Goal: Task Accomplishment & Management: Complete application form

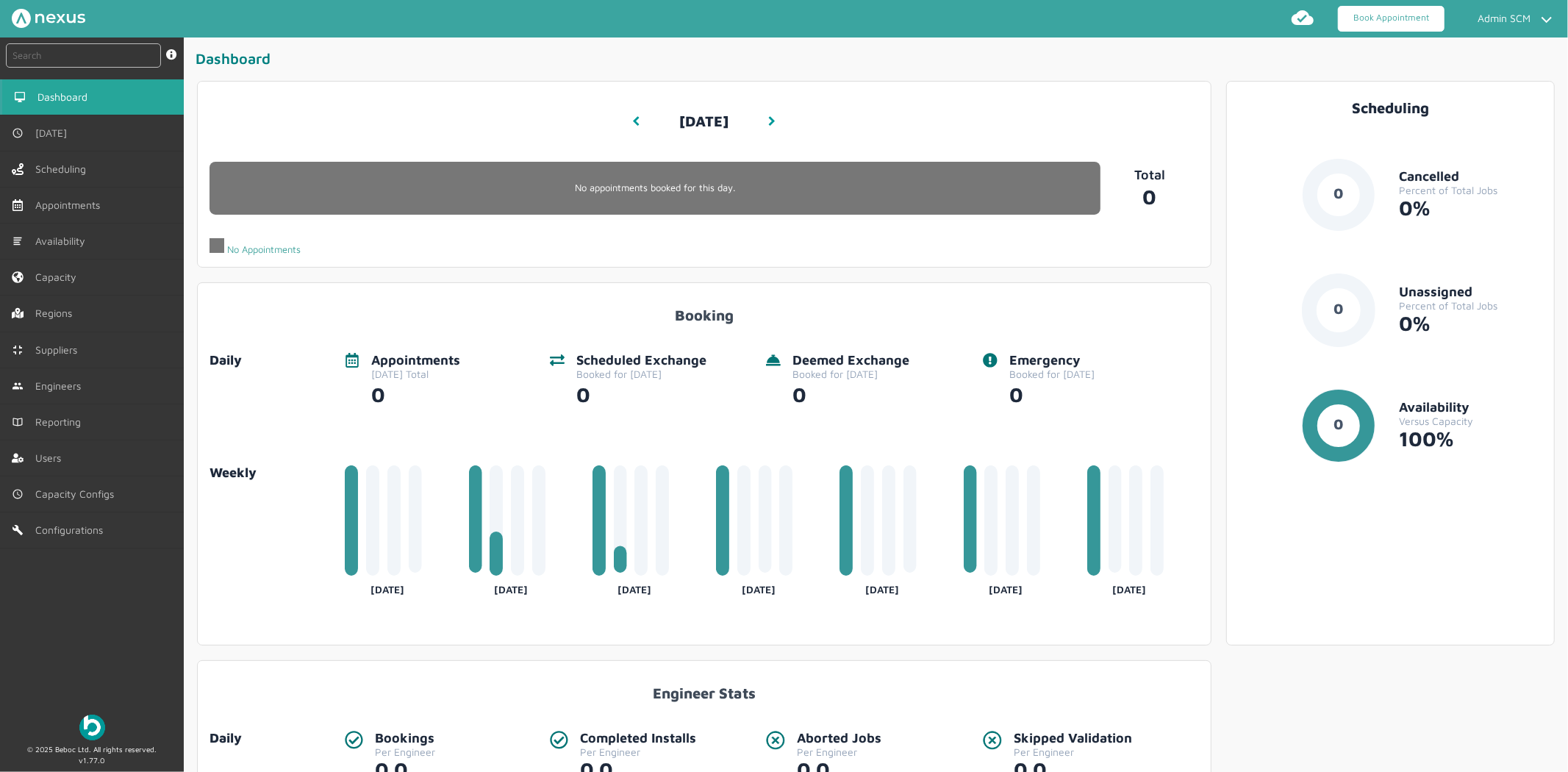
click at [1408, 22] on link "Book Appointment" at bounding box center [1391, 18] width 106 height 25
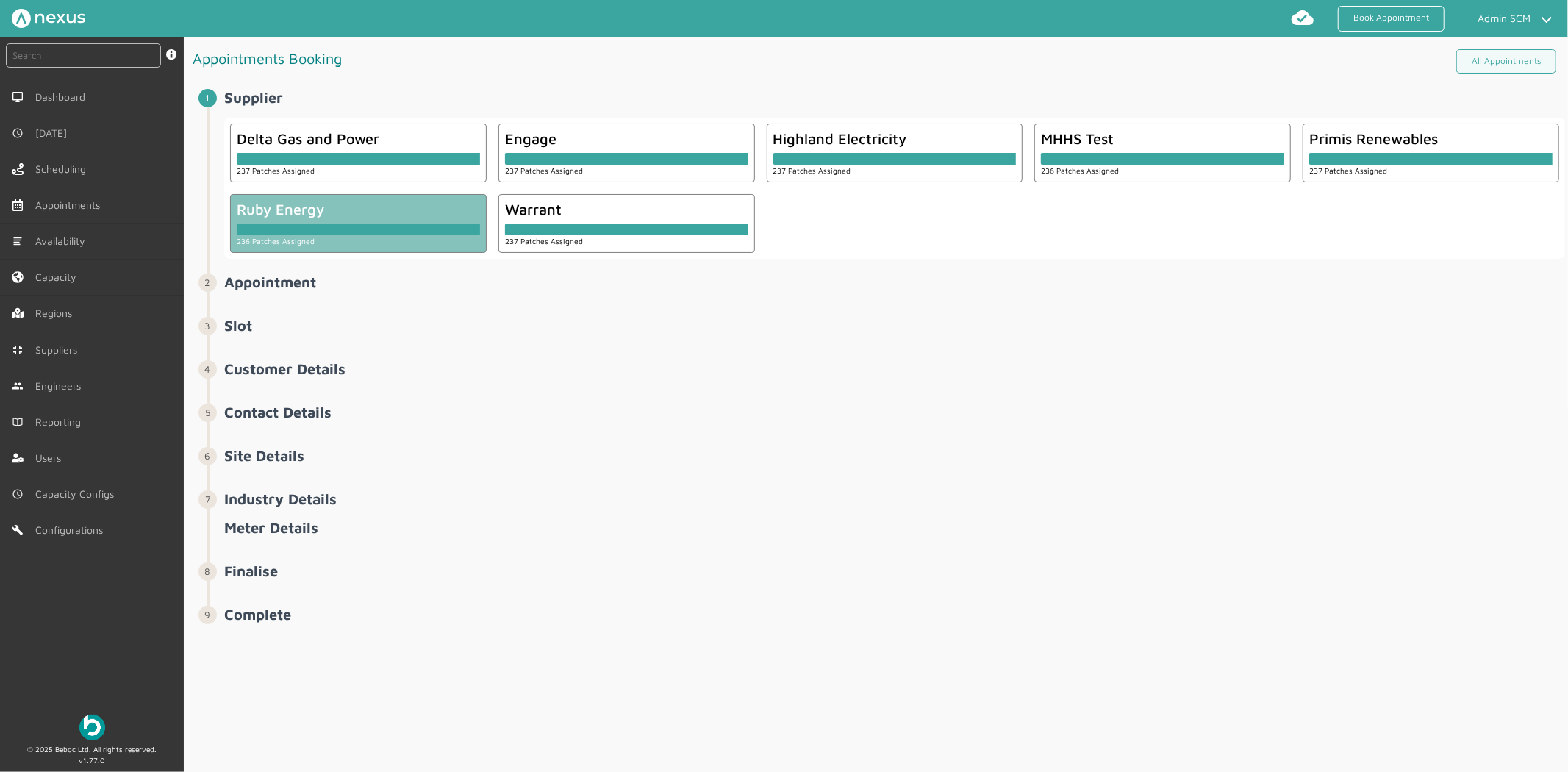
click at [398, 208] on div "Ruby Energy" at bounding box center [358, 209] width 243 height 17
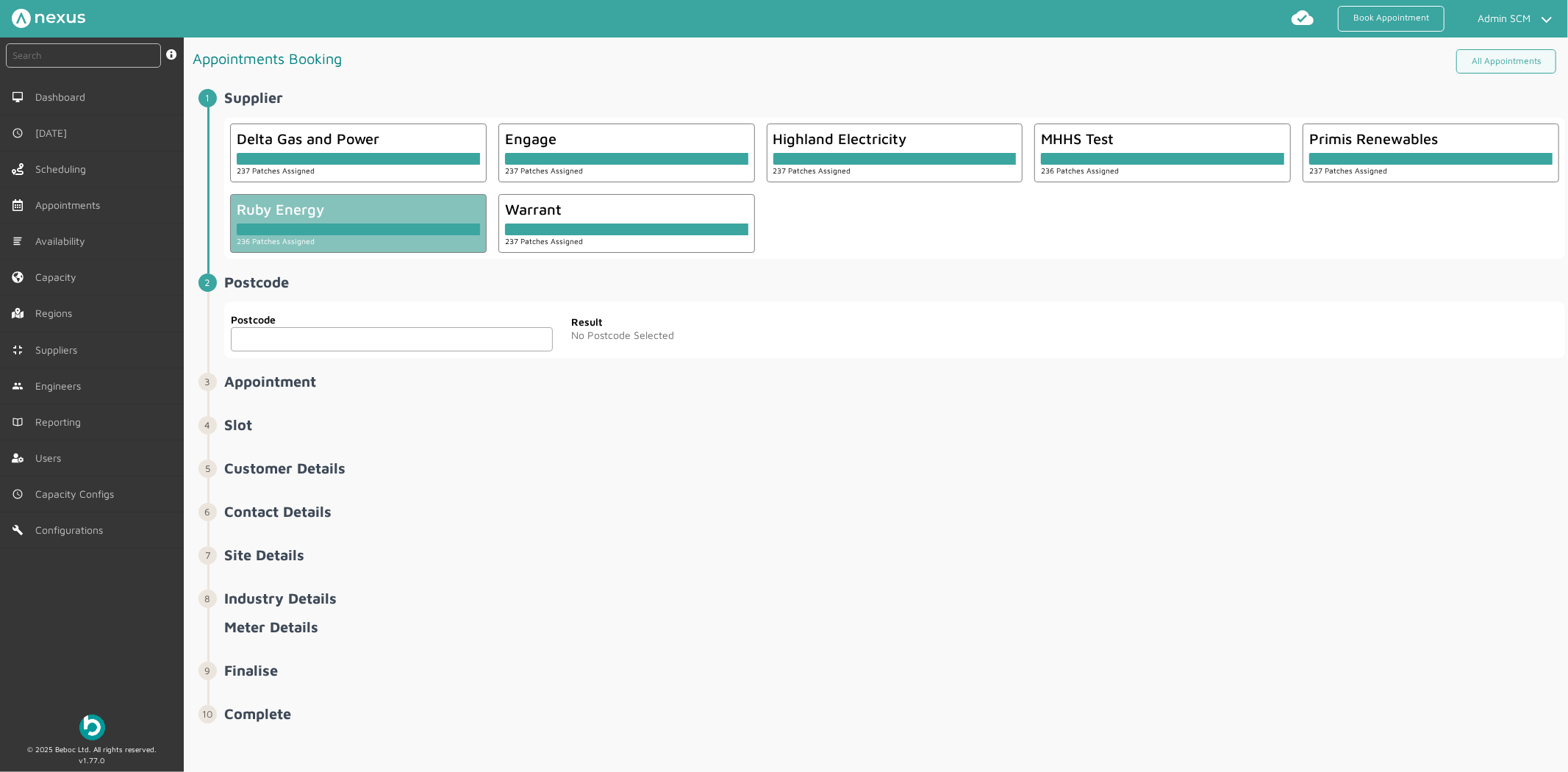
click at [339, 333] on input "text" at bounding box center [392, 340] width 322 height 25
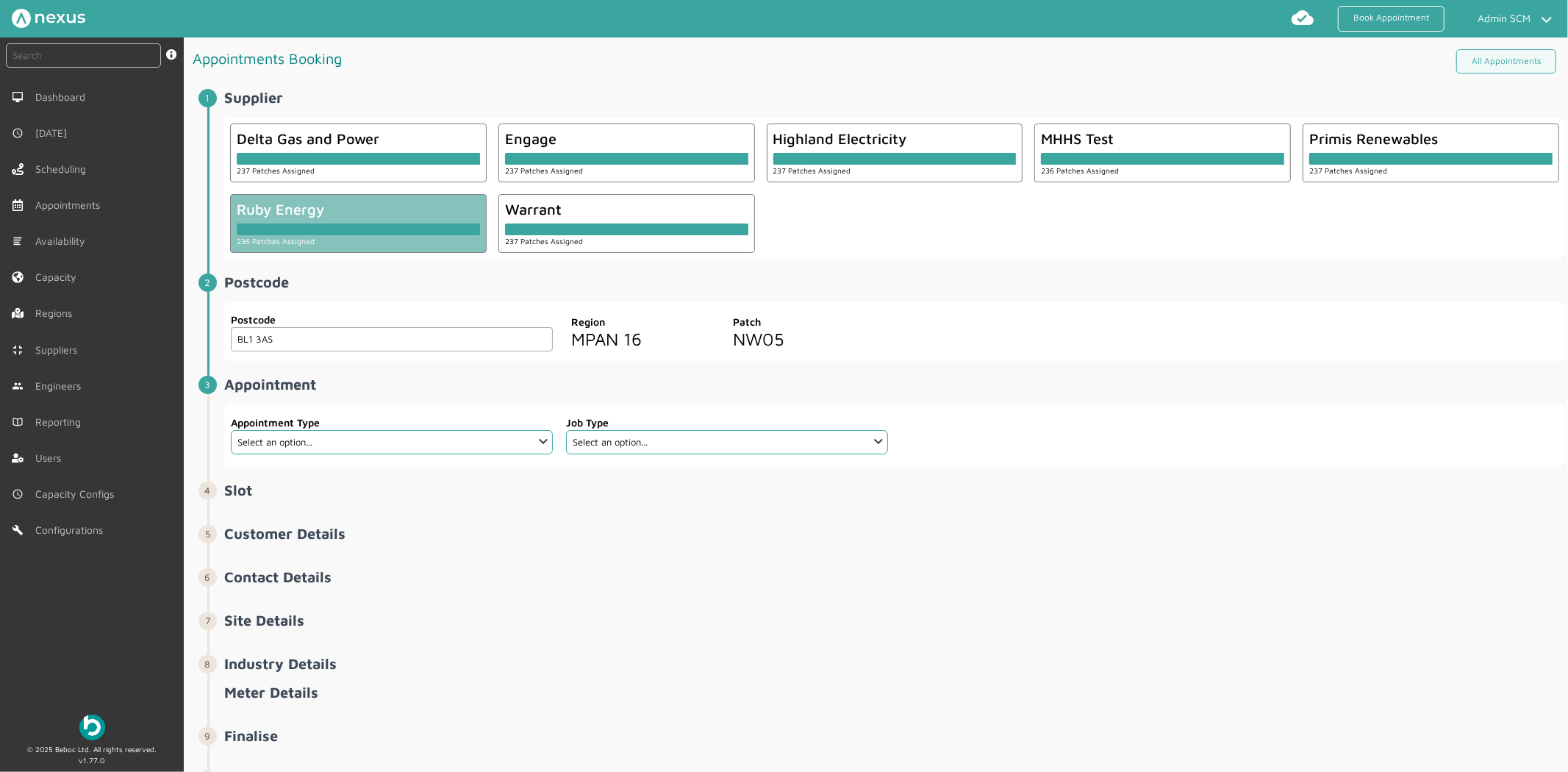
type input "BL1 3AS"
click at [460, 442] on select "Select an option... Additional Work Check Meter Electric Vehicle Emergency Exch…" at bounding box center [392, 442] width 322 height 25
select select "19: 63e398034577b9a4af9bb496"
click at [231, 431] on select "Select an option... Additional Work Check Meter Electric Vehicle Emergency Exch…" at bounding box center [392, 442] width 322 height 25
click at [761, 439] on select "Select an option... Dual Fuel - SMETS 2 Electric - SMETS 2 Gas - SMETS 2 Tradit…" at bounding box center [727, 442] width 322 height 25
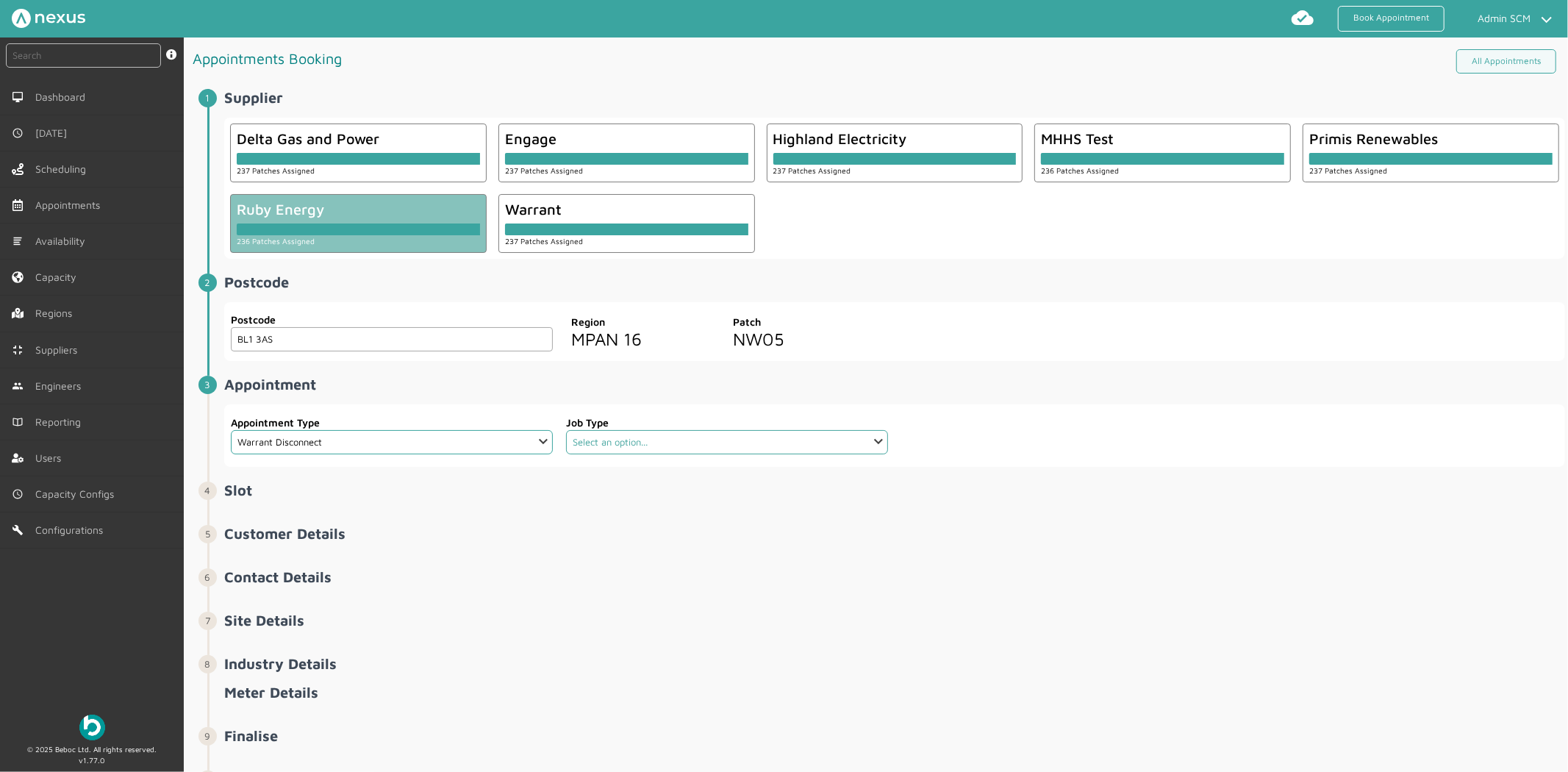
select select "5: 5cc9657c13944aebe30702aa"
click at [566, 431] on select "Select an option... Dual Fuel - SMETS 2 Electric - SMETS 2 Gas - SMETS 2 Tradit…" at bounding box center [727, 442] width 322 height 25
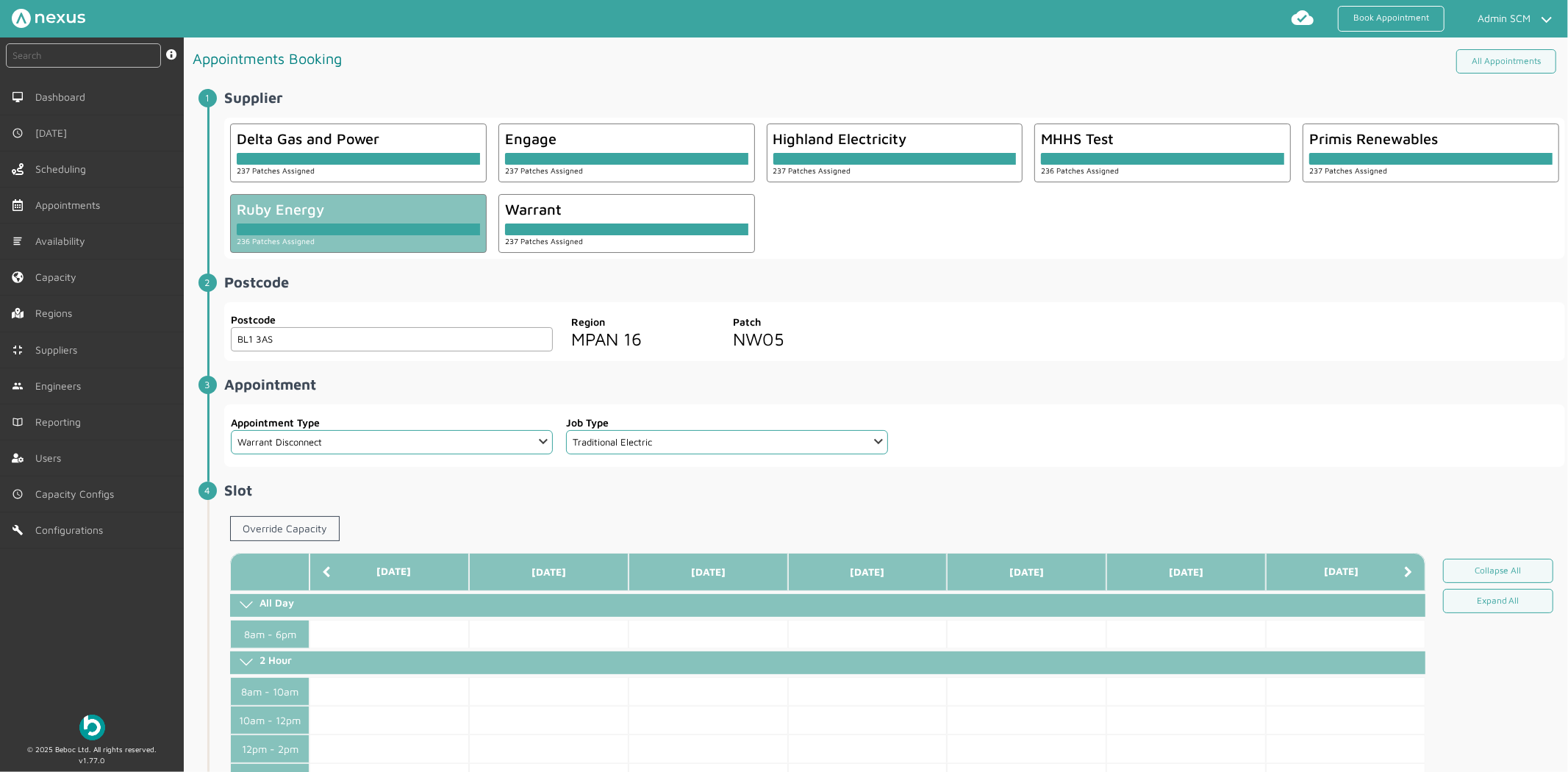
click at [1146, 385] on h2 "Appointment ️️️" at bounding box center [895, 384] width 1341 height 17
click at [328, 527] on link "Override Capacity" at bounding box center [285, 528] width 109 height 25
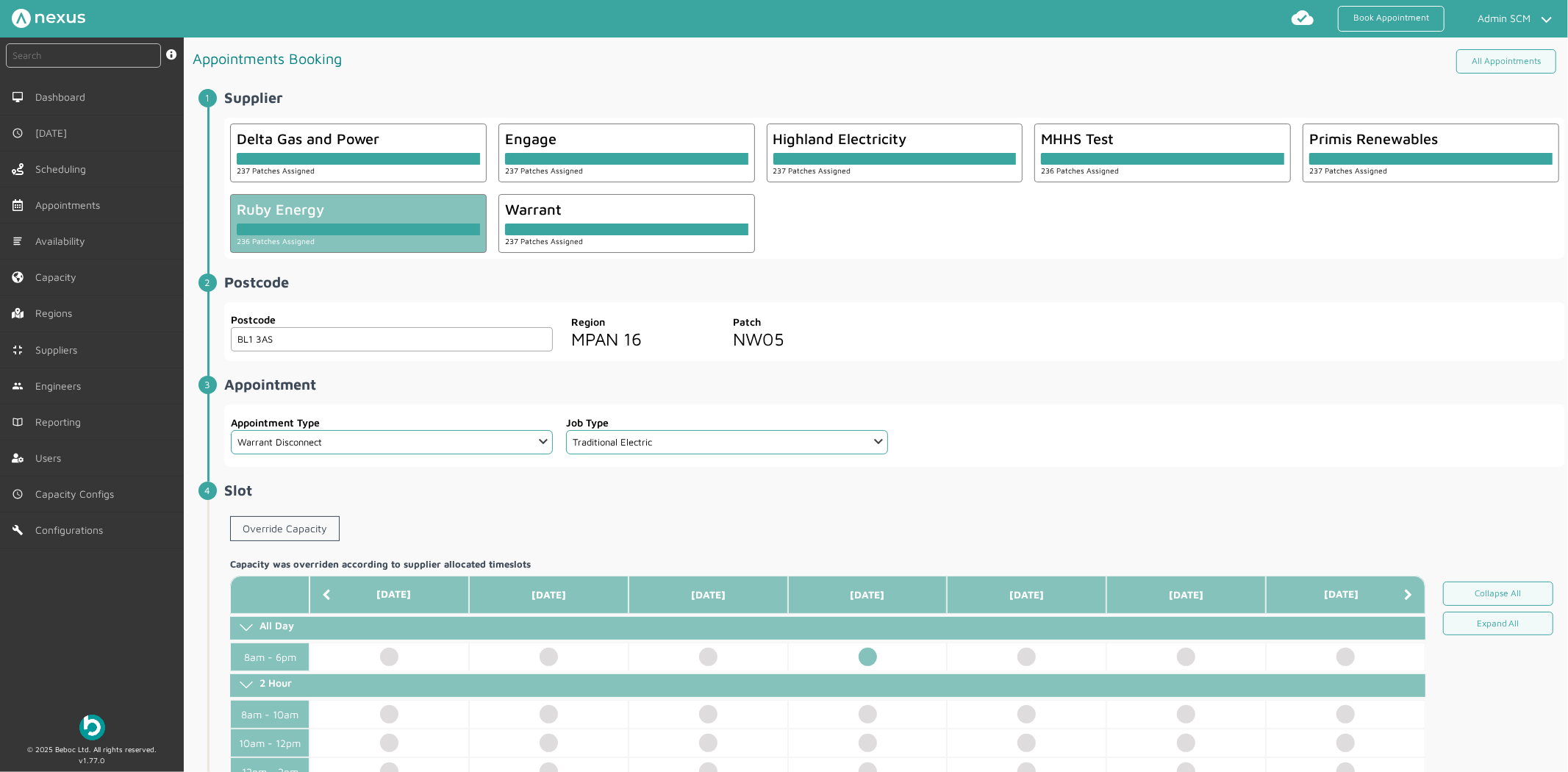
click at [868, 660] on td at bounding box center [867, 657] width 159 height 29
click at [1010, 497] on h2 "Slot ️️️" at bounding box center [895, 490] width 1341 height 17
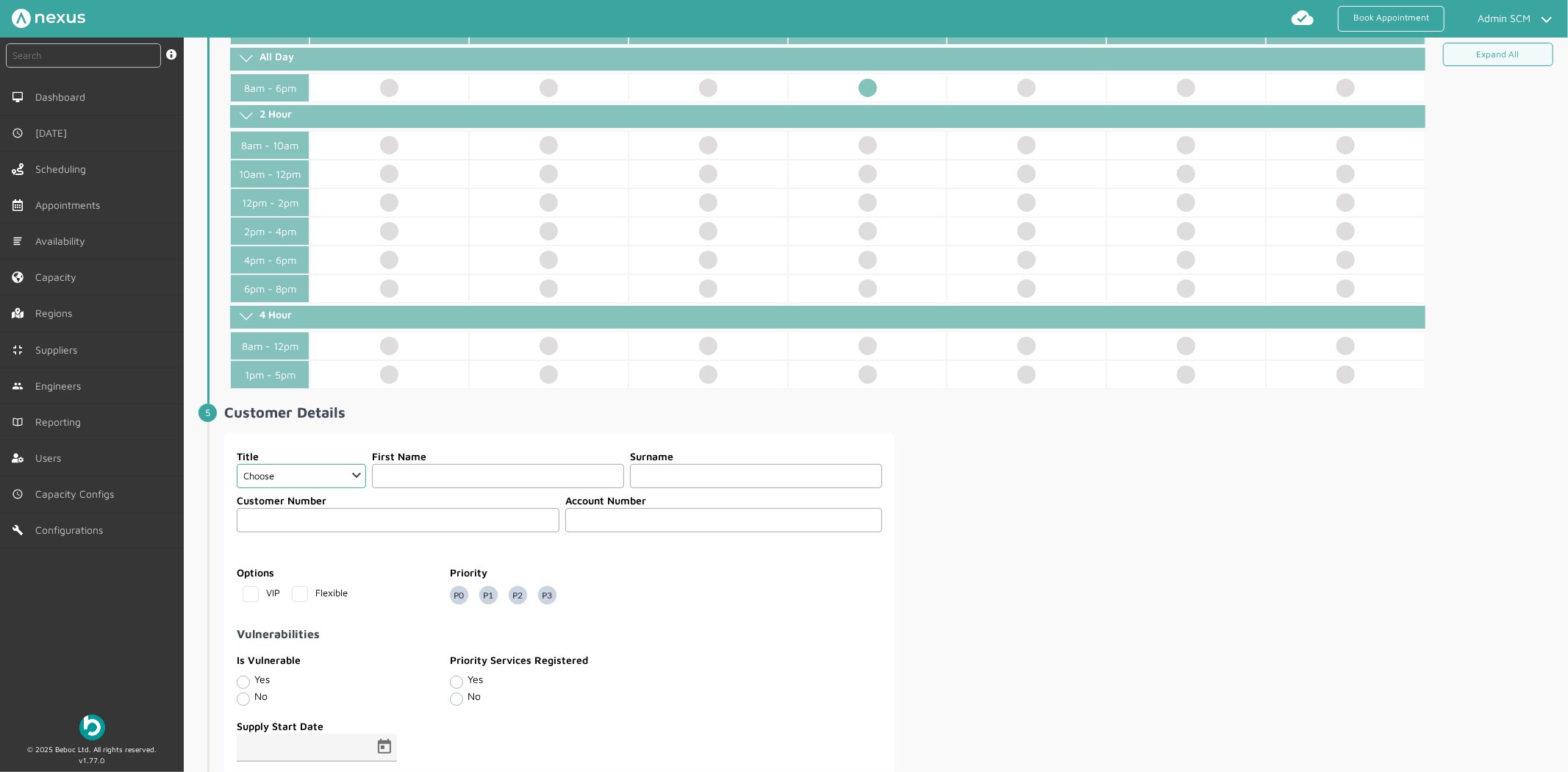
scroll to position [653, 0]
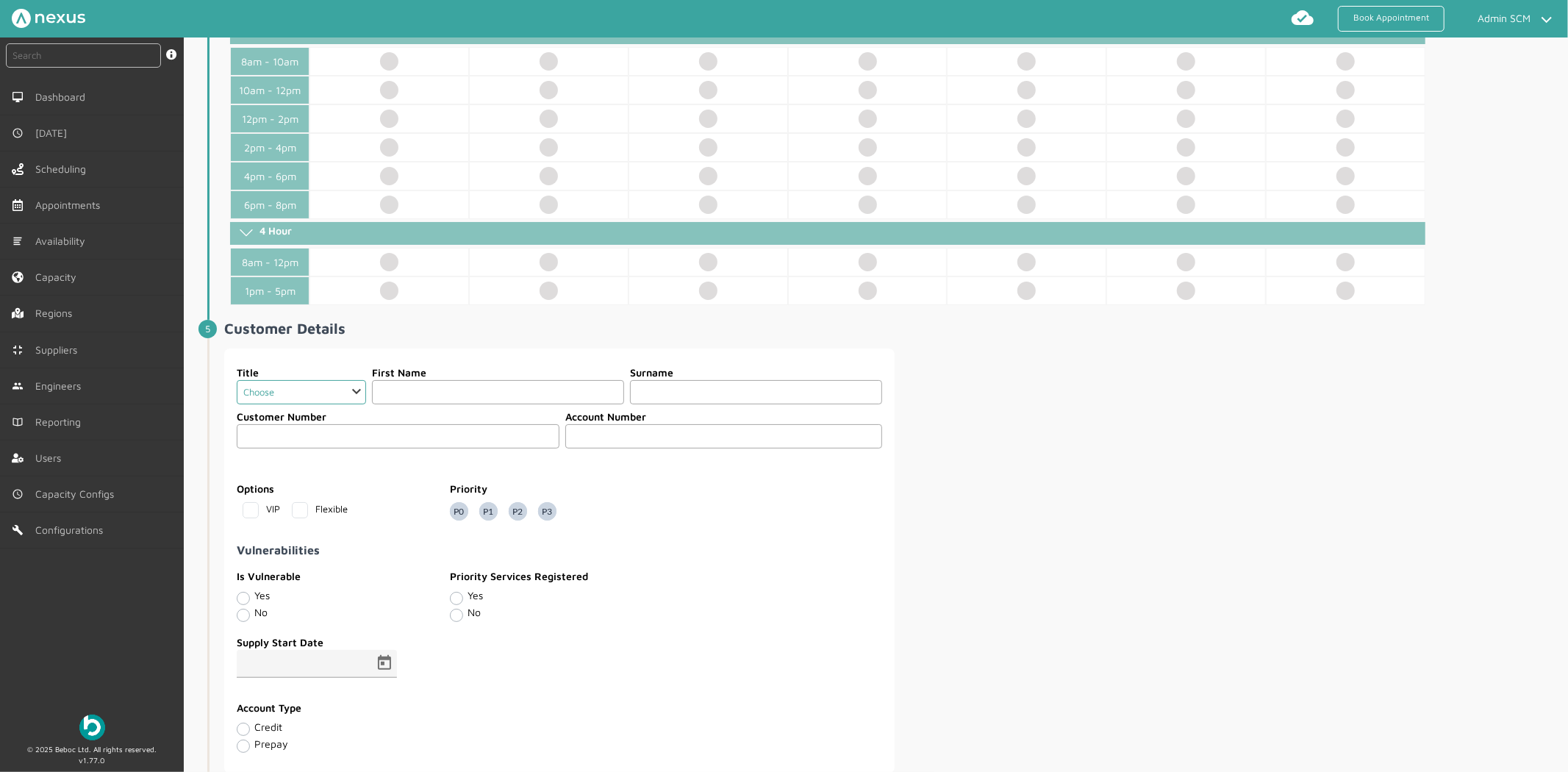
drag, startPoint x: 358, startPoint y: 392, endPoint x: 354, endPoint y: 404, distance: 12.6
click at [358, 392] on select "Choose Dr Mr Mrs Miss Ms Mx Sir Lady" at bounding box center [301, 392] width 129 height 25
select select "2: Mr"
click at [237, 381] on select "Choose Dr Mr Mrs Miss Ms Mx Sir Lady" at bounding box center [301, 392] width 129 height 25
click at [413, 397] on input "text" at bounding box center [498, 392] width 252 height 25
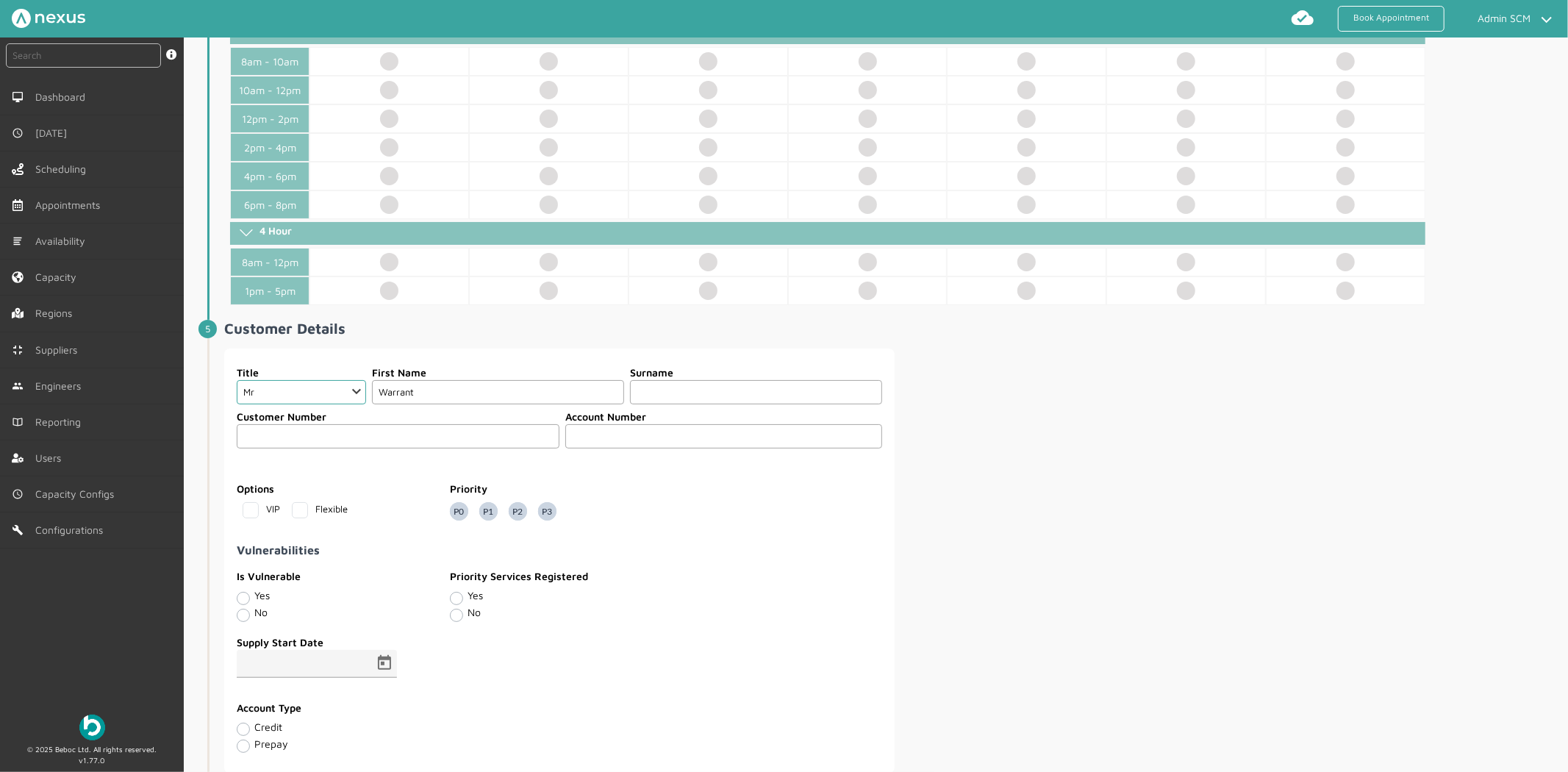
type input "Warrant"
type input "Disconnect TE"
click at [1188, 493] on div "Title Choose Dr Mr Mrs Miss Ms Mx Sir Lady First Name Warrant Surname Disconnec…" at bounding box center [895, 561] width 1341 height 425
click at [703, 437] on input "text" at bounding box center [723, 436] width 317 height 25
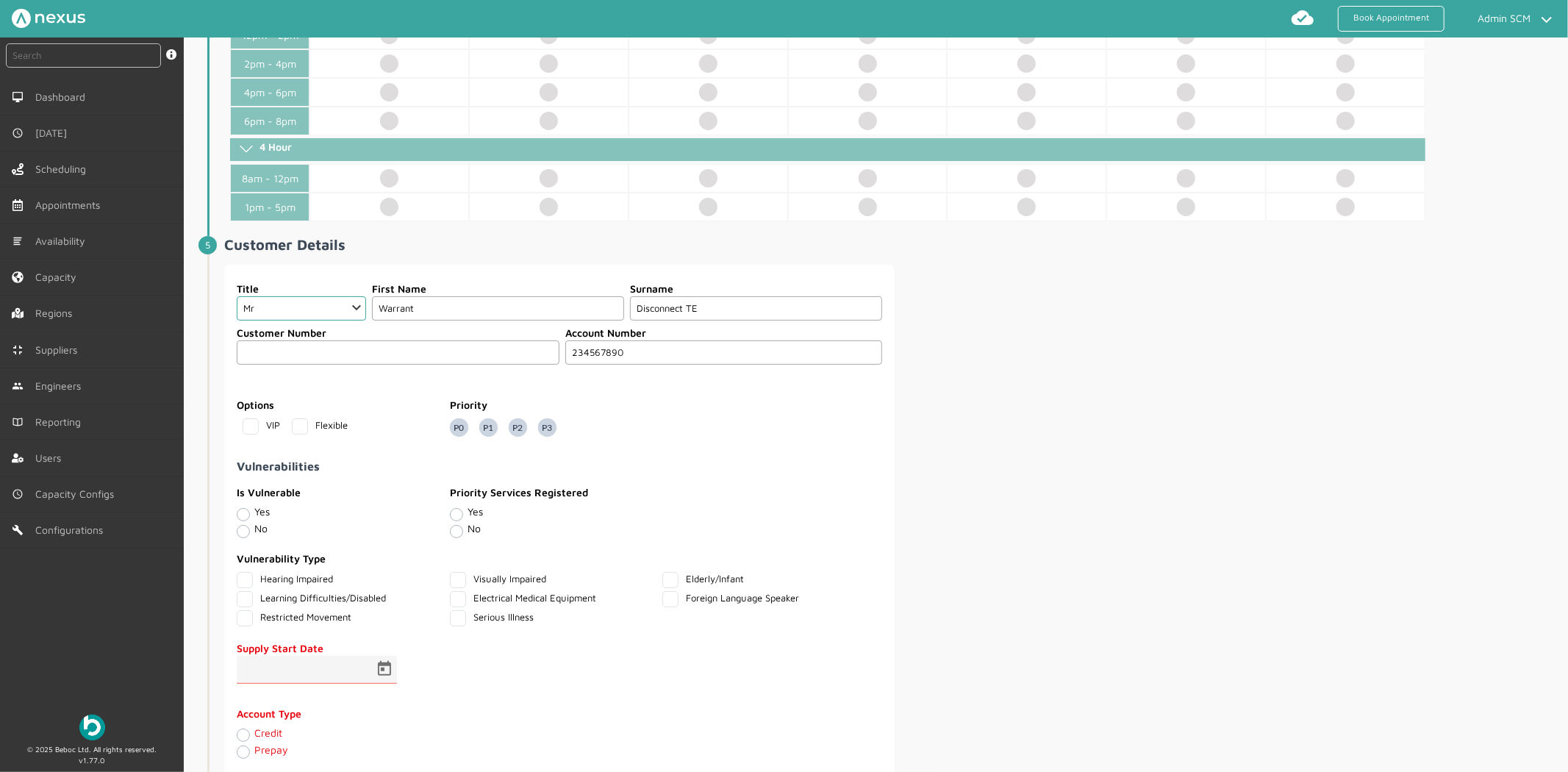
scroll to position [899, 0]
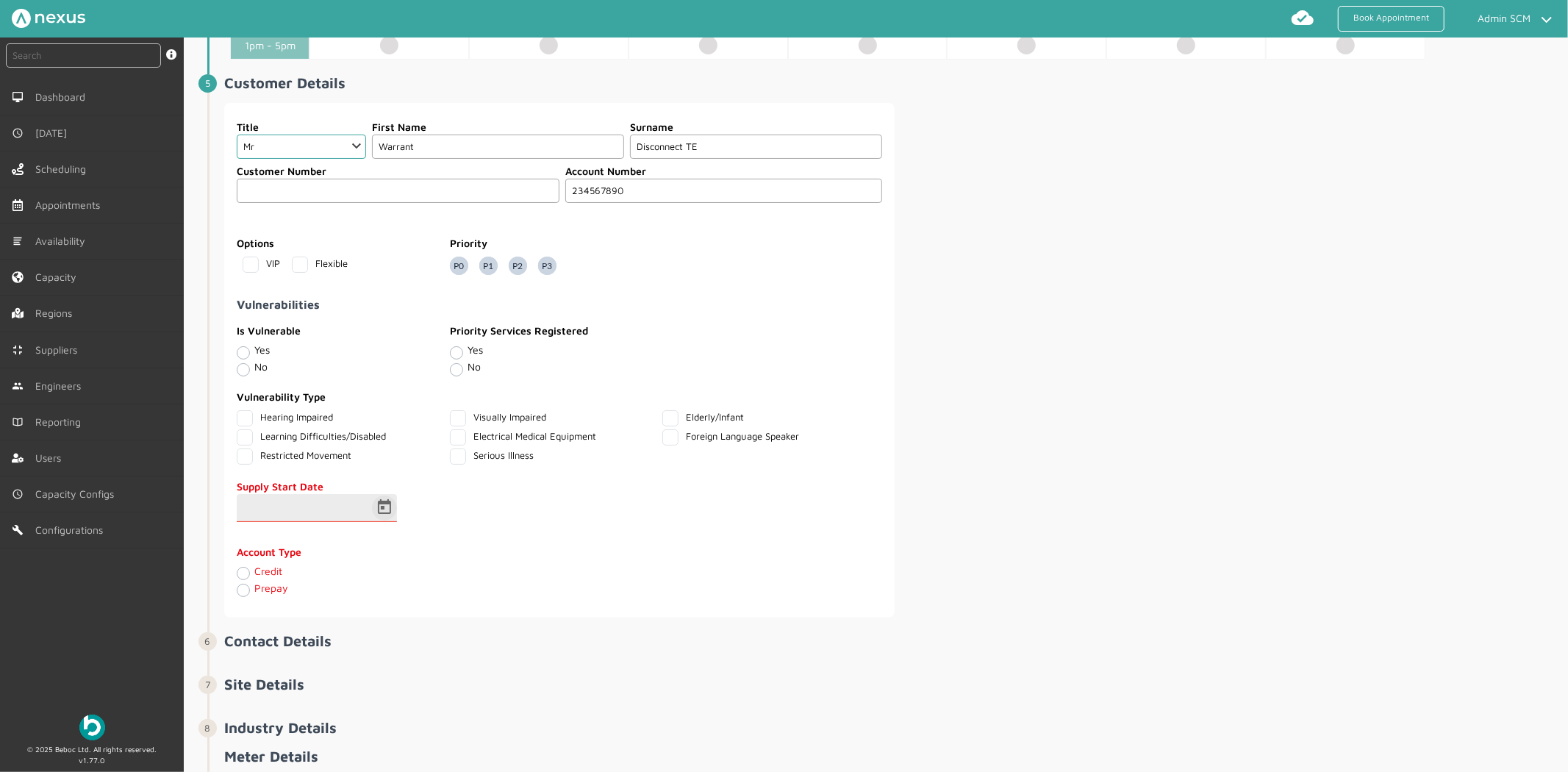
type input "234567890"
click at [377, 516] on span "Open calendar" at bounding box center [384, 508] width 35 height 36
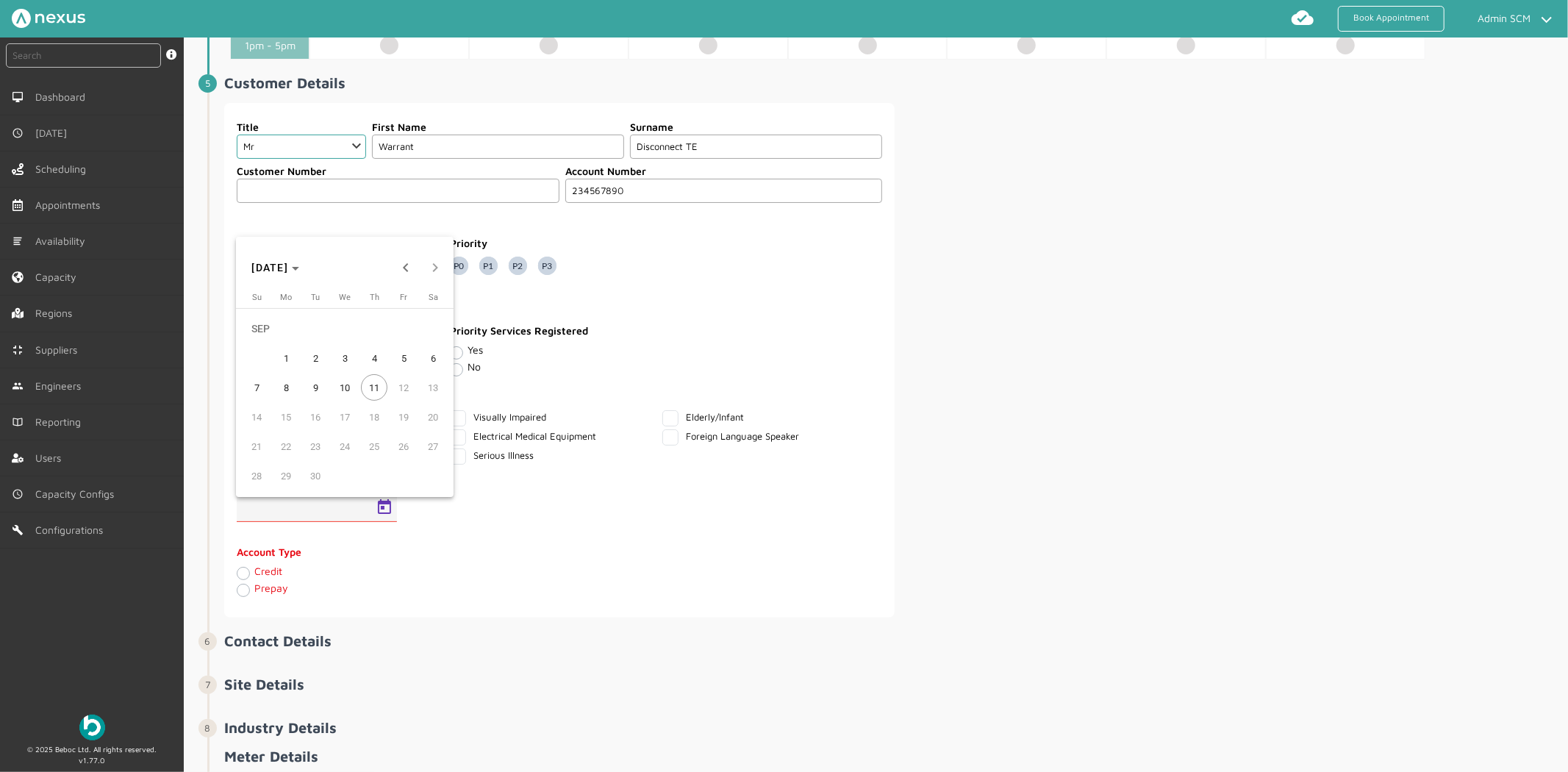
click at [283, 358] on span "1" at bounding box center [286, 358] width 26 height 26
type input "01/09/2025"
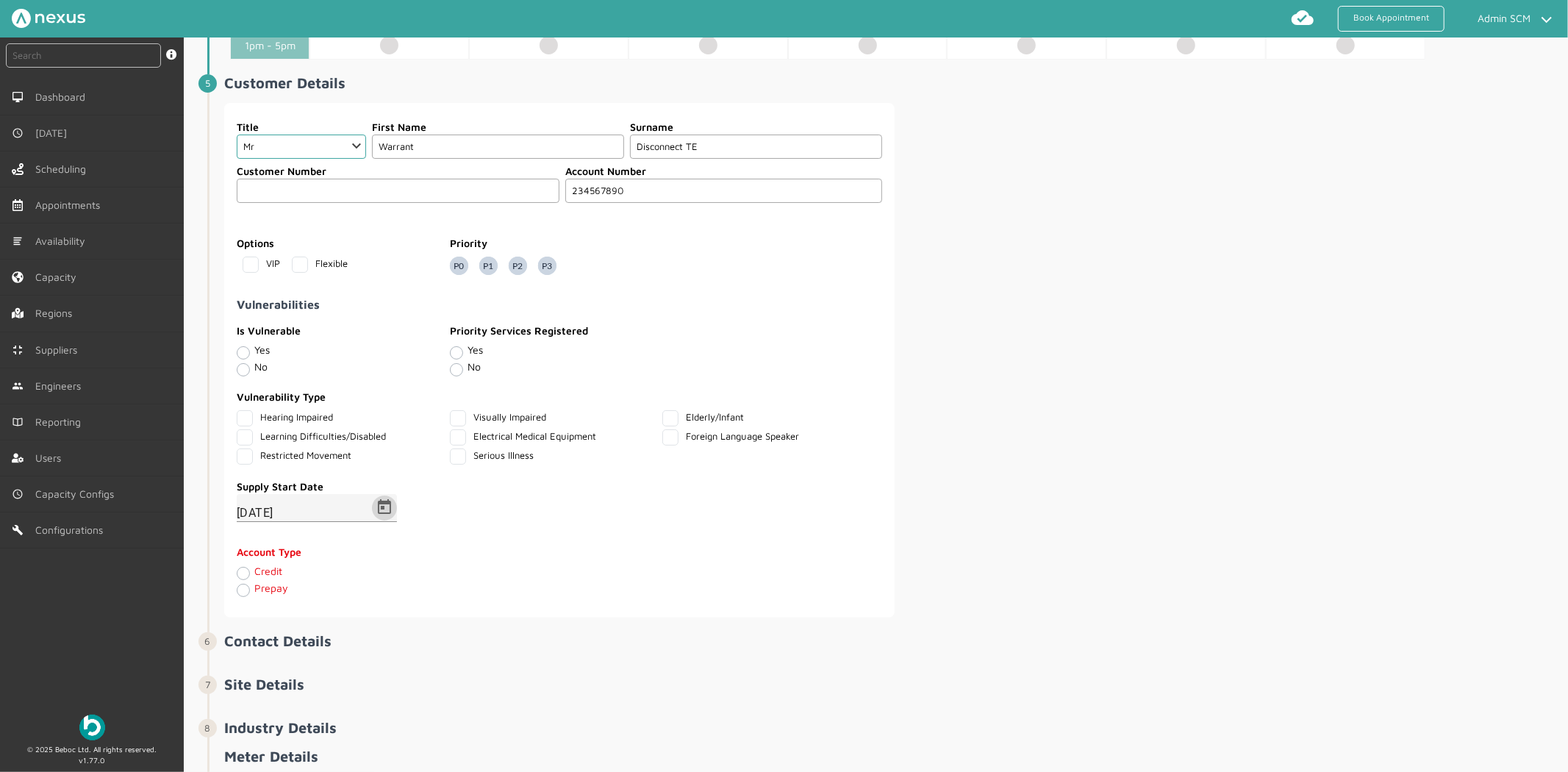
click at [255, 574] on label "Credit" at bounding box center [268, 571] width 28 height 13
click at [243, 574] on input "Credit" at bounding box center [242, 573] width 12 height 15
radio input "true"
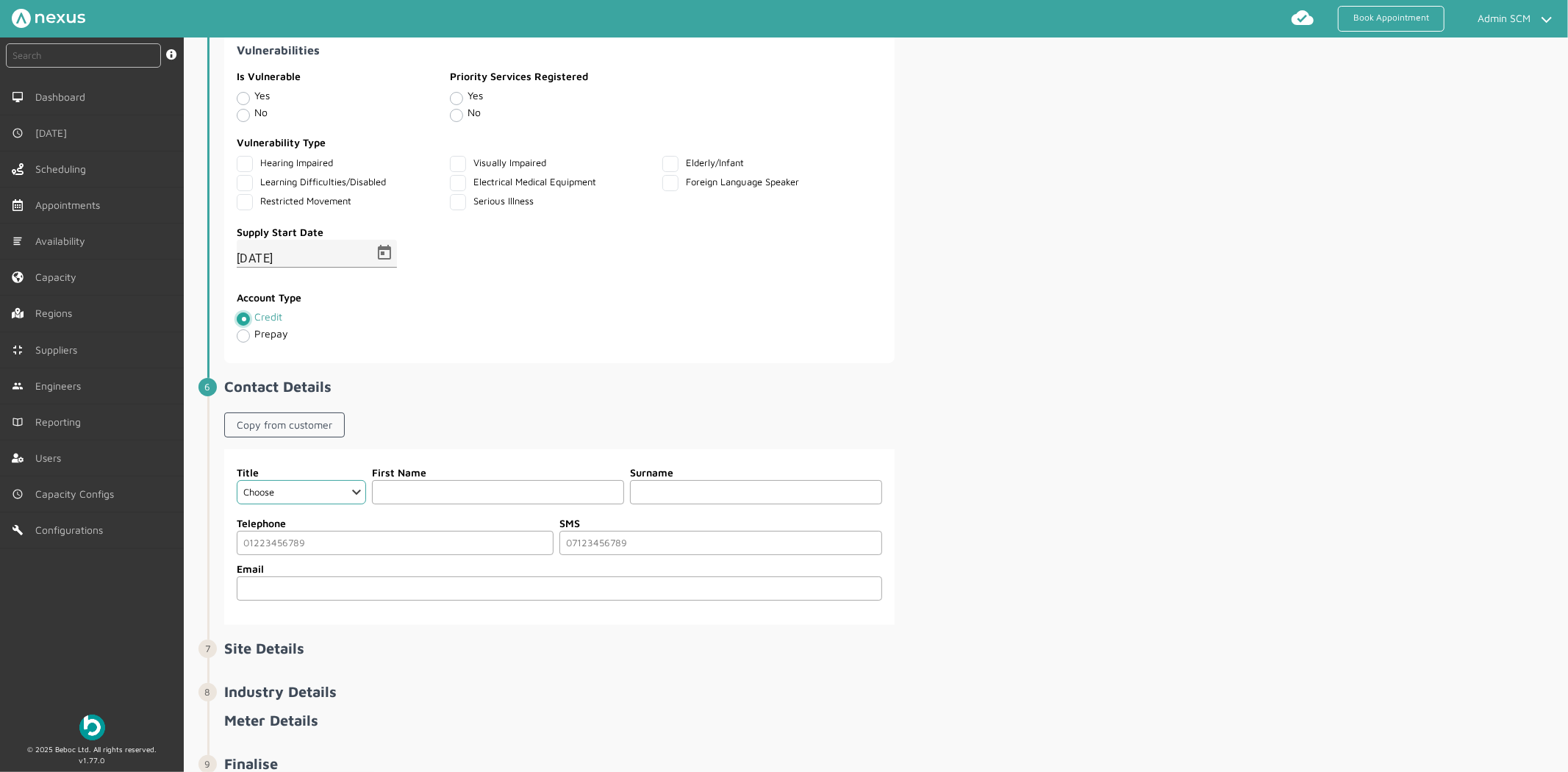
scroll to position [1251, 0]
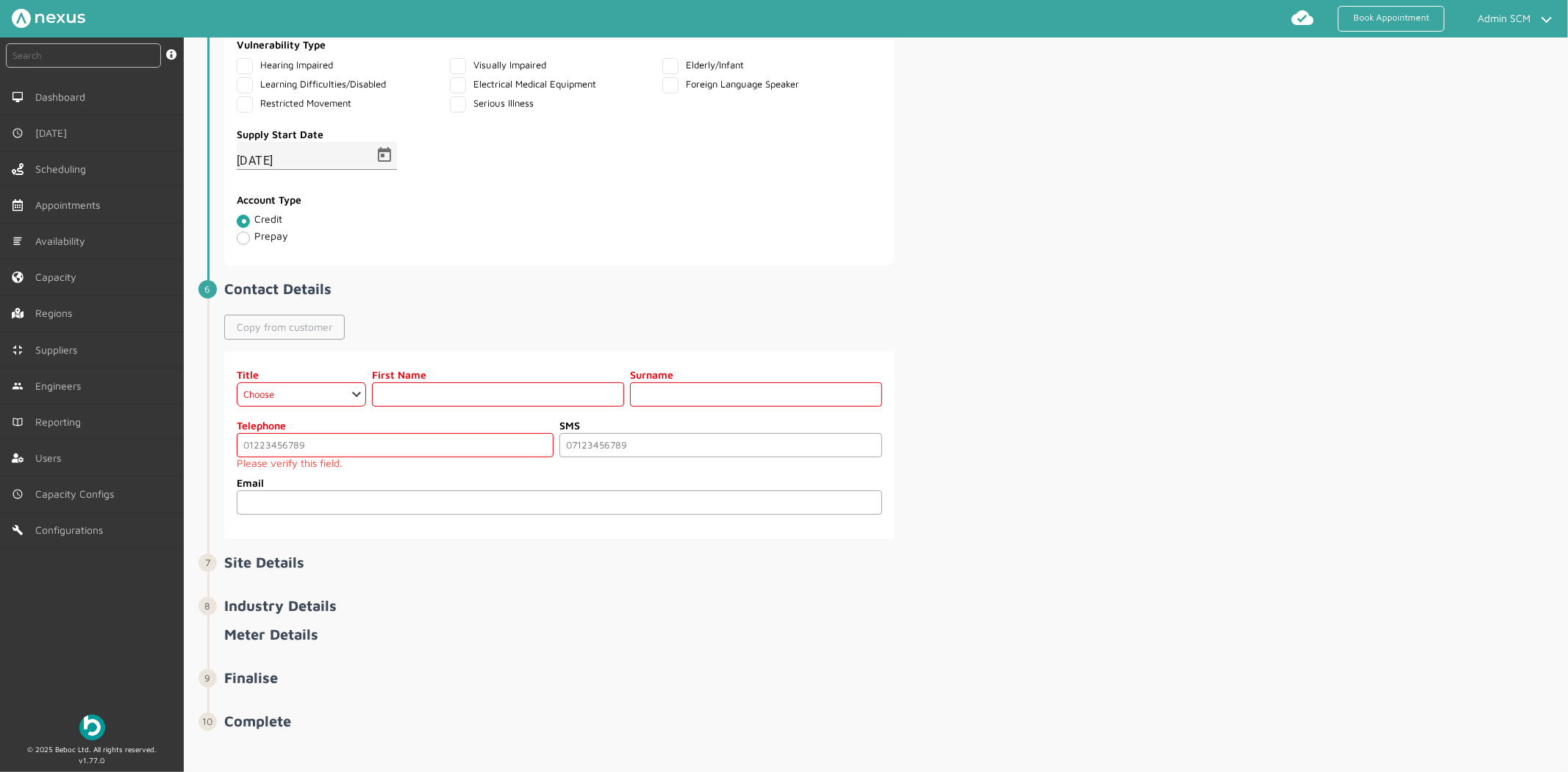
click at [322, 335] on link "Copy from customer" at bounding box center [284, 327] width 120 height 25
select select "2: Mr"
type input "Warrant"
type input "Disconnect TE"
click at [296, 453] on input "tel" at bounding box center [395, 445] width 317 height 25
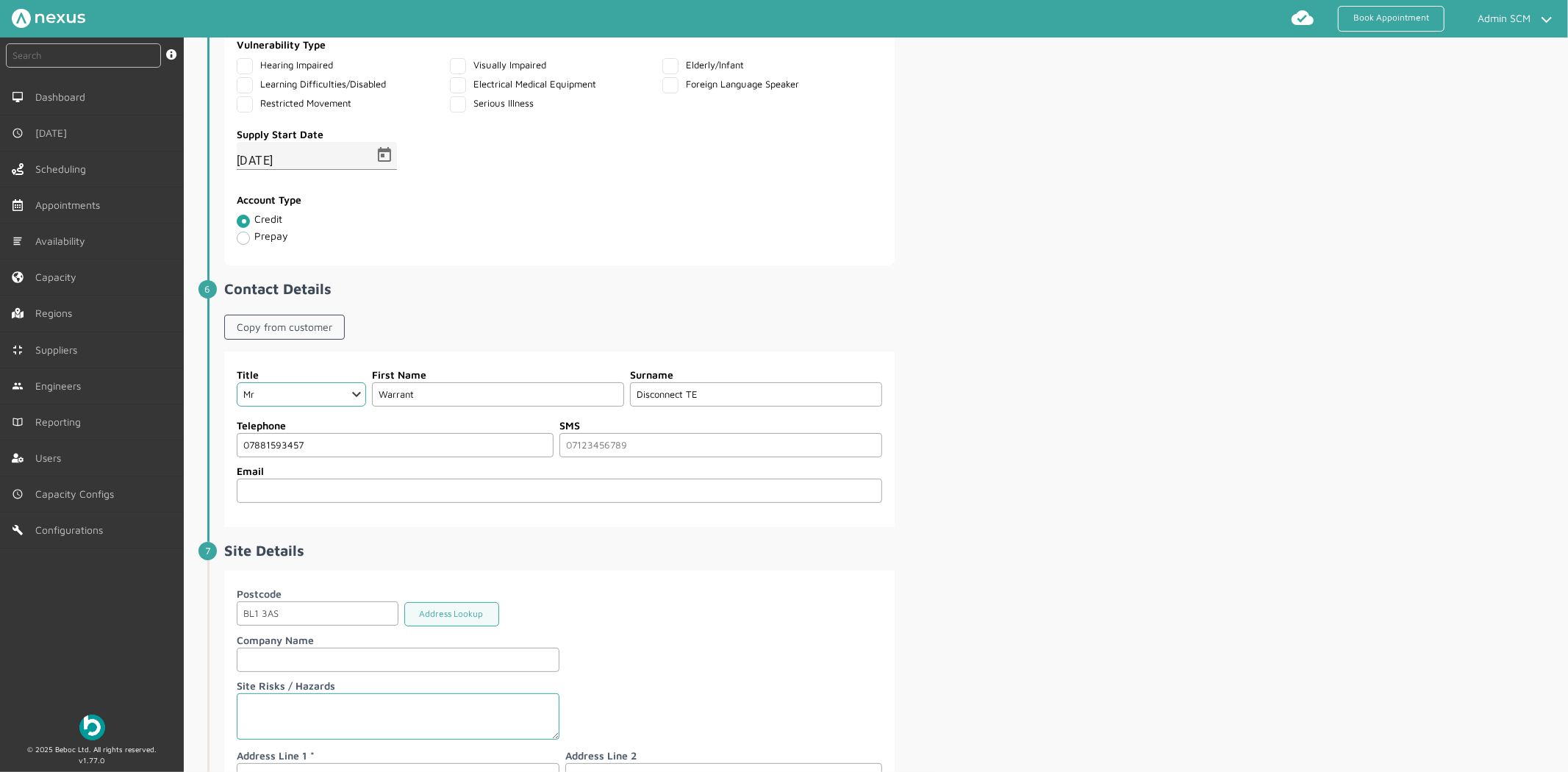
type input "07881593457"
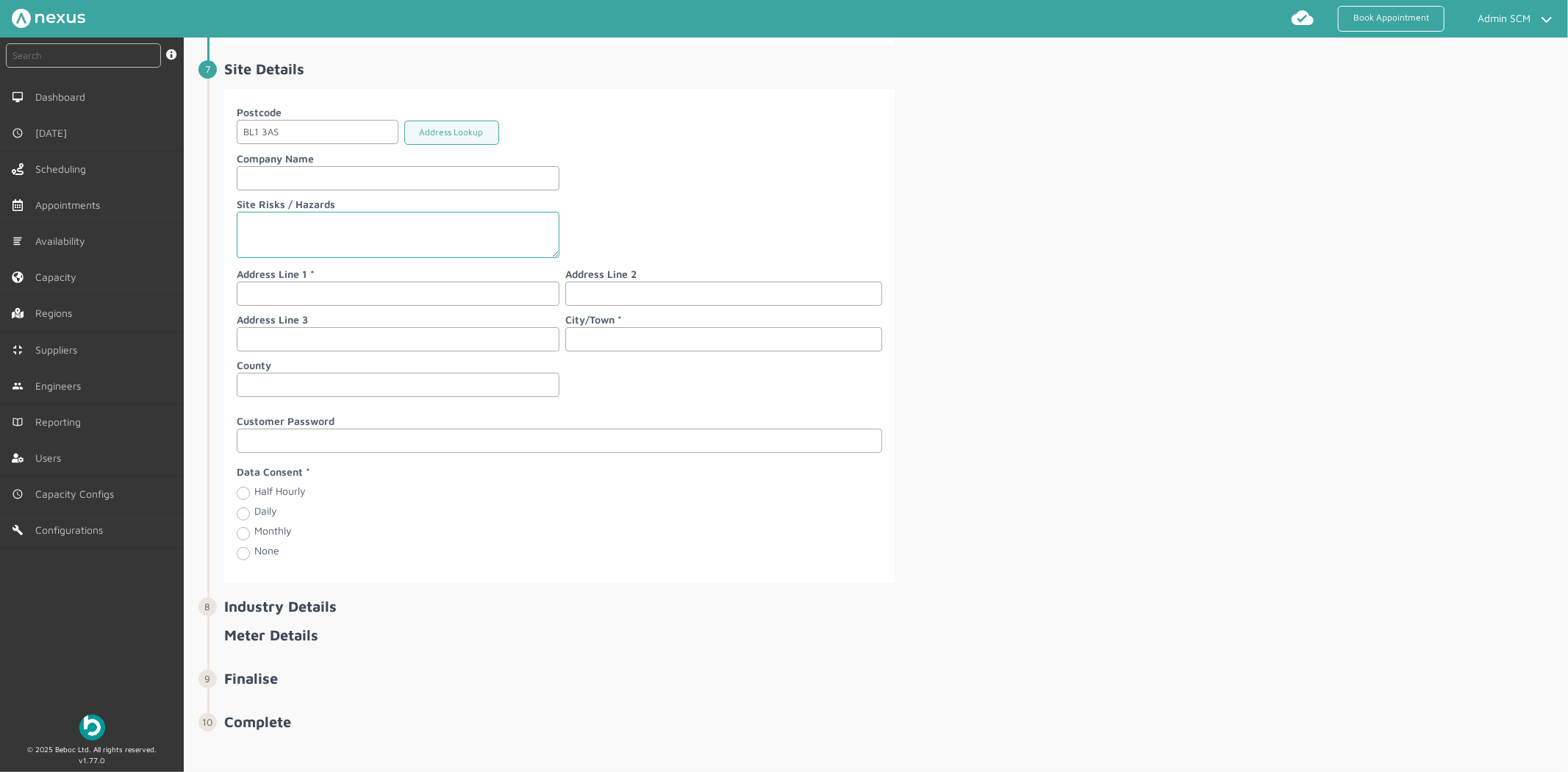
scroll to position [1741, 0]
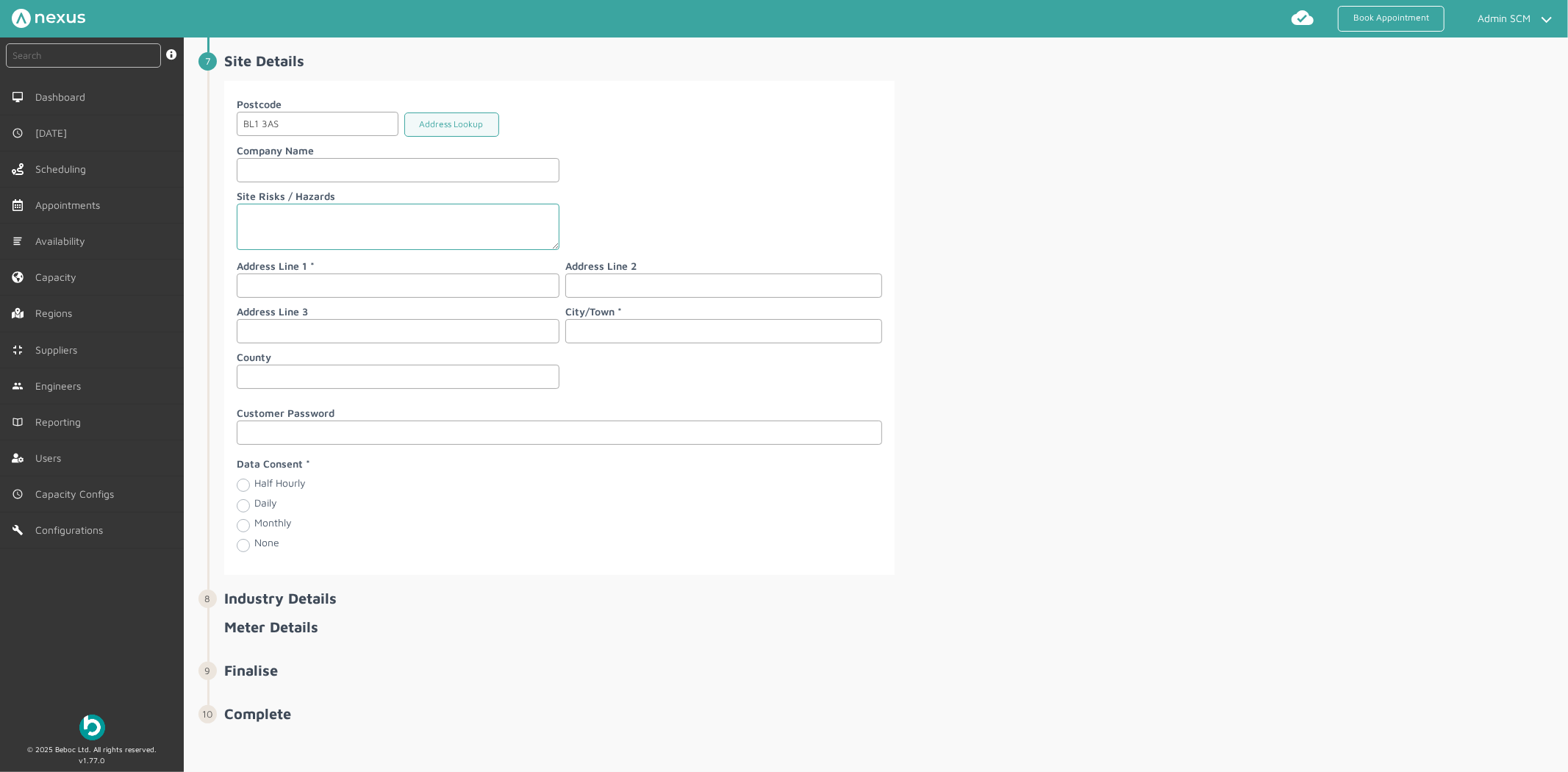
click at [296, 296] on input "text" at bounding box center [398, 286] width 323 height 25
type input "105 Nortex Mill"
type input "[PERSON_NAME]"
click at [255, 549] on label "None" at bounding box center [267, 543] width 25 height 13
click at [240, 552] on input "None" at bounding box center [242, 544] width 12 height 15
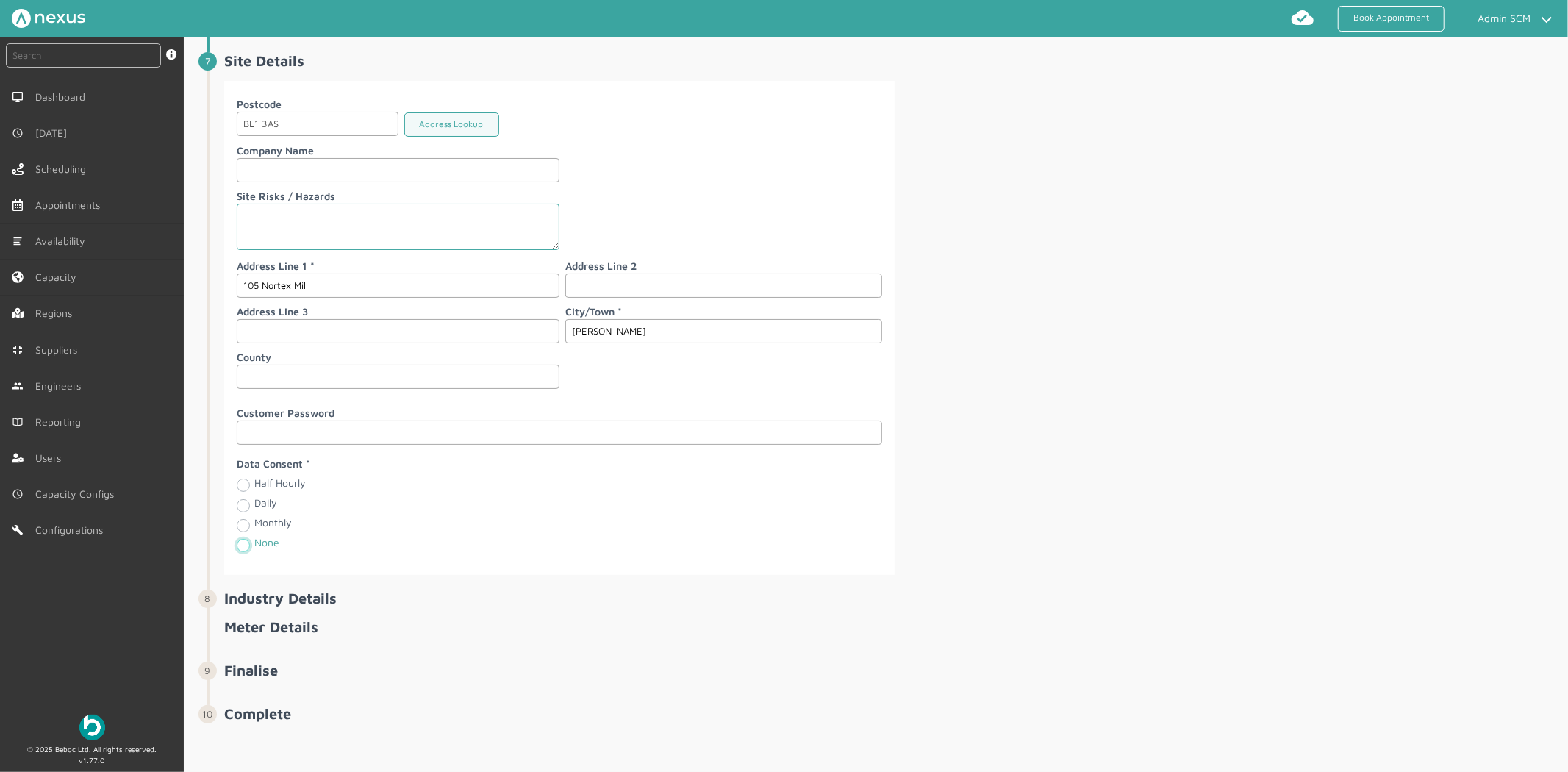
radio input "true"
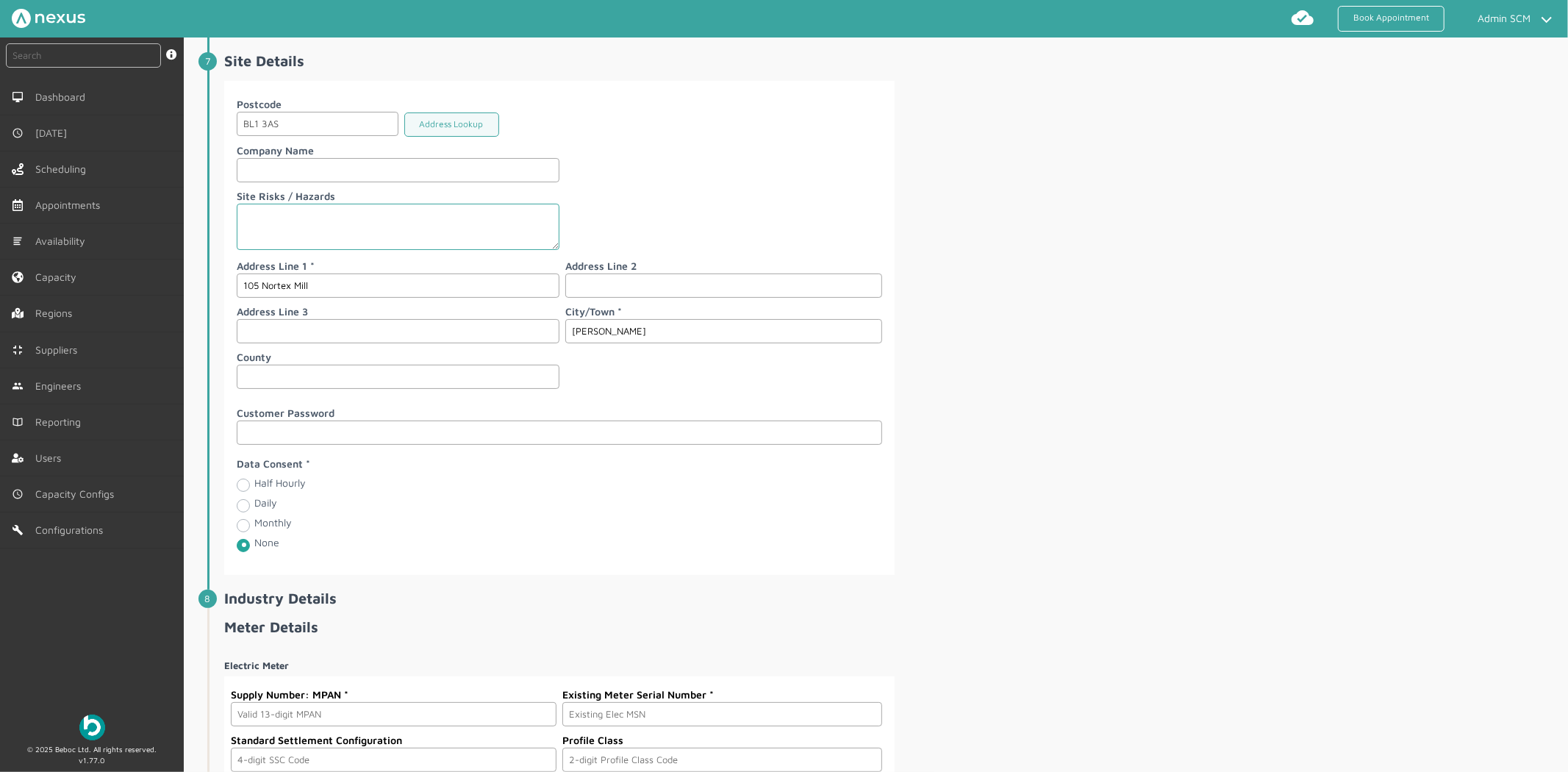
click at [667, 545] on fieldset "Data Consent Half Hourly Daily Monthly None" at bounding box center [559, 507] width 647 height 112
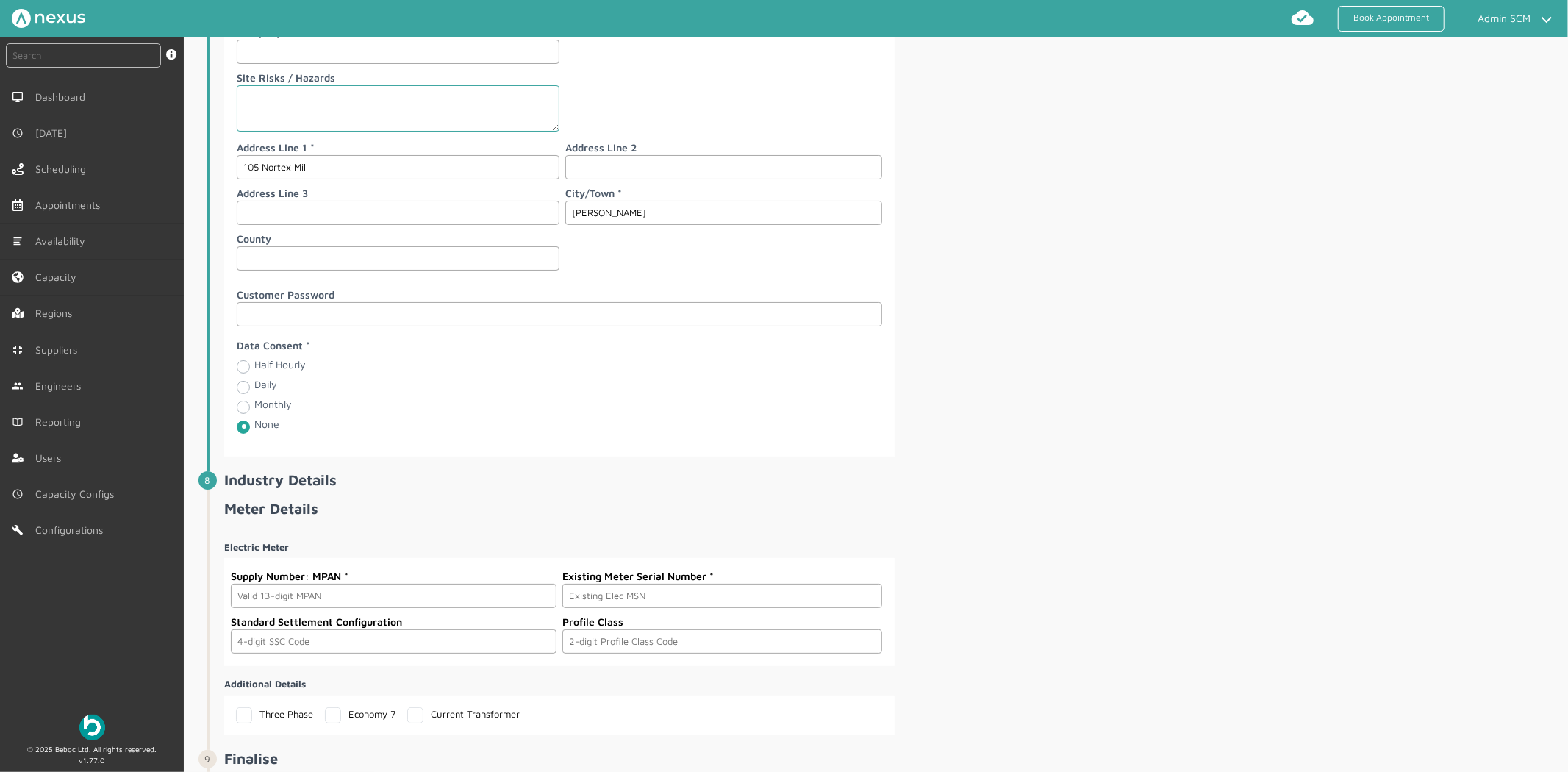
scroll to position [1954, 0]
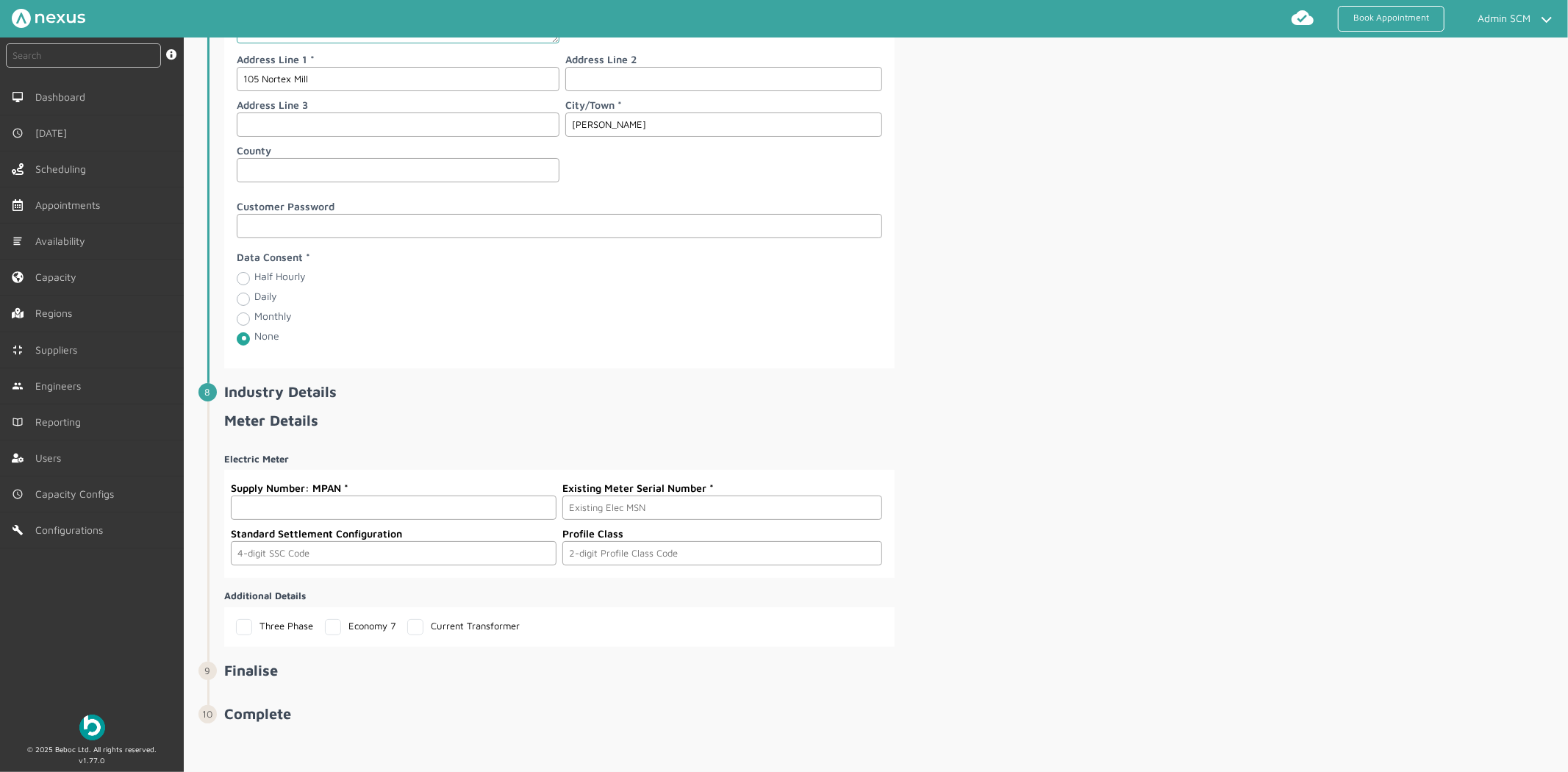
click at [309, 504] on input "text" at bounding box center [394, 508] width 326 height 25
click at [676, 498] on input "text" at bounding box center [722, 508] width 319 height 25
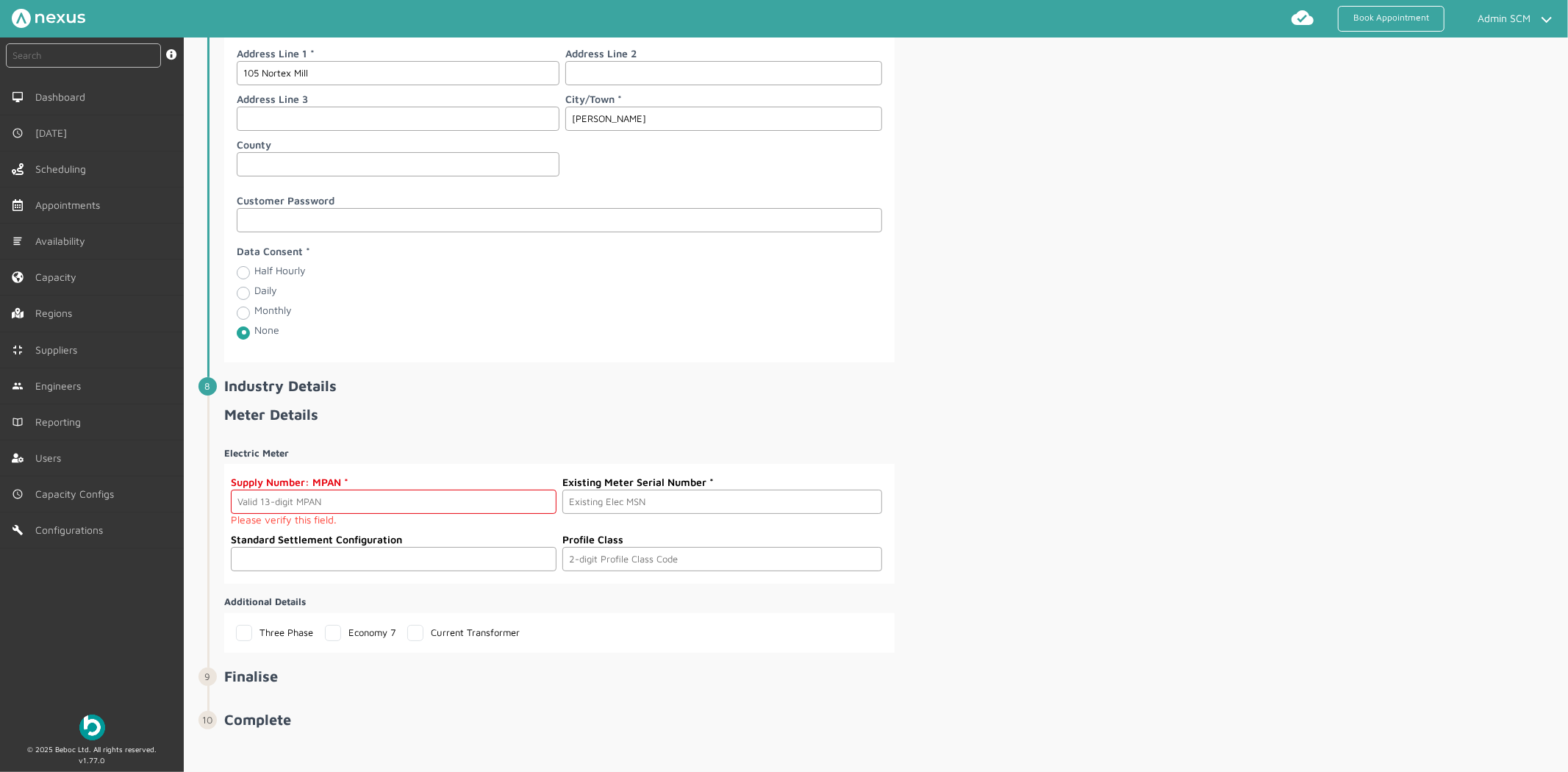
click at [505, 564] on input "text" at bounding box center [394, 559] width 326 height 25
click at [645, 570] on input "text" at bounding box center [722, 559] width 319 height 25
click at [550, 435] on span "Meter Details Electric Meter Supply Number: MPAN Please verify this field. Exis…" at bounding box center [895, 529] width 1341 height 247
click at [258, 509] on input "text" at bounding box center [394, 502] width 326 height 25
type input "1600000000000"
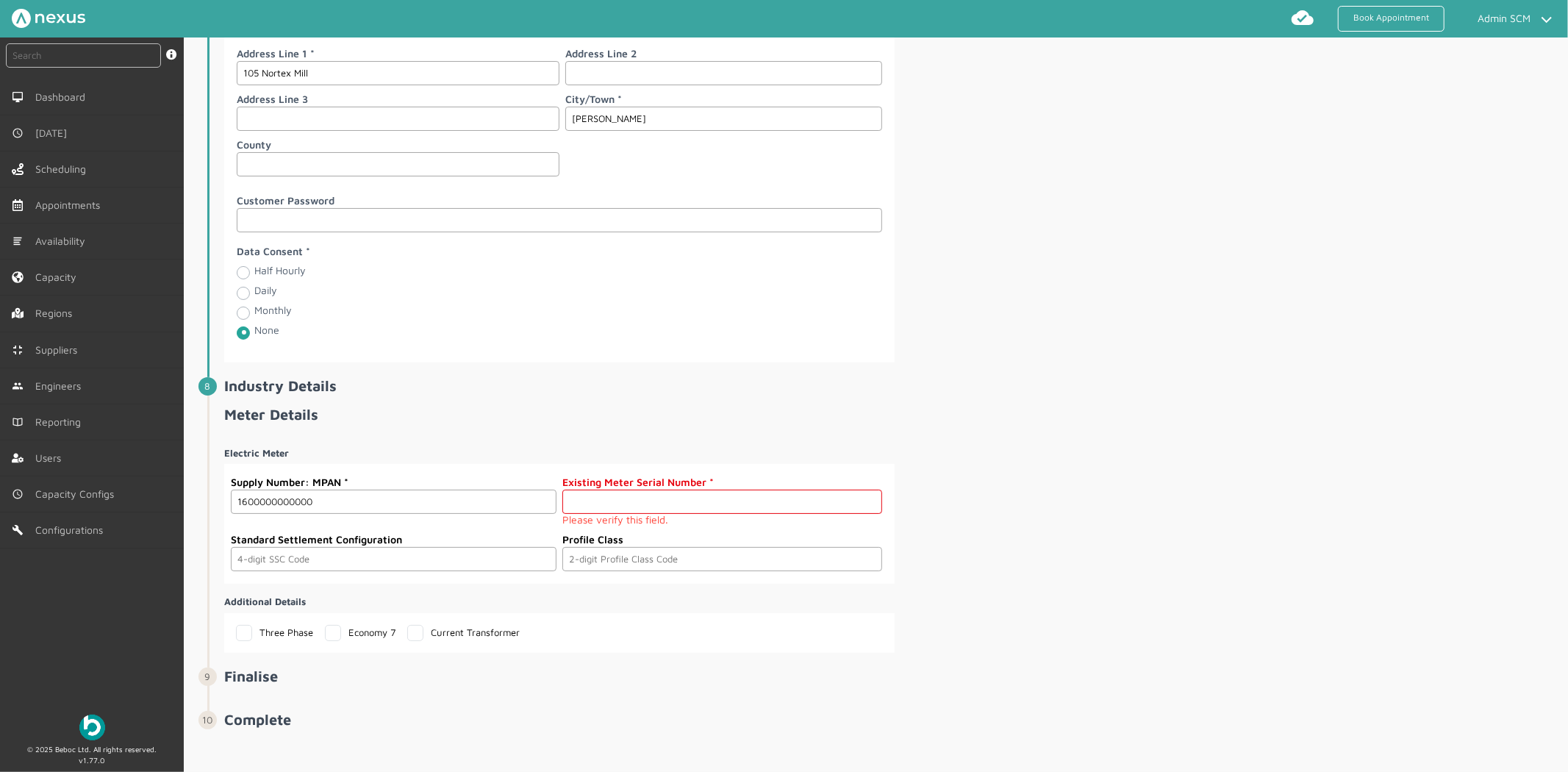
click at [592, 512] on input "text" at bounding box center [722, 502] width 319 height 25
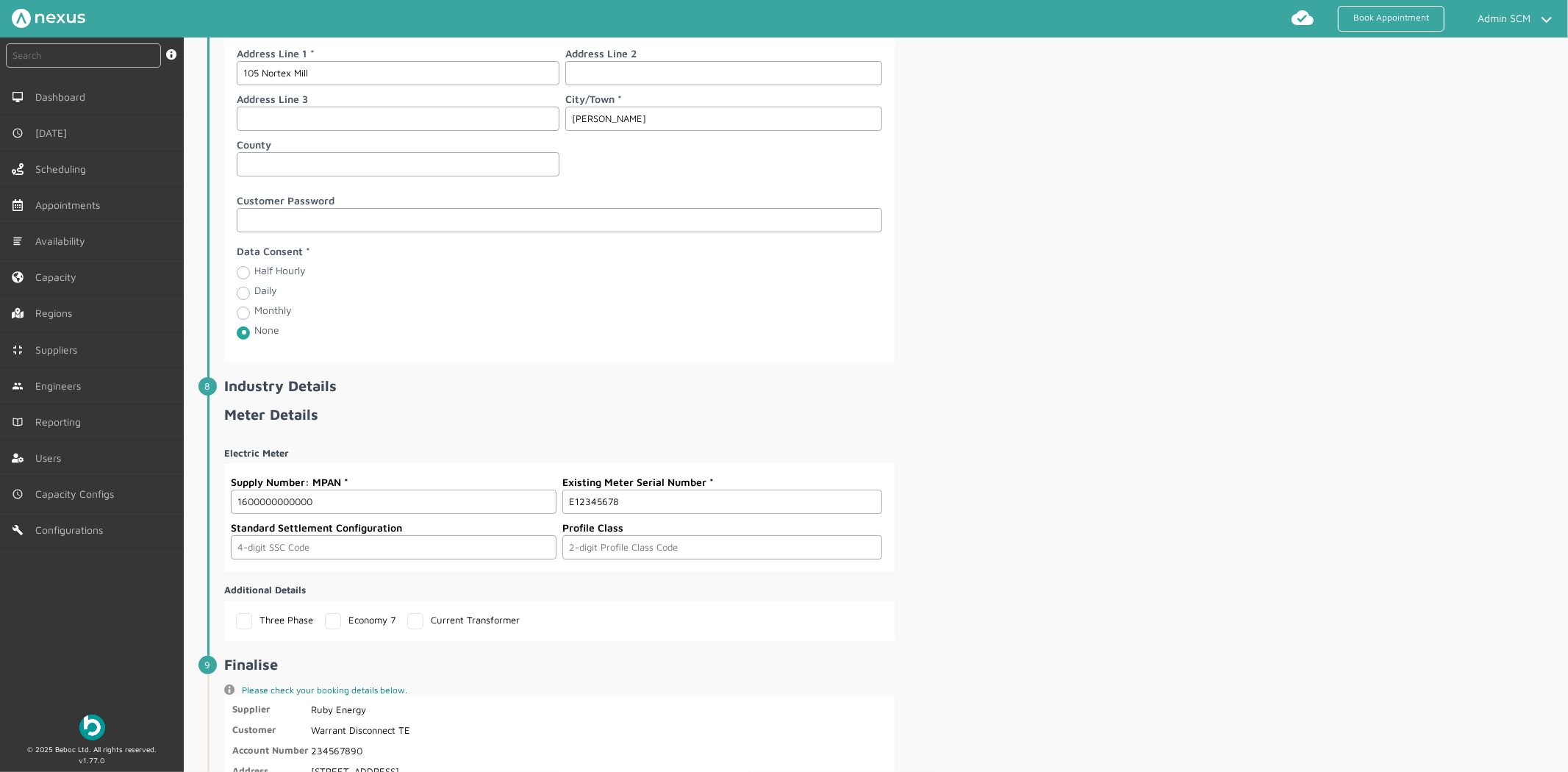
type input "E12345678"
click at [312, 547] on input "text" at bounding box center [394, 547] width 326 height 25
type input "0393"
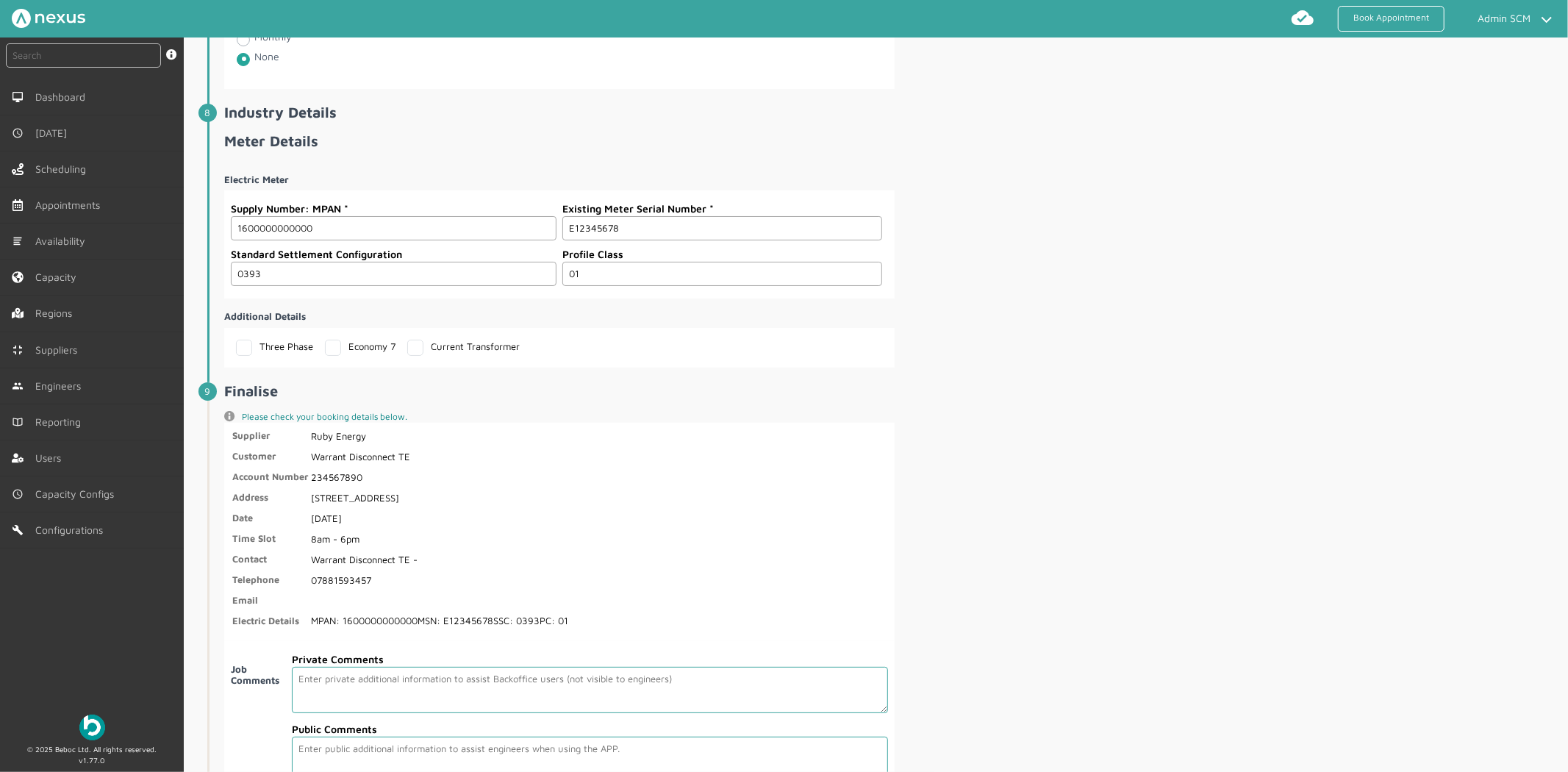
scroll to position [2425, 0]
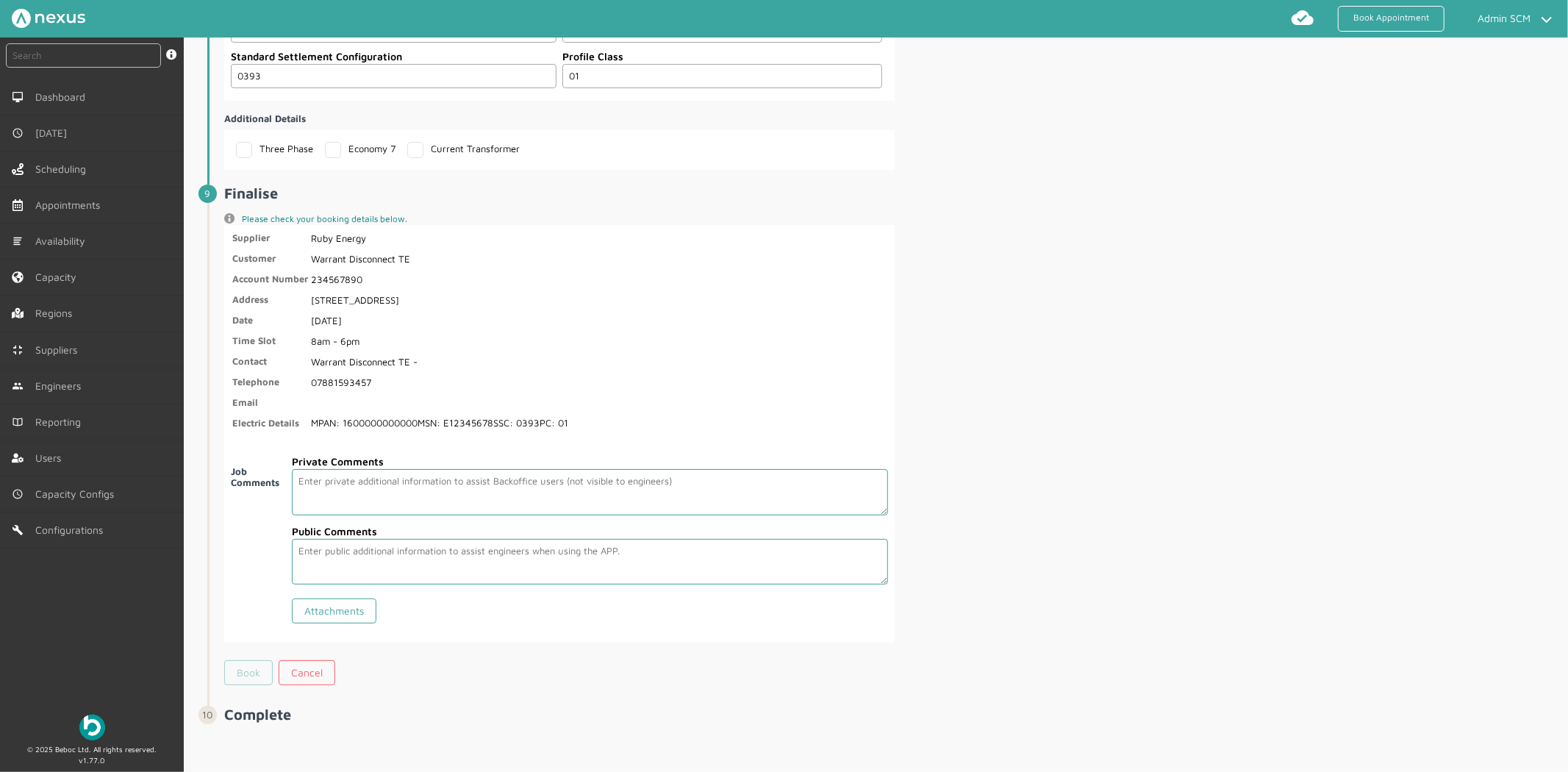
type input "01"
click at [248, 674] on link "Book" at bounding box center [248, 672] width 48 height 25
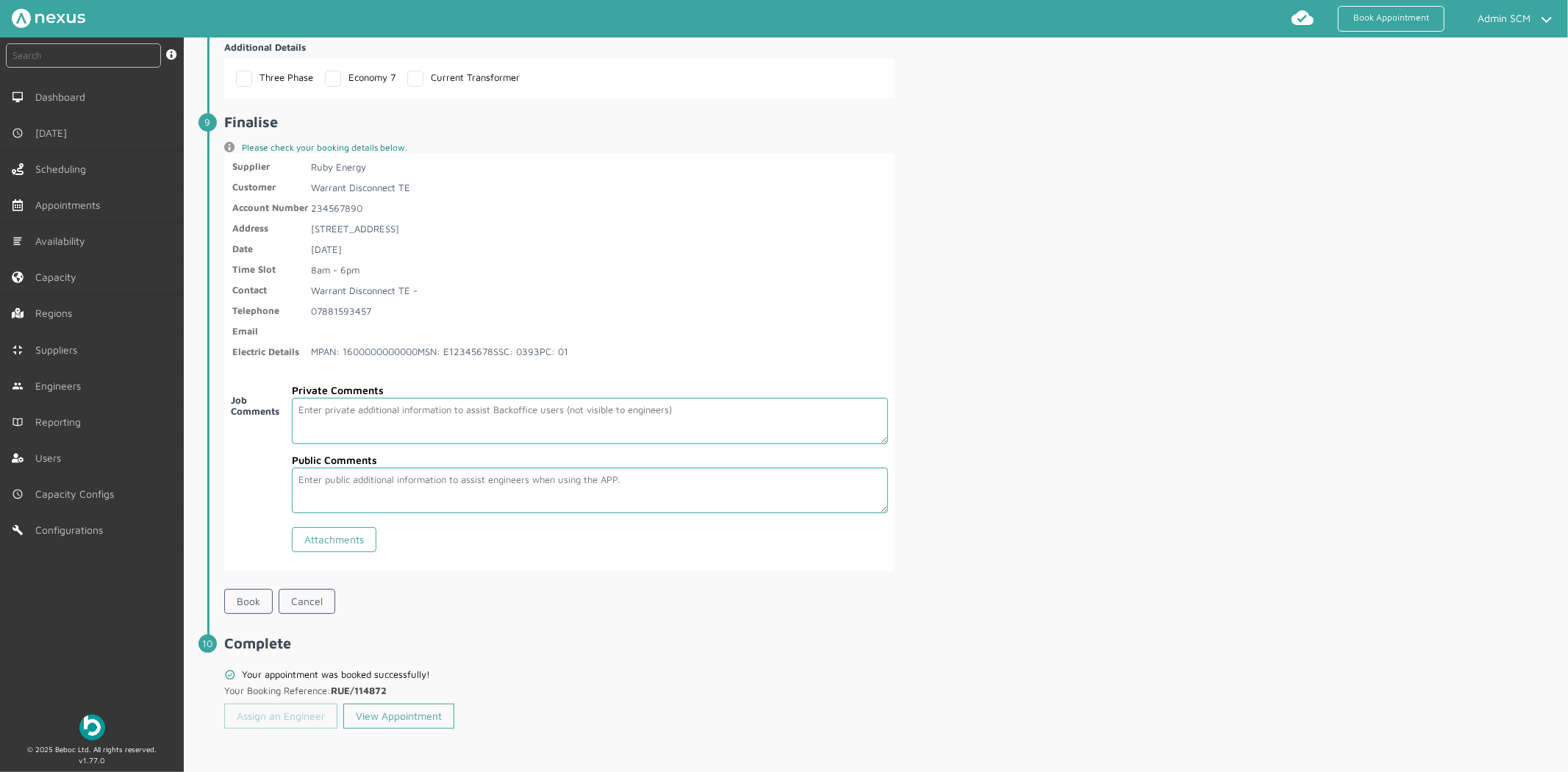
click at [289, 710] on link "Assign an Engineer" at bounding box center [280, 716] width 113 height 25
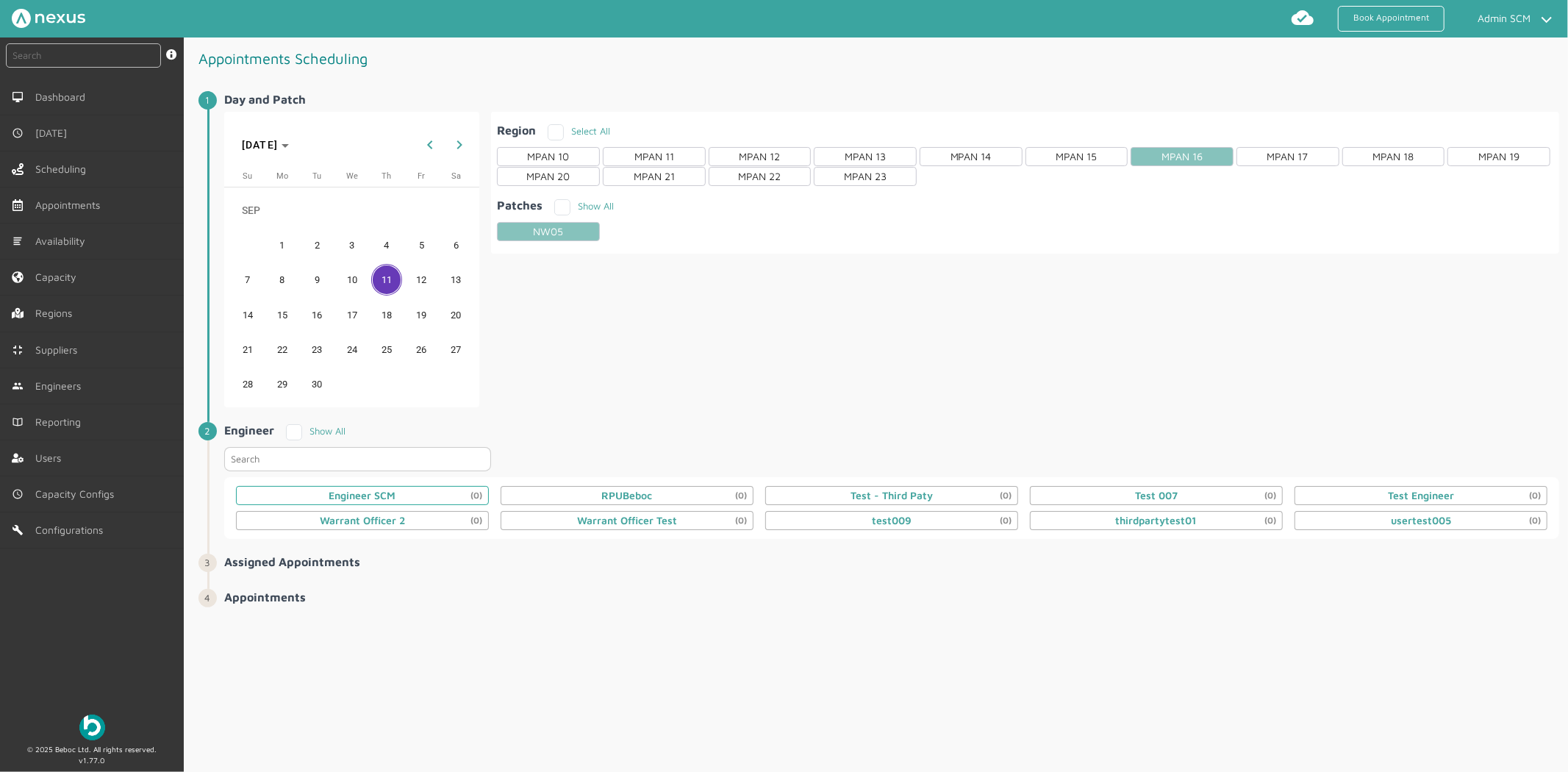
click at [307, 488] on div "Engineer SCM (0)" at bounding box center [362, 495] width 253 height 19
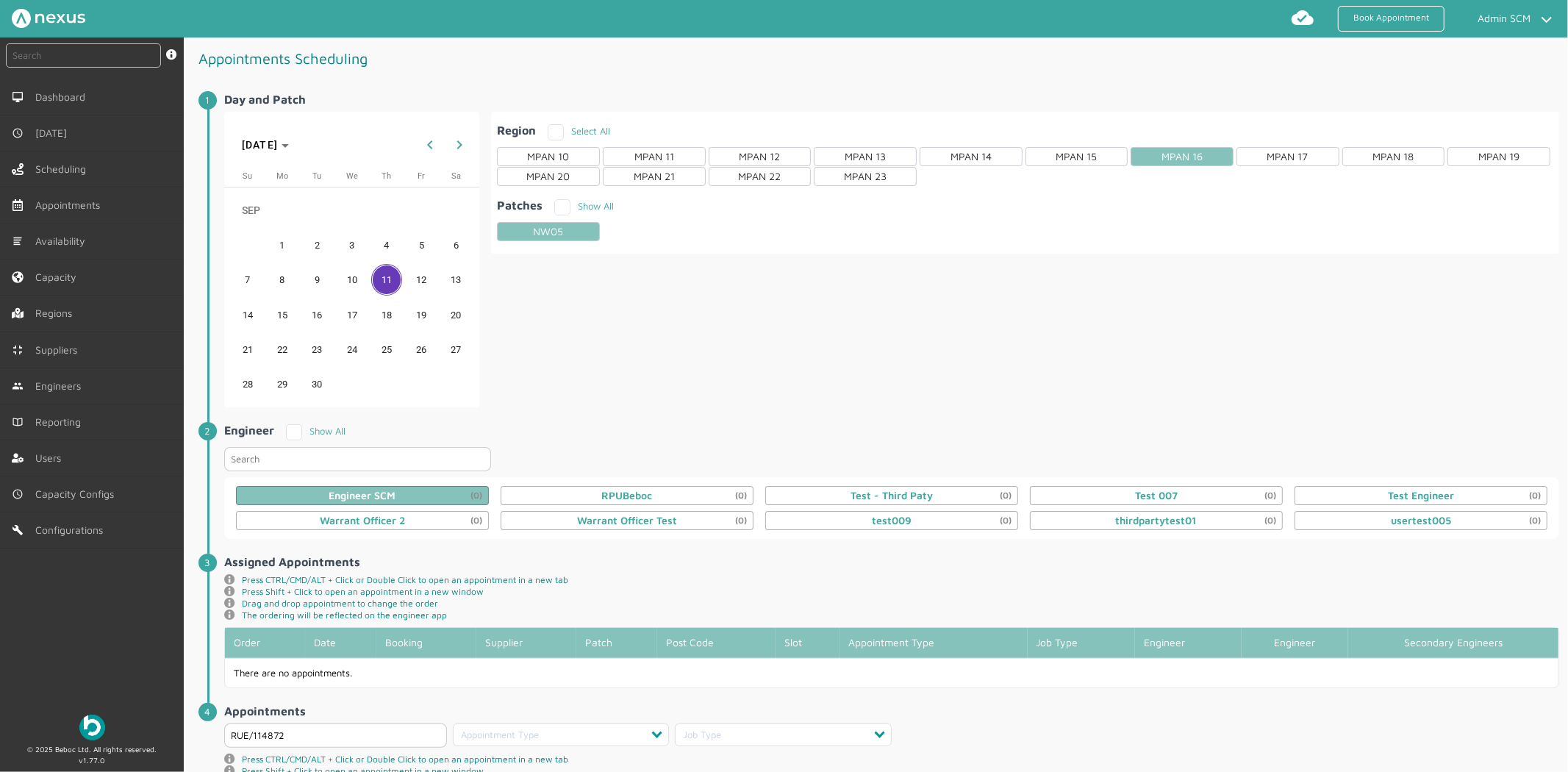
scroll to position [121, 0]
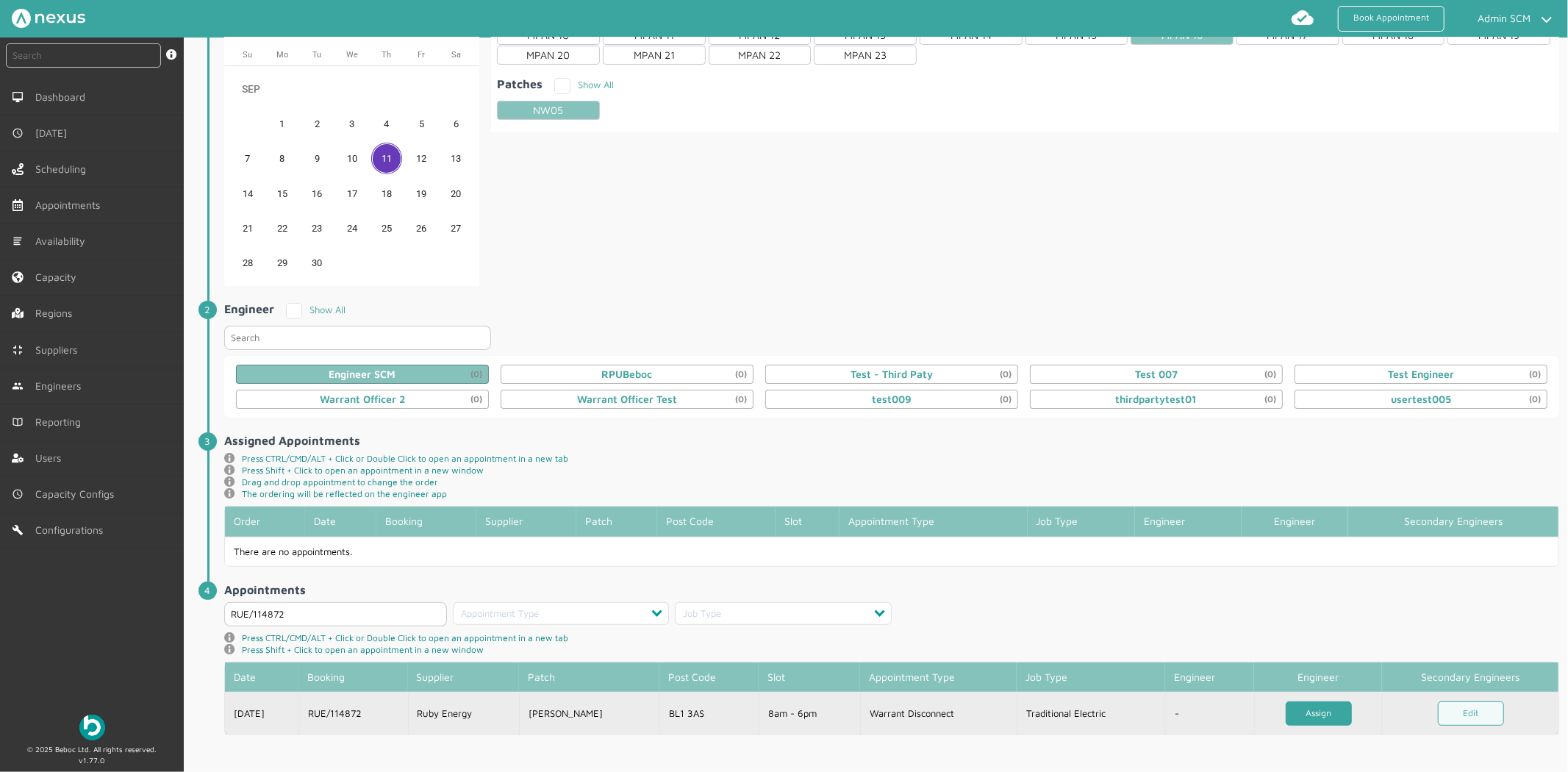
click at [1323, 711] on link "Assign" at bounding box center [1319, 714] width 66 height 25
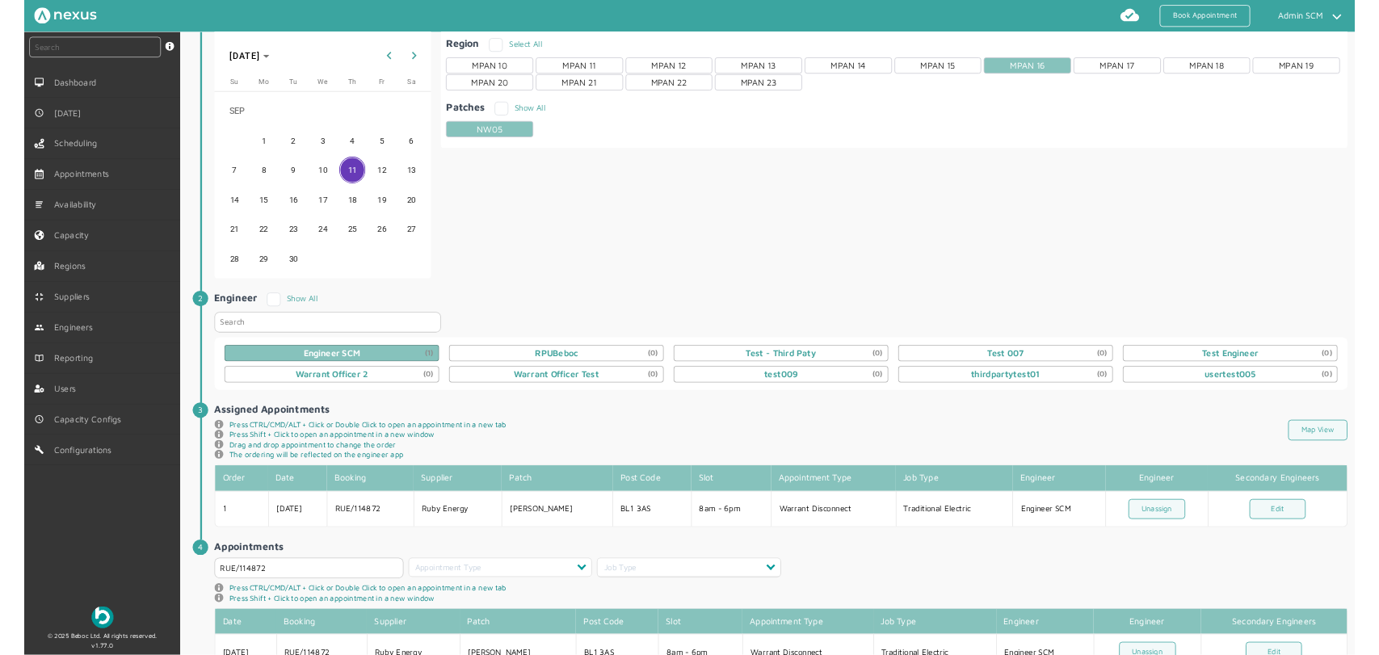
scroll to position [148, 0]
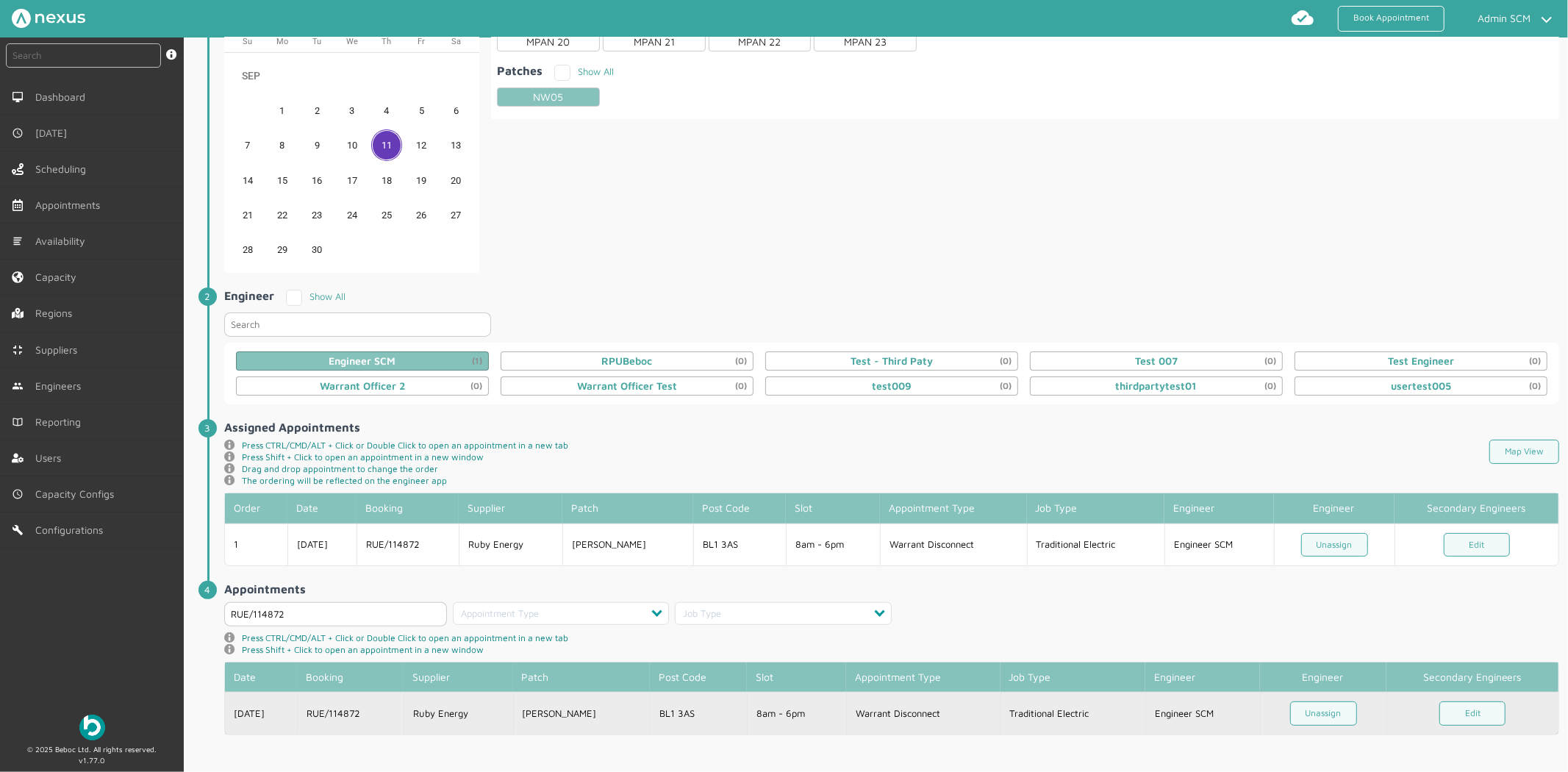
click at [609, 707] on td "[PERSON_NAME]" at bounding box center [582, 713] width 137 height 43
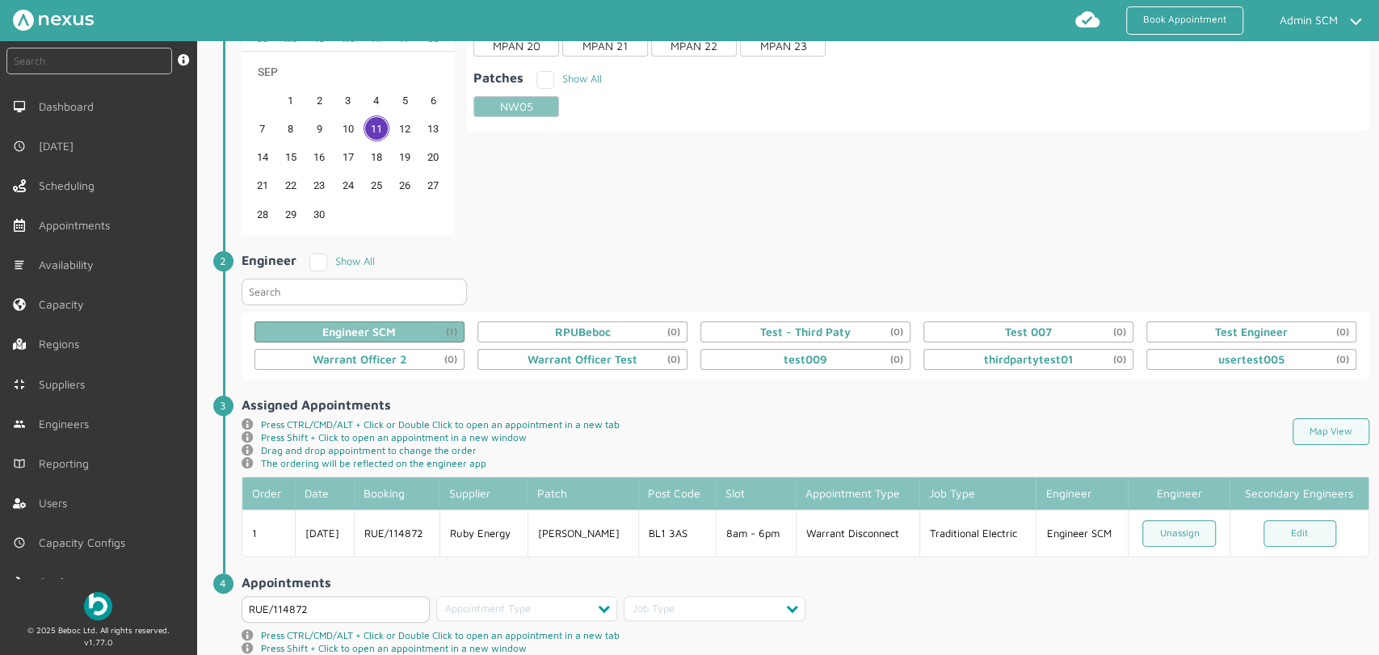
scroll to position [145, 0]
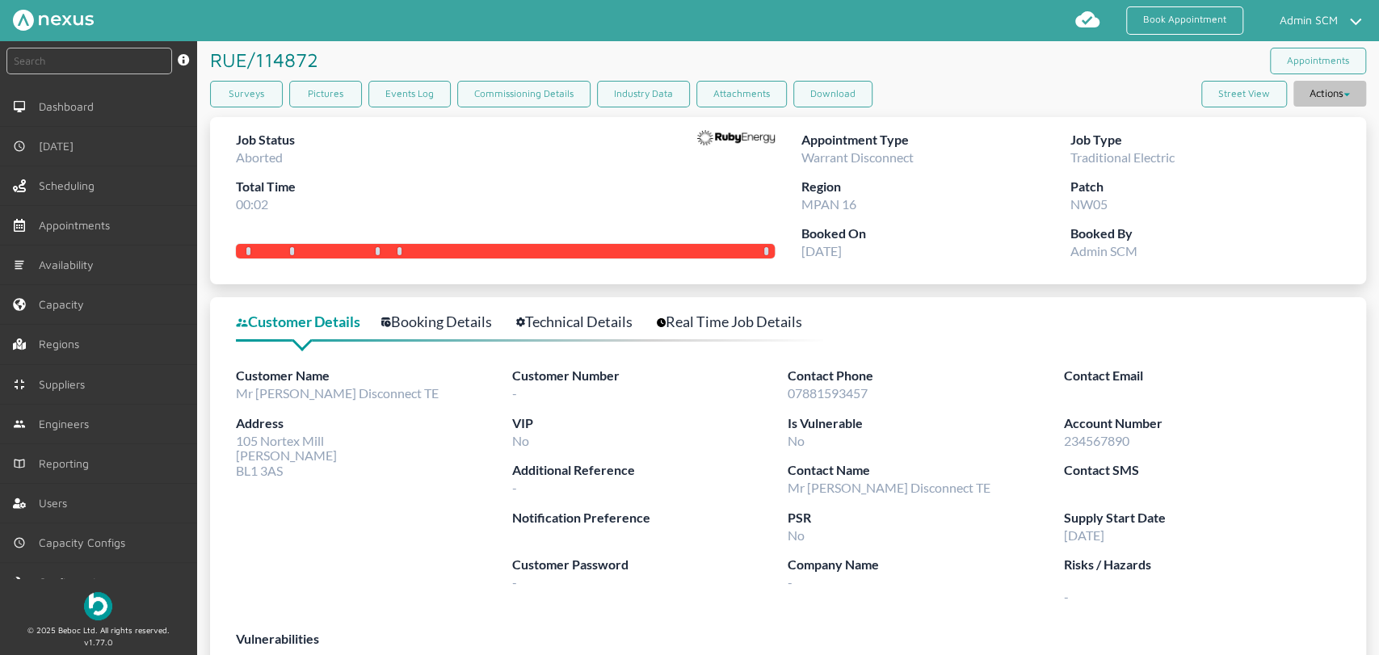
click at [1337, 99] on button "Actions" at bounding box center [1329, 94] width 73 height 26
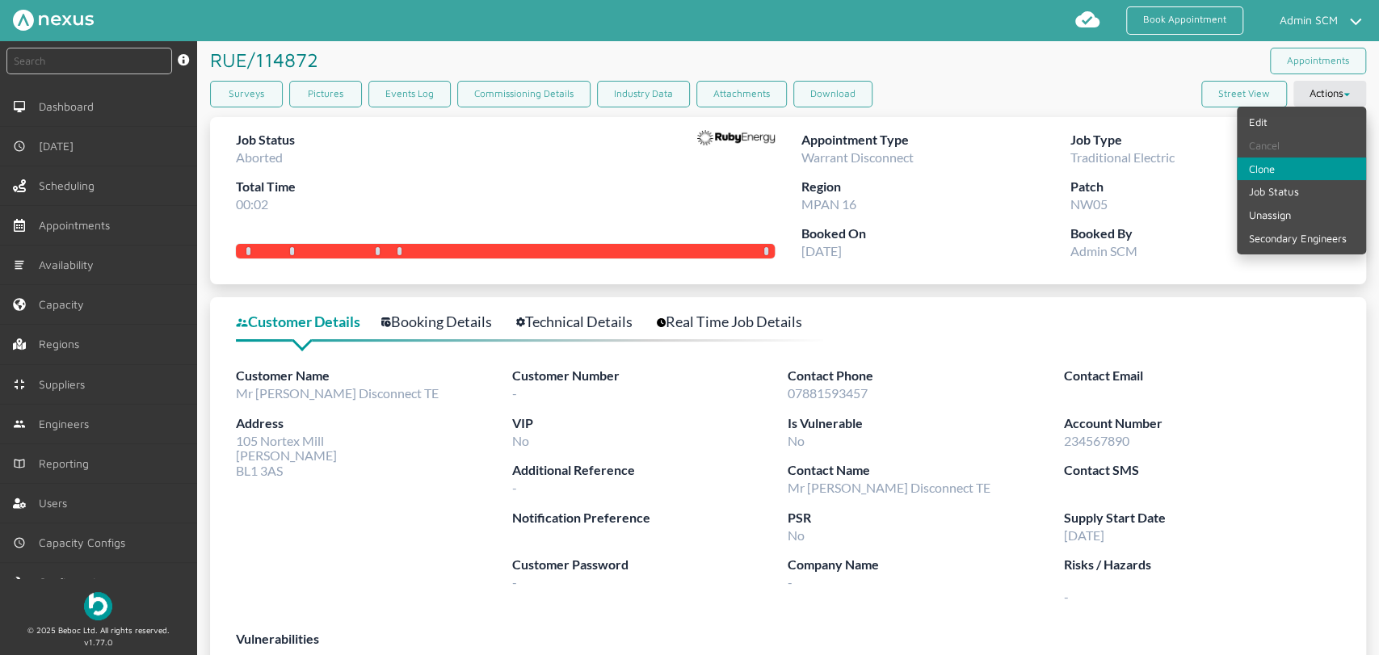
click at [1293, 170] on link "Clone" at bounding box center [1301, 169] width 129 height 23
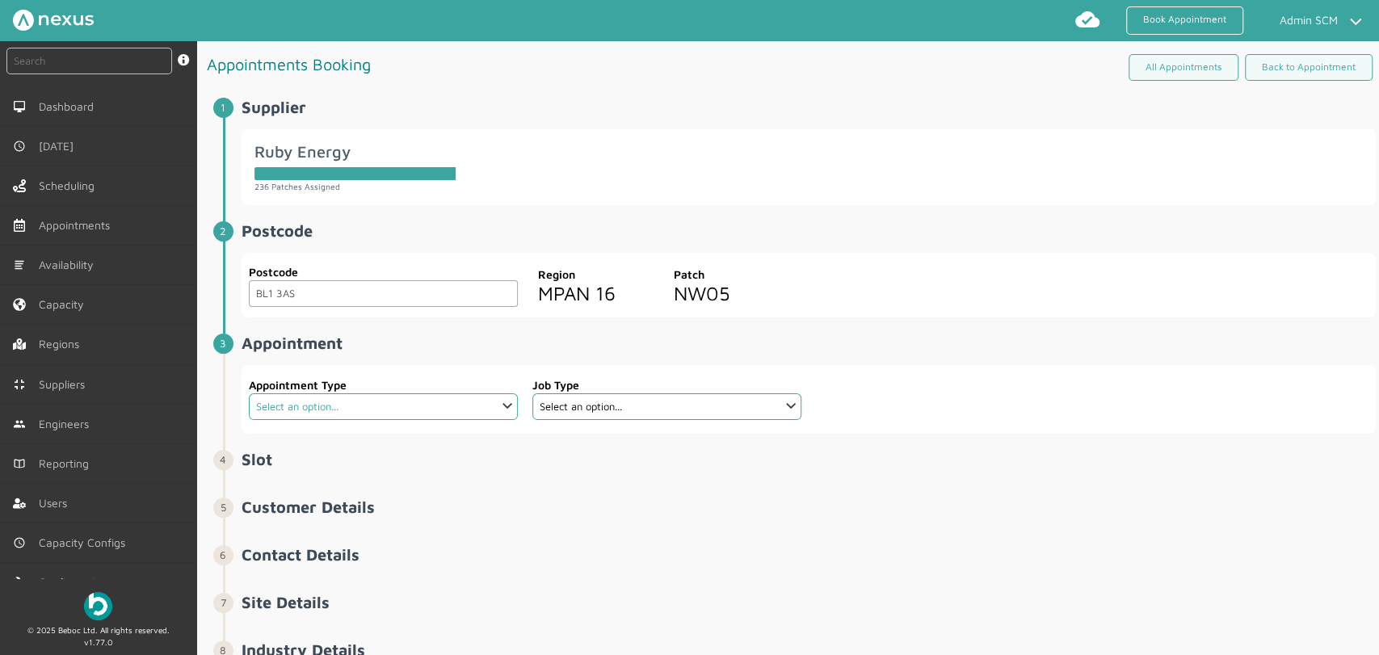
click at [332, 398] on select "Select an option... Additional Work Check Meter Electric Vehicle Emergency Exch…" at bounding box center [383, 406] width 269 height 27
select select "19: 63e398034577b9a4af9bb496"
click at [249, 393] on select "Select an option... Additional Work Check Meter Electric Vehicle Emergency Exch…" at bounding box center [383, 406] width 269 height 27
click at [558, 407] on select "Select an option... Dual Fuel - SMETS 2 Electric - SMETS 2 Gas - SMETS 2 Tradit…" at bounding box center [666, 406] width 269 height 27
select select "6: 5cc9657c13944aebe30702a9"
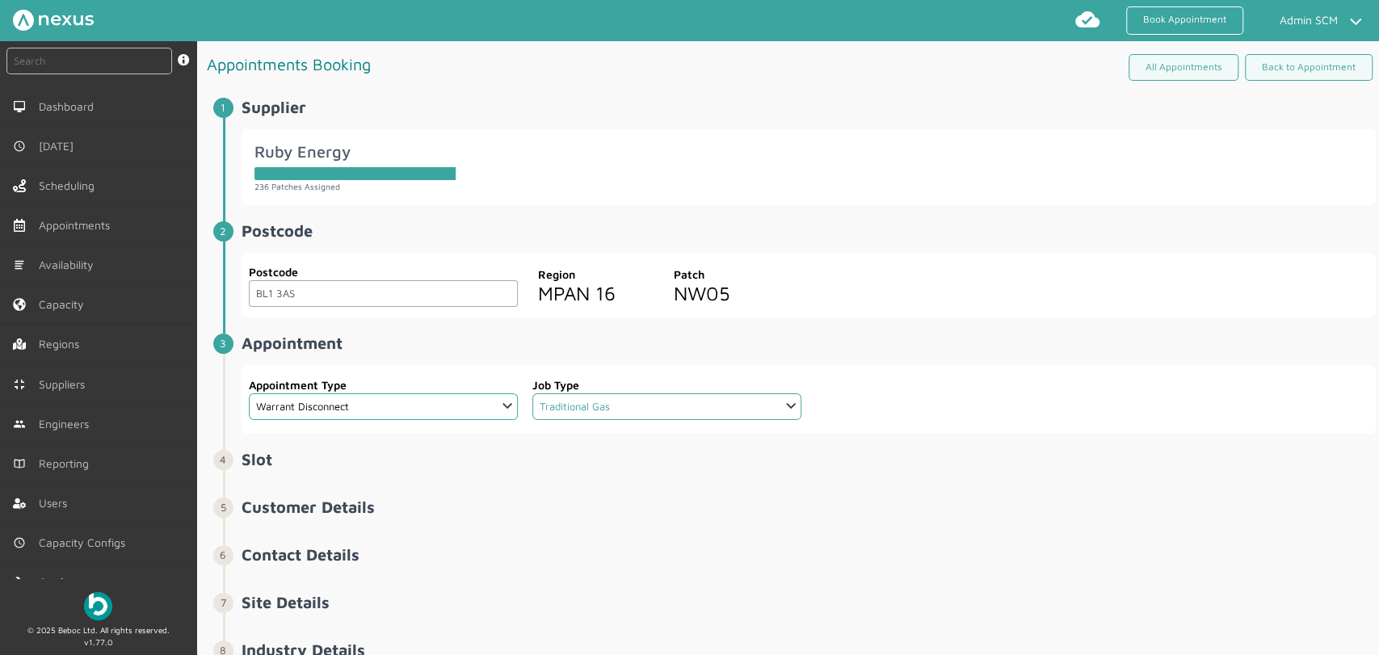
click at [532, 393] on select "Select an option... Dual Fuel - SMETS 2 Electric - SMETS 2 Gas - SMETS 2 Tradit…" at bounding box center [666, 406] width 269 height 27
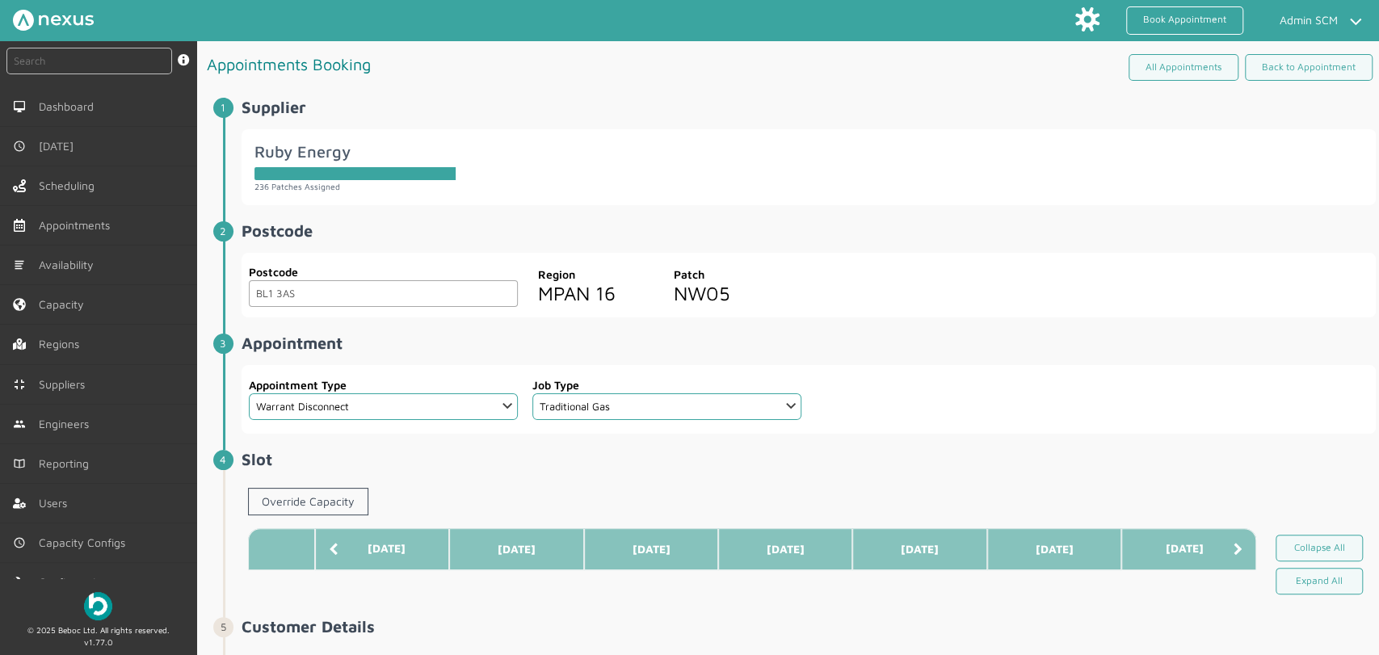
click at [956, 354] on span "Appointment ️️️ Appointment Type Select an option... Additional Work Check Mete…" at bounding box center [809, 384] width 1134 height 100
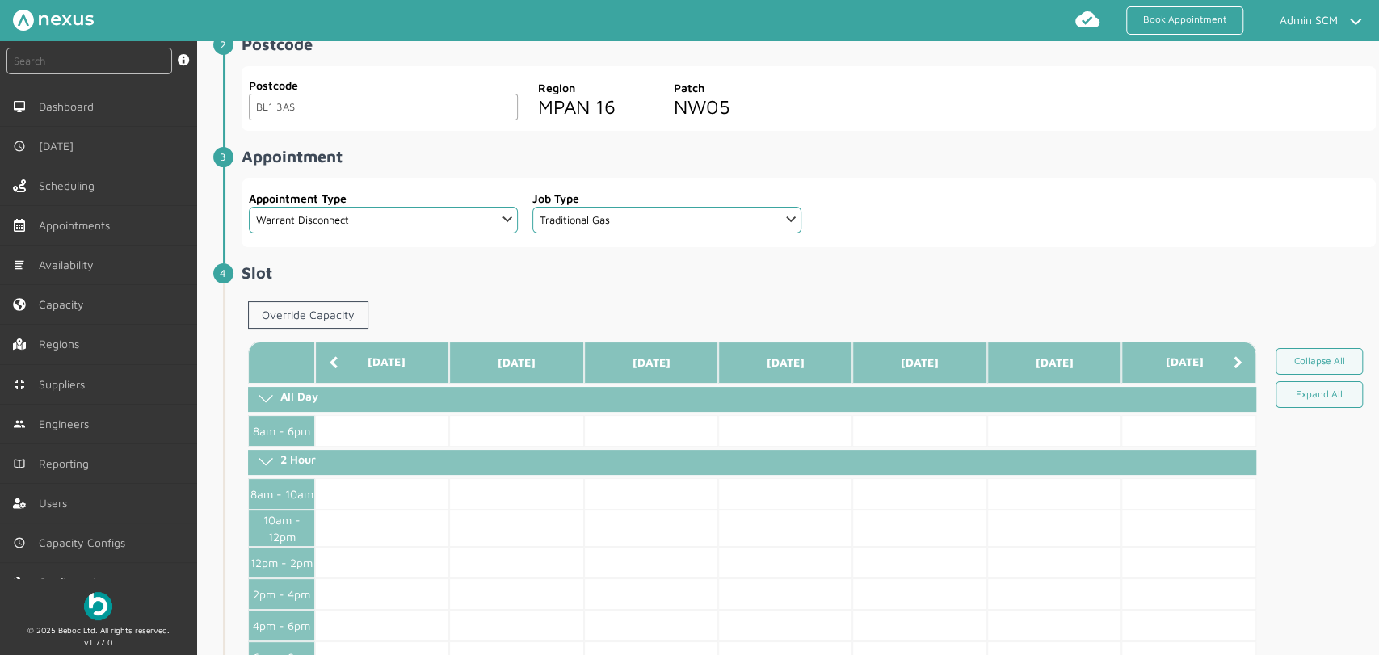
scroll to position [179, 0]
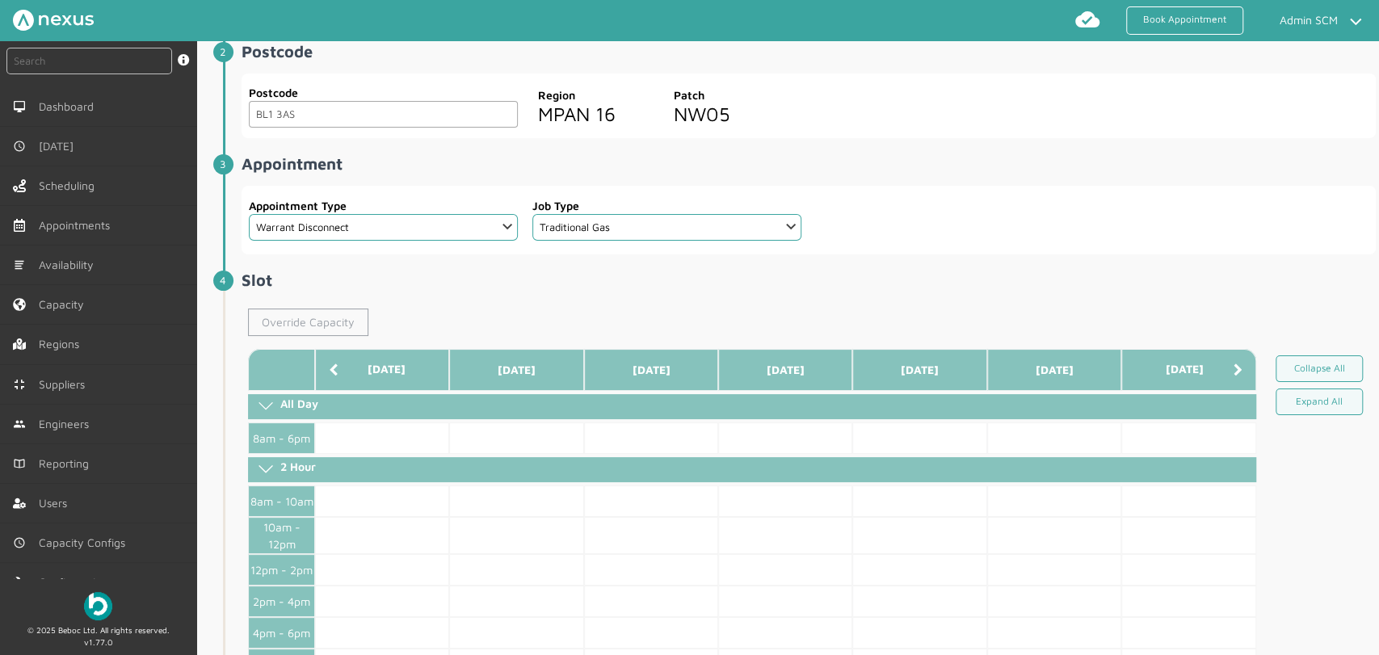
click at [321, 318] on link "Override Capacity" at bounding box center [308, 322] width 120 height 27
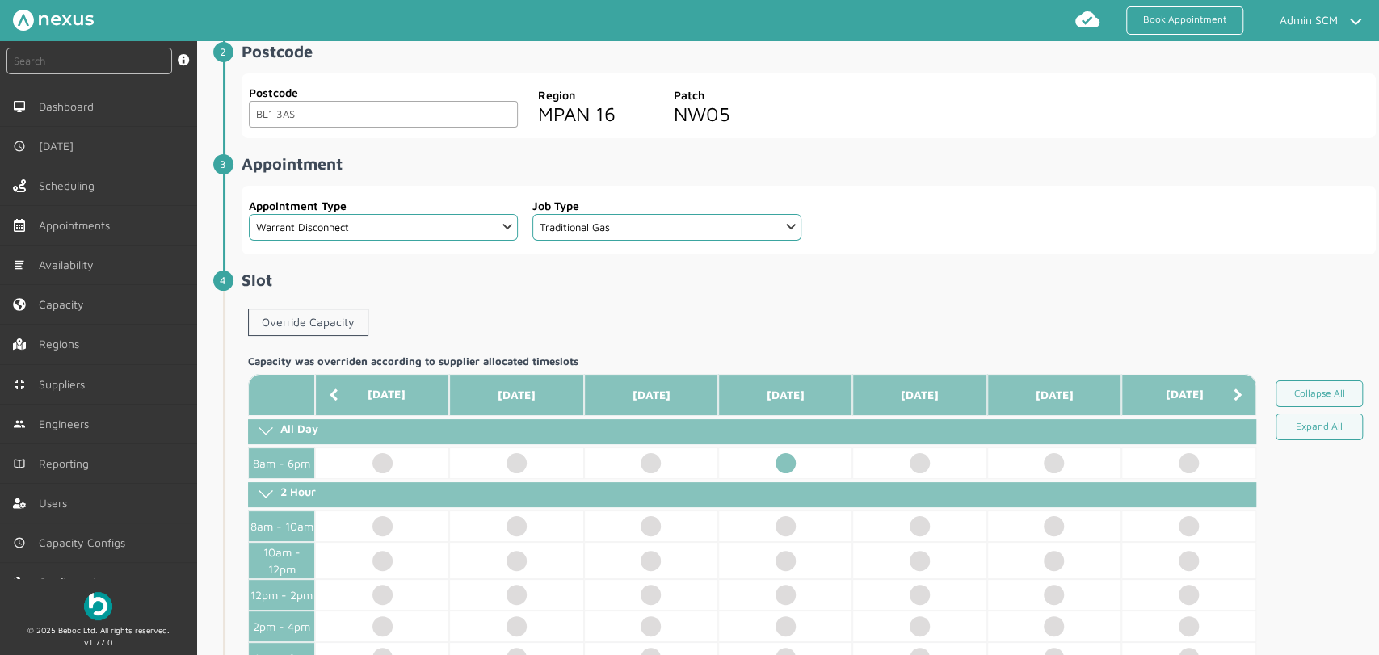
click at [779, 460] on td at bounding box center [785, 464] width 134 height 32
select select "2: Mr"
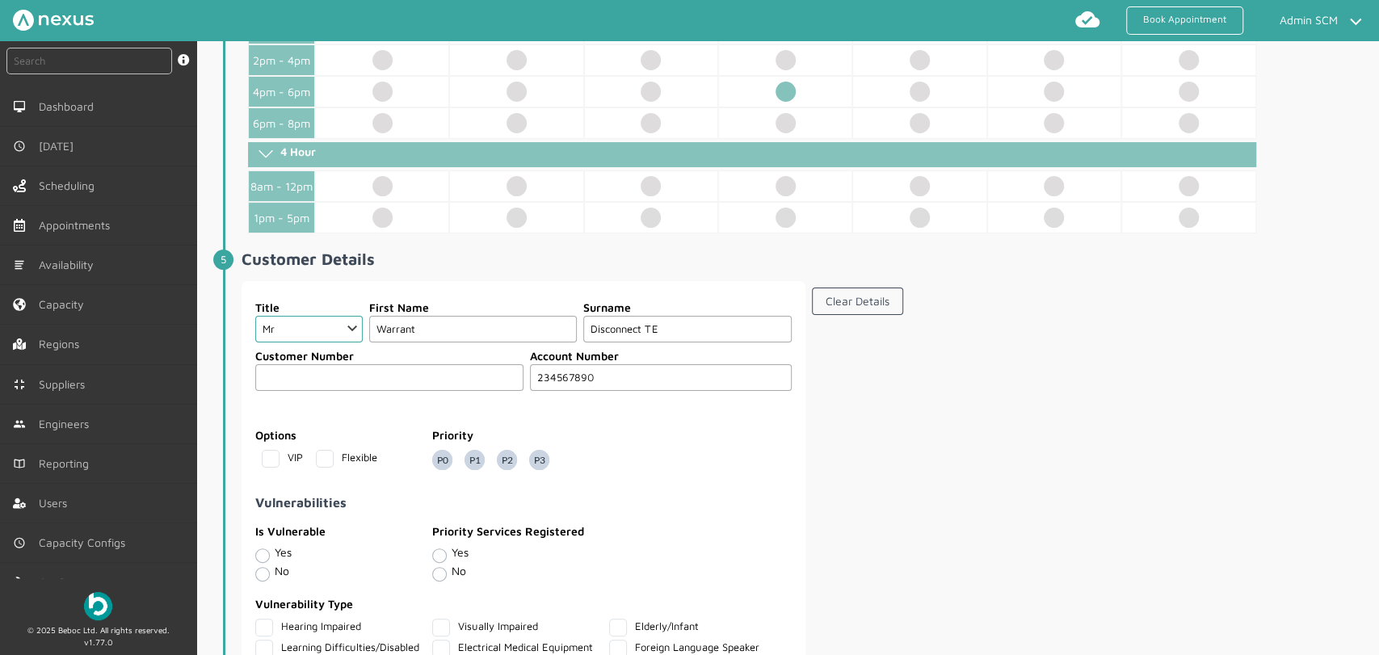
scroll to position [898, 0]
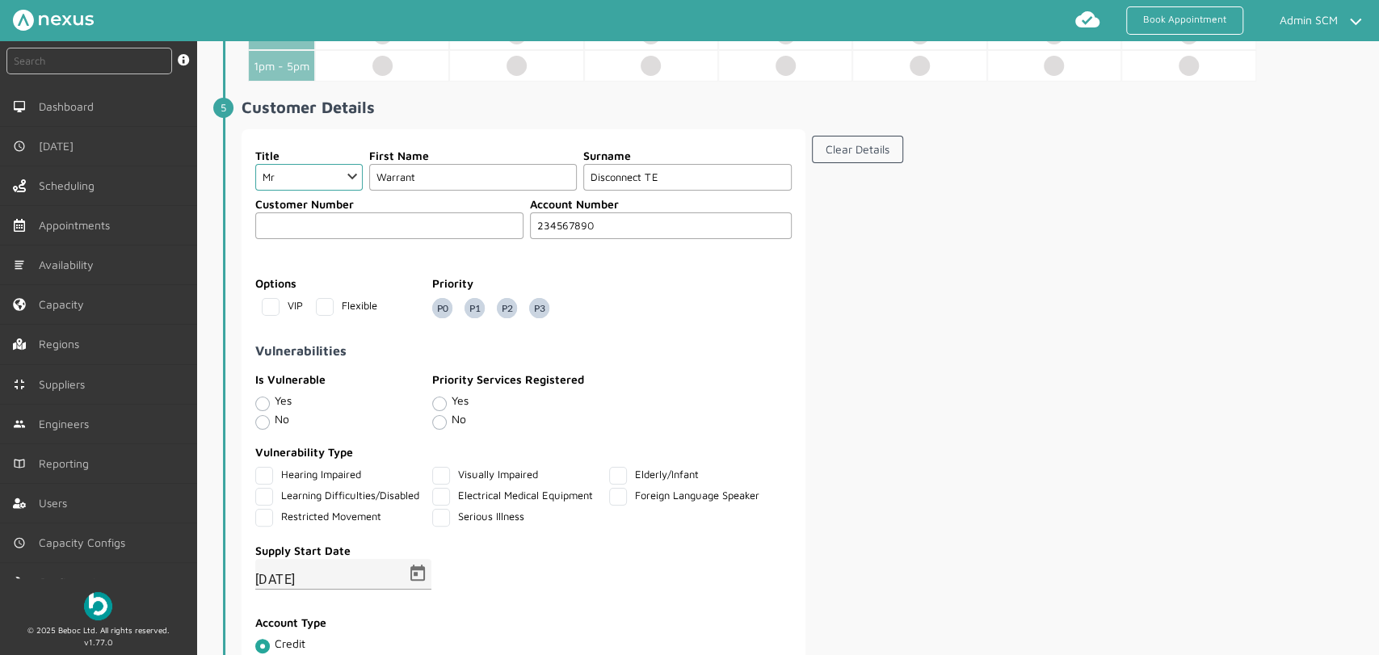
click at [697, 180] on input "Disconnect TE" at bounding box center [687, 177] width 208 height 27
type input "Disconnect TG"
click at [974, 256] on section "Clear Details" at bounding box center [1094, 412] width 564 height 566
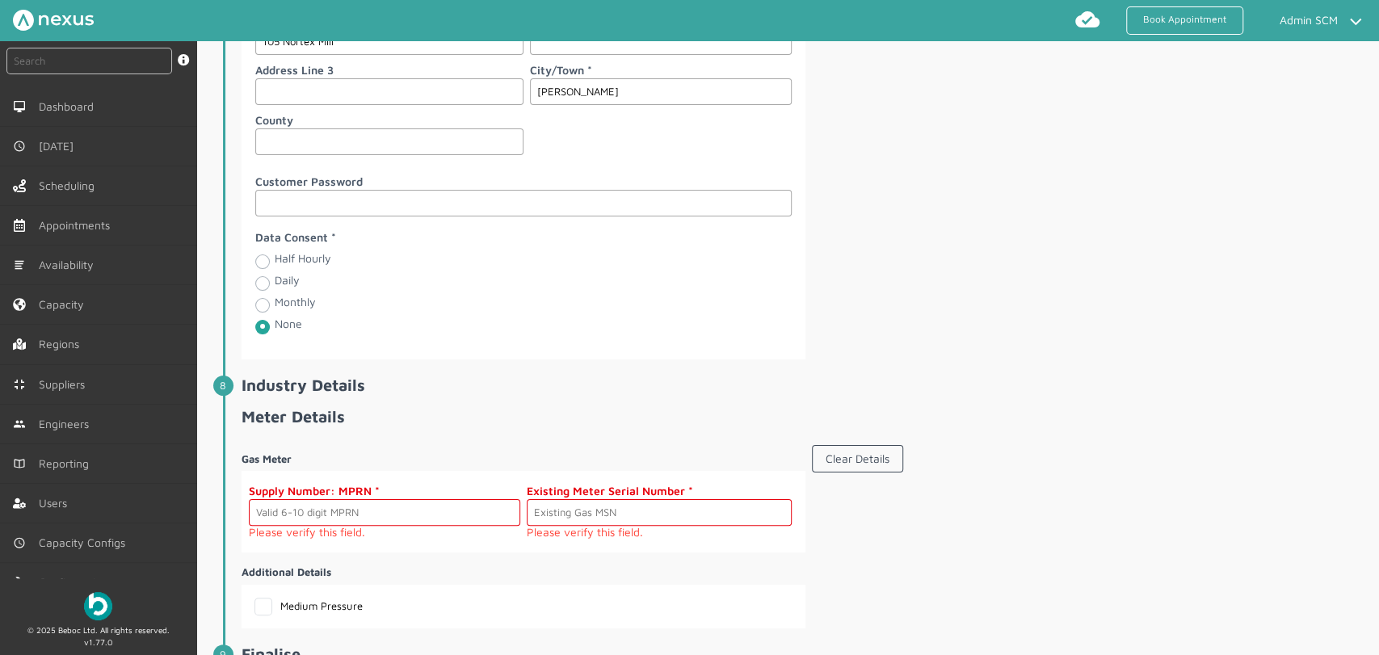
scroll to position [2244, 0]
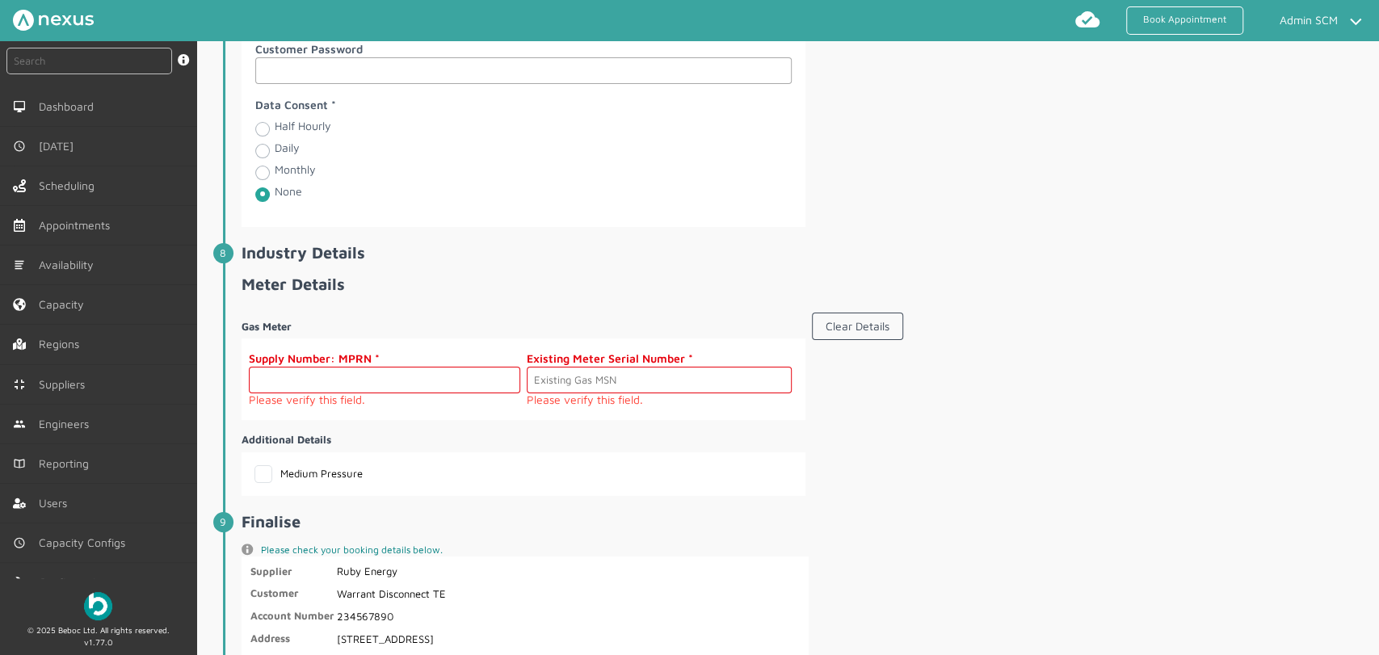
click at [313, 383] on input "text" at bounding box center [384, 380] width 271 height 27
type input "34567890"
click at [640, 378] on input "text" at bounding box center [659, 380] width 265 height 27
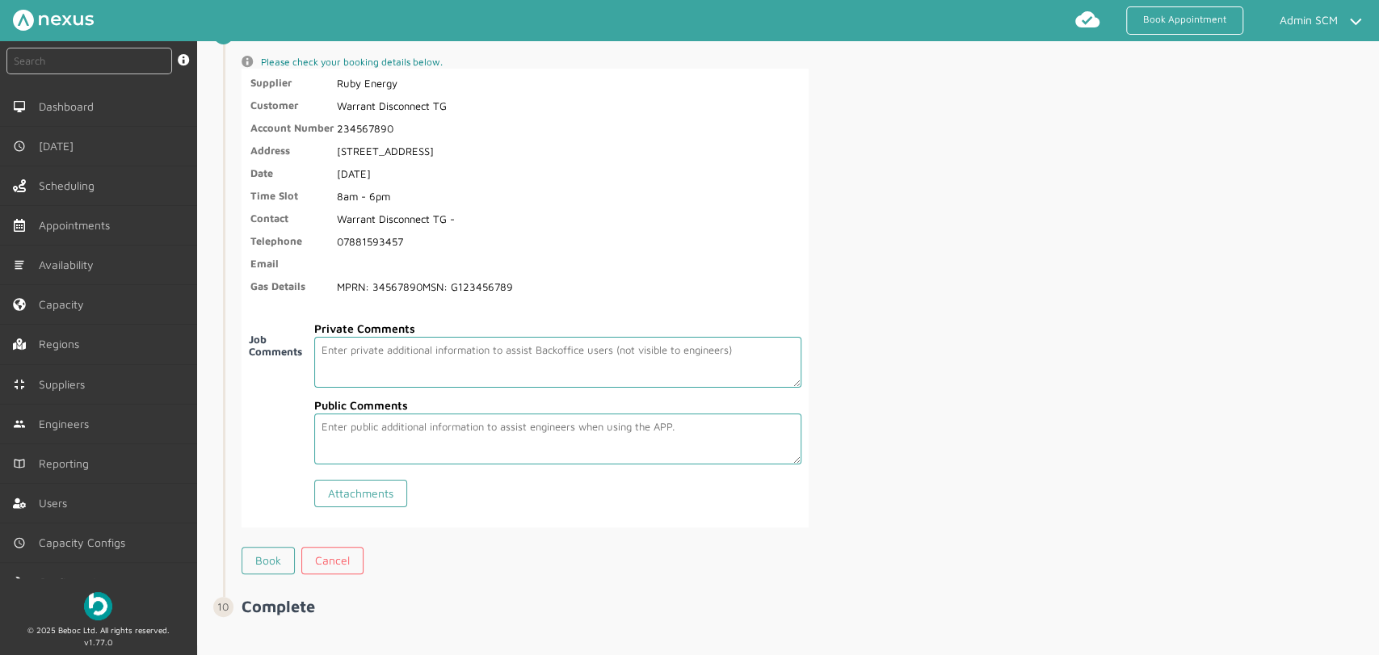
scroll to position [2724, 0]
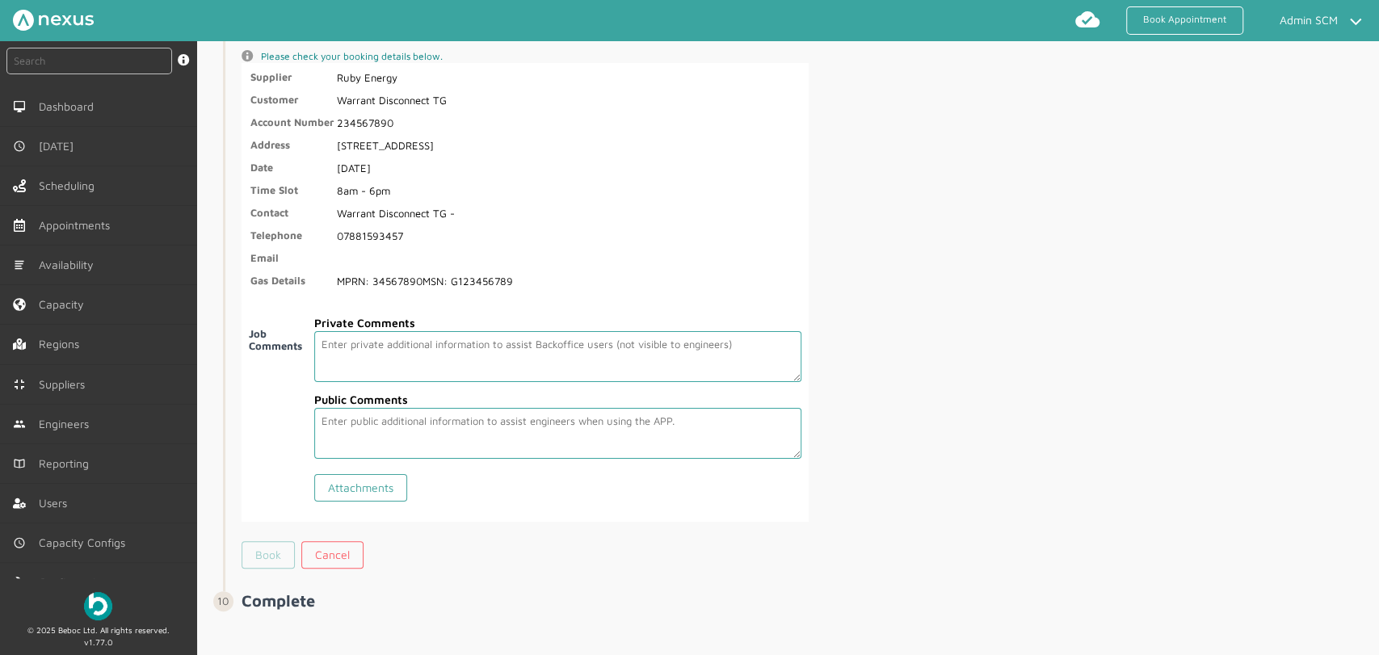
type input "G123456789"
click at [272, 541] on link "Book" at bounding box center [268, 554] width 53 height 27
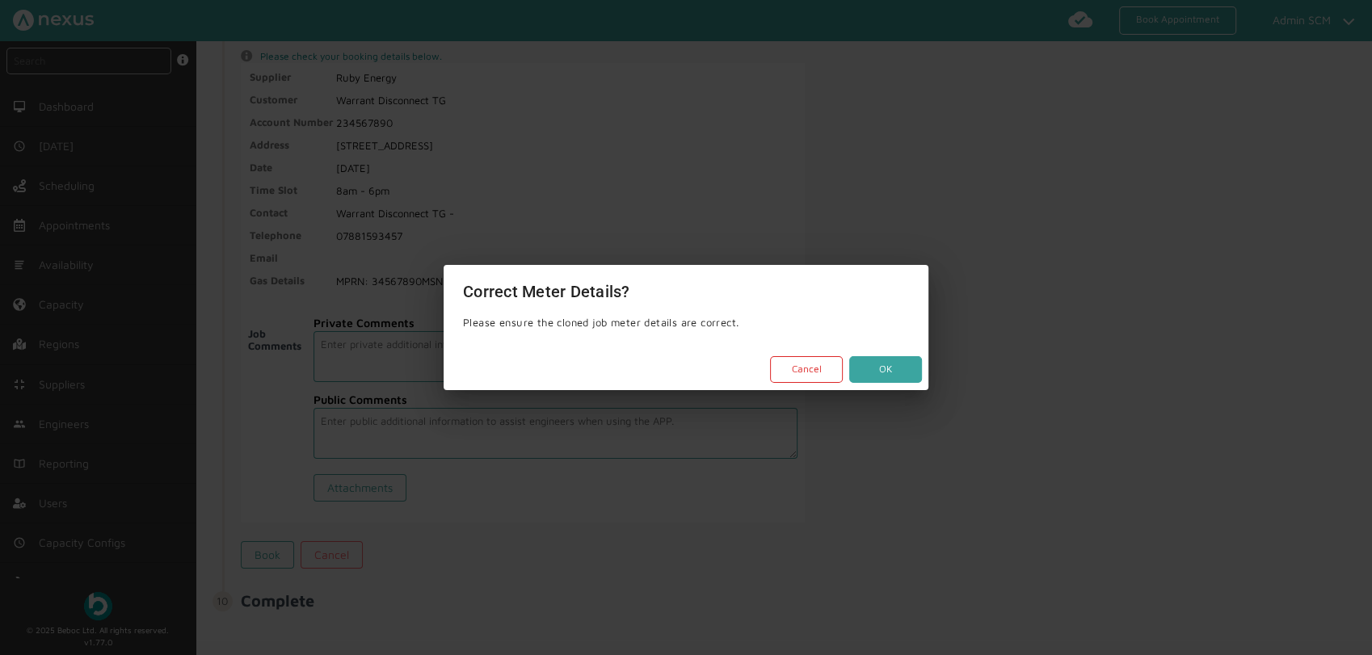
click at [905, 382] on button "OK" at bounding box center [885, 369] width 73 height 27
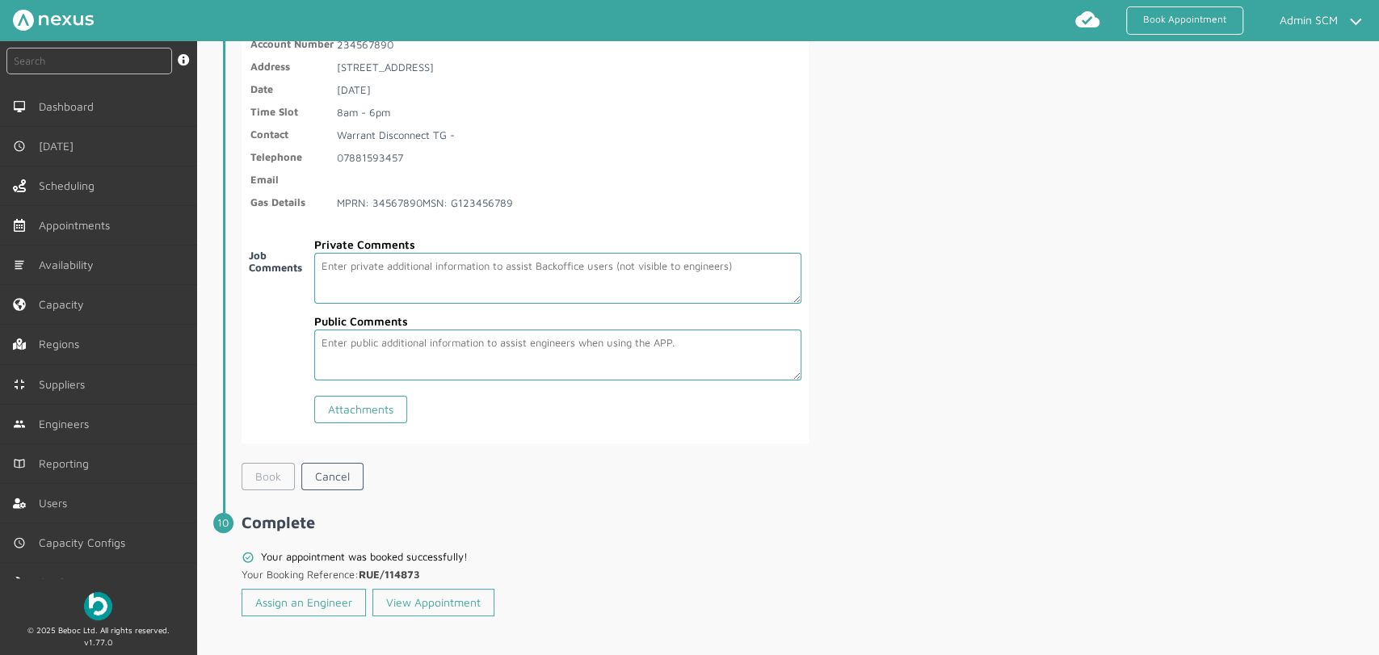
scroll to position [2803, 0]
click at [313, 604] on link "Assign an Engineer" at bounding box center [304, 601] width 124 height 27
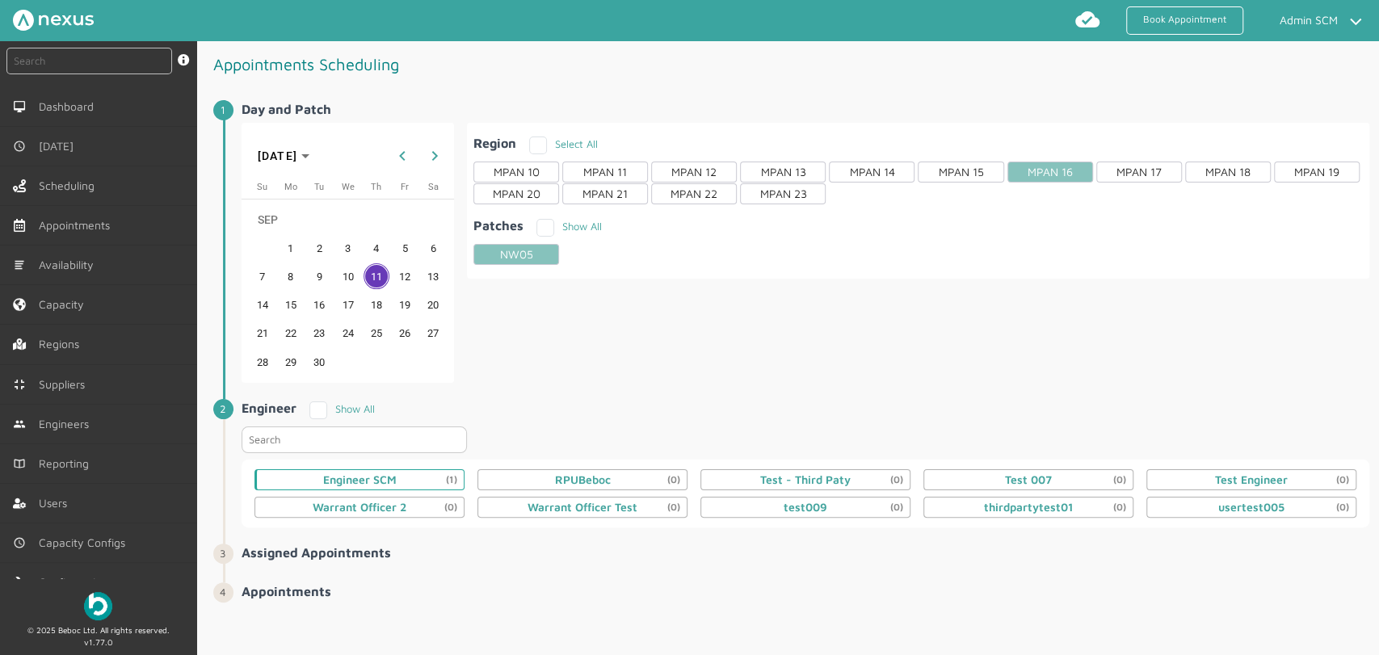
click at [417, 470] on div "Engineer SCM (1)" at bounding box center [359, 479] width 210 height 21
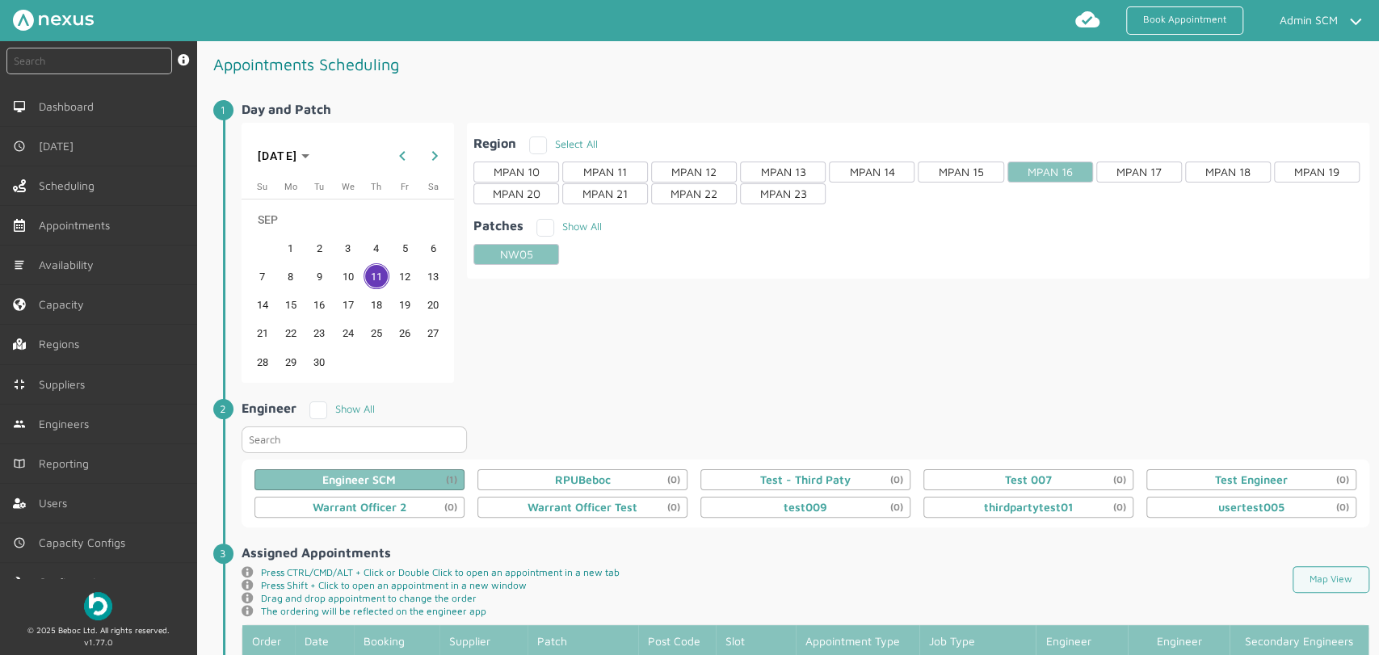
scroll to position [274, 0]
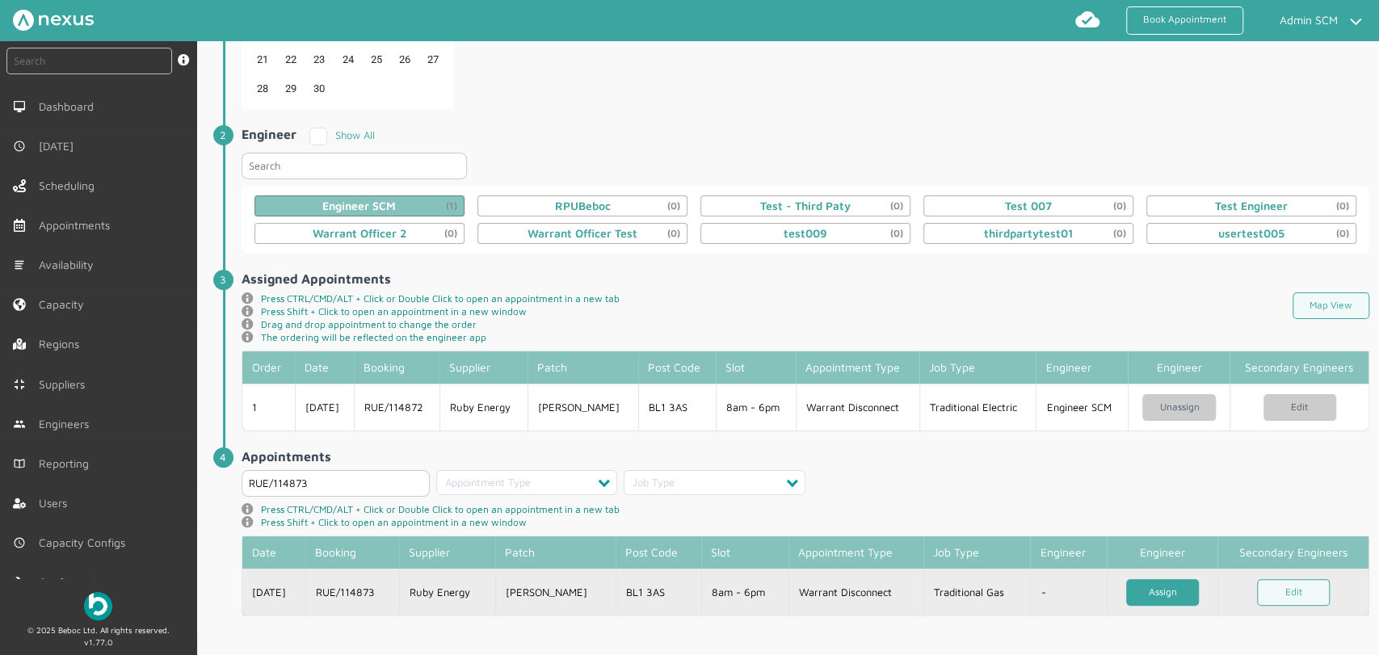
click at [1152, 588] on link "Assign" at bounding box center [1162, 592] width 73 height 27
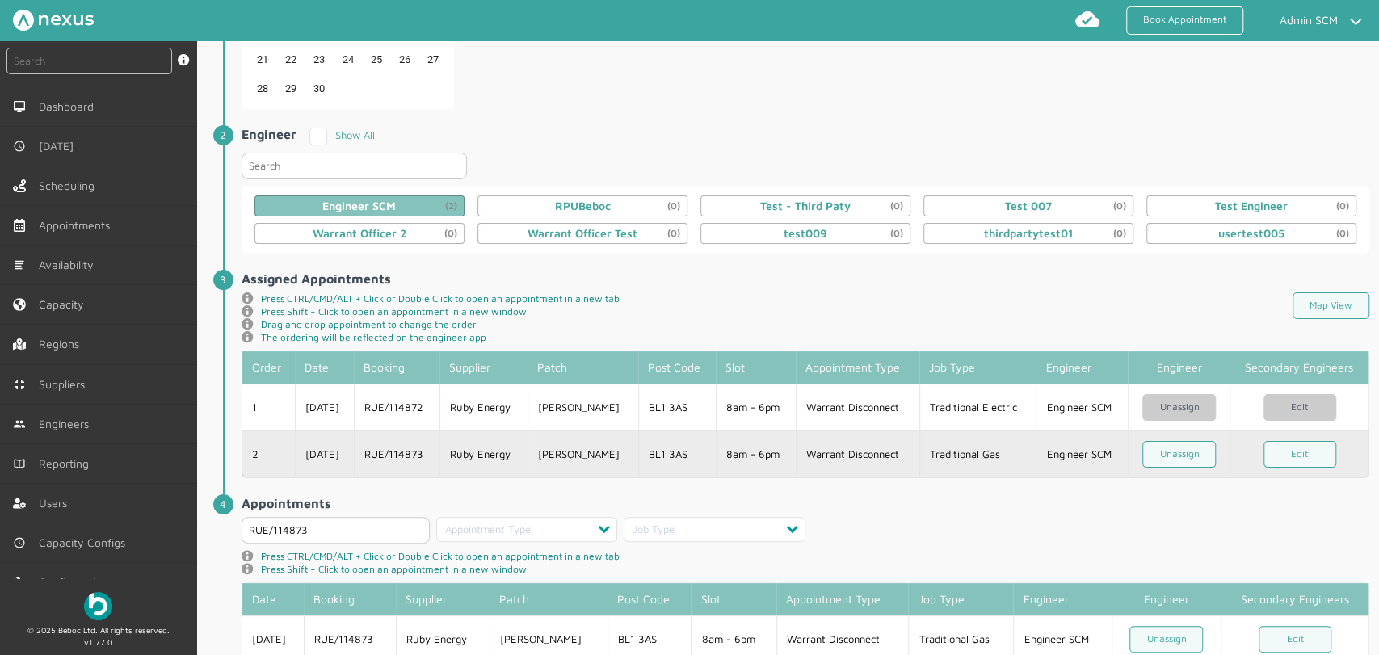
click at [593, 458] on td "[PERSON_NAME]" at bounding box center [583, 454] width 111 height 47
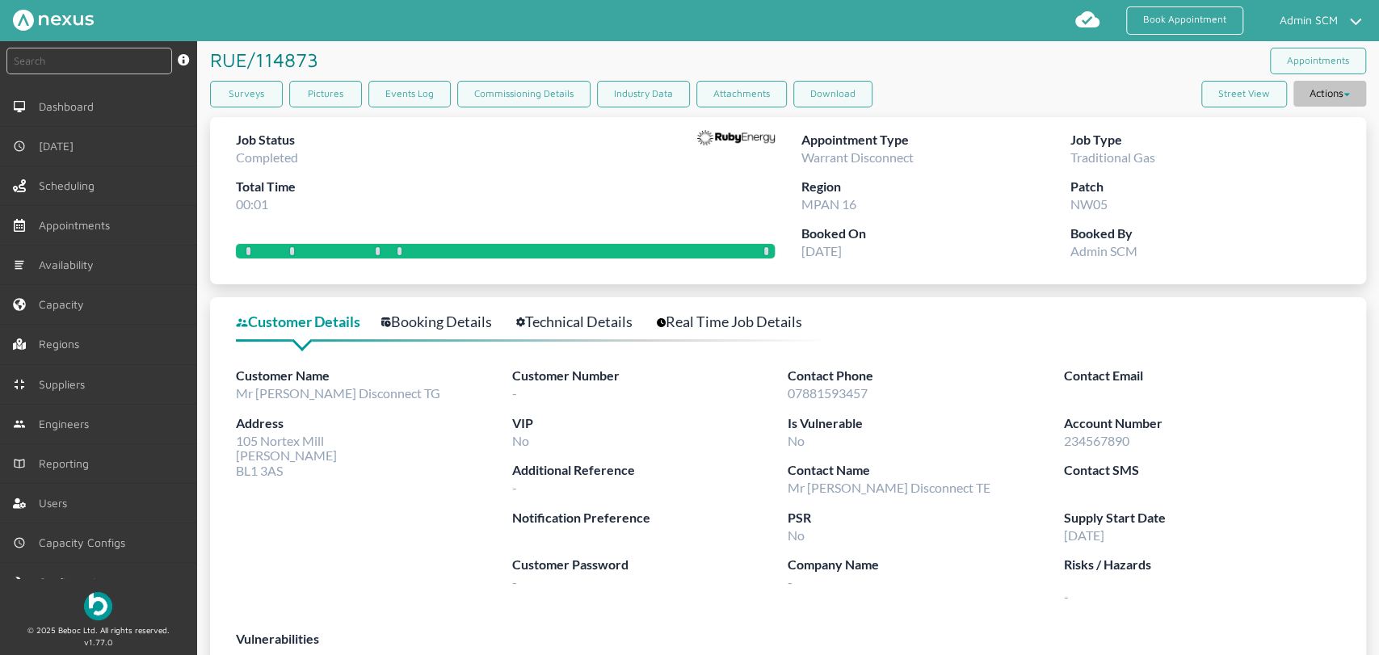
click at [1318, 81] on button "Actions" at bounding box center [1329, 94] width 73 height 26
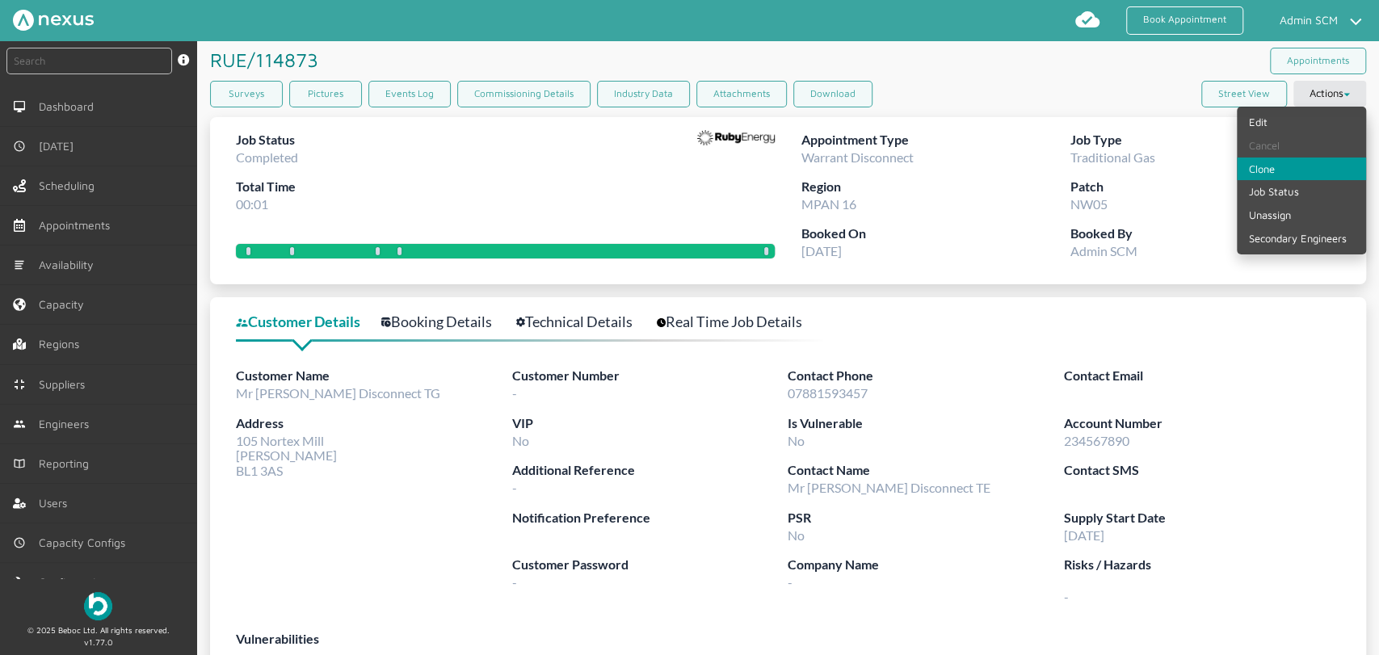
click at [1295, 170] on link "Clone" at bounding box center [1301, 169] width 129 height 23
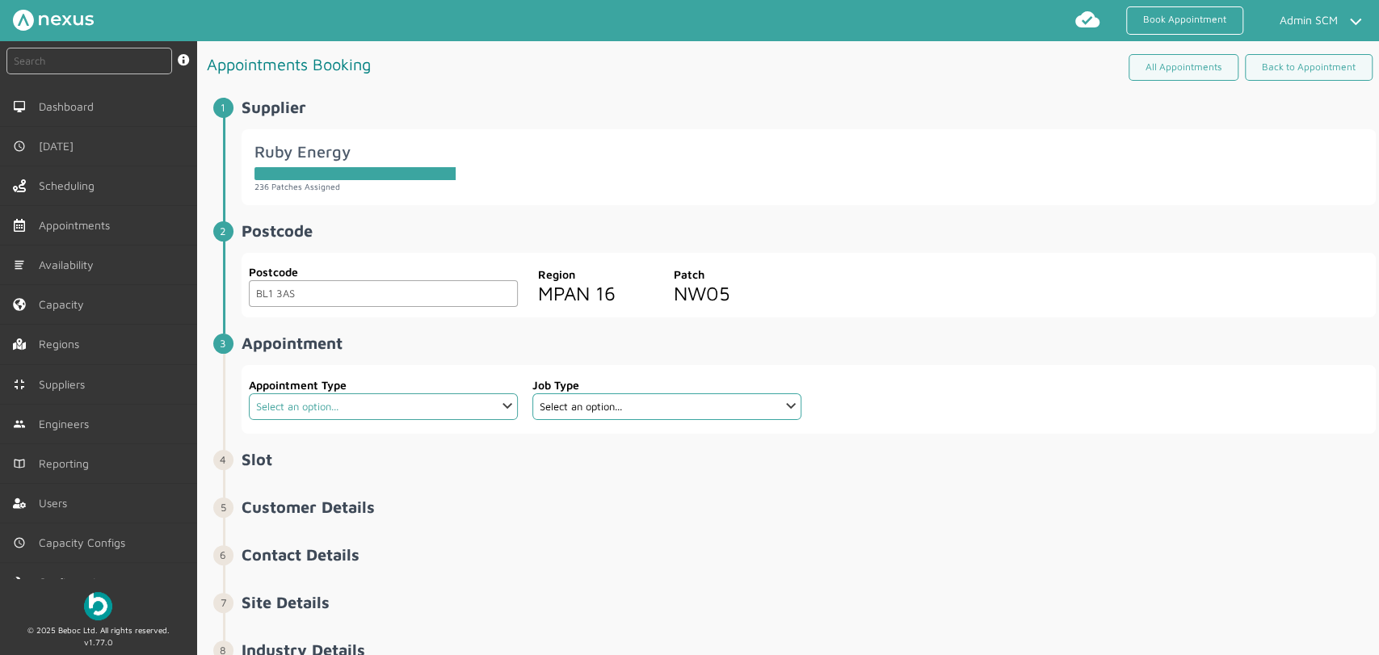
click at [473, 396] on select "Select an option... Additional Work Check Meter Electric Vehicle Emergency Exch…" at bounding box center [383, 406] width 269 height 27
select select "19: 63e398034577b9a4af9bb496"
click at [249, 393] on select "Select an option... Additional Work Check Meter Electric Vehicle Emergency Exch…" at bounding box center [383, 406] width 269 height 27
drag, startPoint x: 594, startPoint y: 397, endPoint x: 594, endPoint y: 406, distance: 8.9
click at [594, 397] on select "Select an option..." at bounding box center [666, 406] width 269 height 27
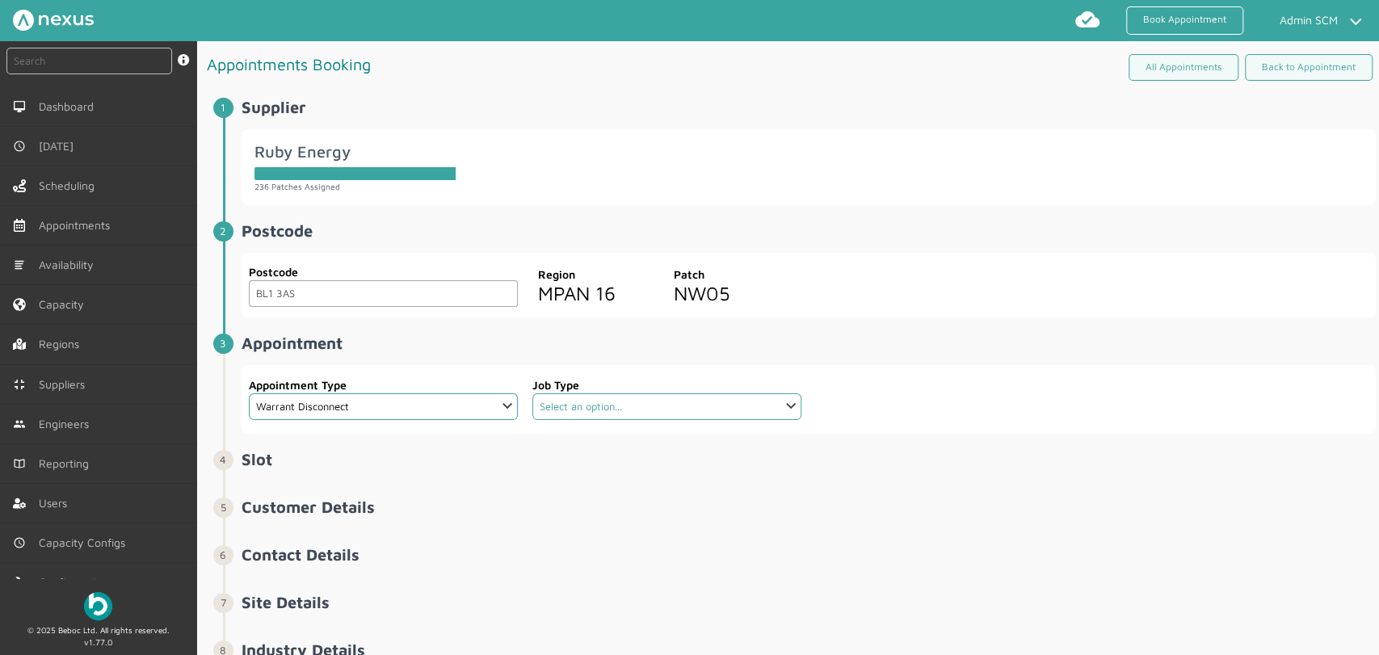
select select "2: 5cc9657c13944aebe30702ae"
click at [532, 393] on select "Select an option... Dual Fuel - SMETS 2 Electric - SMETS 2 Gas - SMETS 2 Tradit…" at bounding box center [666, 406] width 269 height 27
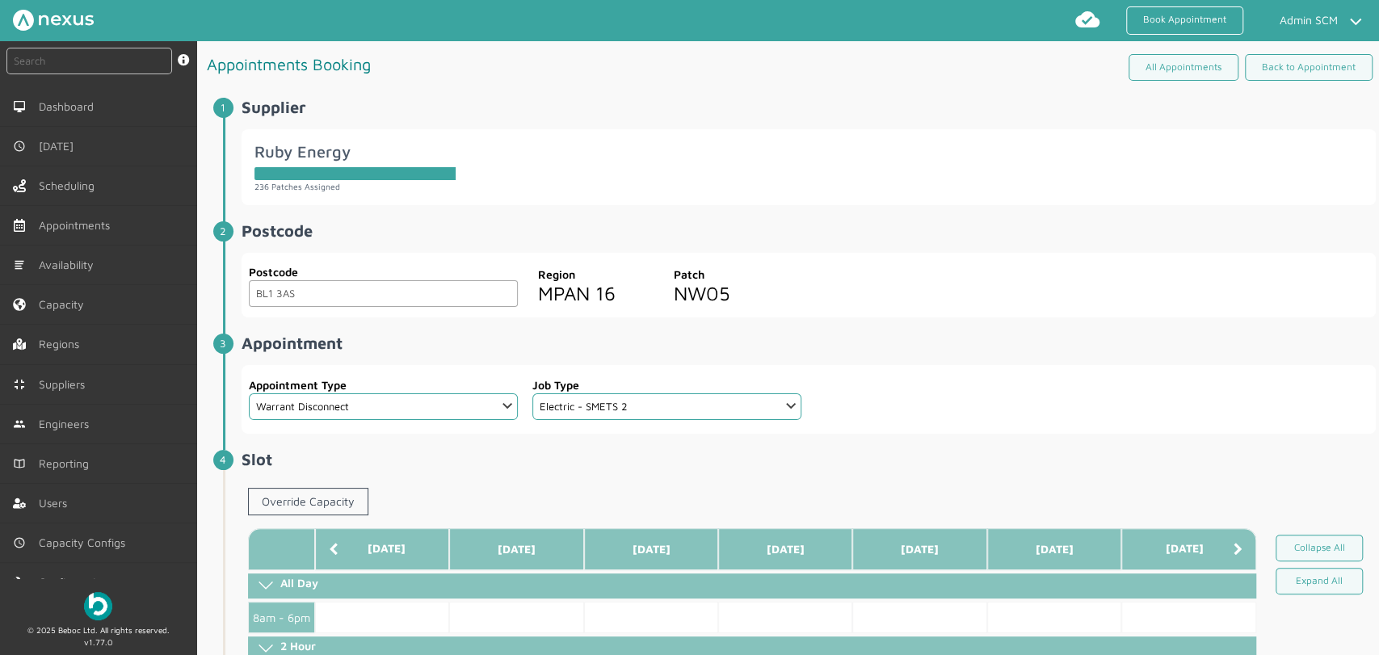
click at [886, 351] on h2 "Appointment ️️️" at bounding box center [809, 343] width 1134 height 19
click at [321, 508] on link "Override Capacity" at bounding box center [308, 501] width 120 height 27
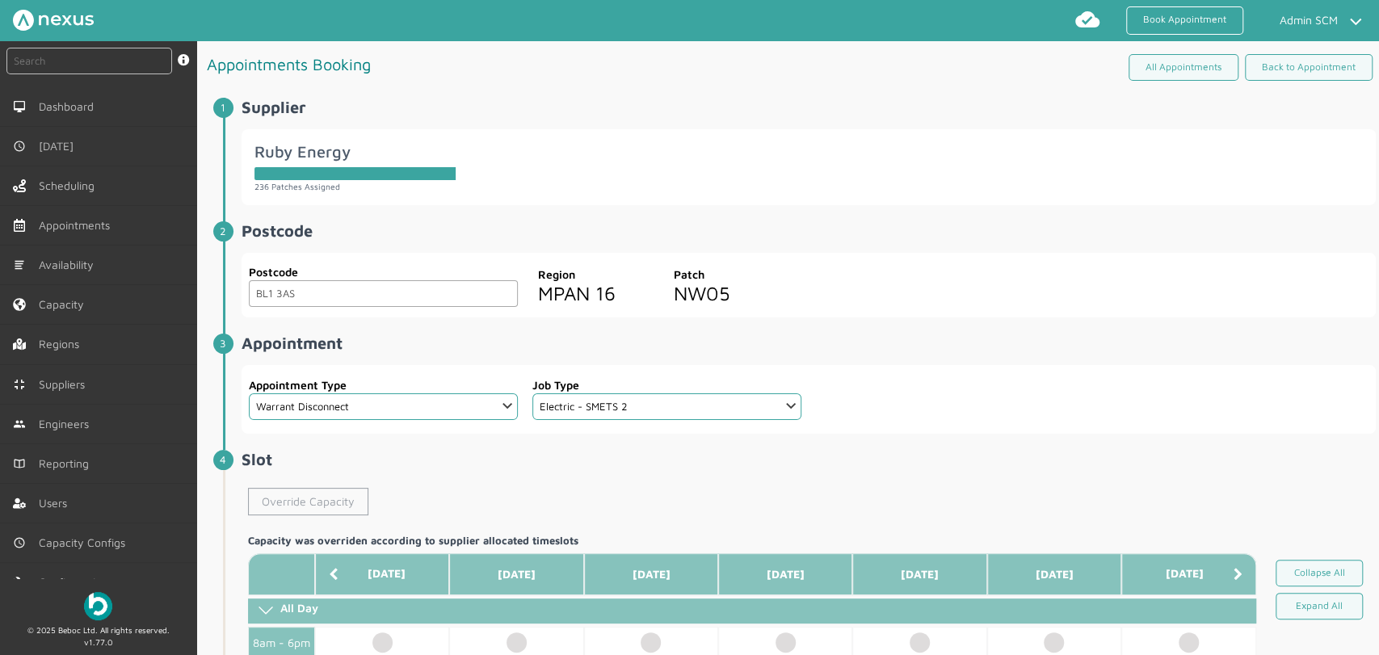
scroll to position [448, 0]
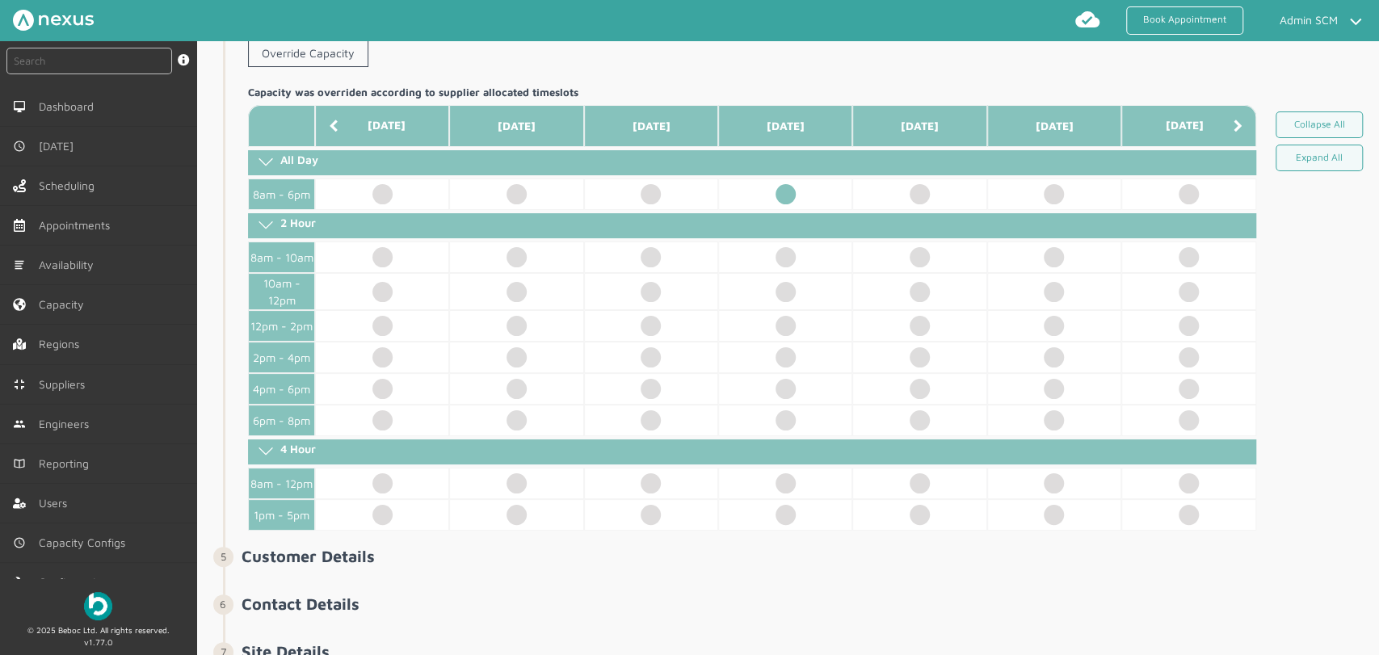
click at [786, 196] on td at bounding box center [785, 195] width 134 height 32
select select "2: Mr"
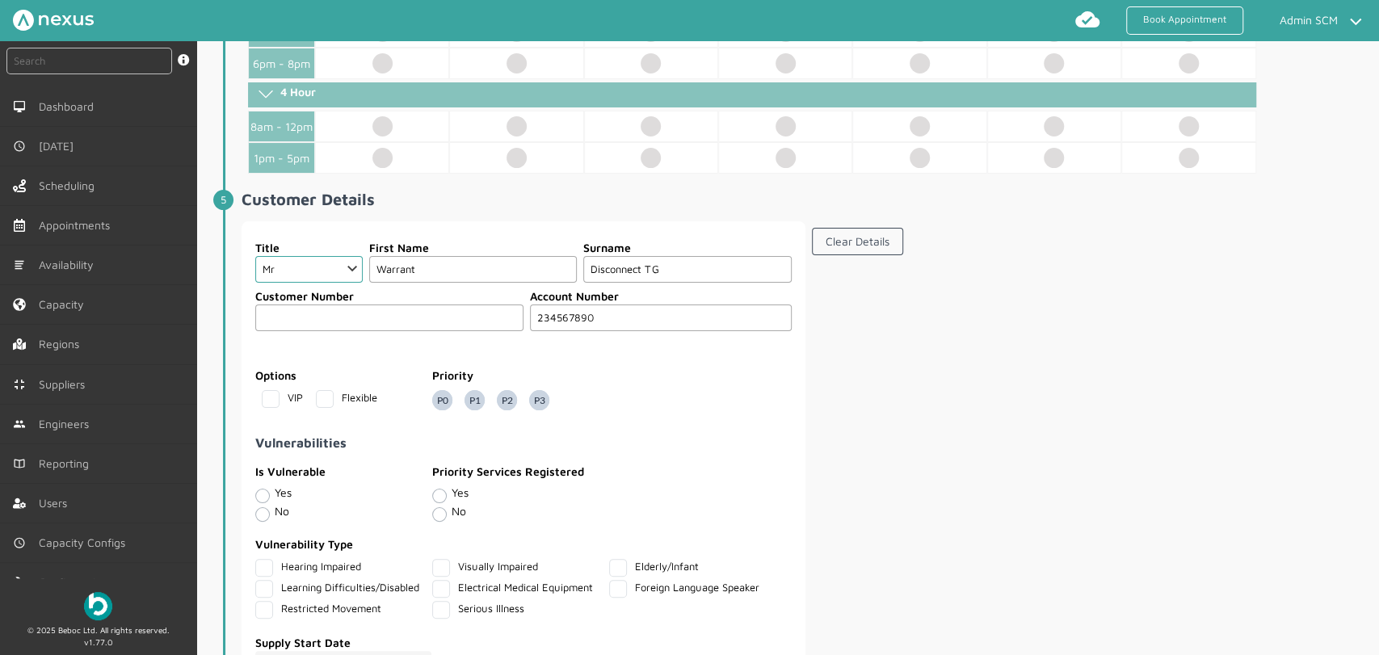
scroll to position [808, 0]
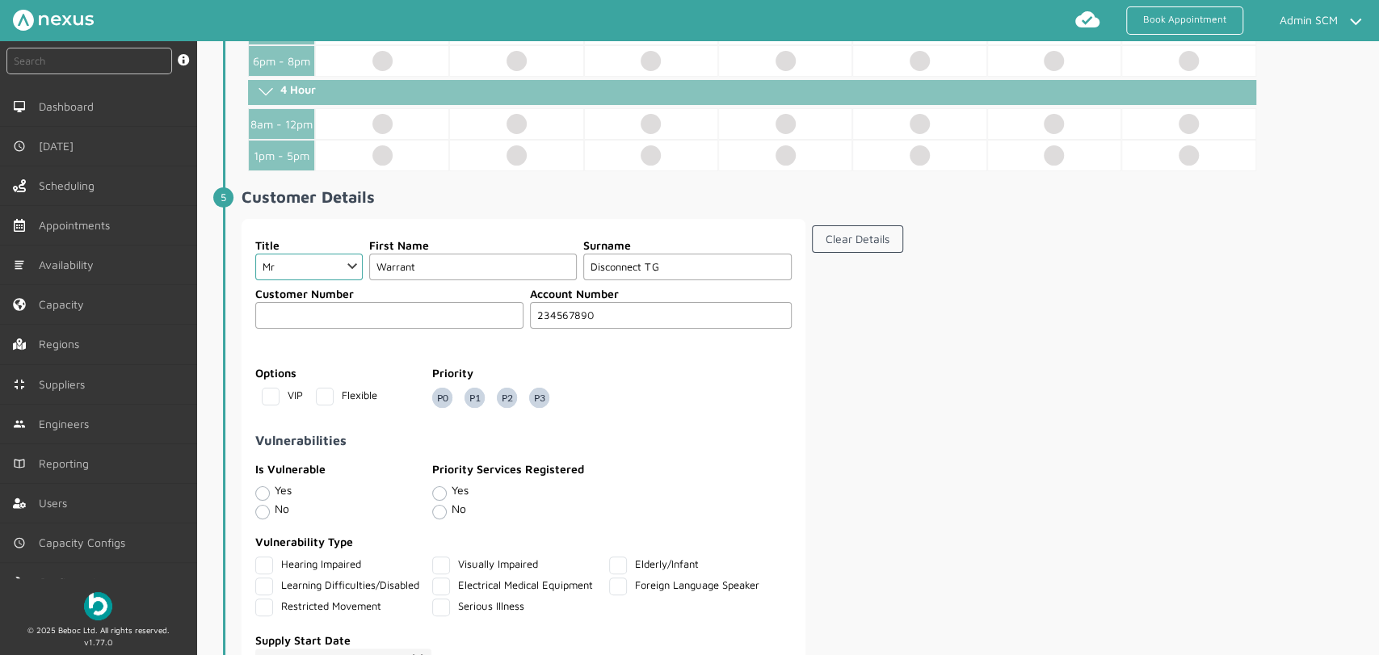
drag, startPoint x: 657, startPoint y: 266, endPoint x: 644, endPoint y: 265, distance: 13.0
click at [644, 265] on input "Disconnect TG" at bounding box center [687, 267] width 208 height 27
type input "Disconnect SE"
click at [974, 355] on section "Clear Details" at bounding box center [1094, 502] width 564 height 566
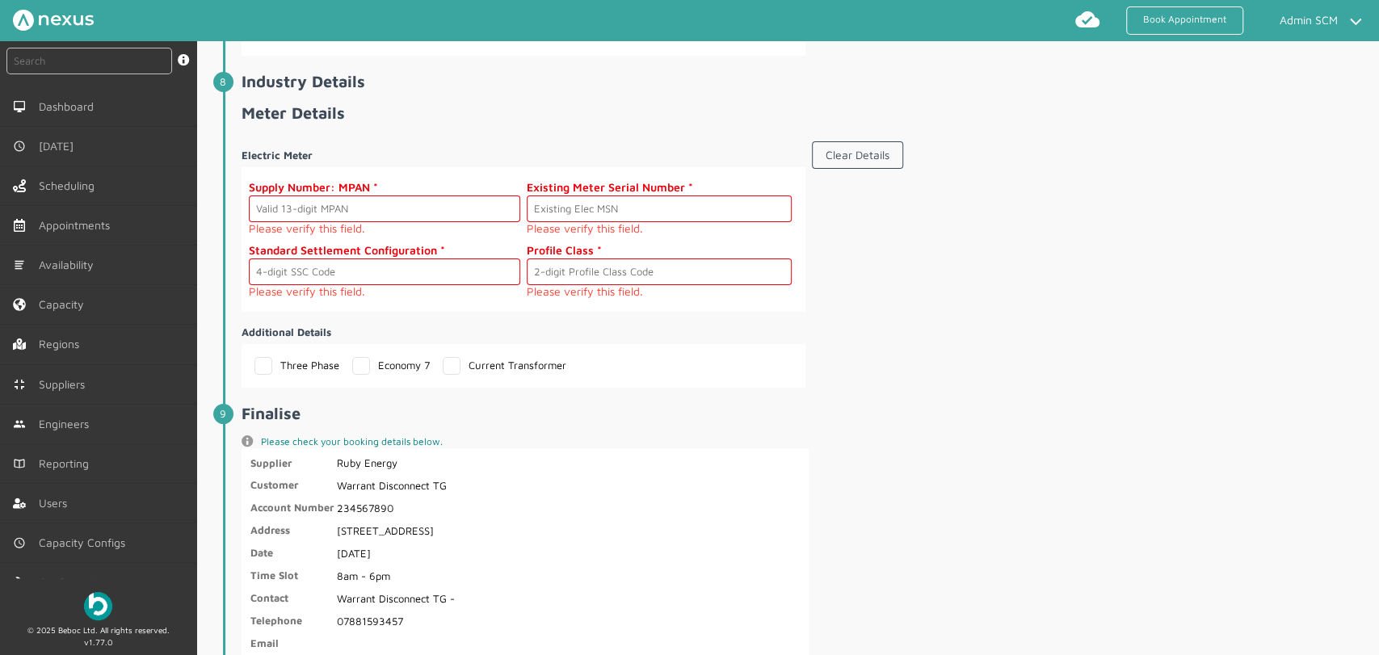
scroll to position [2424, 0]
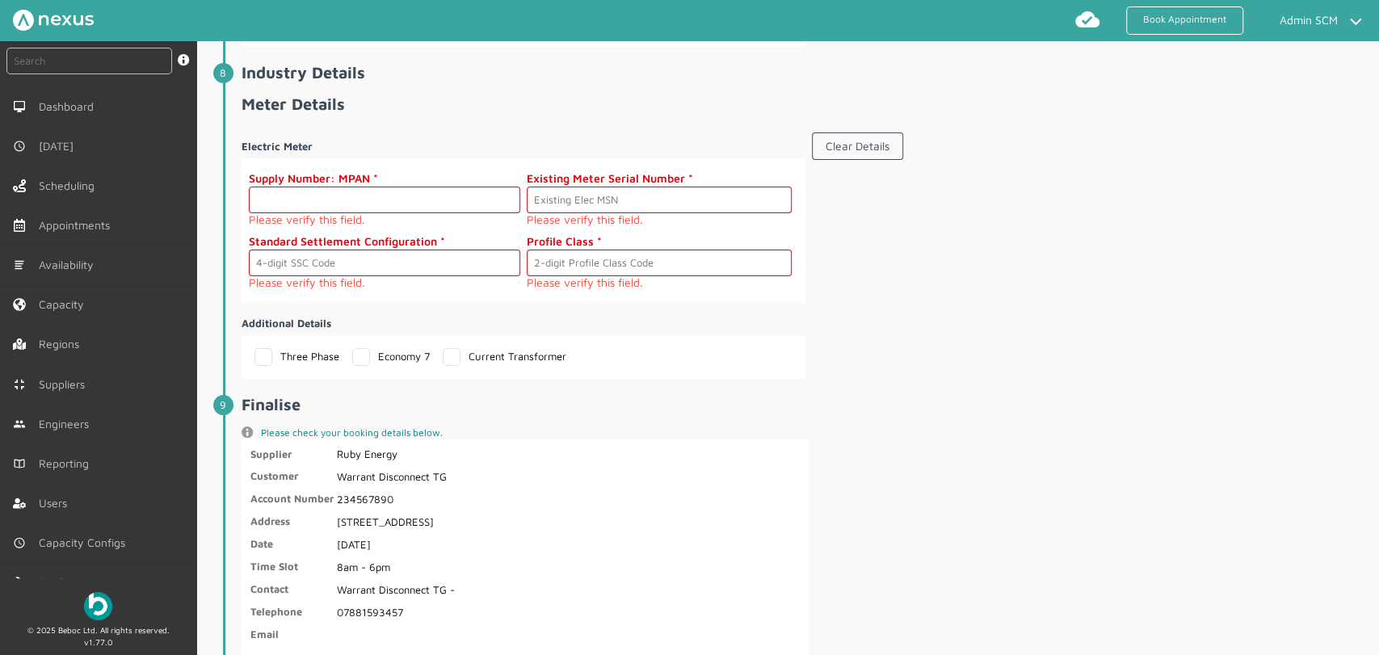
click at [278, 200] on input "text" at bounding box center [384, 200] width 271 height 27
type input "1600000000000"
click at [554, 193] on input "text" at bounding box center [659, 200] width 265 height 27
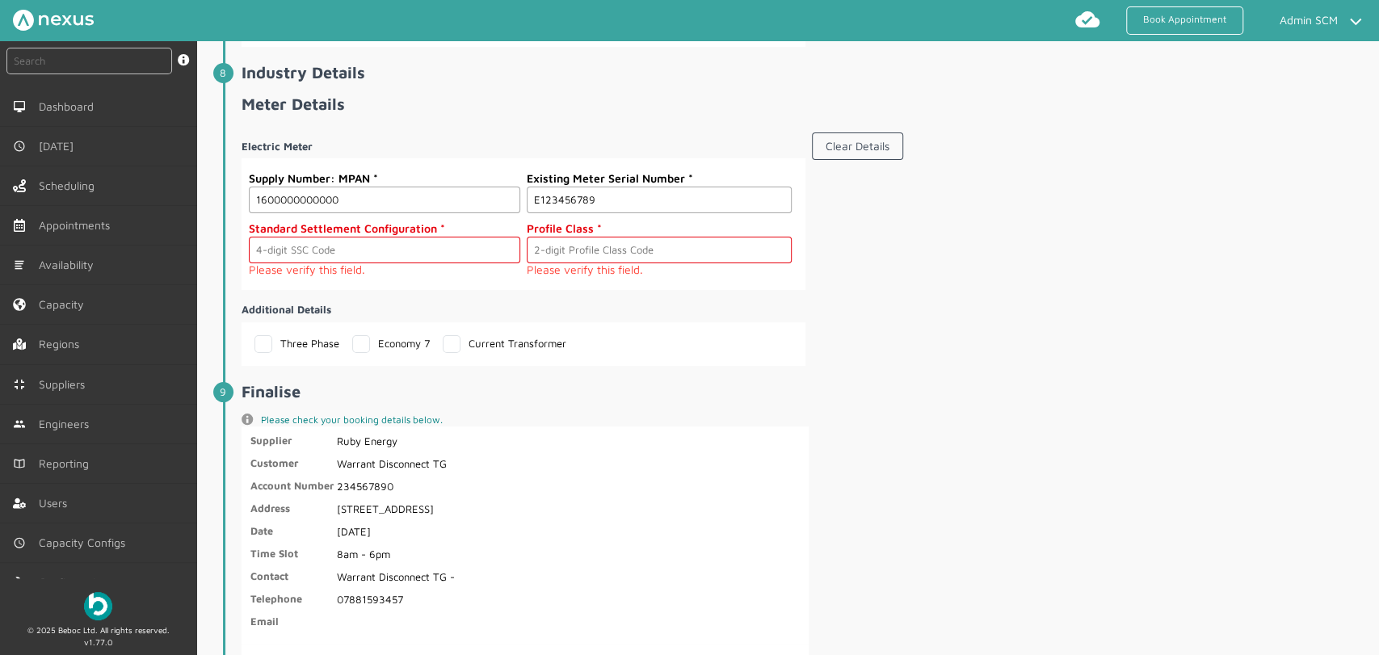
type input "E123456789"
click at [327, 242] on input "text" at bounding box center [384, 250] width 271 height 27
type input "0393"
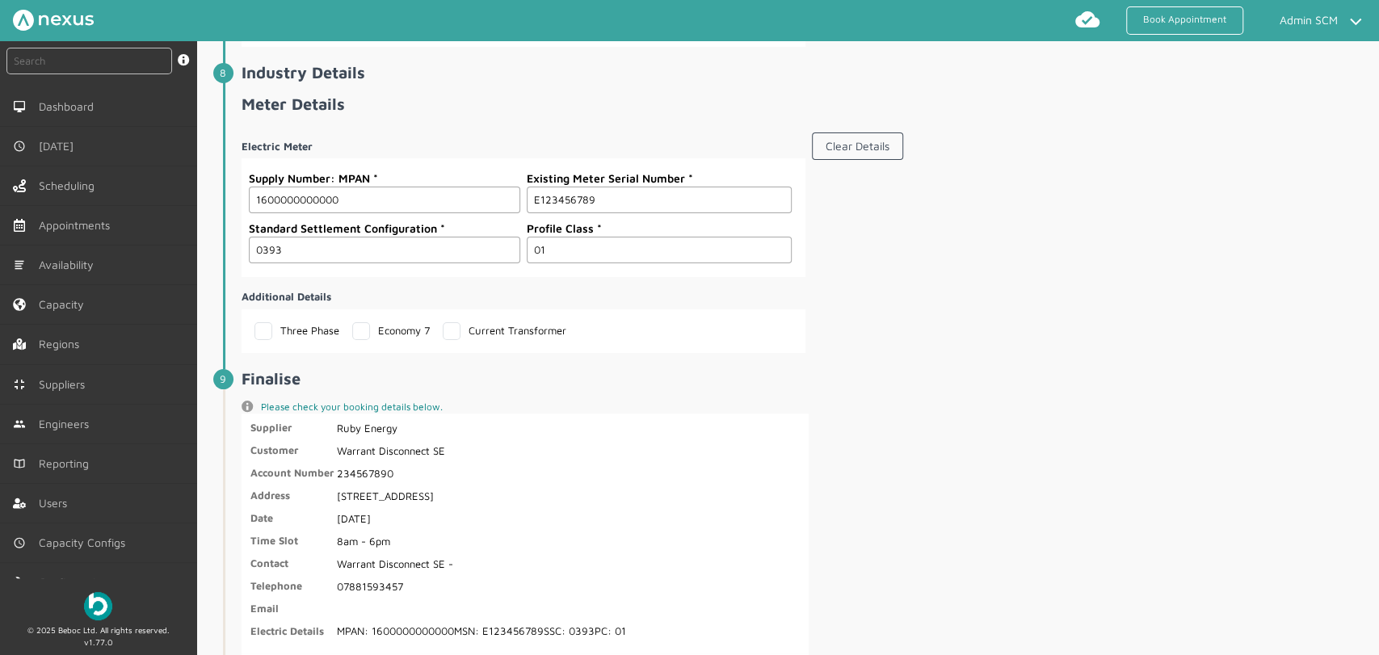
type input "01"
click at [906, 300] on section "Clear Details" at bounding box center [1094, 239] width 564 height 227
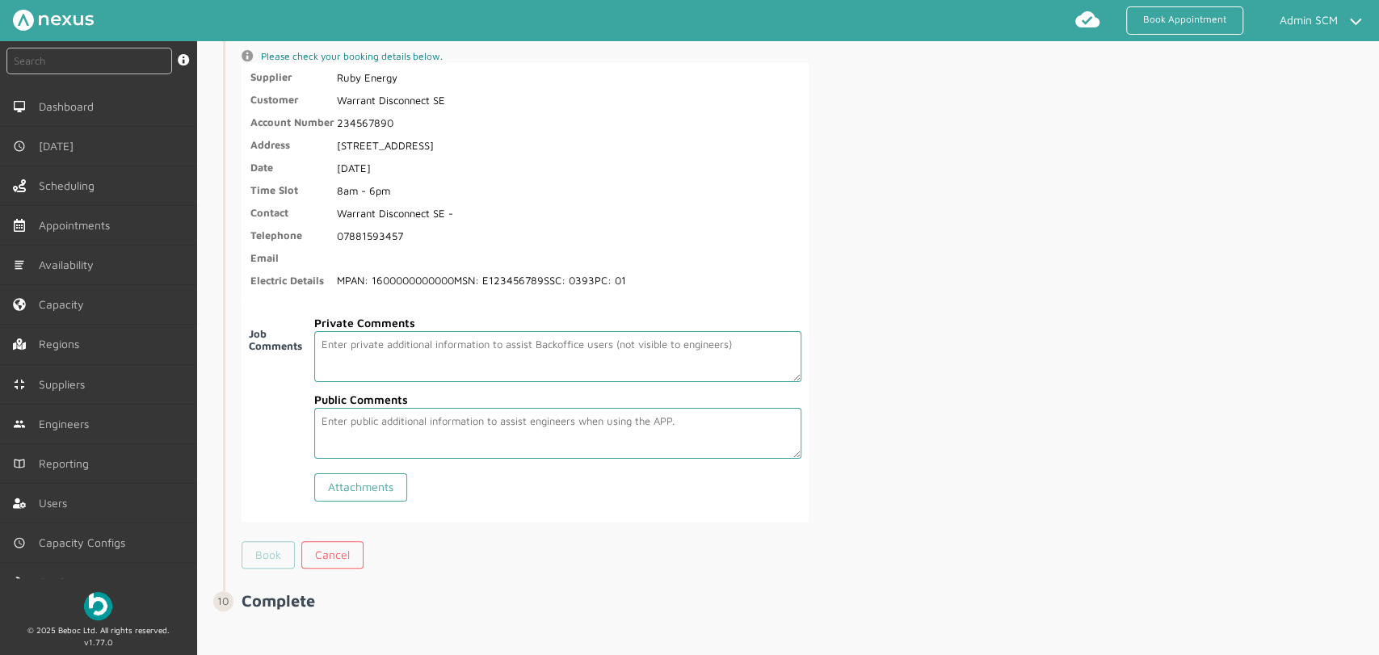
click at [267, 553] on link "Book" at bounding box center [268, 554] width 53 height 27
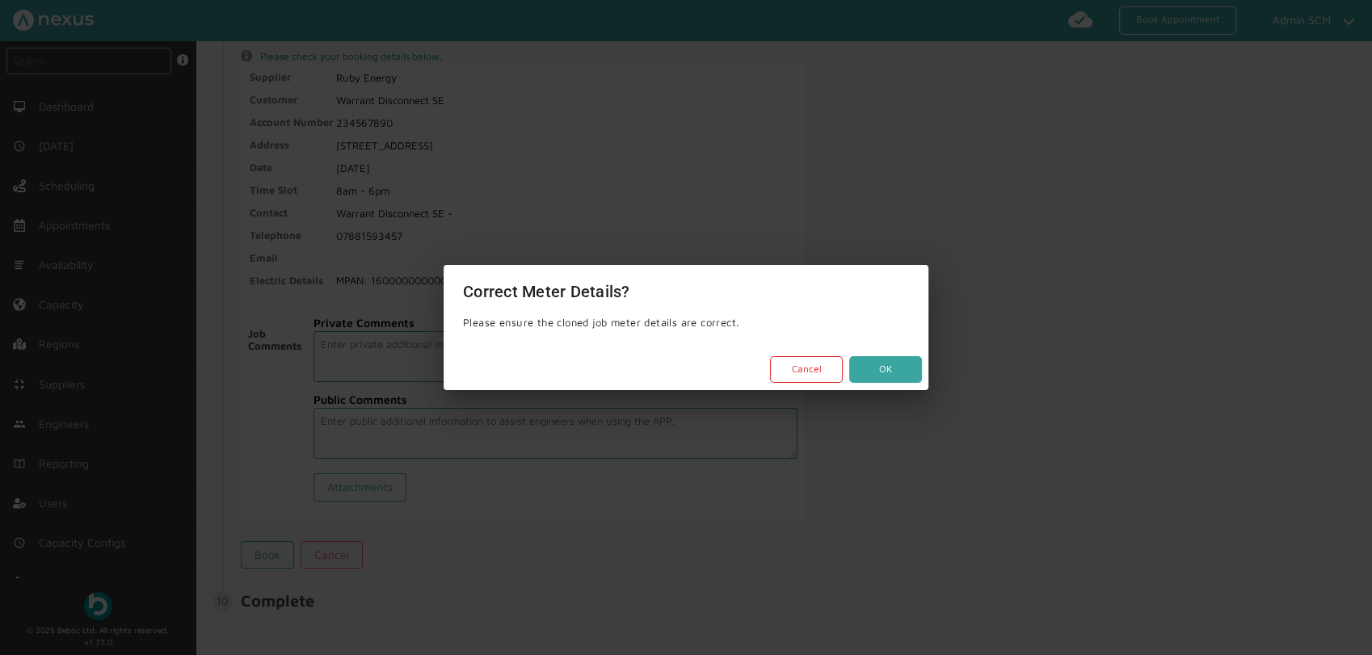
click at [872, 372] on button "OK" at bounding box center [885, 369] width 73 height 27
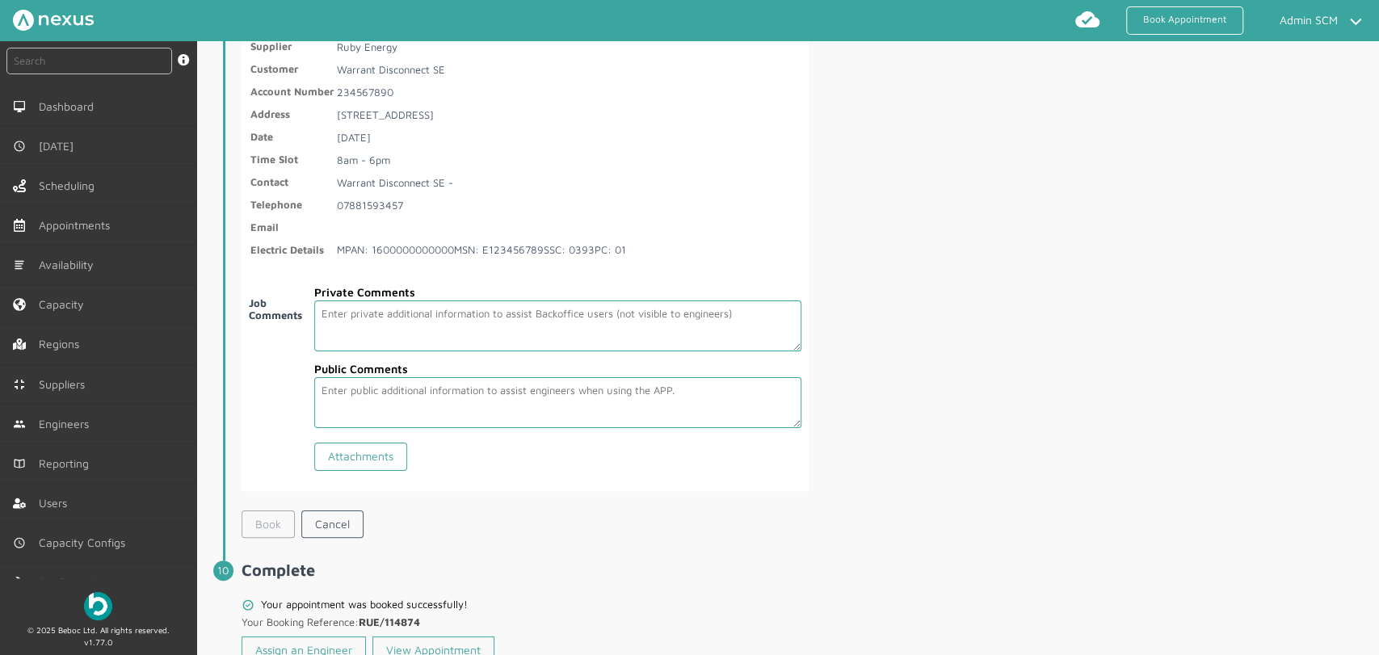
scroll to position [2853, 0]
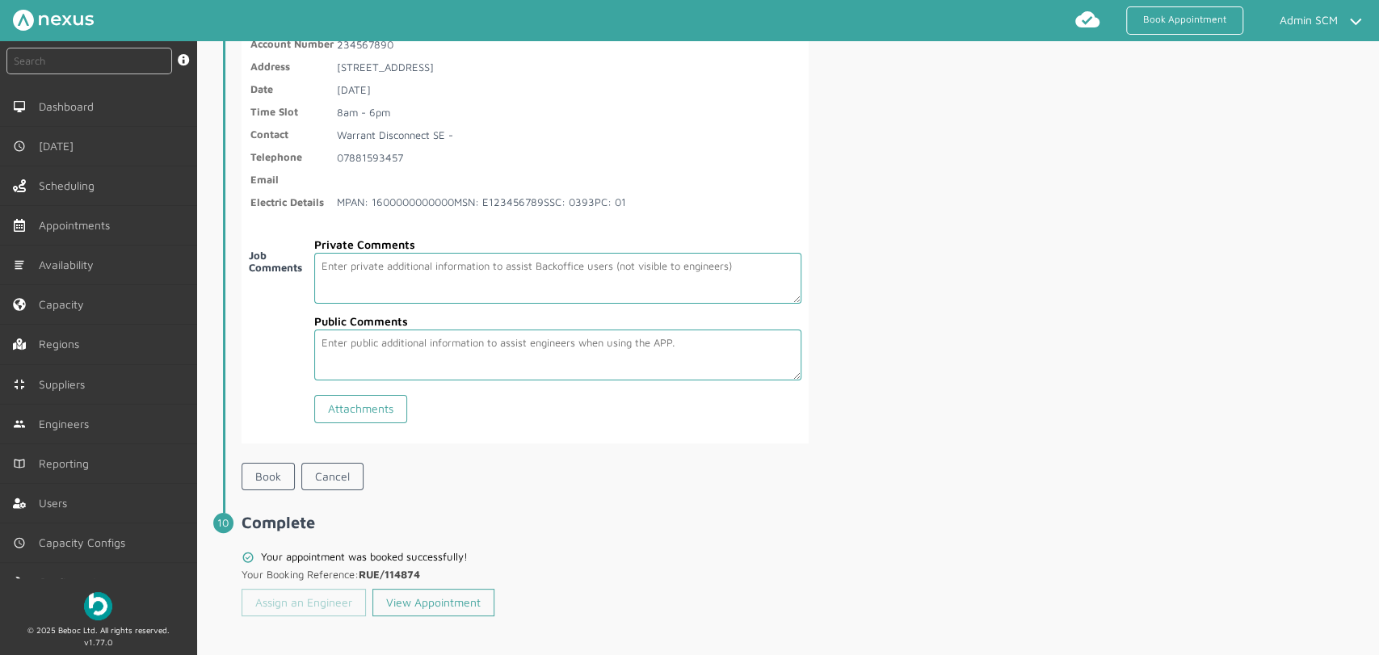
click at [318, 596] on link "Assign an Engineer" at bounding box center [304, 602] width 124 height 27
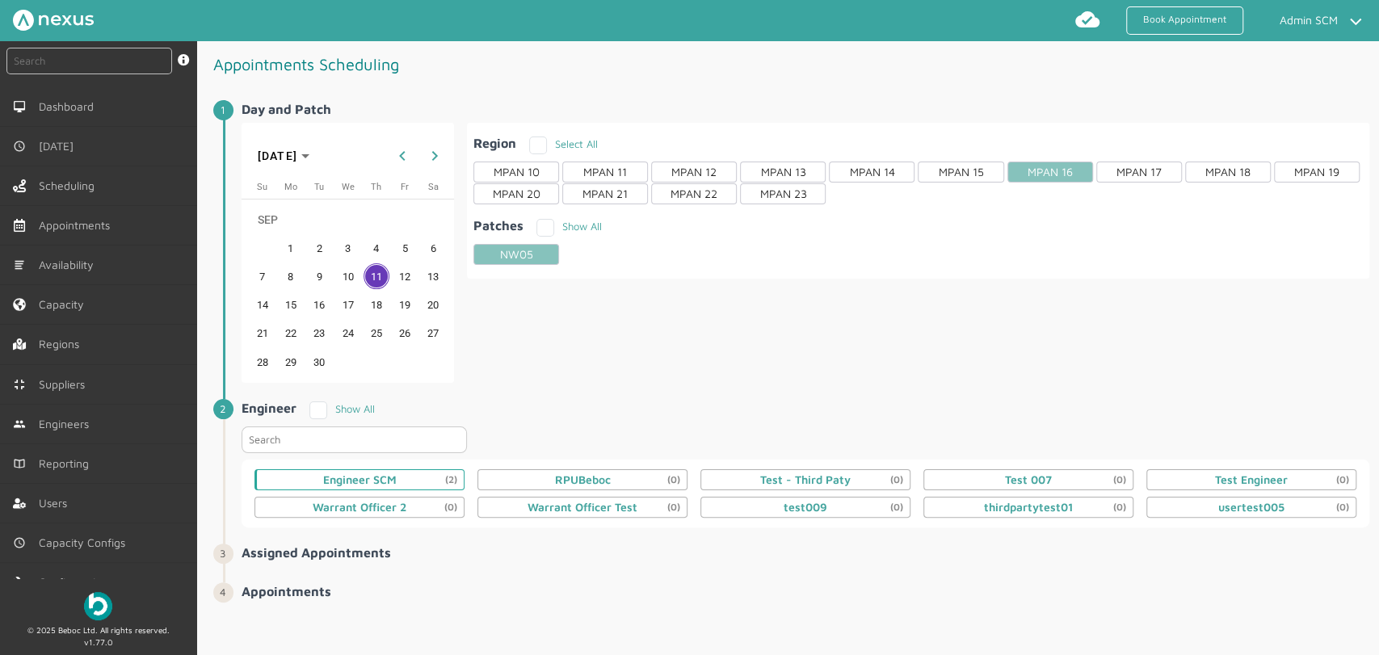
click at [375, 476] on div "Engineer SCM (2)" at bounding box center [360, 479] width 74 height 13
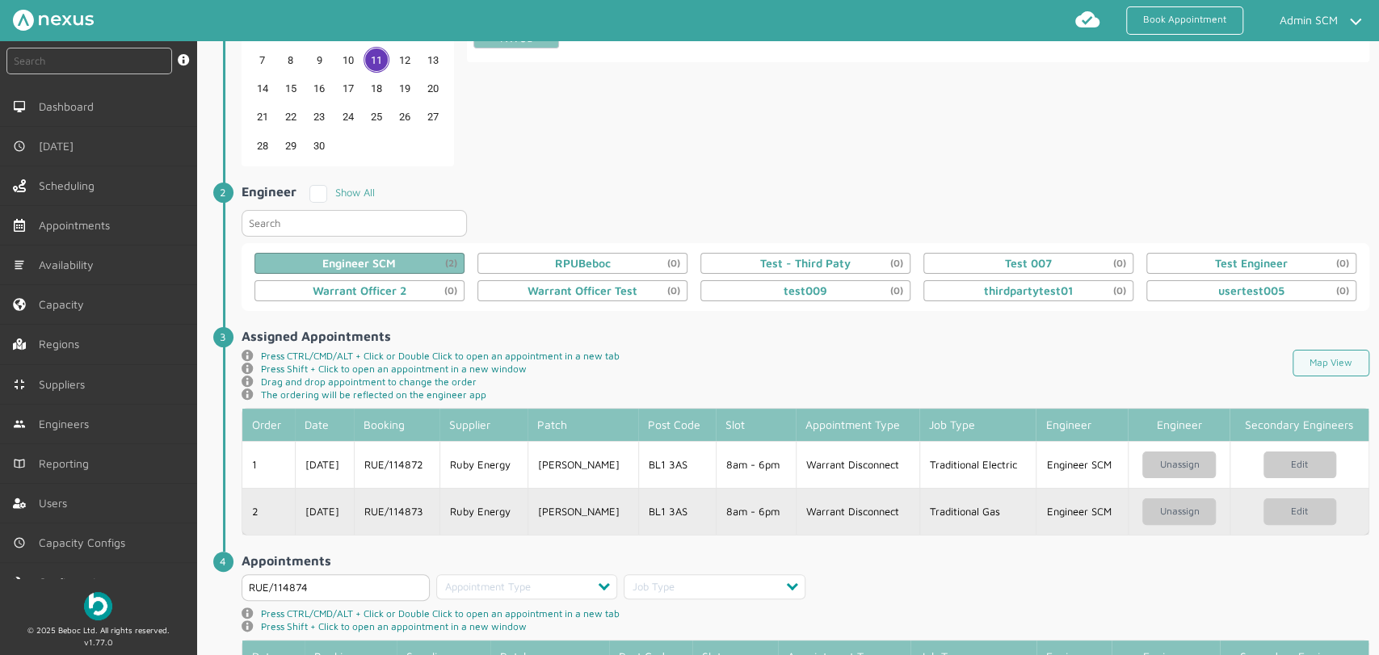
scroll to position [321, 0]
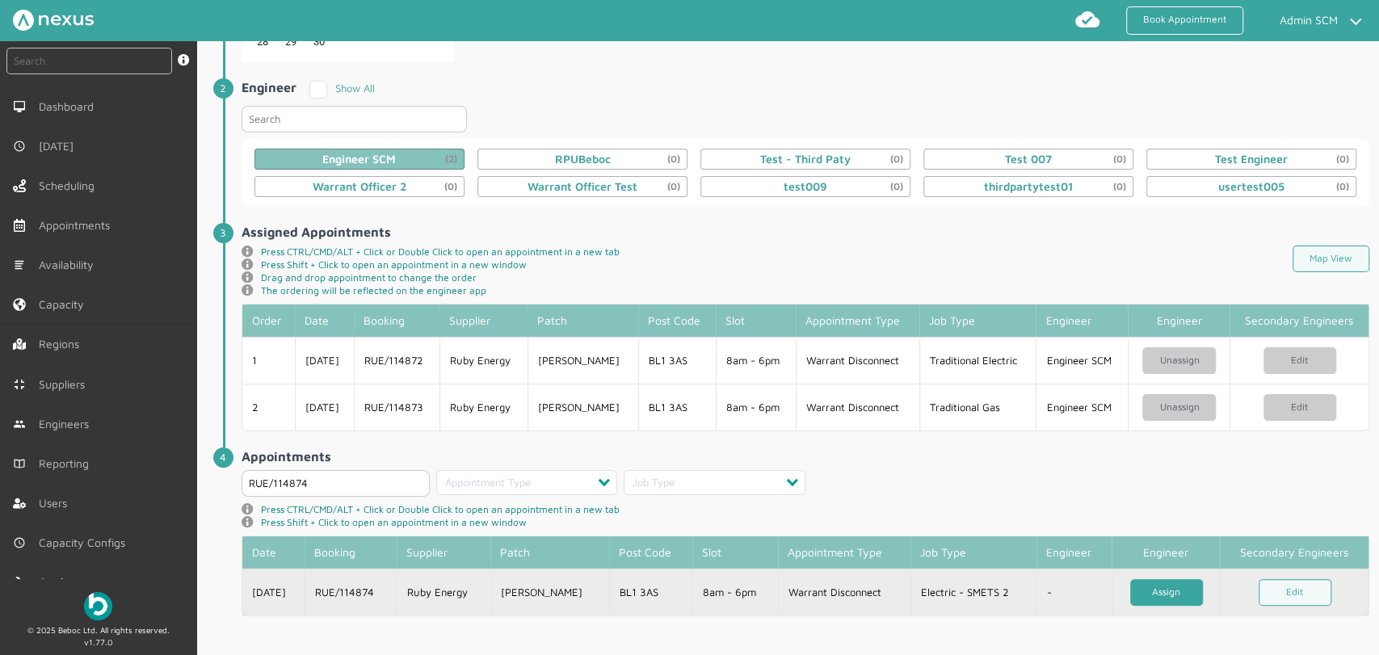
click at [1146, 597] on link "Assign" at bounding box center [1166, 592] width 73 height 27
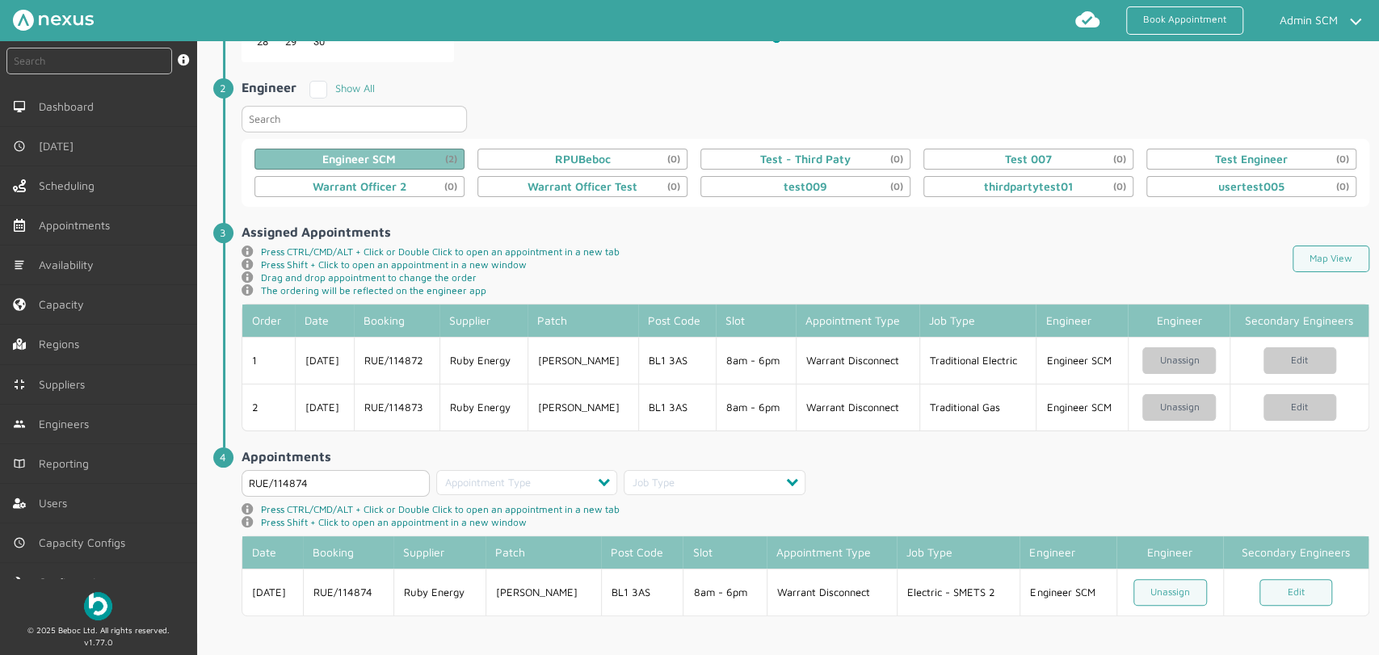
click at [1152, 569] on th "Engineer" at bounding box center [1170, 552] width 107 height 32
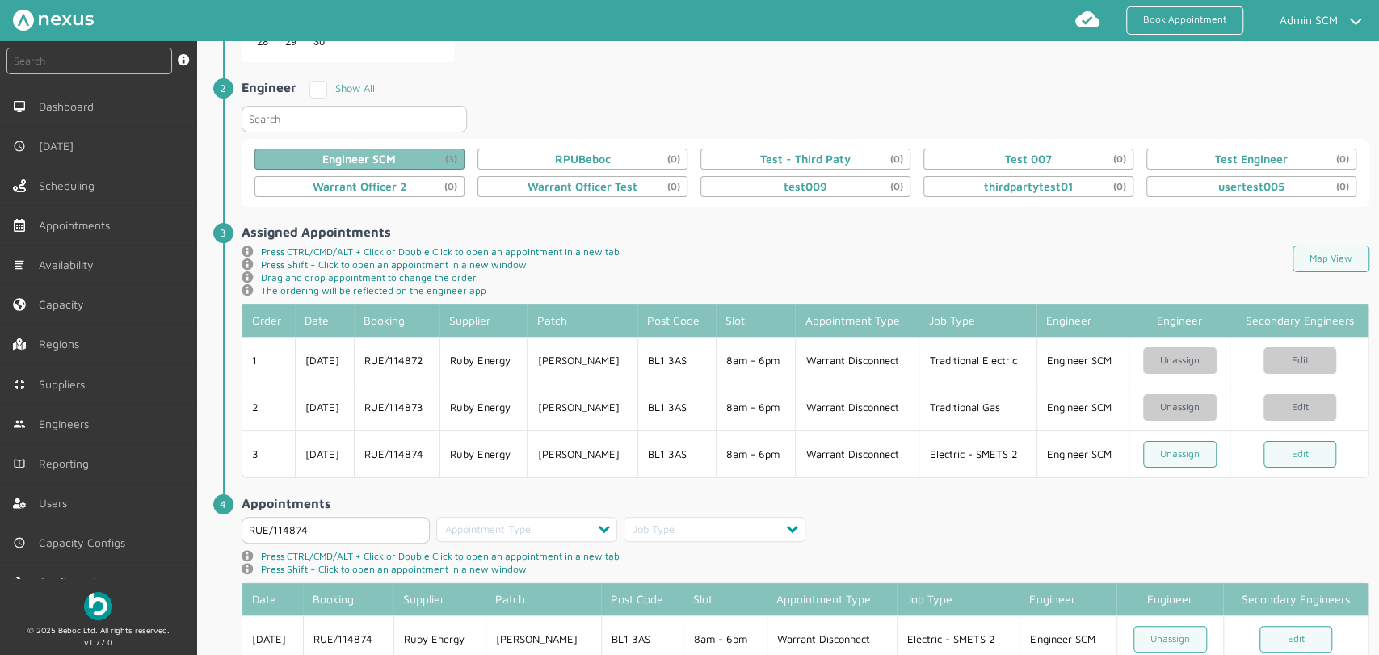
click at [1120, 521] on div "RUE/114874 Appointment Type Job Type" at bounding box center [806, 533] width 1128 height 33
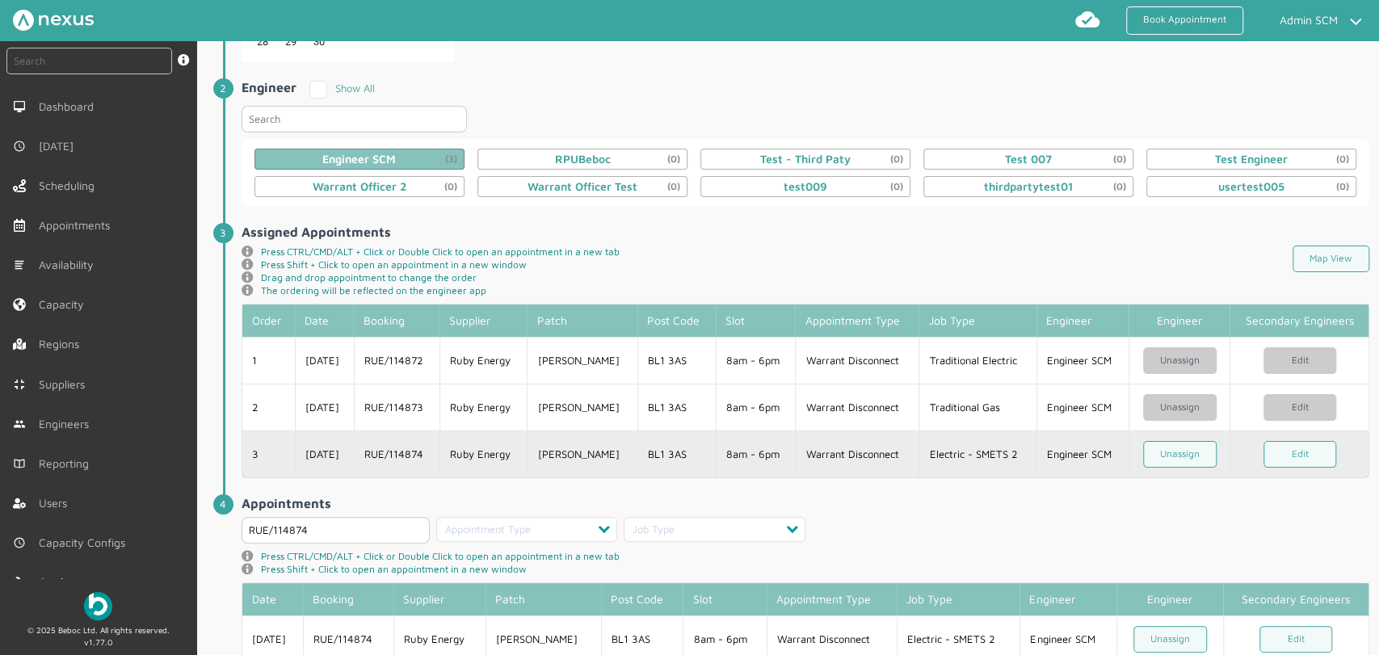
click at [670, 460] on td "BL1 3AS" at bounding box center [676, 454] width 78 height 47
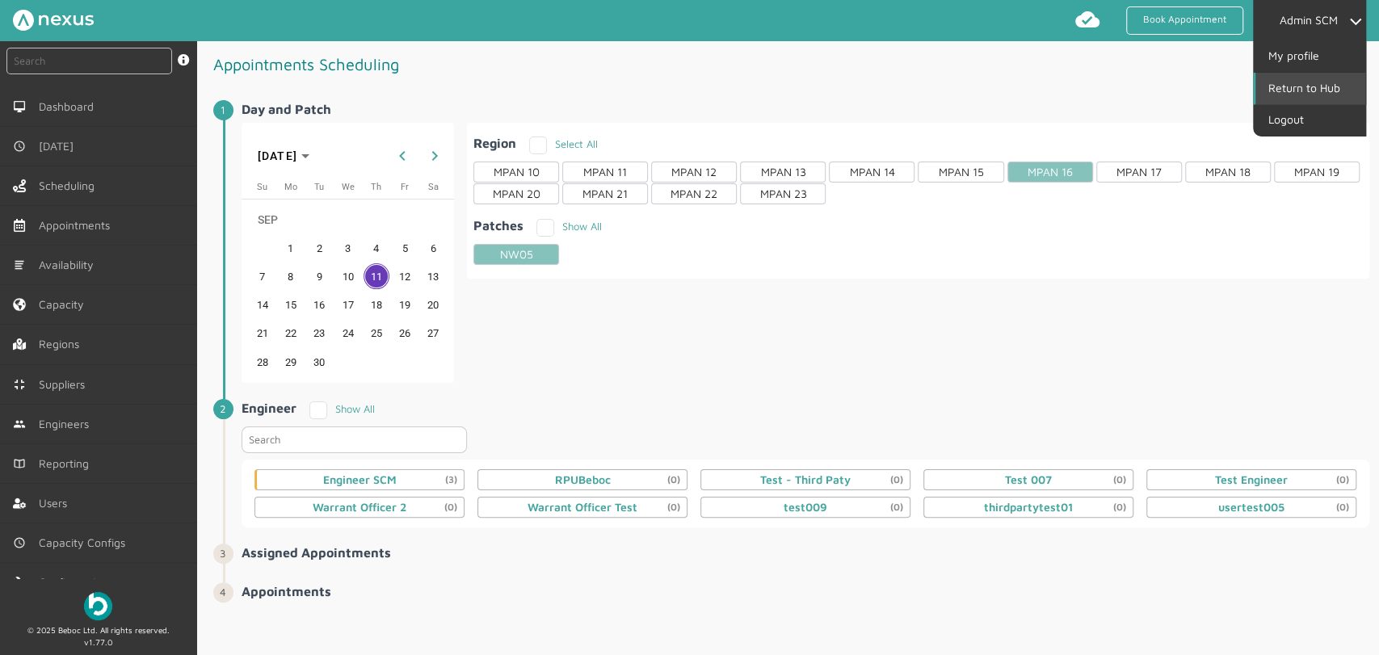
click at [1290, 83] on link "Return to Hub" at bounding box center [1310, 88] width 110 height 31
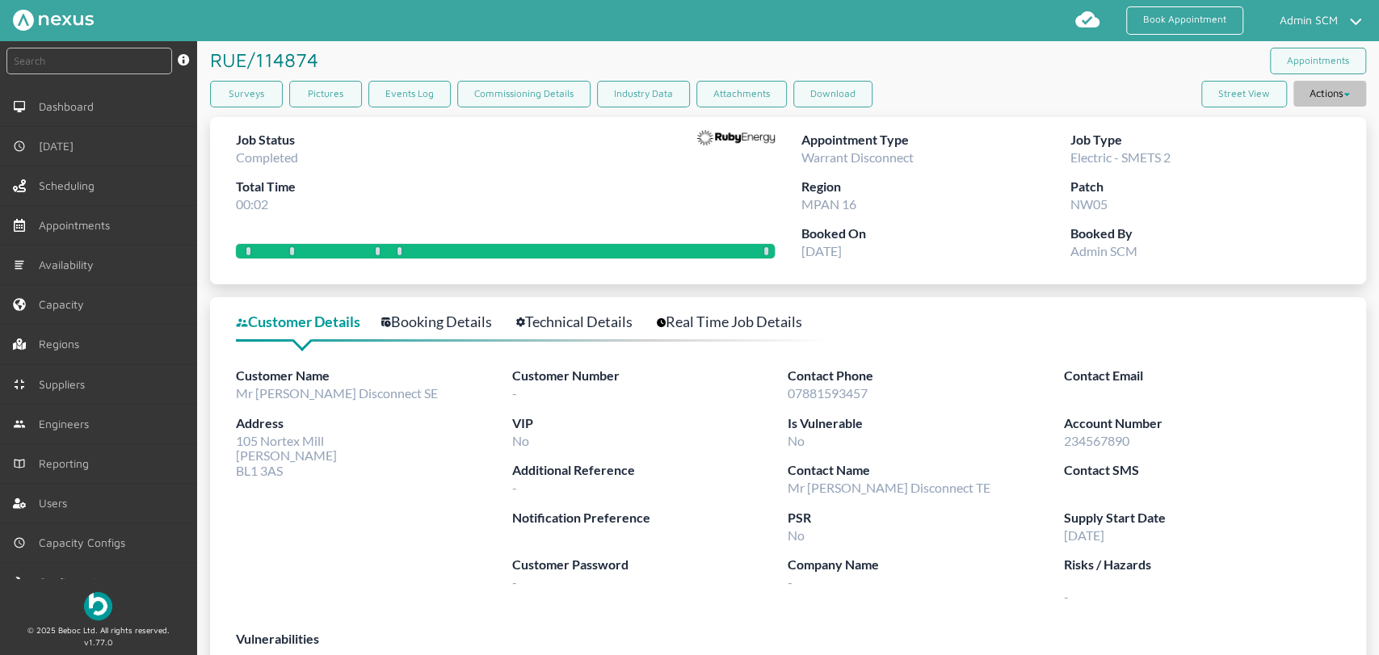
click at [1240, 98] on button "Actions" at bounding box center [1329, 94] width 73 height 26
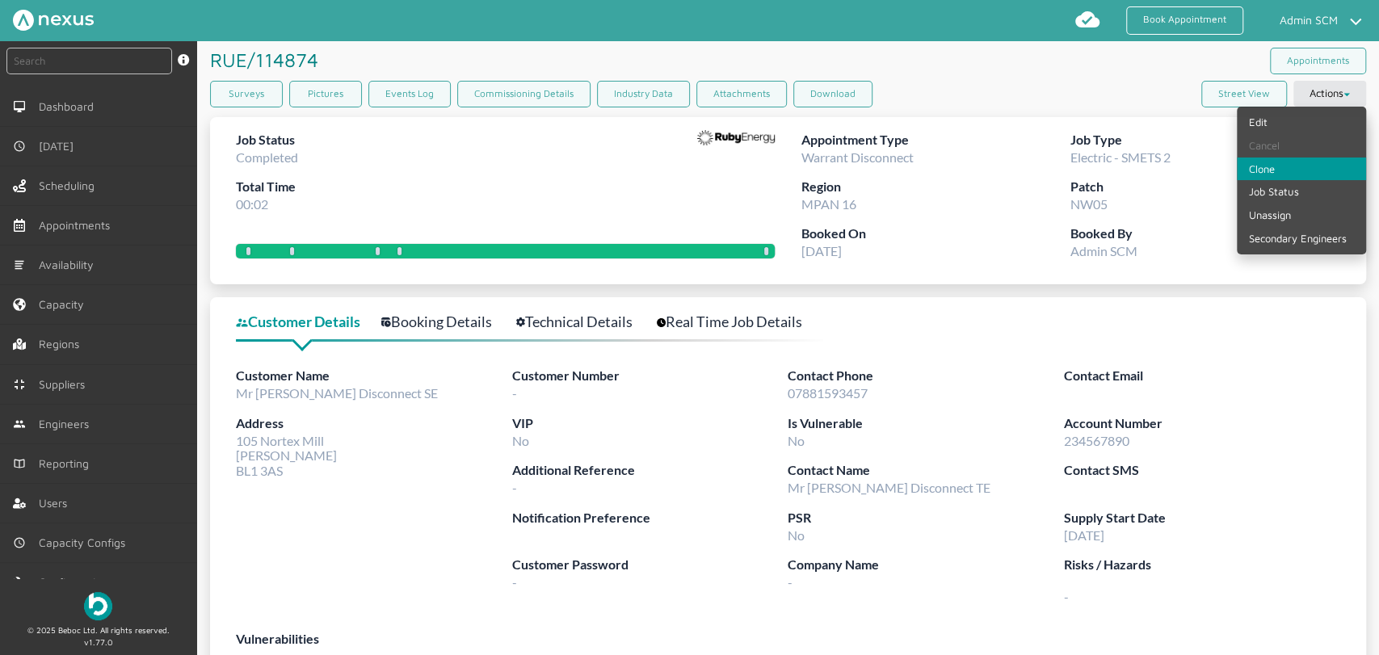
click at [1240, 169] on link "Clone" at bounding box center [1301, 169] width 129 height 23
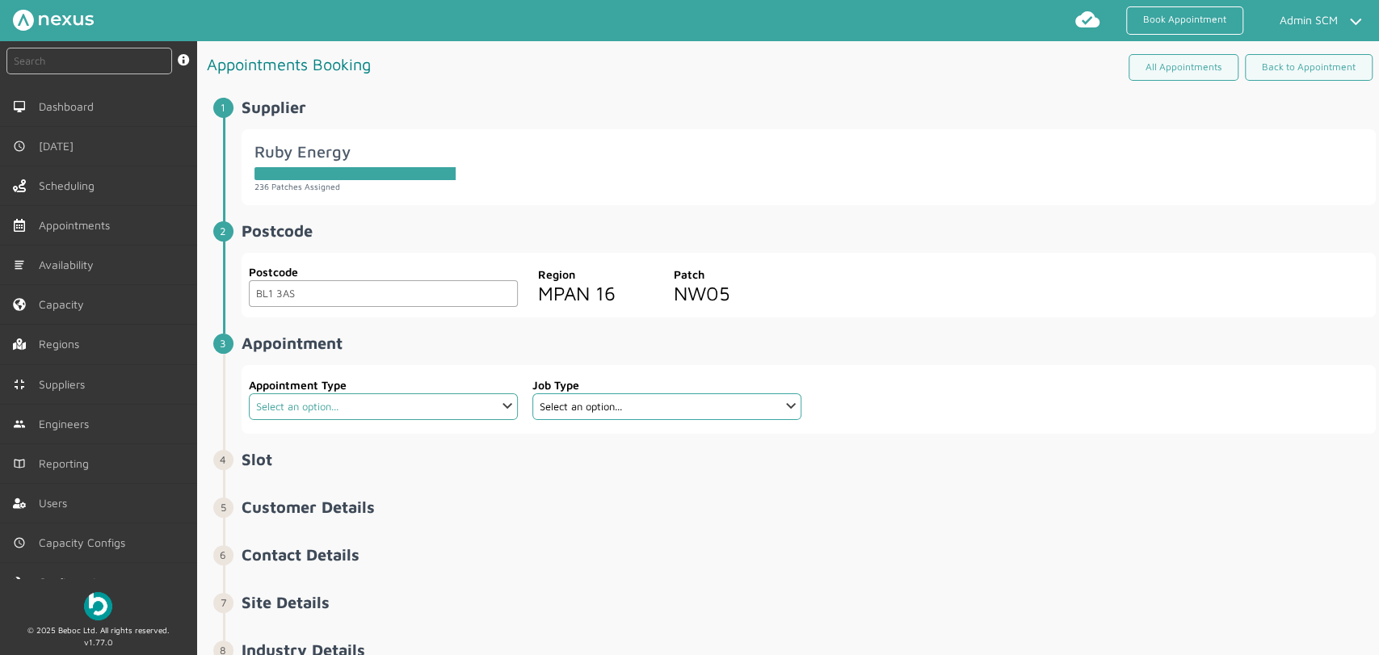
click at [490, 418] on select "Select an option... Additional Work Check Meter Electric Vehicle Emergency Exch…" at bounding box center [383, 406] width 269 height 27
select select "19: 63e398034577b9a4af9bb496"
click at [249, 393] on select "Select an option... Additional Work Check Meter Electric Vehicle Emergency Exch…" at bounding box center [383, 406] width 269 height 27
click at [683, 411] on select "Select an option... Dual Fuel - SMETS 2 Electric - SMETS 2 Gas - SMETS 2 Tradit…" at bounding box center [666, 406] width 269 height 27
select select "4: 62e3d535f70757ee2030271a"
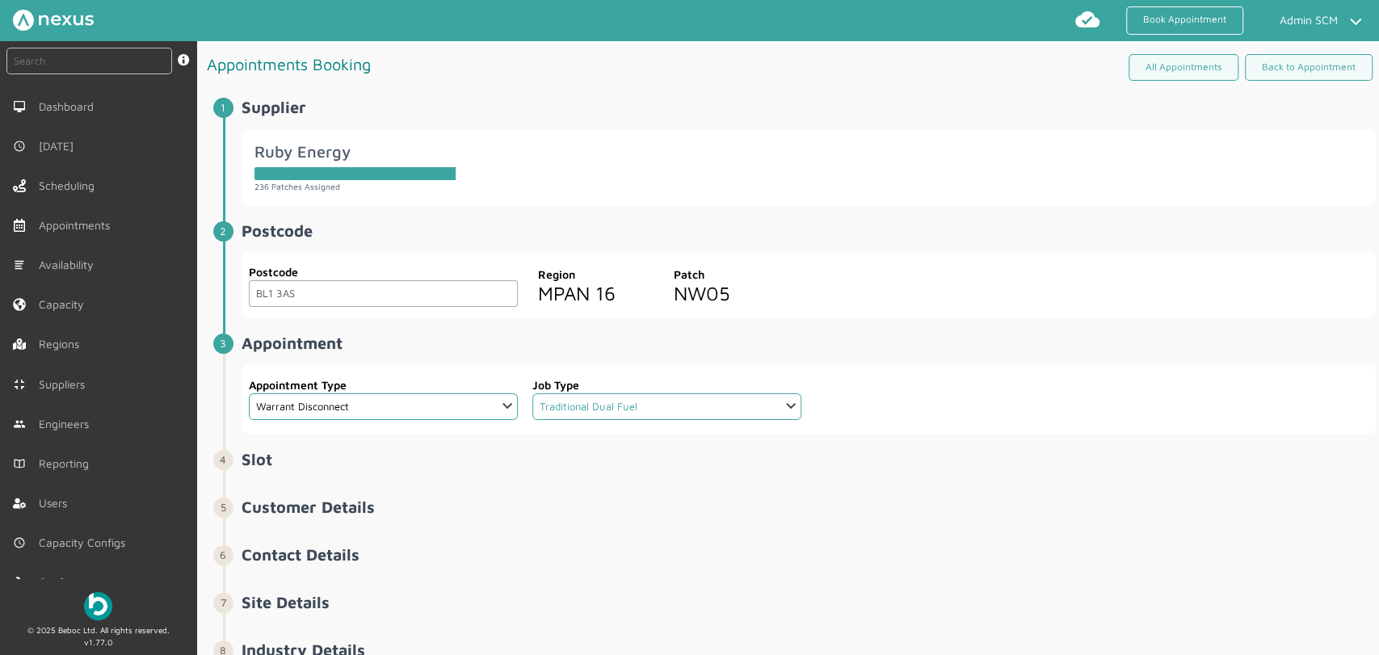
click at [532, 393] on select "Select an option... Dual Fuel - SMETS 2 Electric - SMETS 2 Gas - SMETS 2 Tradit…" at bounding box center [666, 406] width 269 height 27
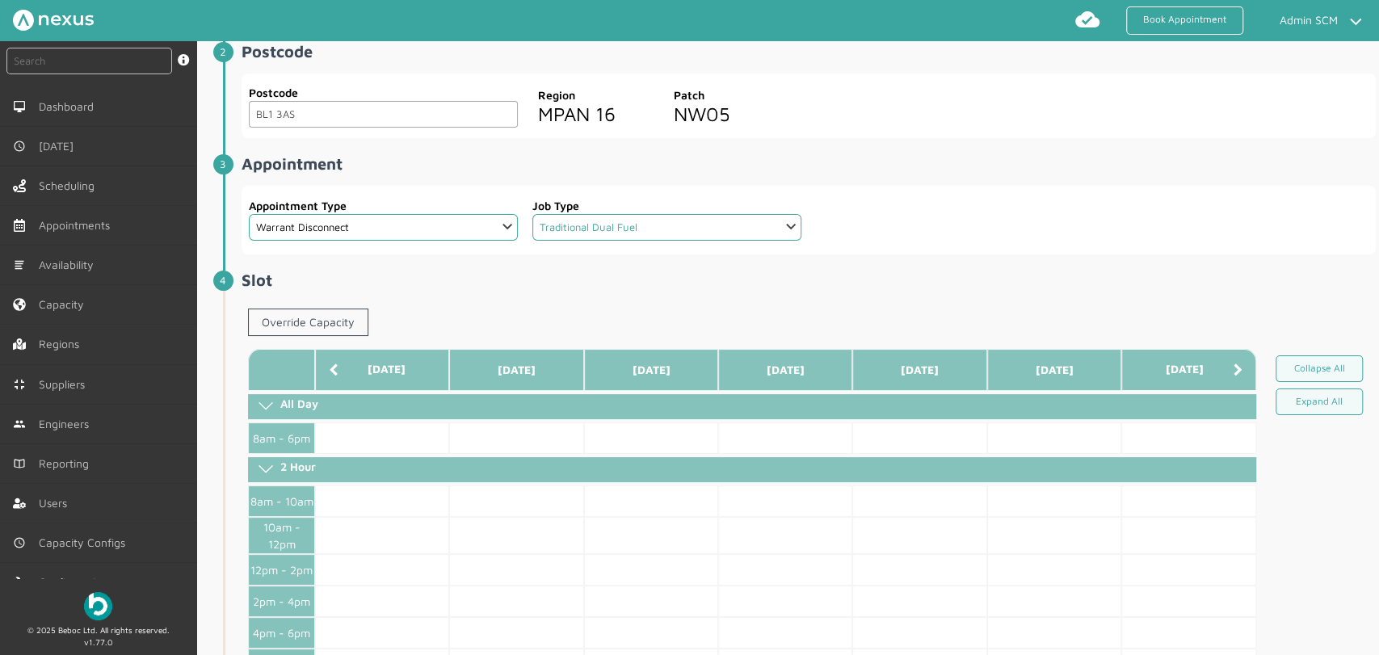
scroll to position [359, 0]
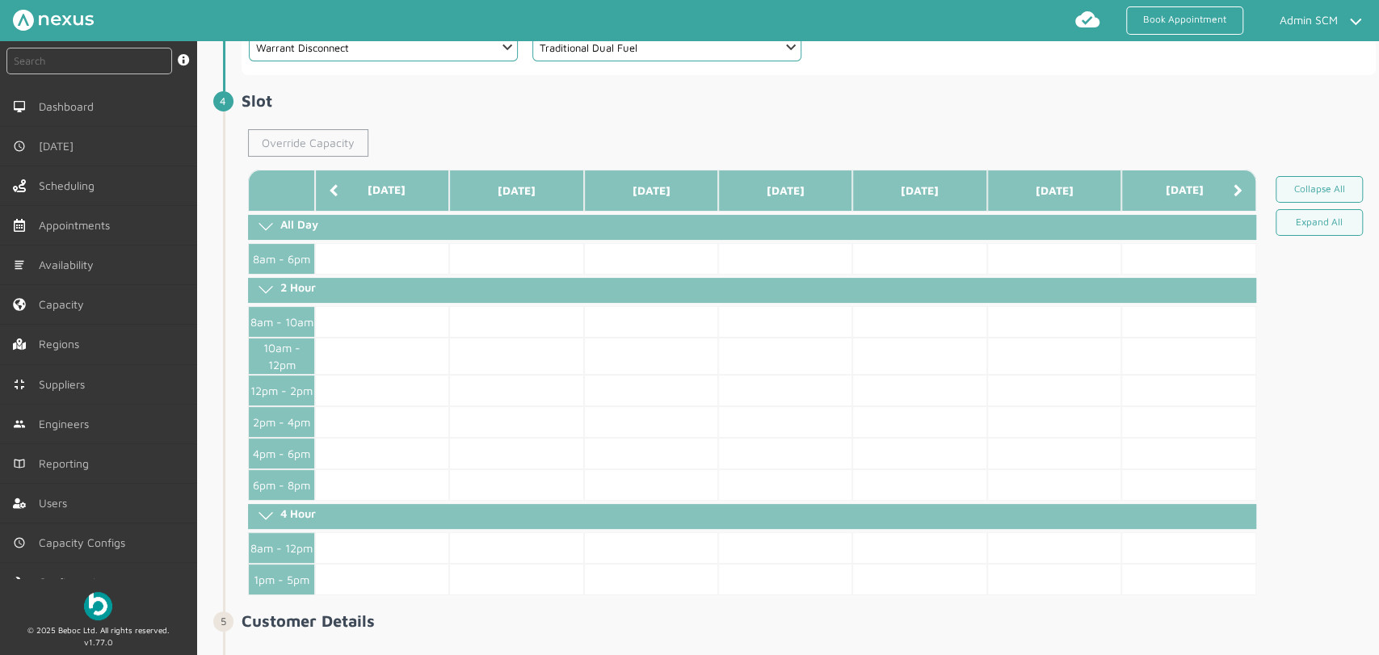
click at [309, 137] on link "Override Capacity" at bounding box center [308, 142] width 120 height 27
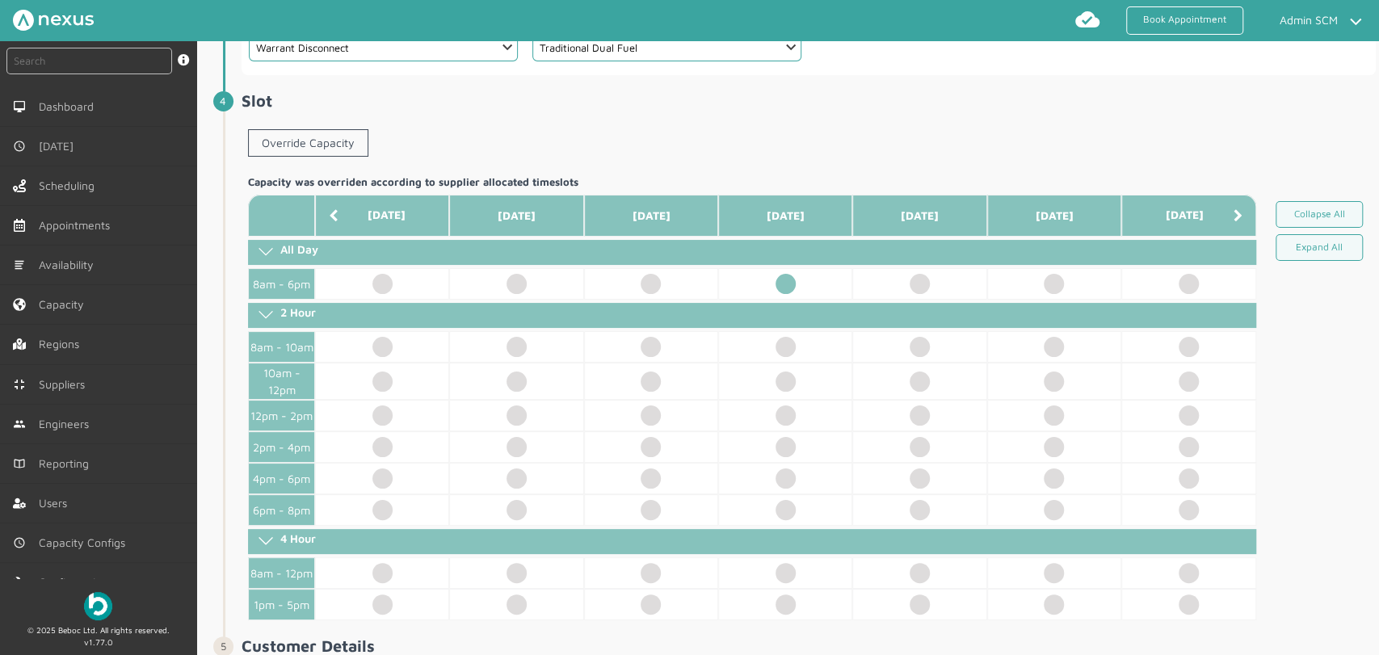
click at [782, 277] on td at bounding box center [785, 284] width 134 height 32
select select "2: Mr"
click at [670, 142] on div "Override Capacity" at bounding box center [809, 146] width 1134 height 47
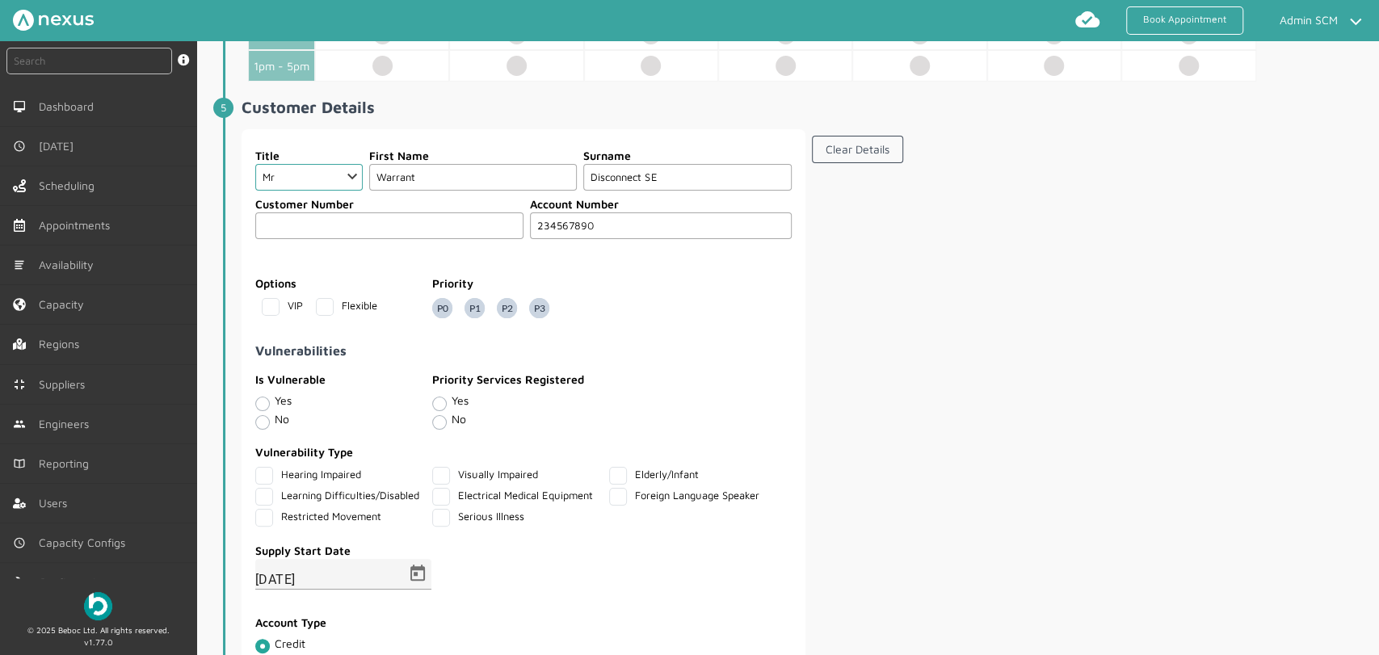
click at [662, 173] on input "Disconnect SE" at bounding box center [687, 177] width 208 height 27
type input "Disconnect TD"
click at [883, 298] on section "Clear Details" at bounding box center [1094, 412] width 564 height 566
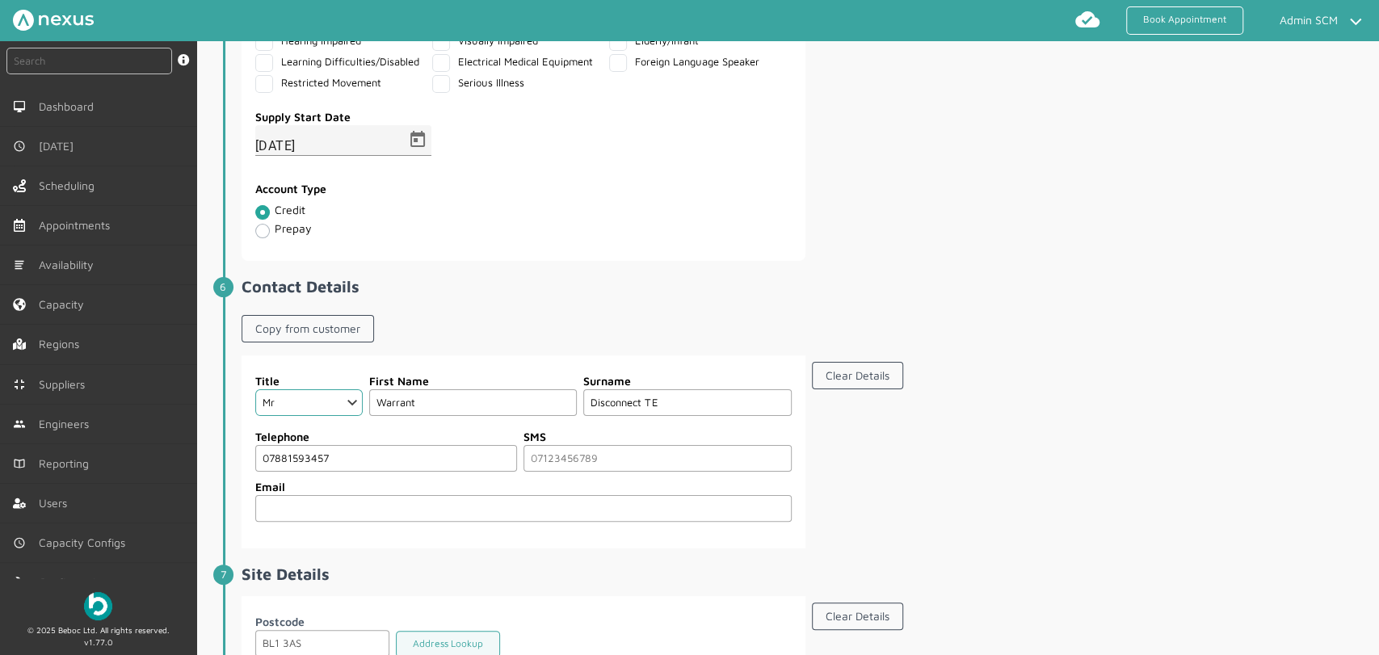
scroll to position [1346, 0]
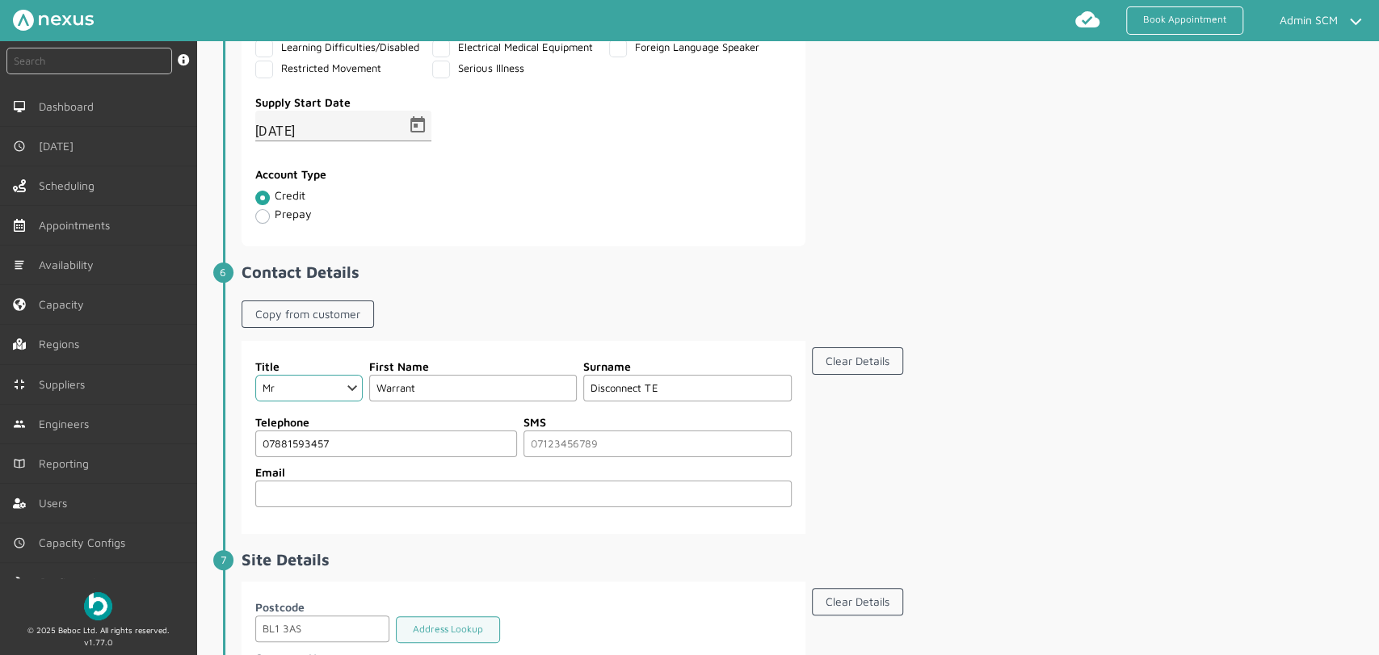
click at [683, 383] on input "Disconnect TE" at bounding box center [687, 388] width 208 height 27
type input "Disconnect TD"
click at [1135, 397] on section "Clear Details" at bounding box center [1094, 437] width 564 height 193
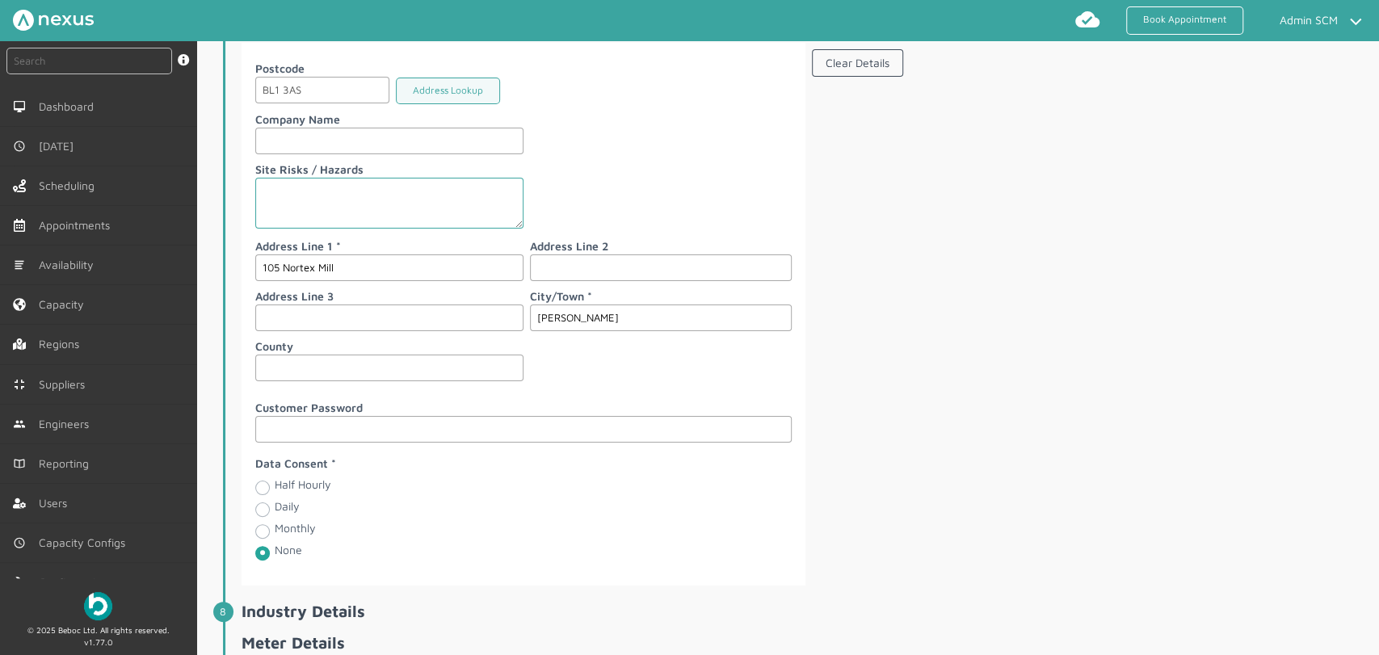
scroll to position [2424, 0]
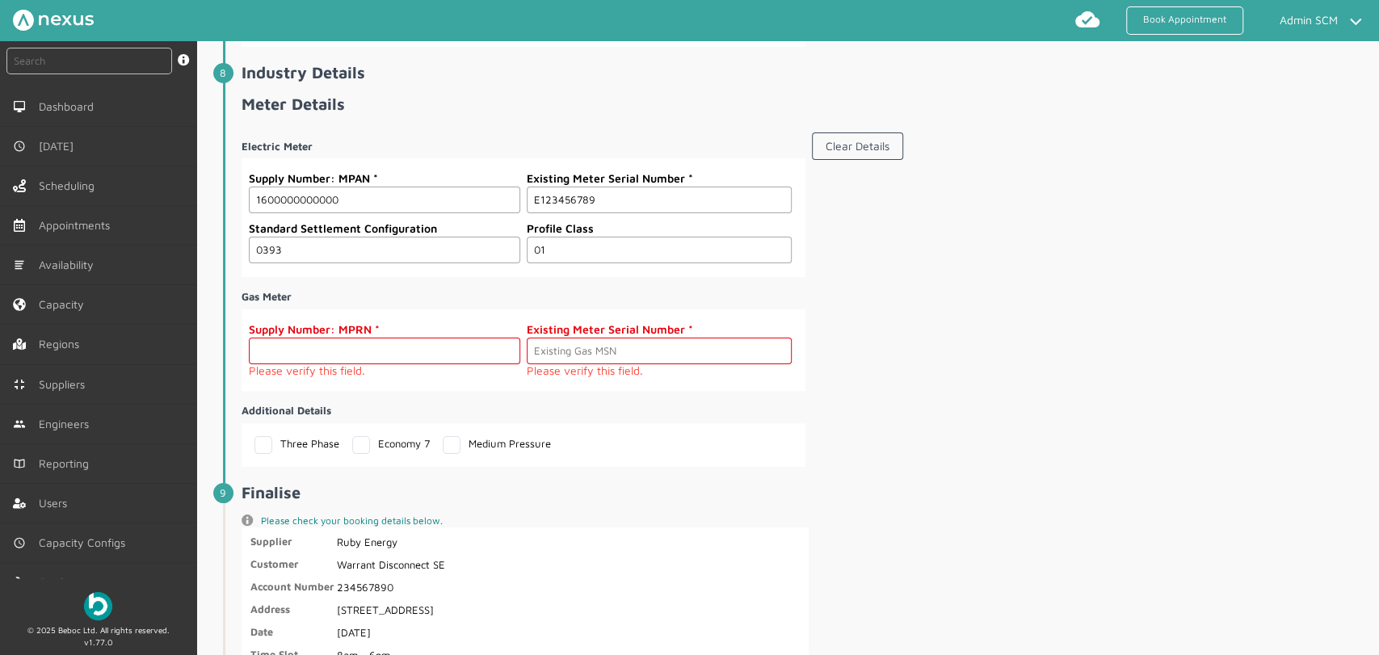
click at [325, 351] on input "text" at bounding box center [384, 351] width 271 height 27
type input "3456789"
click at [557, 341] on input "text" at bounding box center [659, 351] width 265 height 27
type input "G123456789"
click at [987, 387] on section "Clear Details" at bounding box center [1094, 296] width 564 height 341
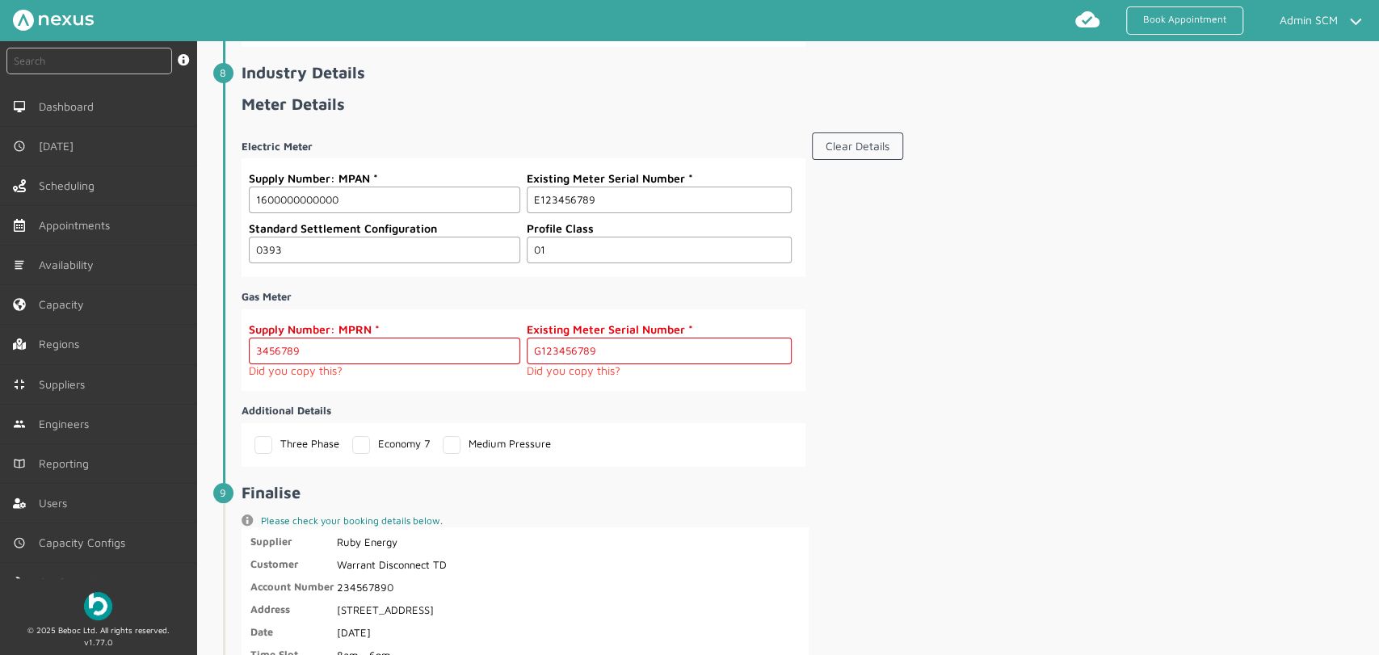
scroll to position [2910, 0]
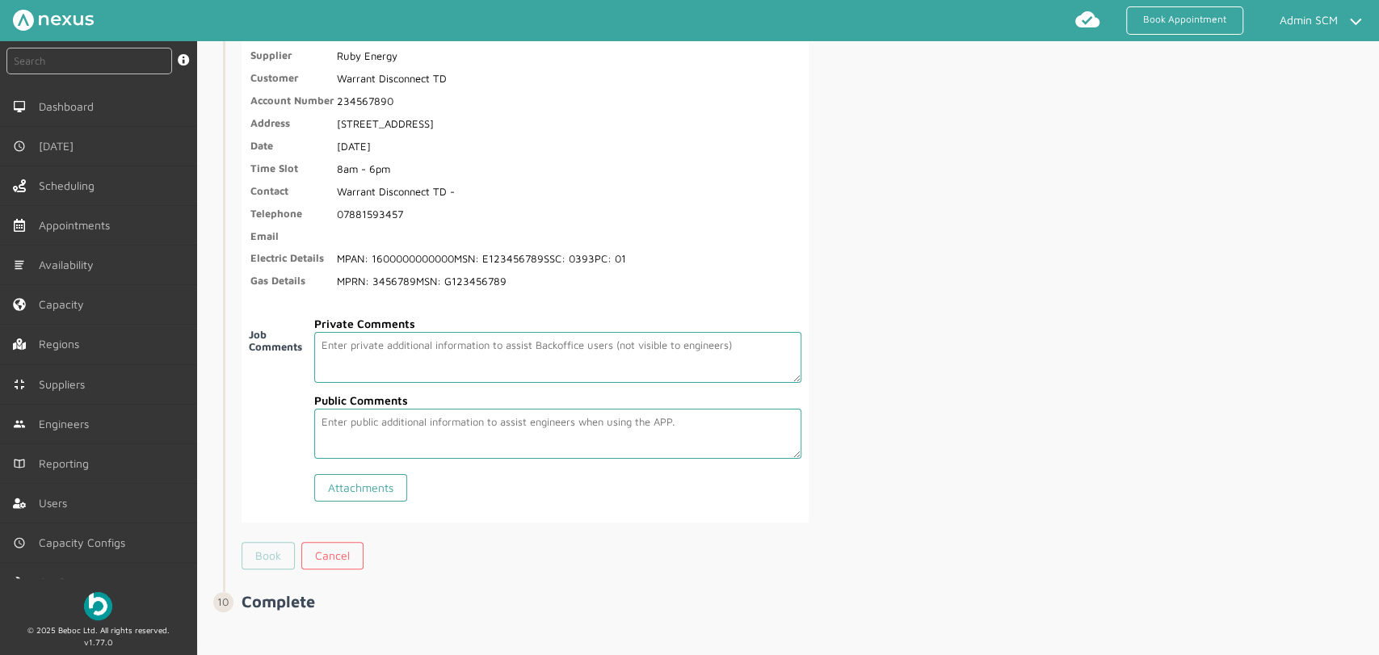
click at [271, 549] on link "Book" at bounding box center [268, 555] width 53 height 27
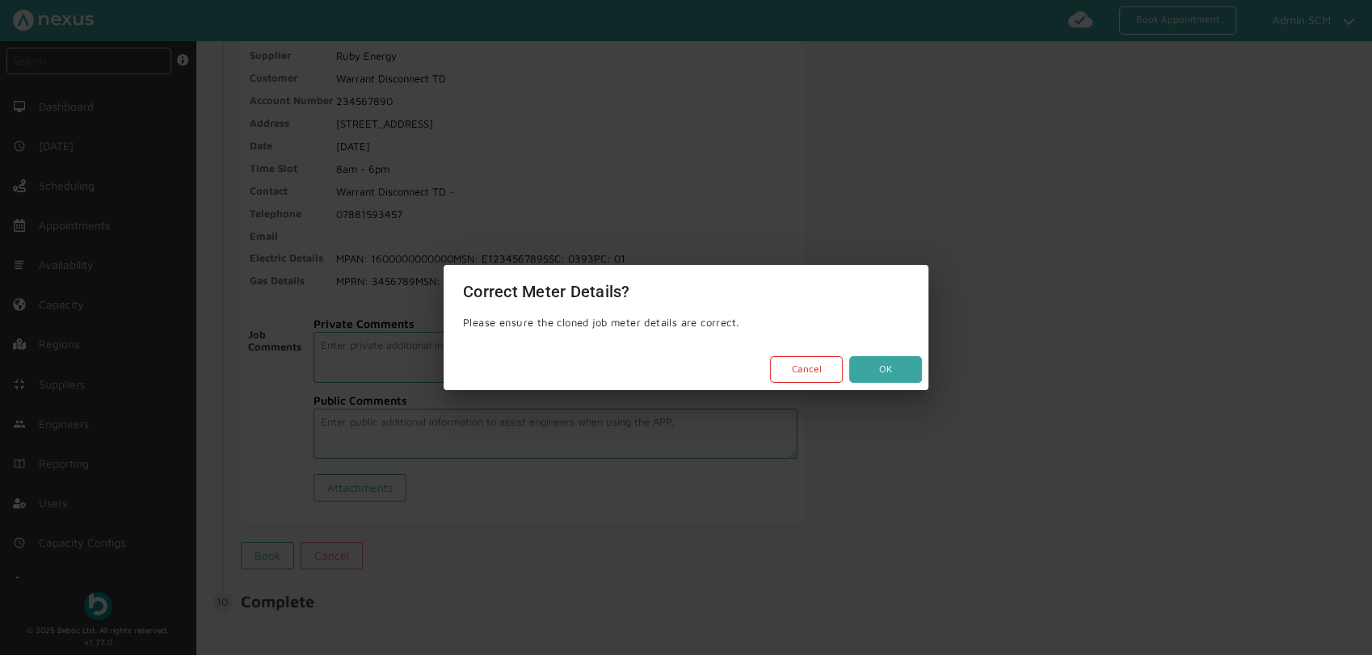
click at [899, 357] on button "OK" at bounding box center [885, 369] width 73 height 27
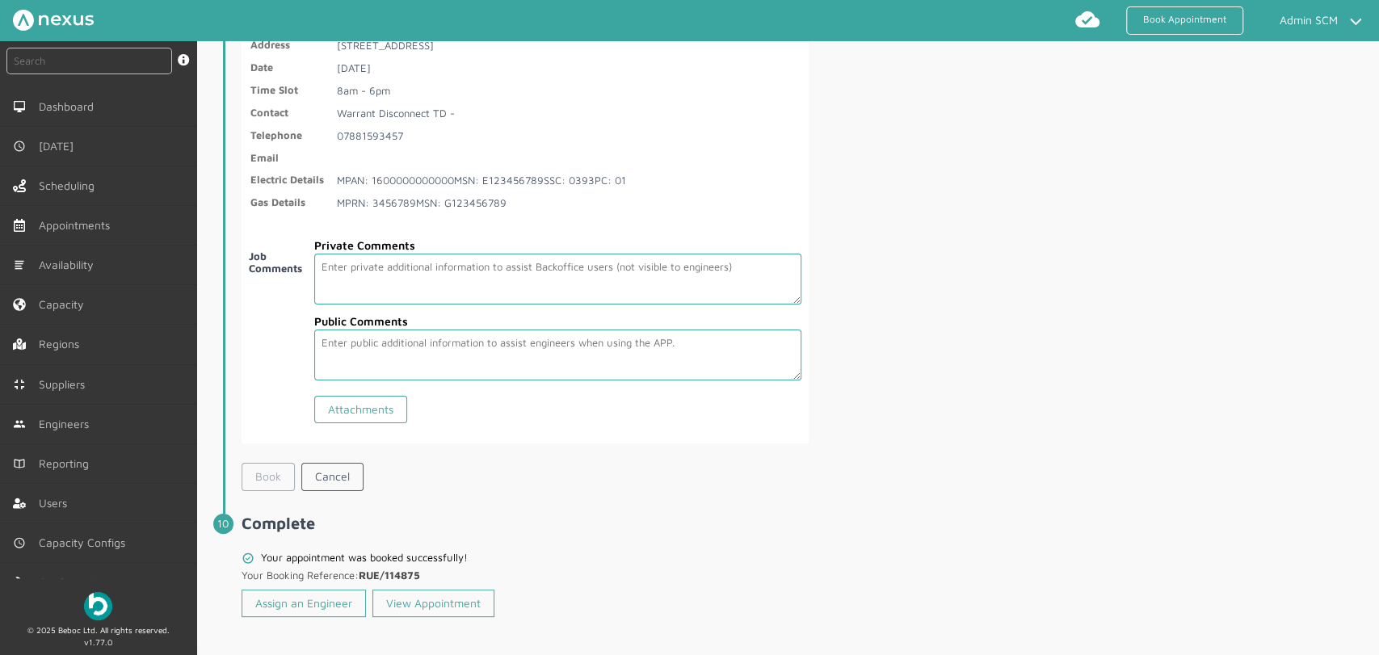
scroll to position [2976, 0]
click at [330, 589] on link "Assign an Engineer" at bounding box center [304, 602] width 124 height 27
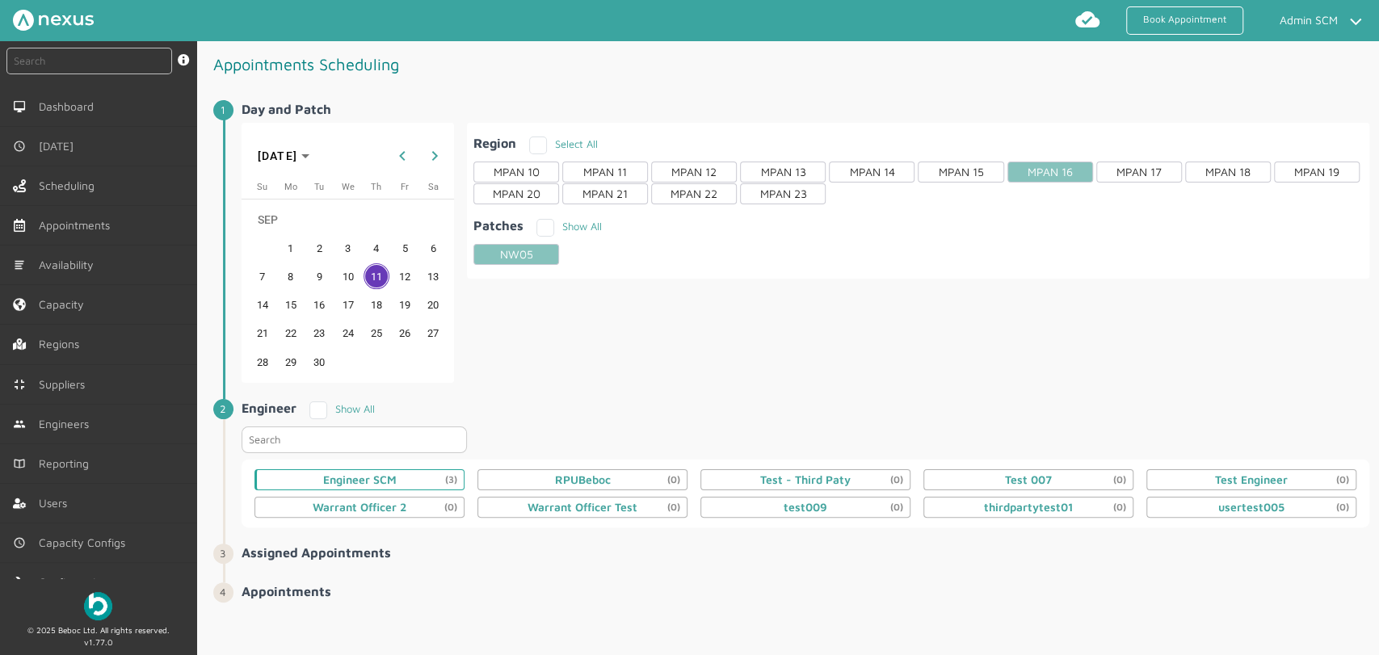
click at [393, 480] on div "Engineer SCM (3)" at bounding box center [360, 479] width 74 height 13
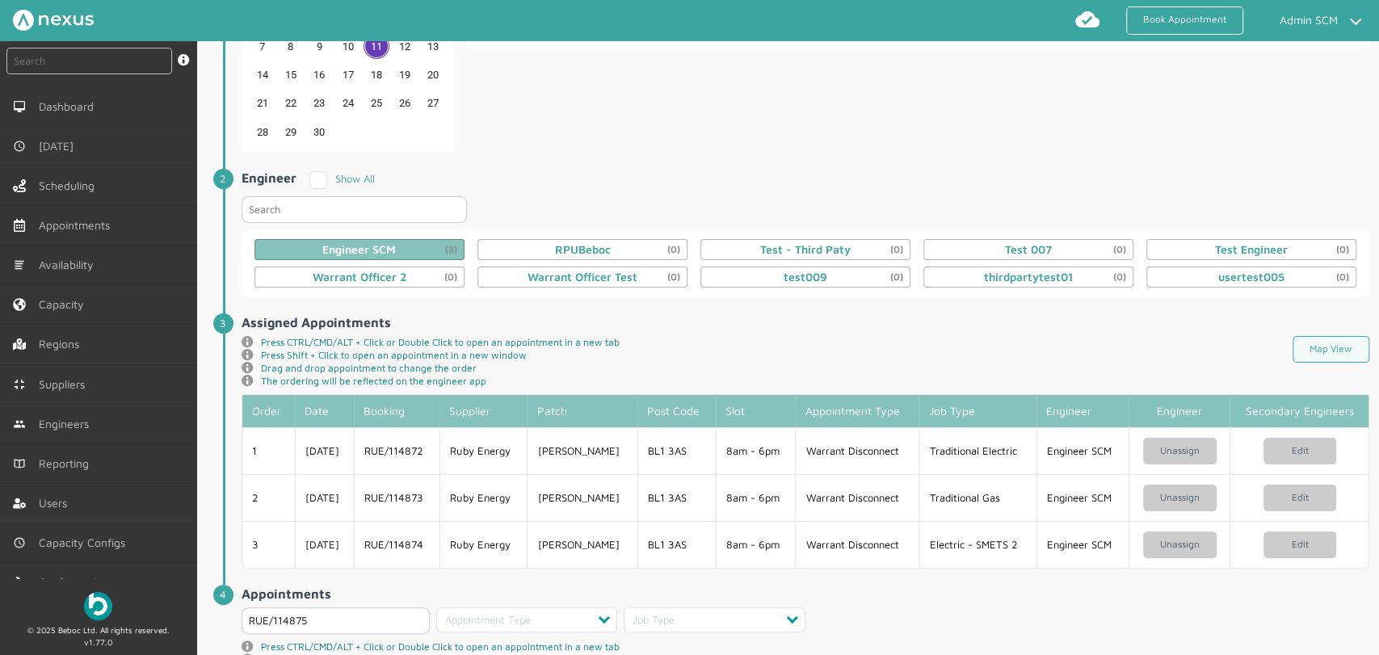
scroll to position [368, 0]
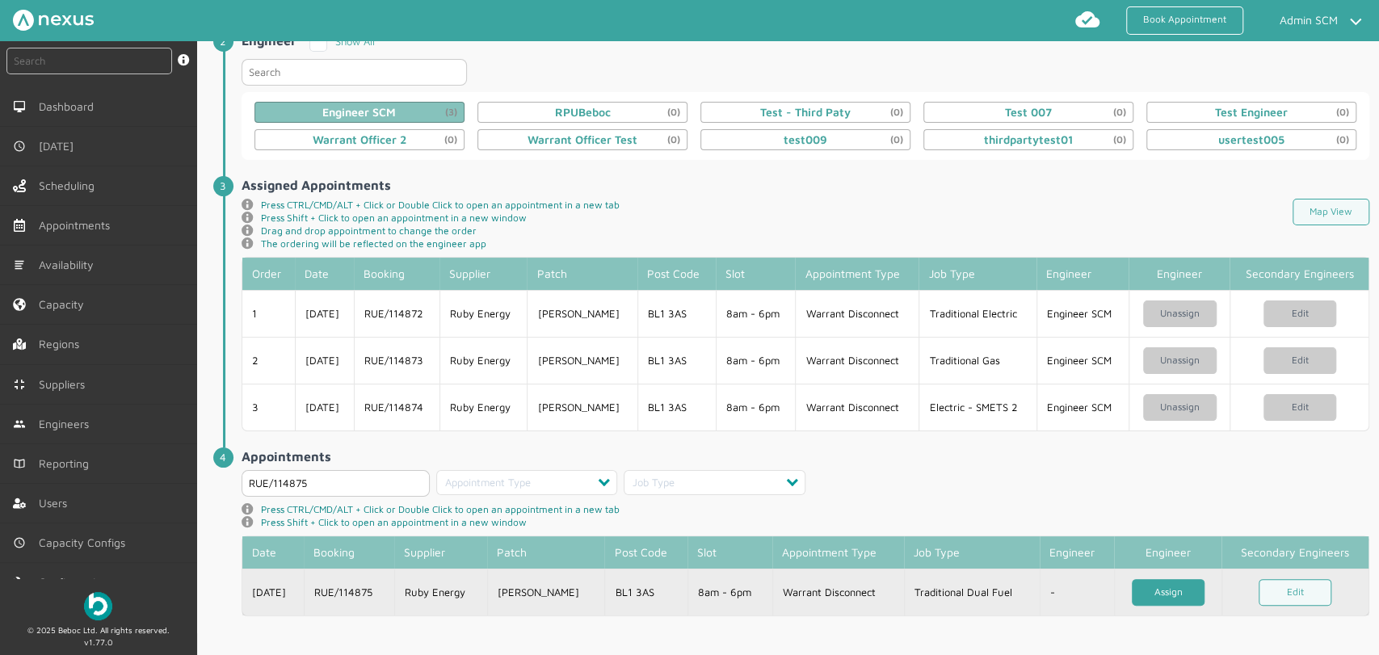
click at [1150, 589] on link "Assign" at bounding box center [1168, 592] width 73 height 27
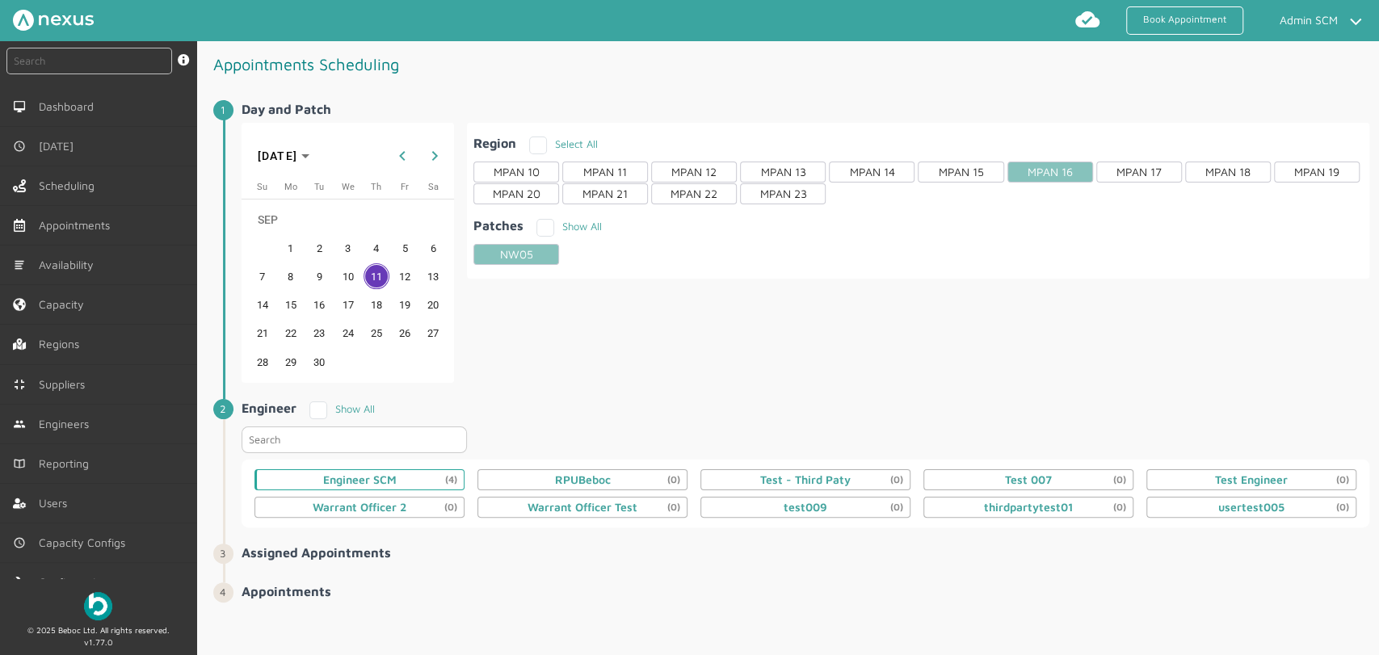
click at [383, 474] on div "Engineer SCM (4)" at bounding box center [360, 479] width 74 height 13
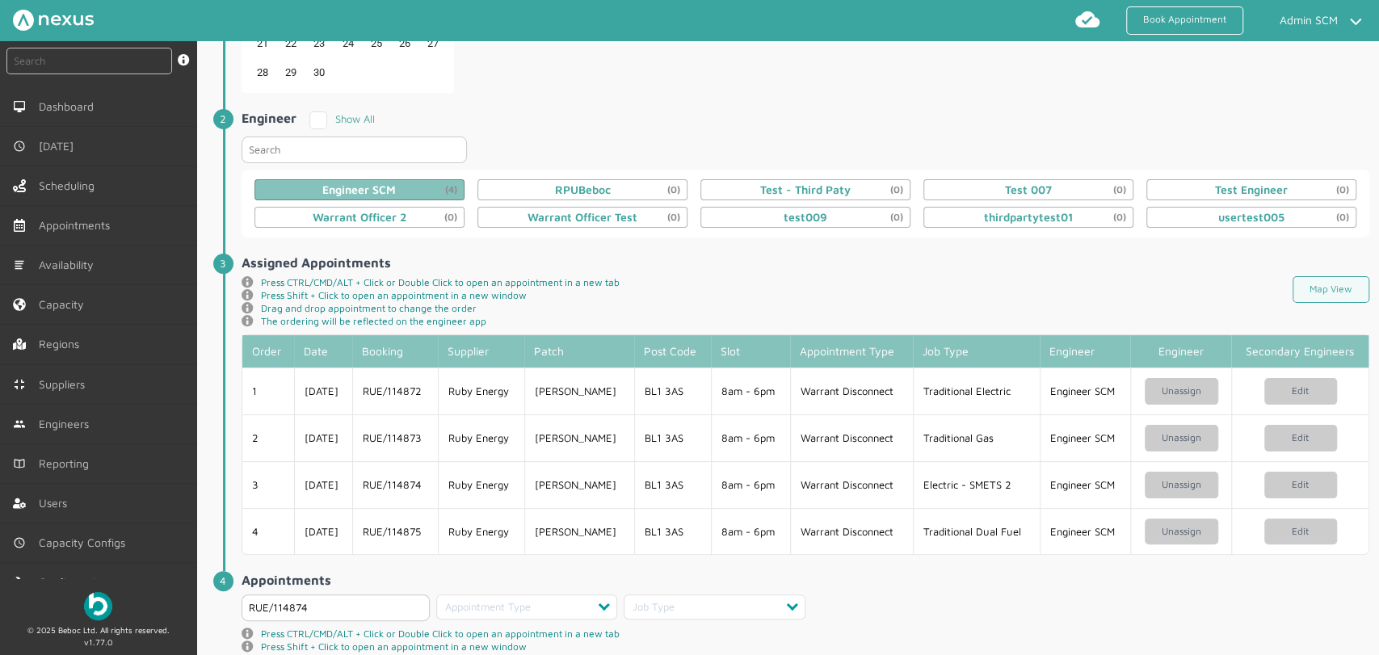
scroll to position [414, 0]
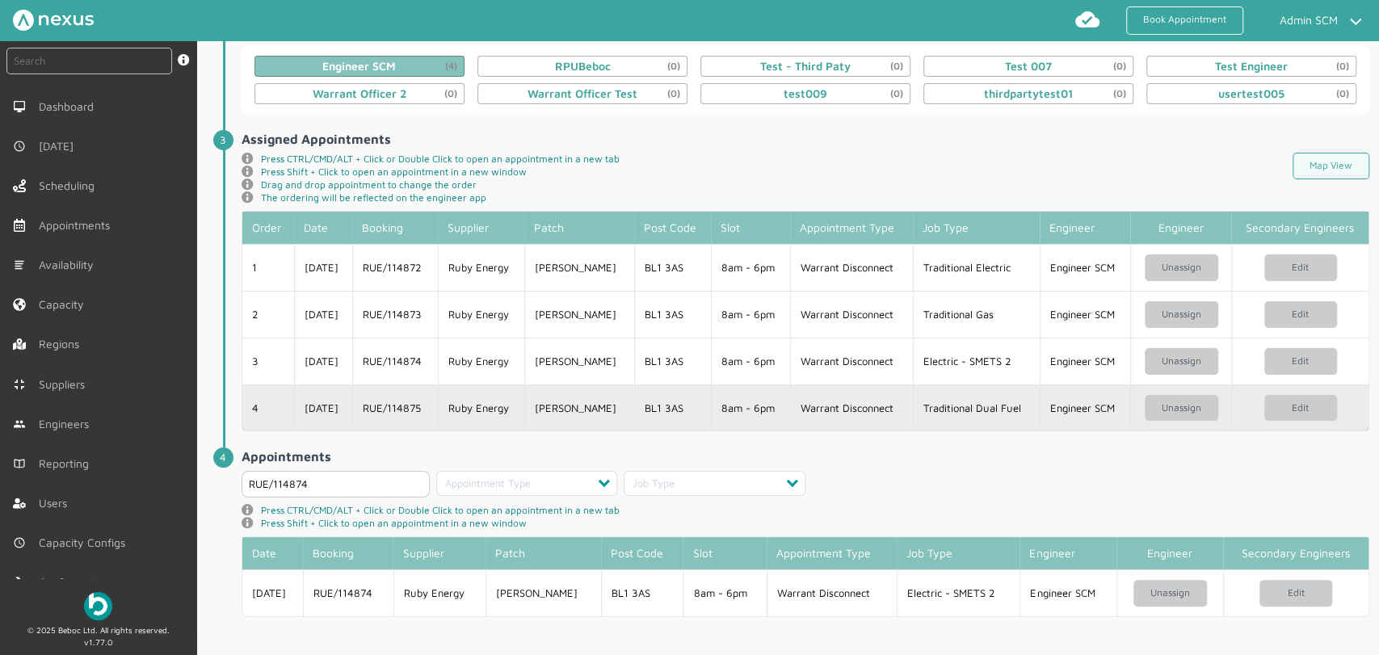
click at [680, 407] on td "BL1 3AS" at bounding box center [673, 408] width 78 height 47
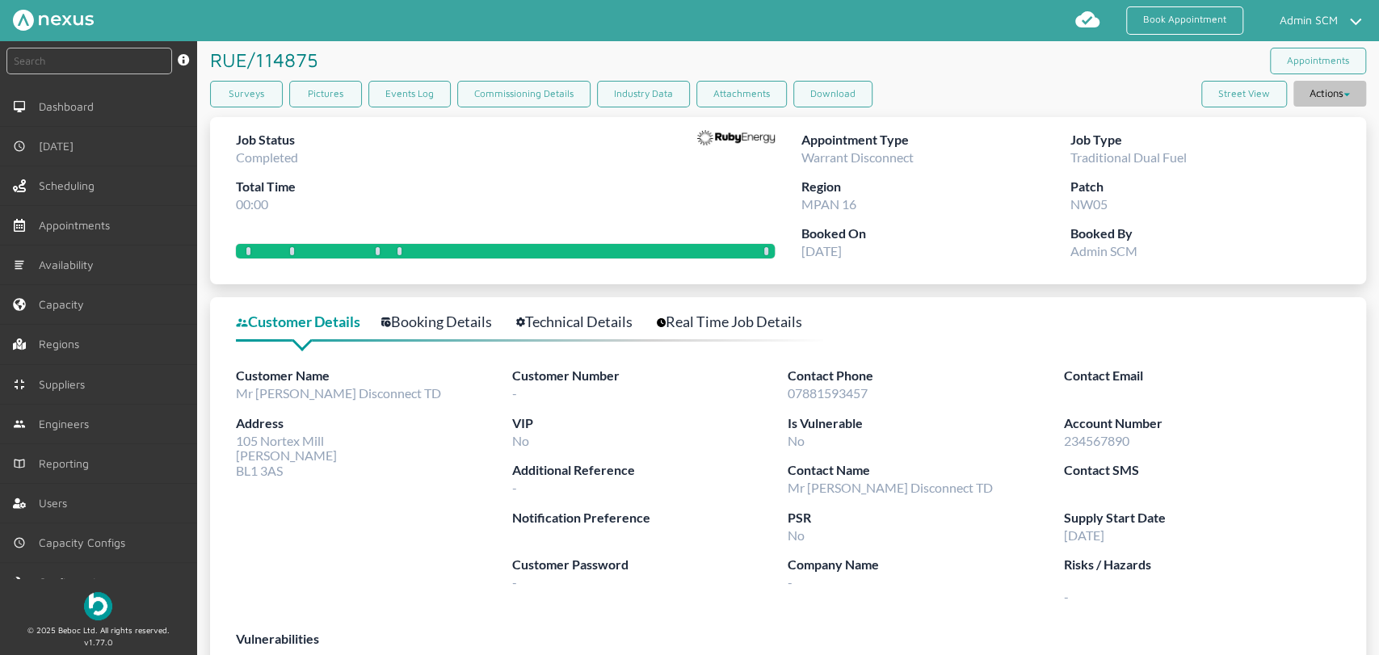
click at [1240, 99] on button "Actions" at bounding box center [1329, 94] width 73 height 26
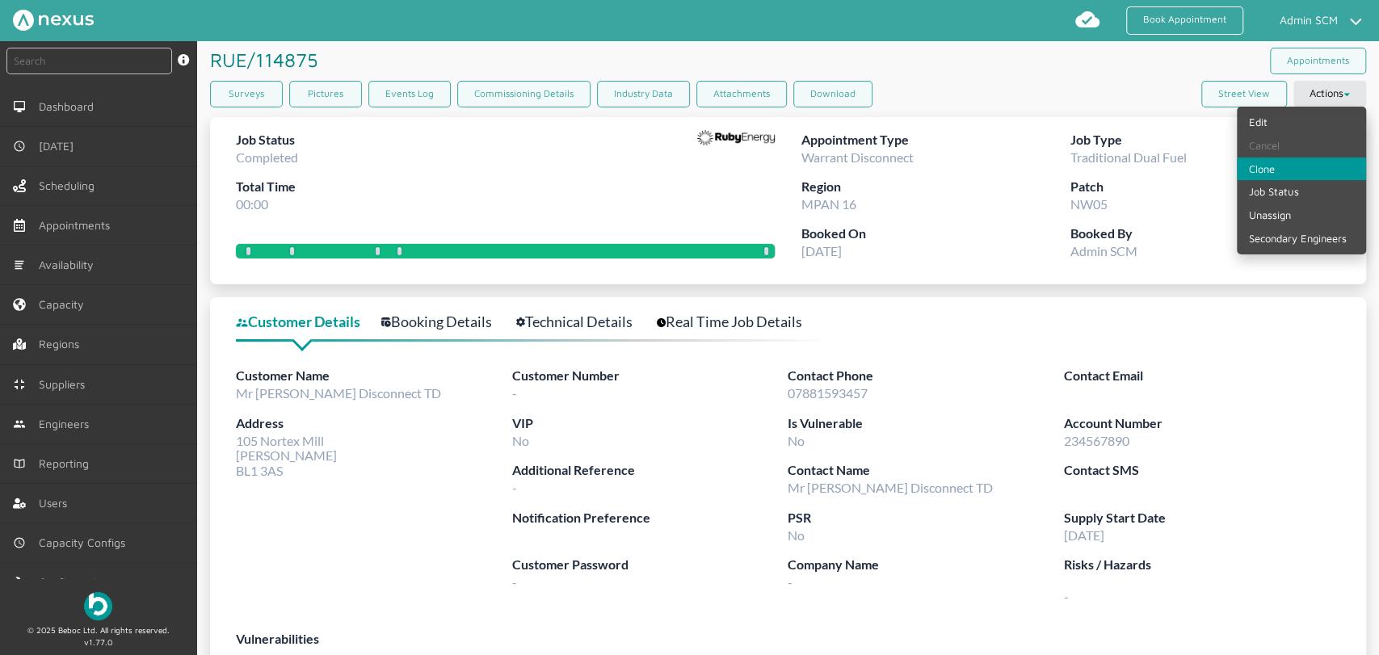
click at [1240, 174] on link "Clone" at bounding box center [1301, 169] width 129 height 23
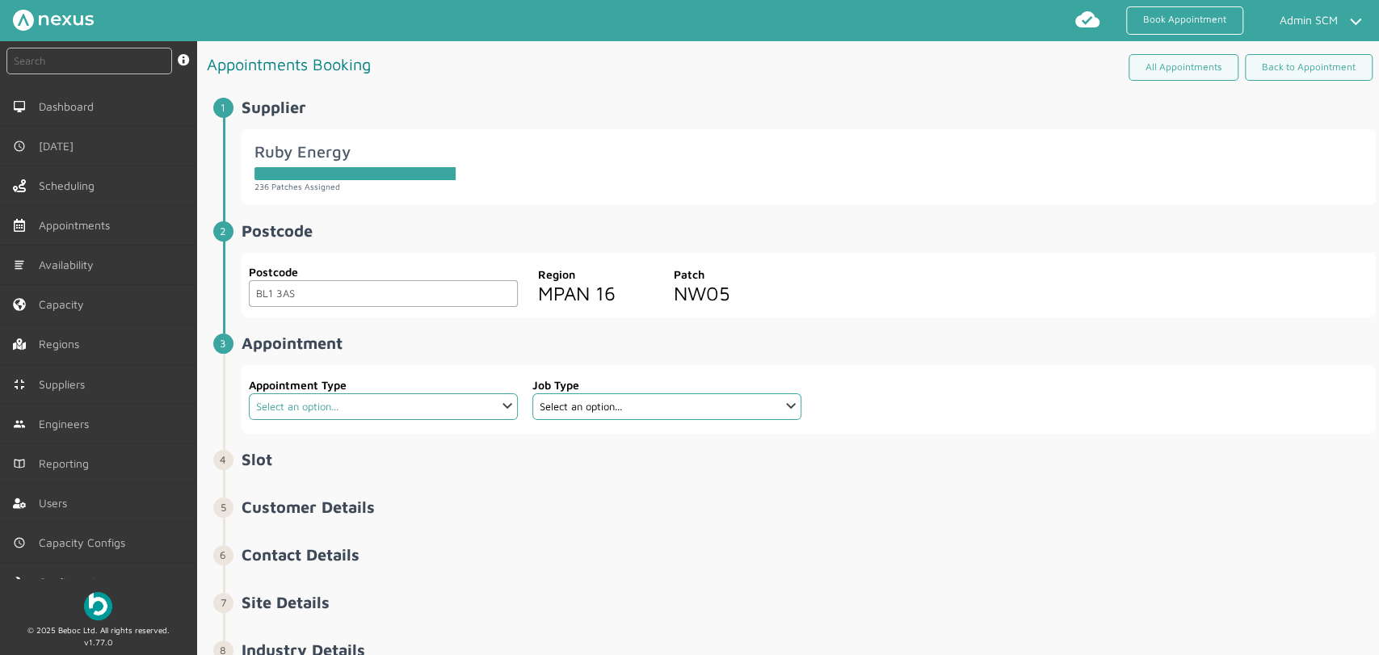
click at [491, 406] on select "Select an option... Additional Work Check Meter Electric Vehicle Emergency Exch…" at bounding box center [383, 406] width 269 height 27
select select "19: 63e398034577b9a4af9bb496"
click at [249, 393] on select "Select an option... Additional Work Check Meter Electric Vehicle Emergency Exch…" at bounding box center [383, 406] width 269 height 27
click at [737, 404] on select "Select an option... Dual Fuel - SMETS 2 Electric - SMETS 2 Gas - SMETS 2 Tradit…" at bounding box center [666, 406] width 269 height 27
select select "1: 5cc9657c13944aebe30702b0"
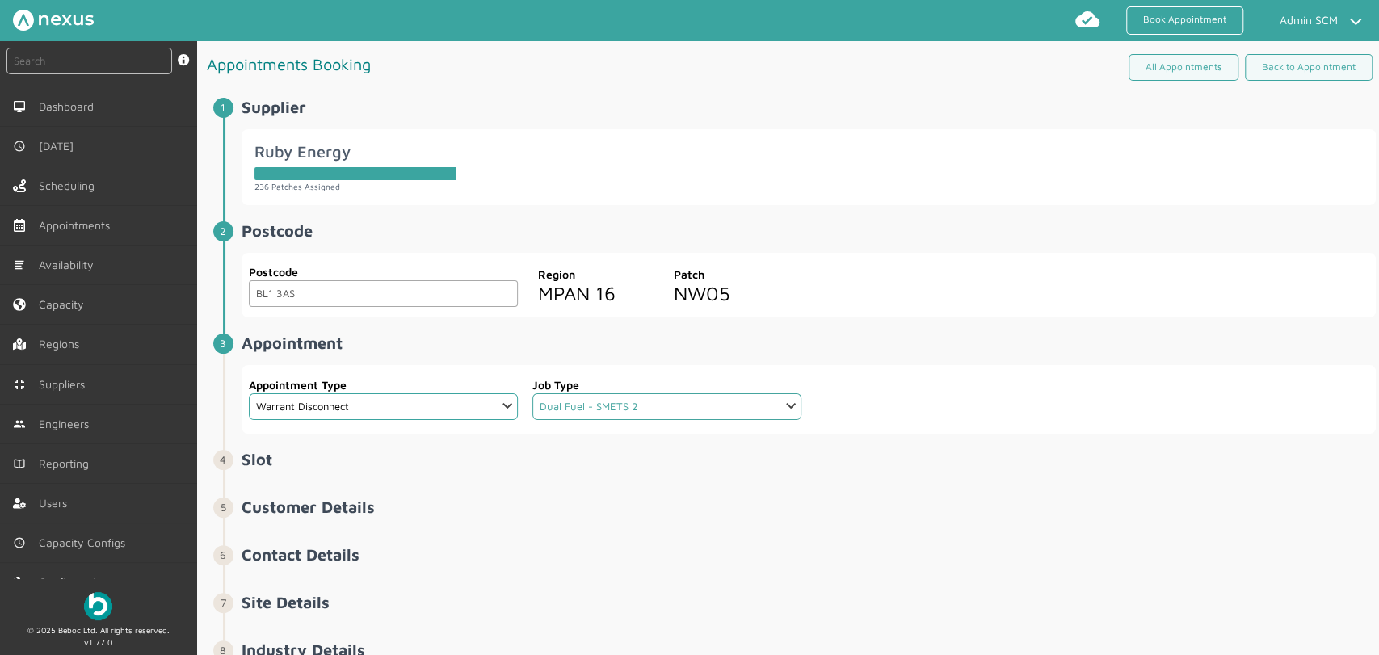
click at [532, 393] on select "Select an option... Dual Fuel - SMETS 2 Electric - SMETS 2 Gas - SMETS 2 Tradit…" at bounding box center [666, 406] width 269 height 27
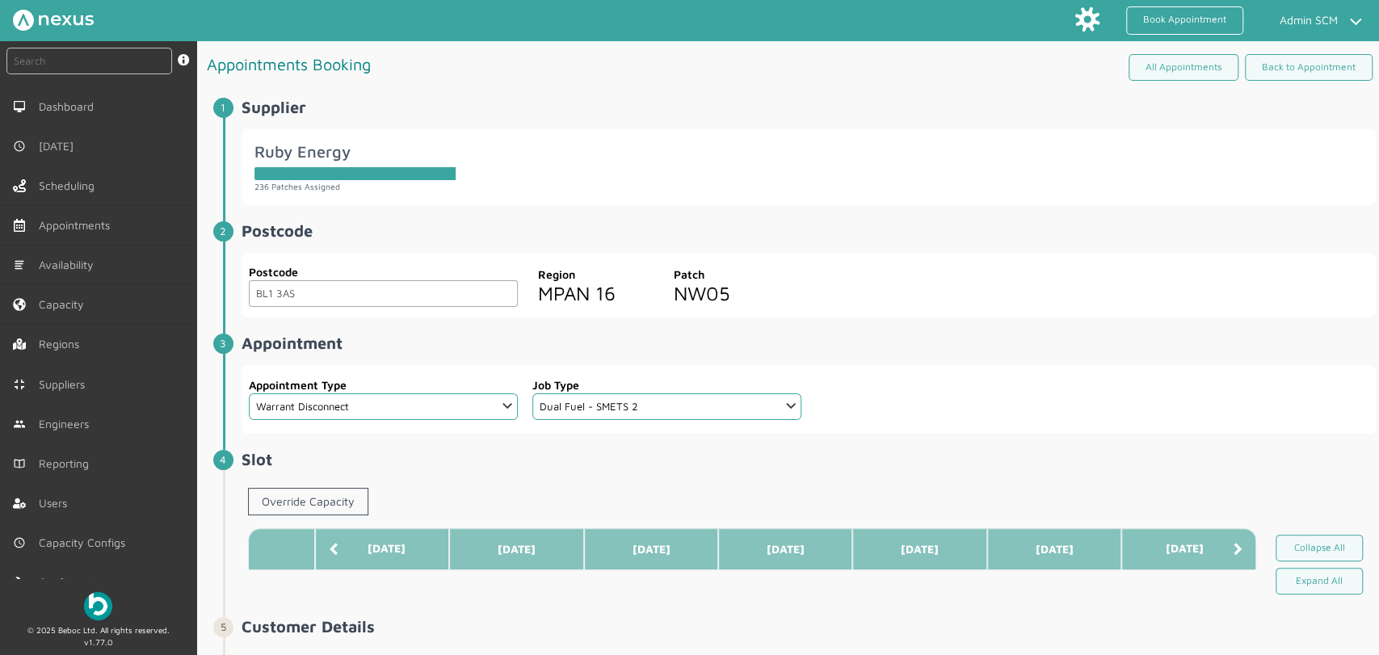
click at [880, 353] on span "Appointment ️️️ Appointment Type Select an option... Additional Work Check Mete…" at bounding box center [809, 384] width 1134 height 100
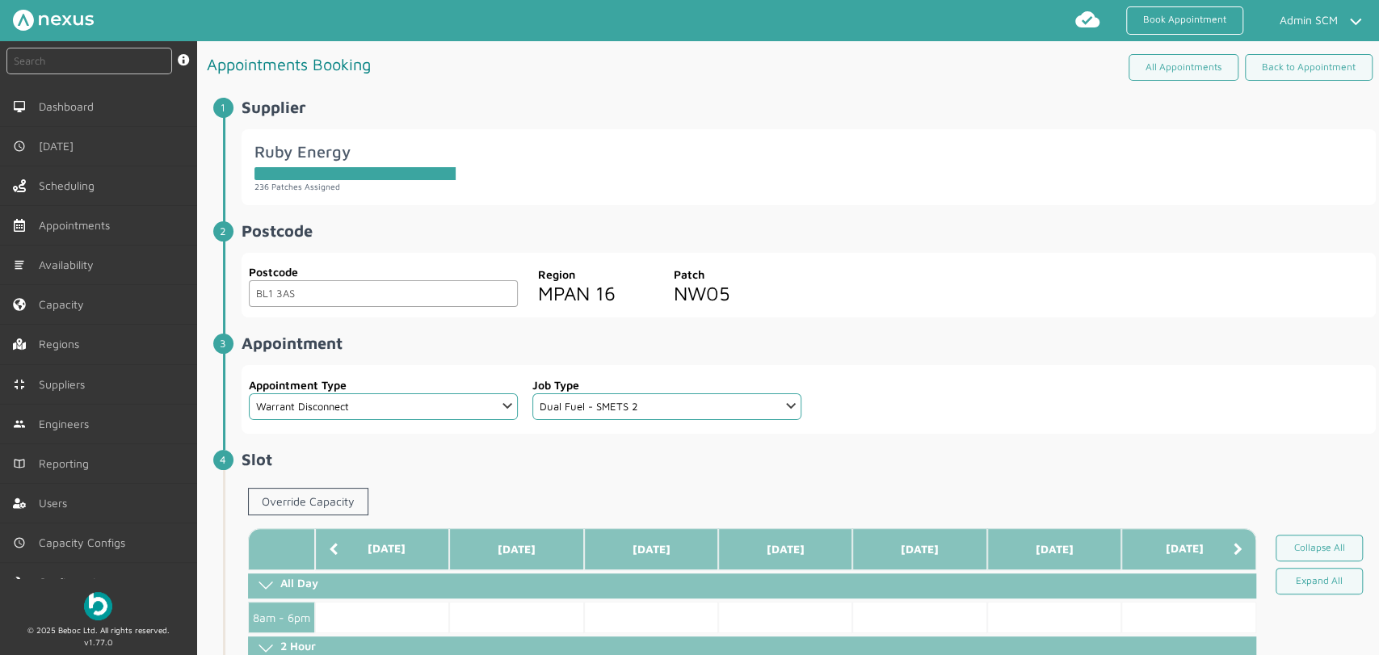
scroll to position [269, 0]
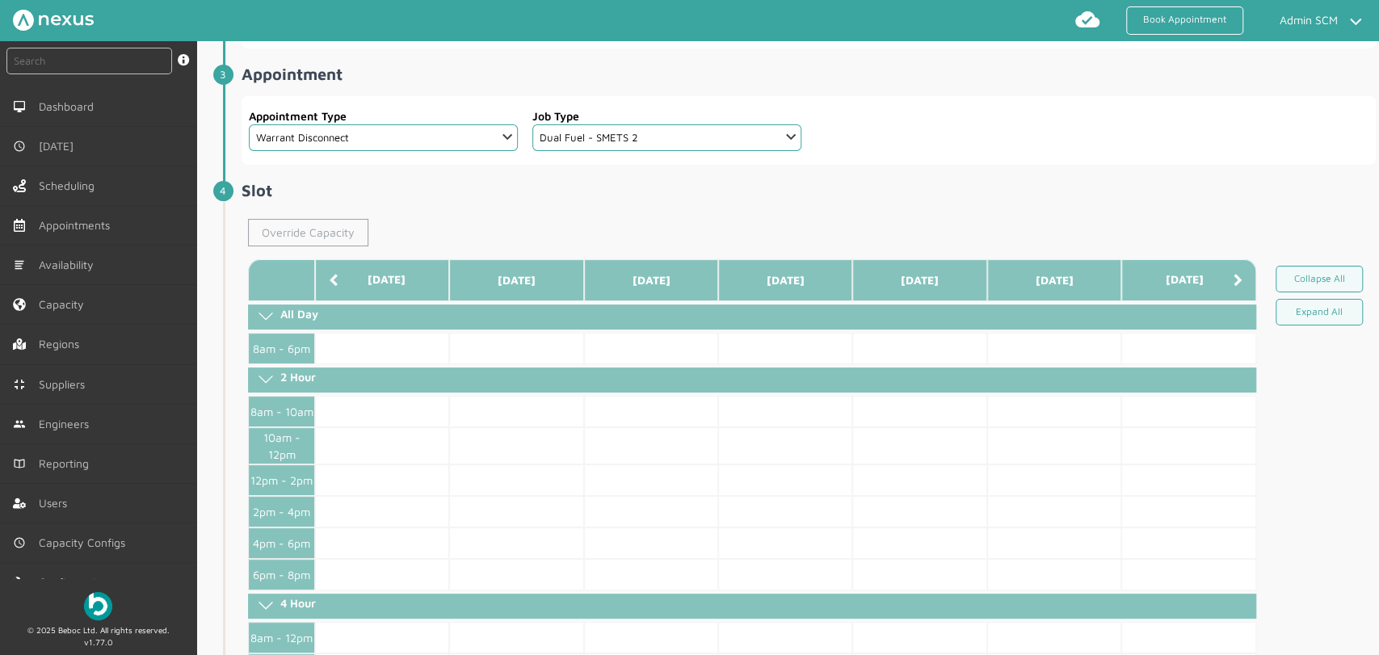
click at [325, 233] on link "Override Capacity" at bounding box center [308, 232] width 120 height 27
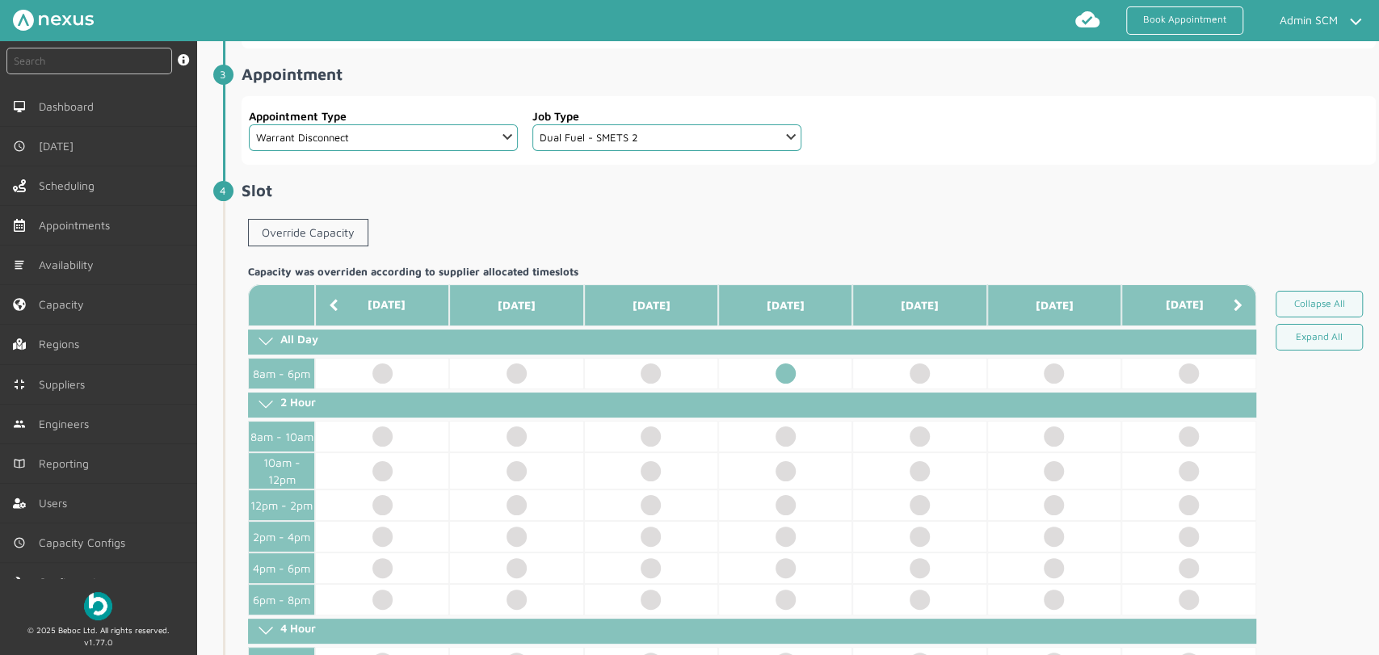
click at [785, 380] on td at bounding box center [785, 374] width 134 height 32
select select "2: Mr"
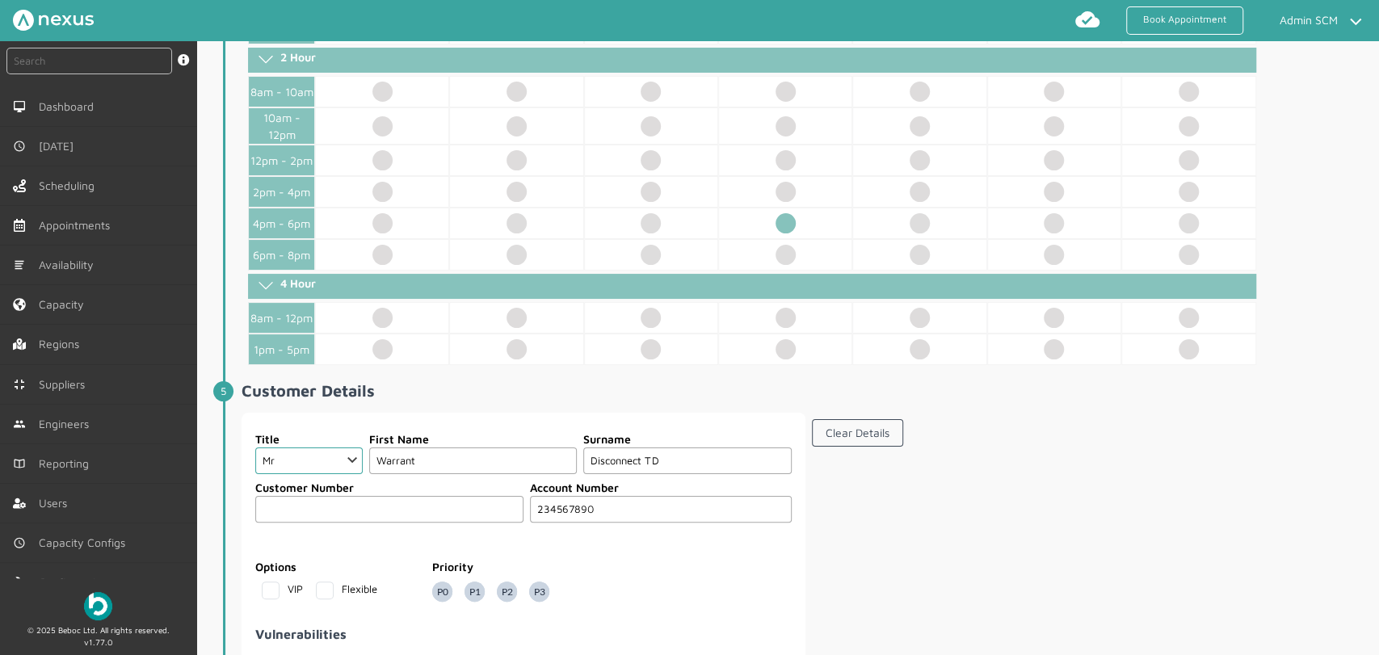
scroll to position [808, 0]
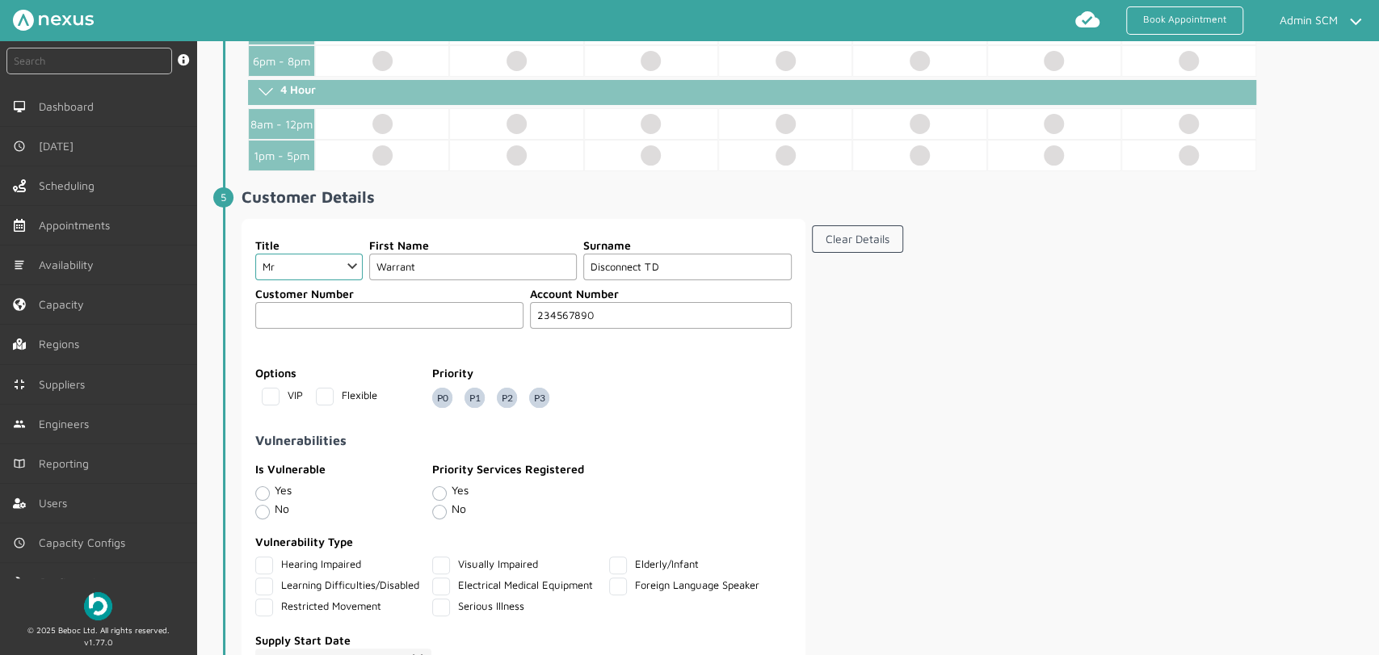
click at [651, 267] on input "Disconnect TD" at bounding box center [687, 267] width 208 height 27
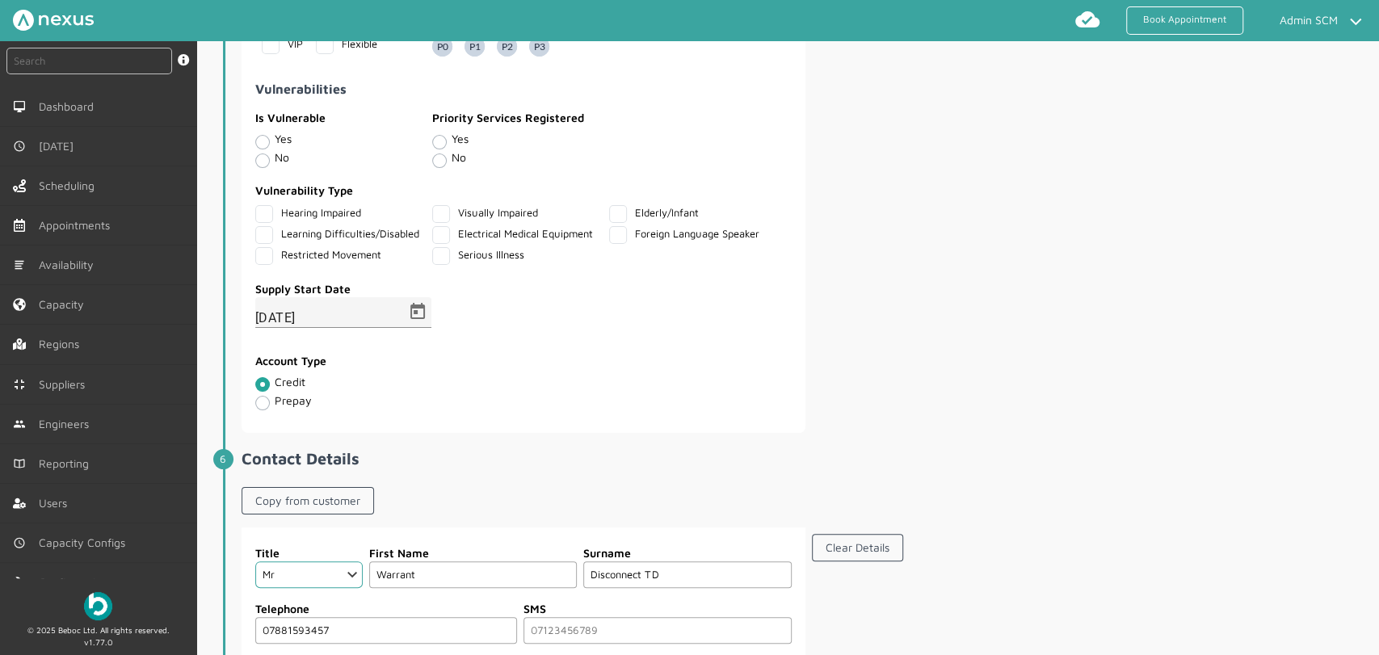
scroll to position [1256, 0]
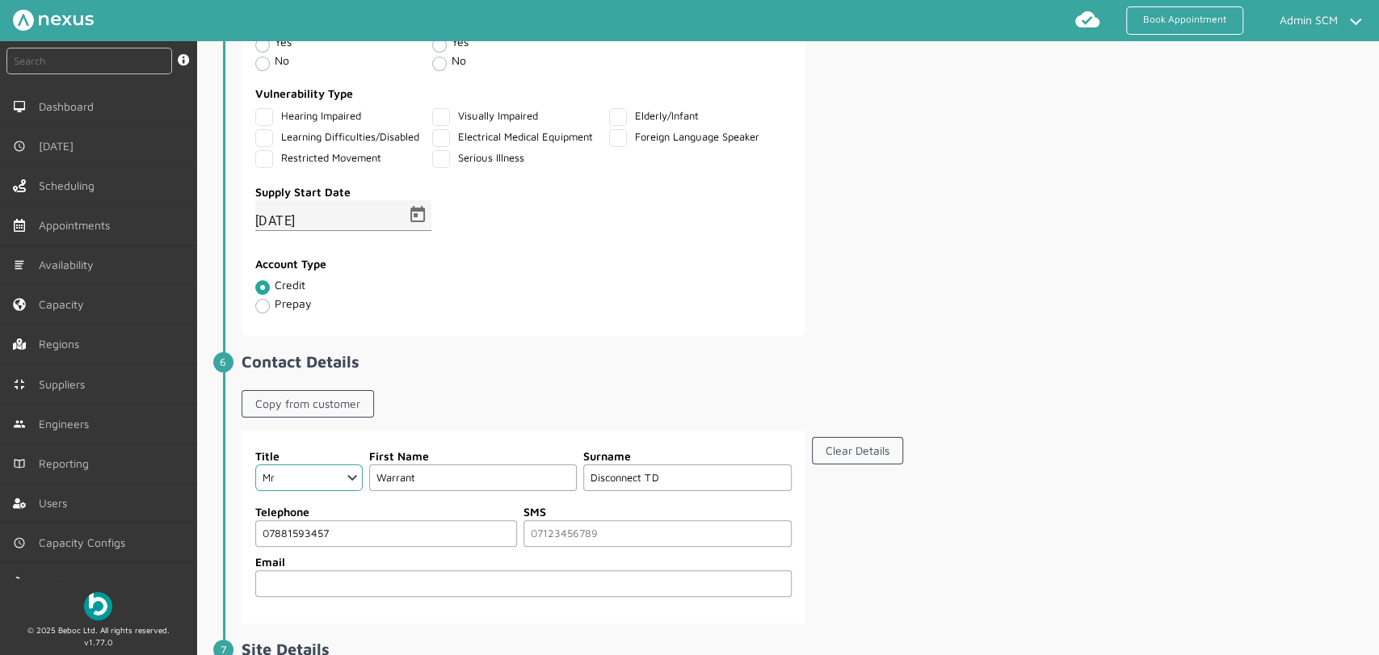
type input "Disconnect SD"
click at [650, 469] on input "Disconnect TD" at bounding box center [687, 478] width 208 height 27
type input "Disconnect SD"
click at [1071, 453] on div "Clear Details" at bounding box center [1094, 454] width 564 height 47
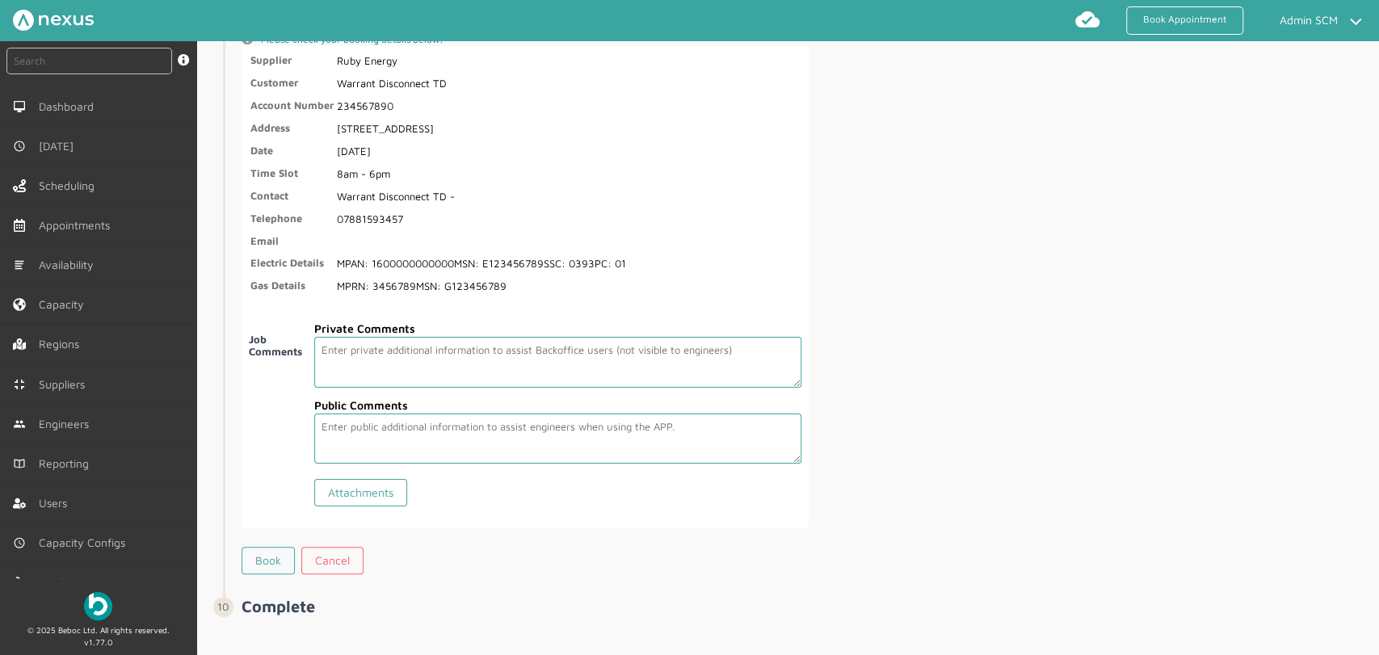
scroll to position [2910, 0]
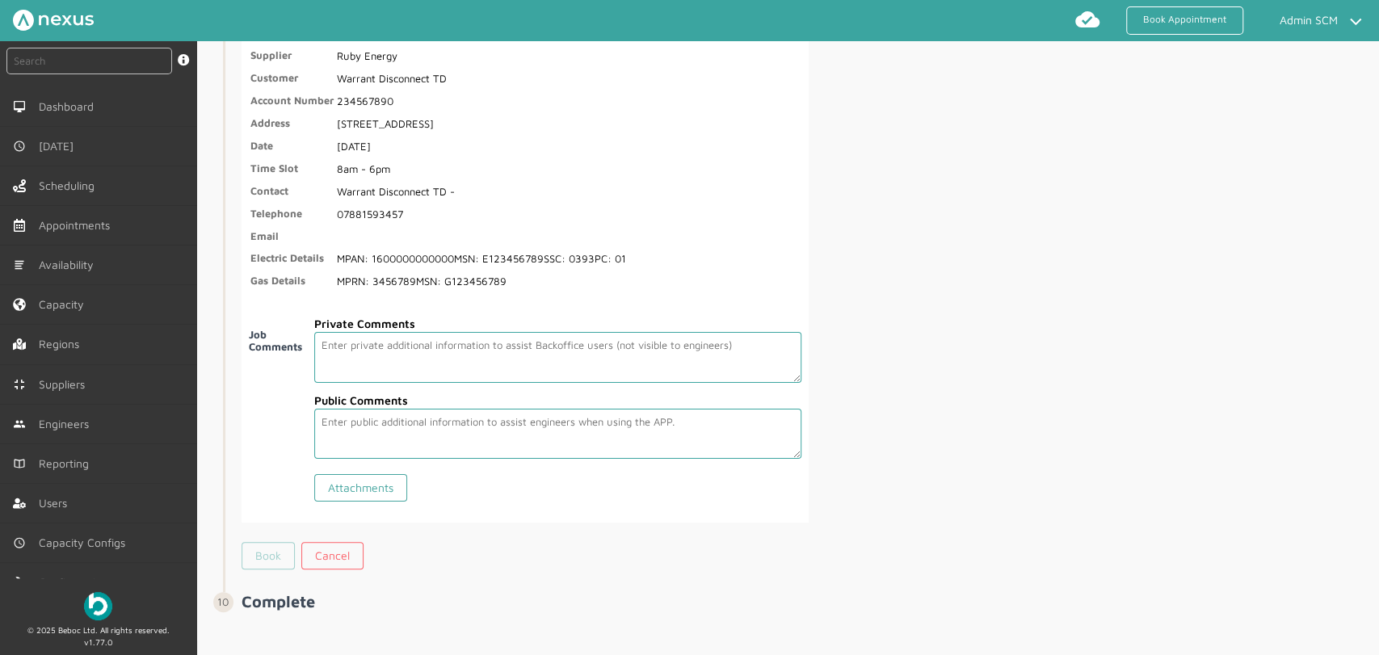
click at [259, 551] on link "Book" at bounding box center [268, 555] width 53 height 27
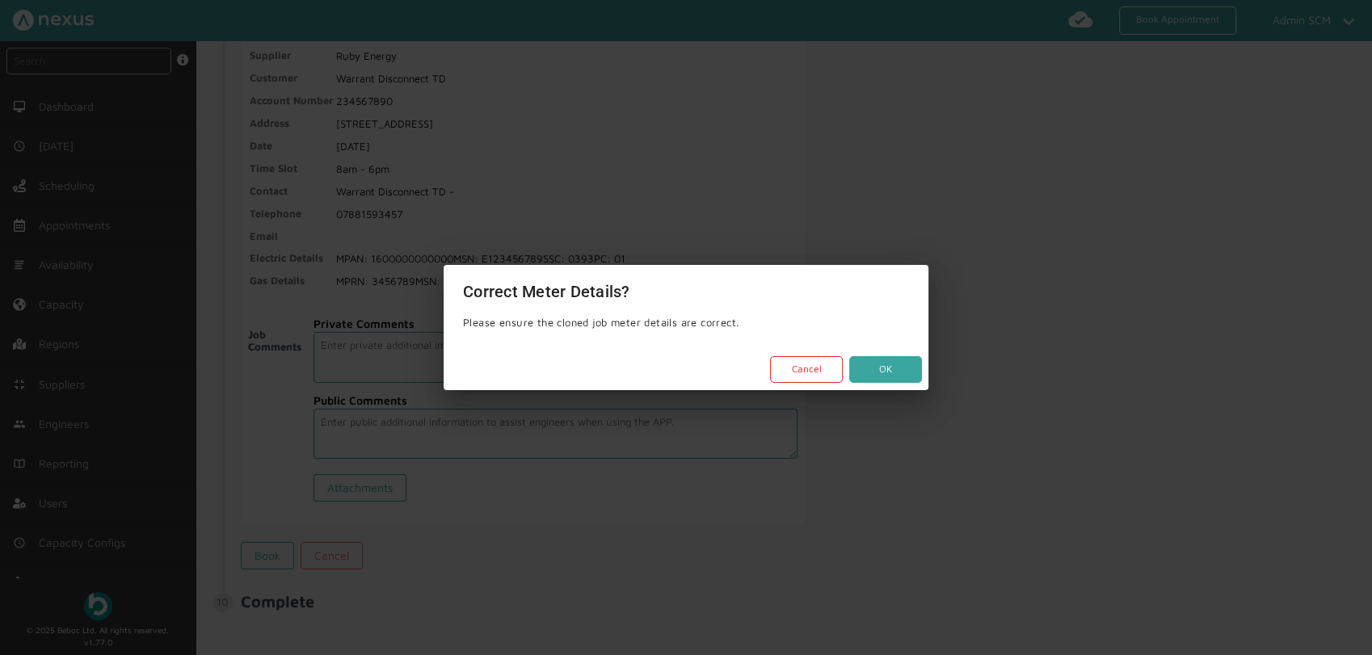
click at [889, 372] on button "OK" at bounding box center [885, 369] width 73 height 27
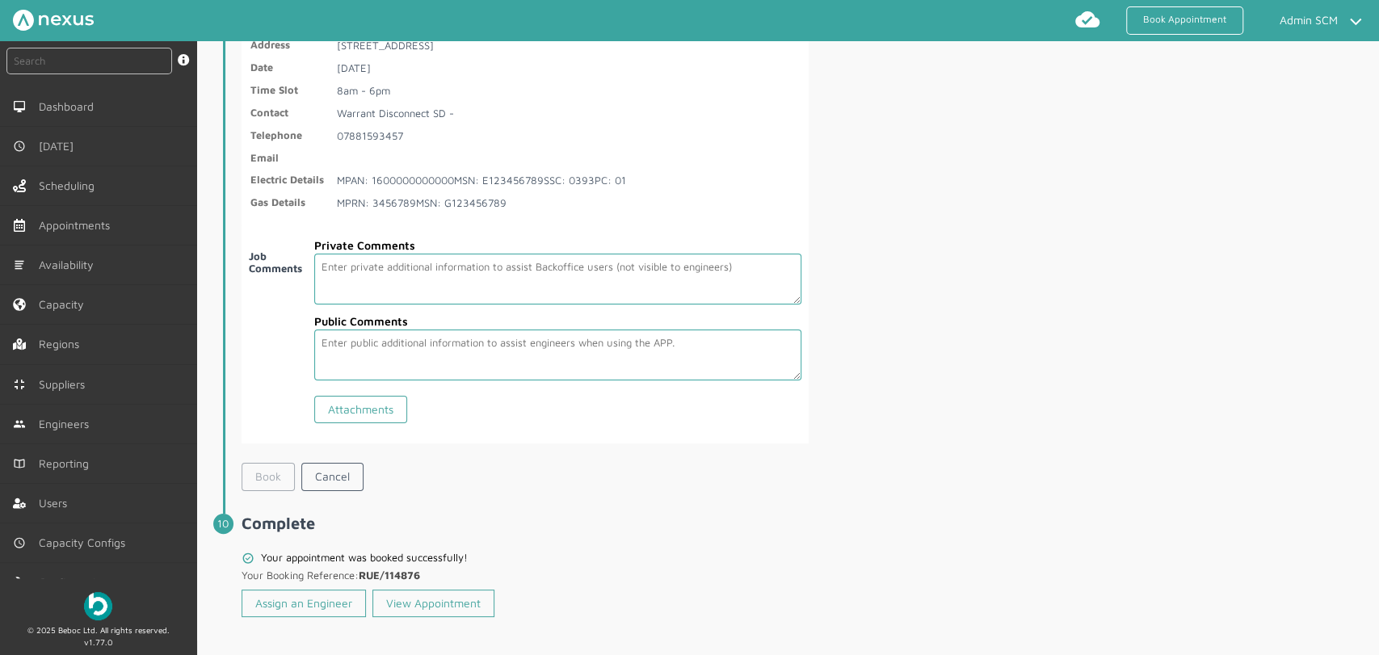
scroll to position [2976, 0]
click at [297, 589] on link "Assign an Engineer" at bounding box center [304, 602] width 124 height 27
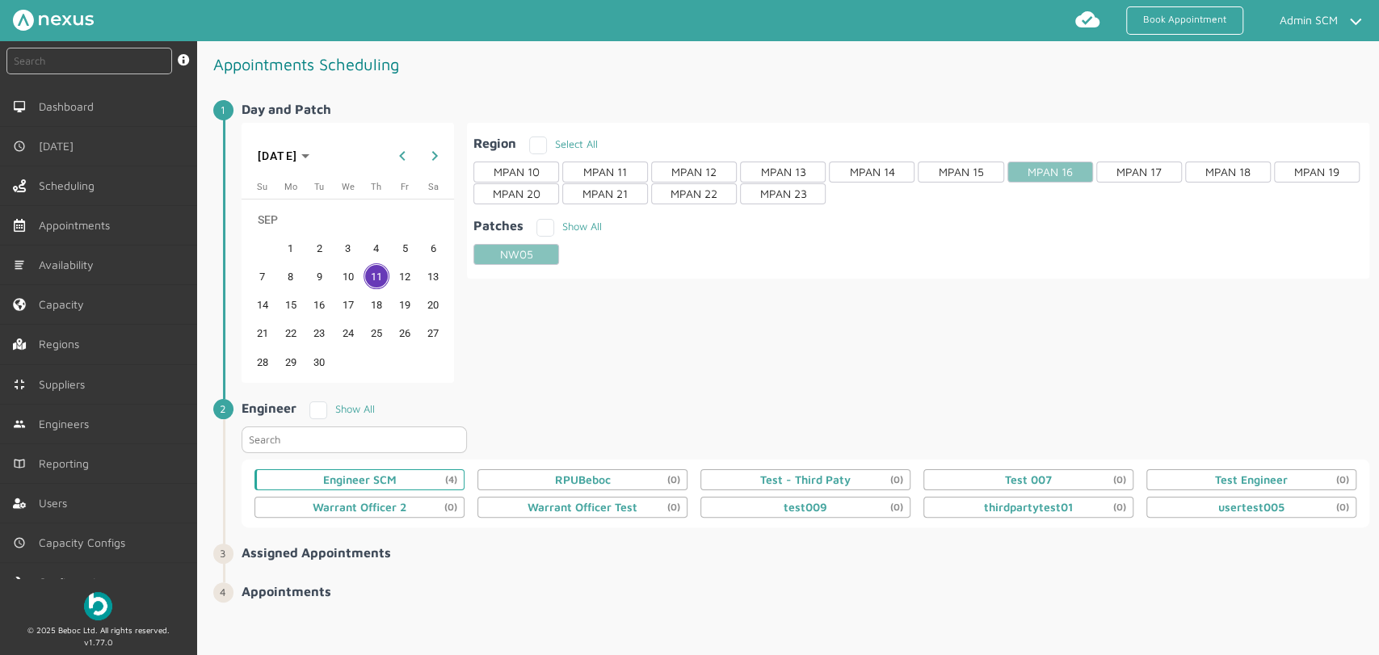
click at [349, 481] on div "Engineer SCM (4)" at bounding box center [360, 479] width 74 height 13
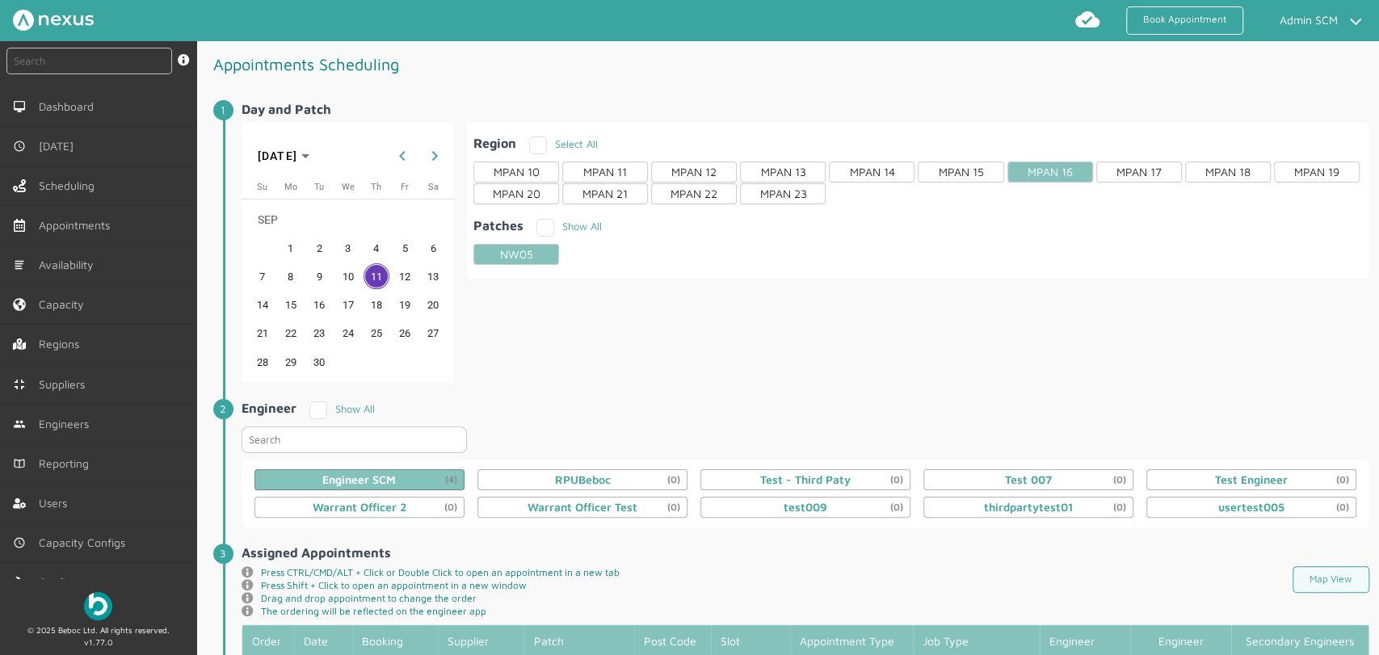
scroll to position [414, 0]
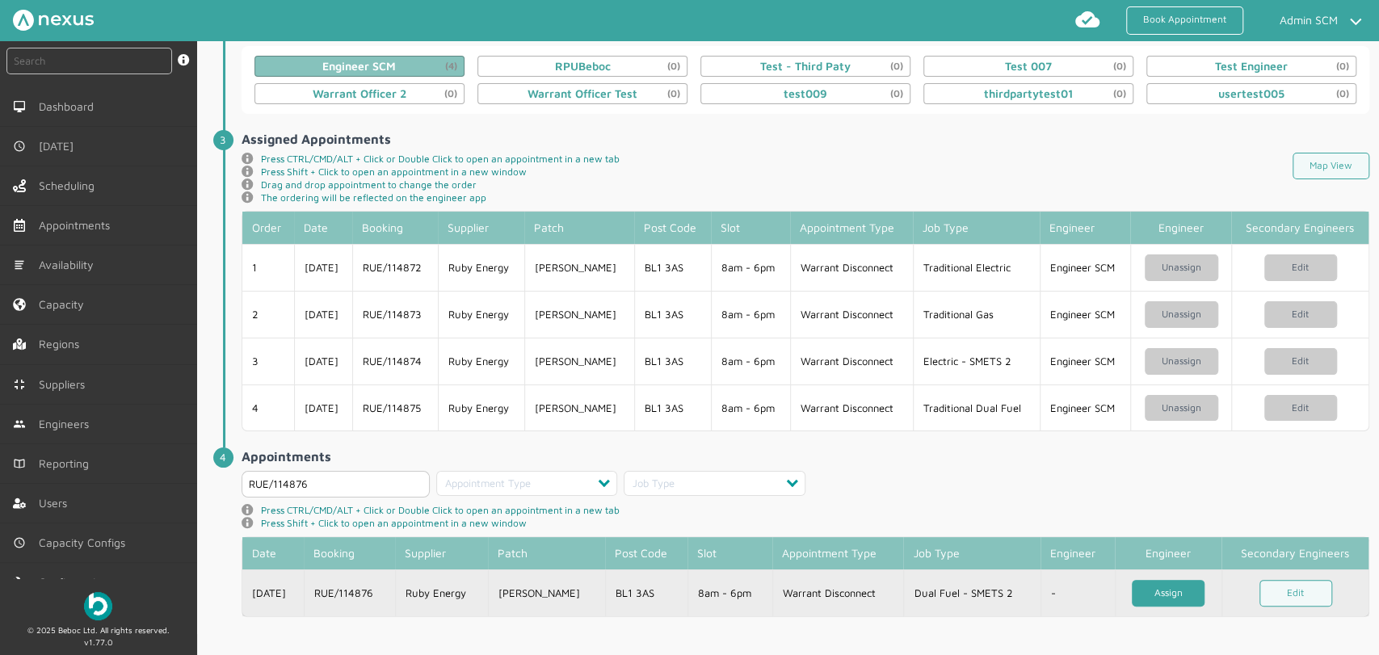
click at [1165, 589] on link "Assign" at bounding box center [1168, 593] width 73 height 27
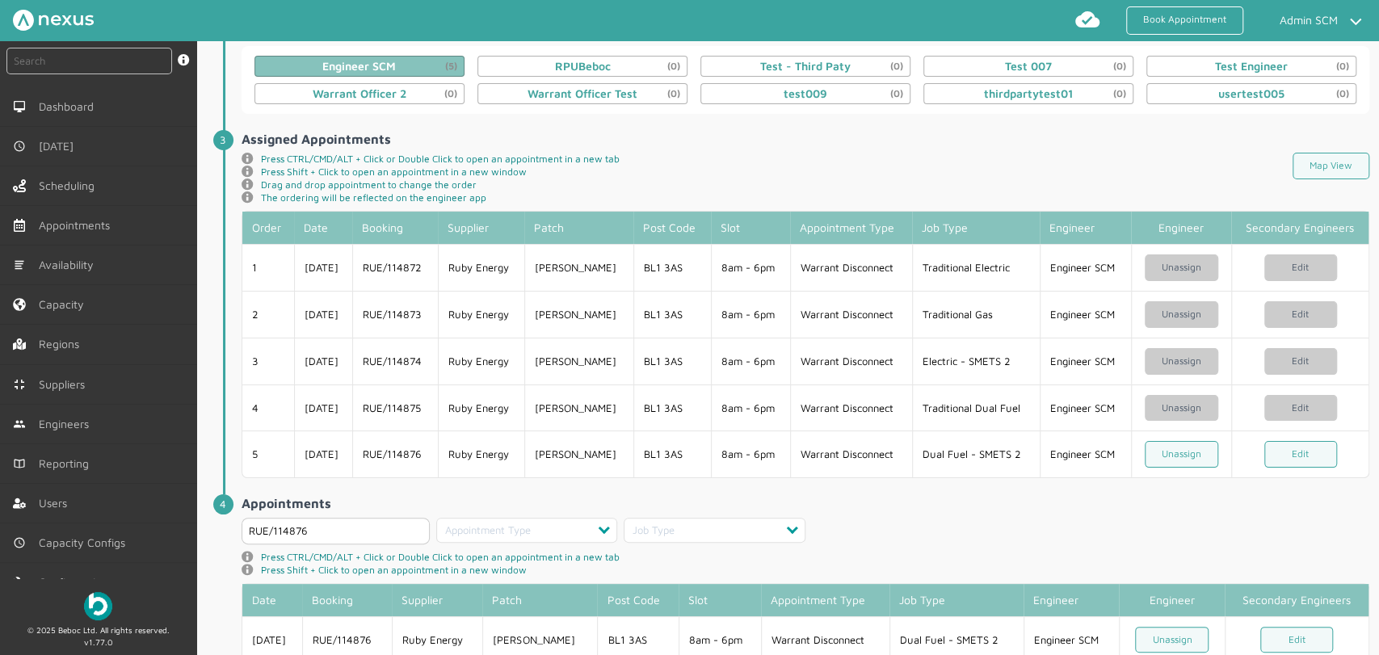
click at [943, 506] on h2 "Appointments" at bounding box center [806, 503] width 1128 height 15
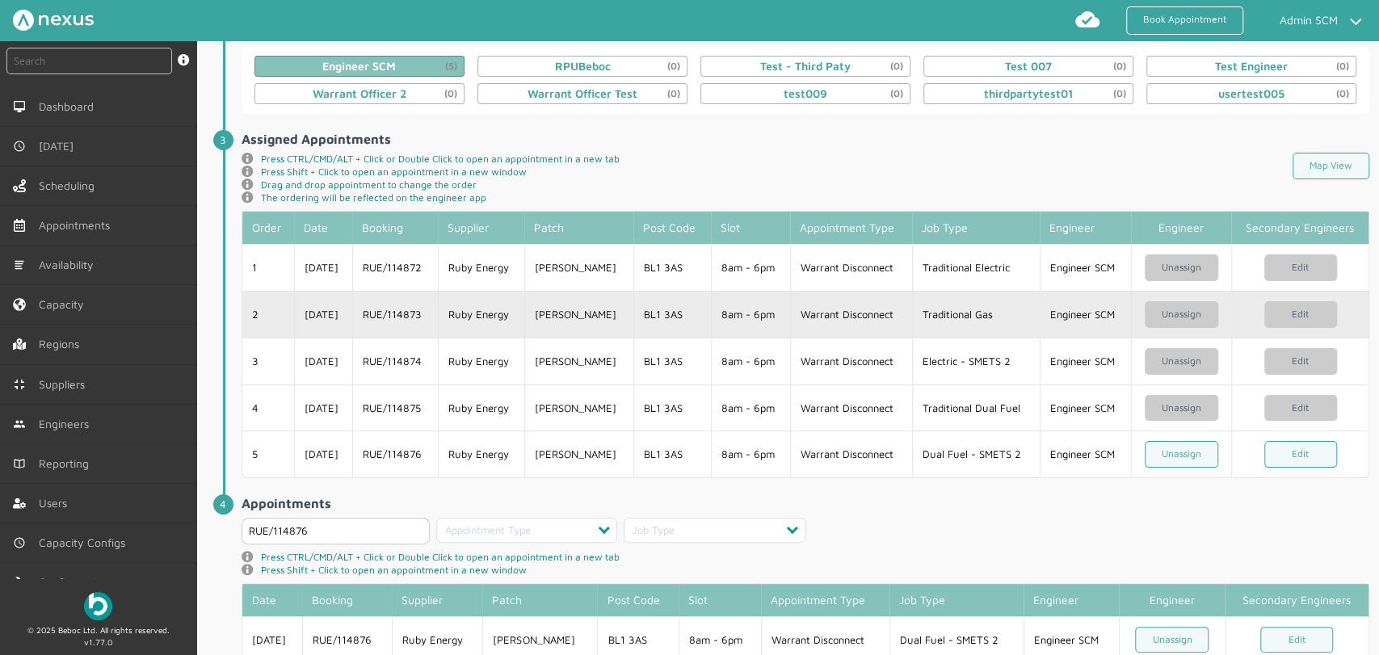
click at [897, 318] on td "Warrant Disconnect" at bounding box center [851, 314] width 122 height 47
click at [849, 314] on td "Warrant Disconnect" at bounding box center [851, 314] width 122 height 47
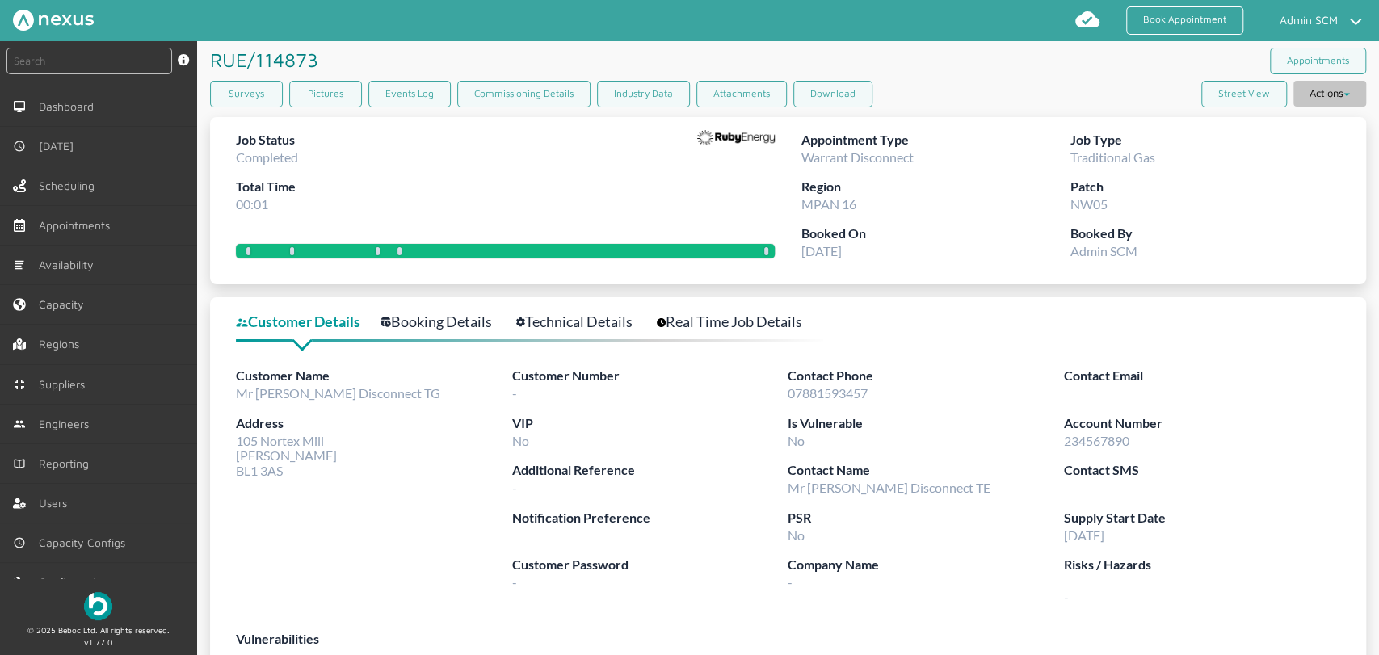
click at [1240, 99] on button "Actions" at bounding box center [1329, 94] width 73 height 26
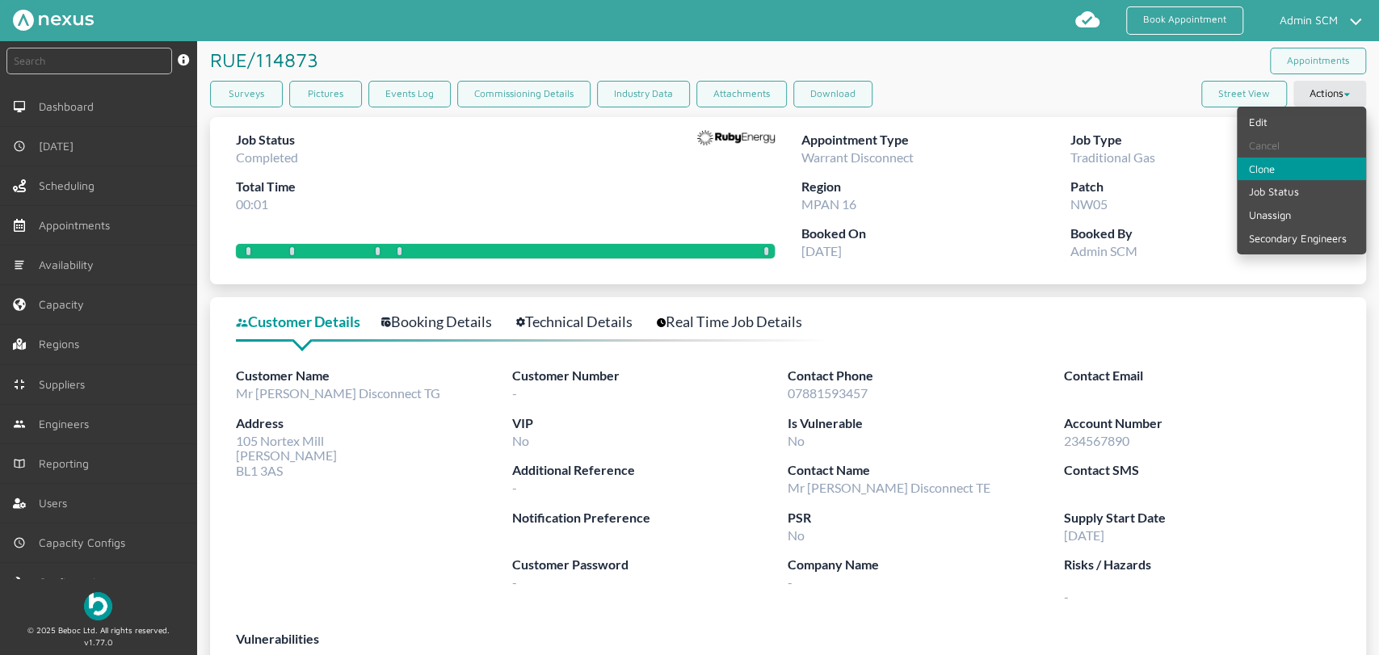
click at [1240, 175] on link "Clone" at bounding box center [1301, 169] width 129 height 23
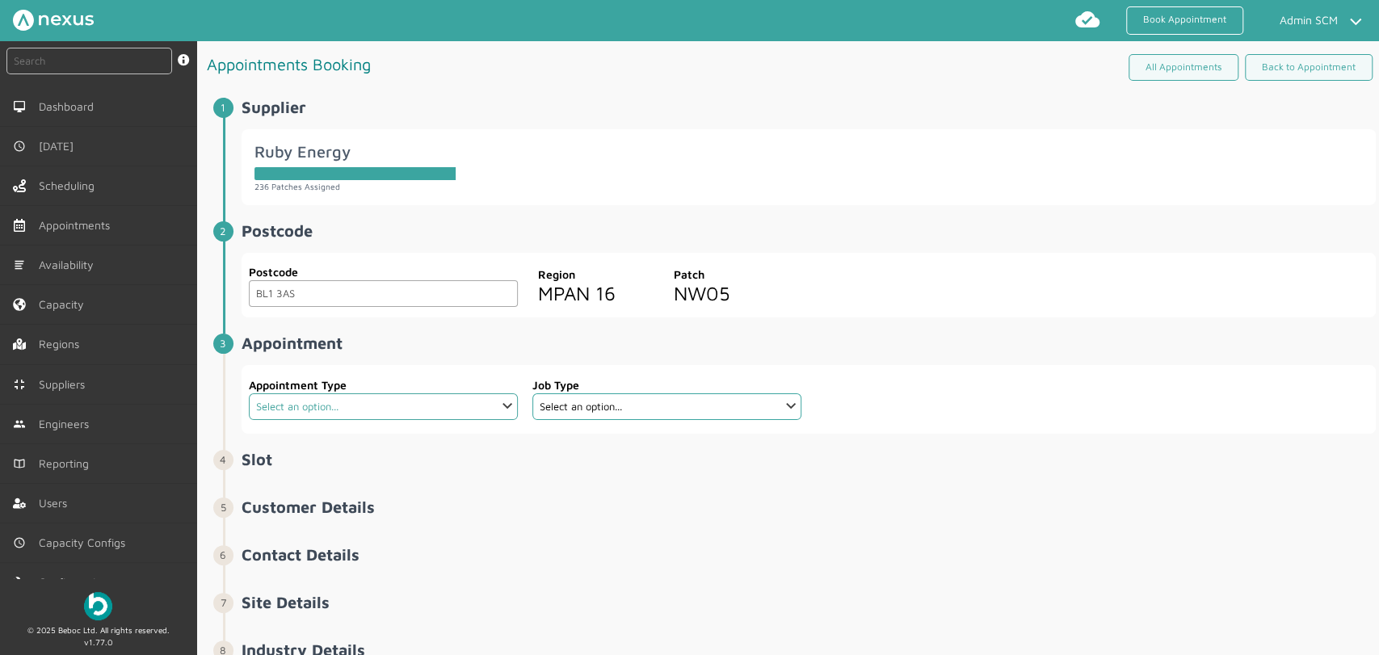
click at [503, 410] on select "Select an option... Additional Work Check Meter Electric Vehicle Emergency Exch…" at bounding box center [383, 406] width 269 height 27
select select "19: 63e398034577b9a4af9bb496"
click at [249, 393] on select "Select an option... Additional Work Check Meter Electric Vehicle Emergency Exch…" at bounding box center [383, 406] width 269 height 27
click at [607, 409] on select "Select an option..." at bounding box center [666, 406] width 269 height 27
select select "3: 5cc9657c13944aebe30702af"
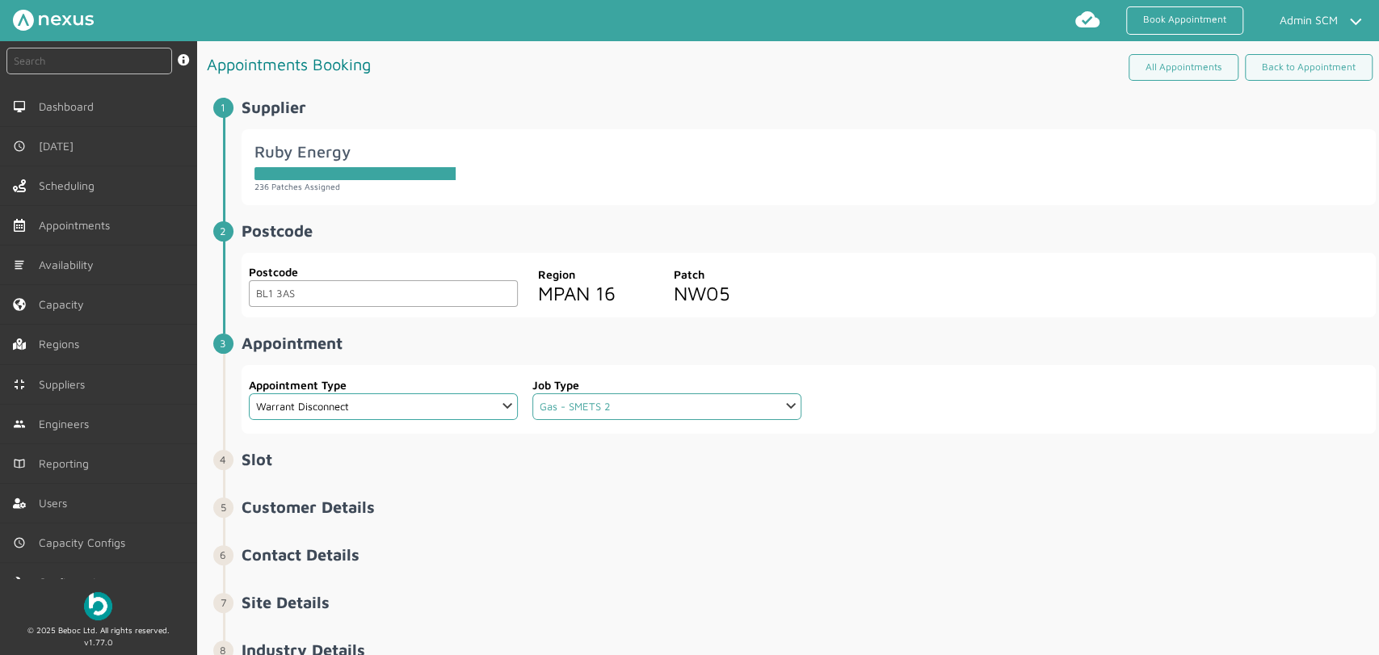
click at [532, 393] on select "Select an option... Dual Fuel - SMETS 2 Electric - SMETS 2 Gas - SMETS 2 Tradit…" at bounding box center [666, 406] width 269 height 27
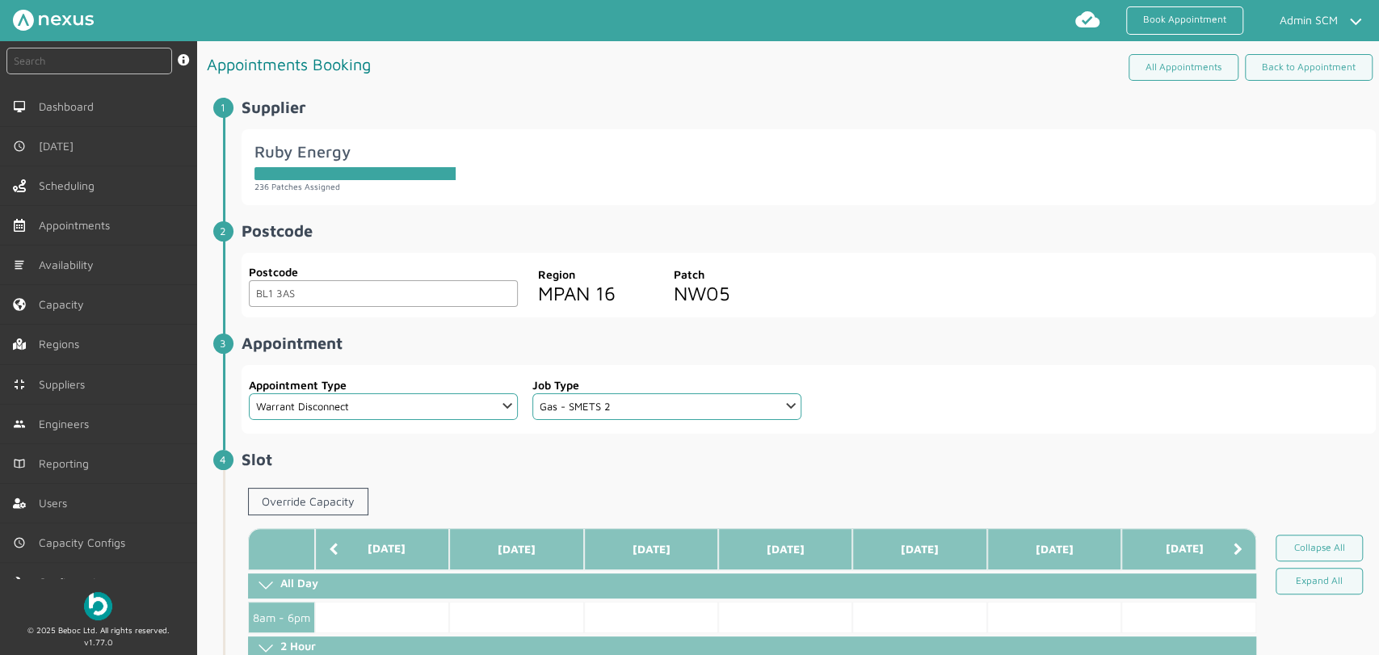
click at [837, 358] on span "Appointment ️️️ Appointment Type Select an option... Additional Work Check Mete…" at bounding box center [809, 384] width 1134 height 100
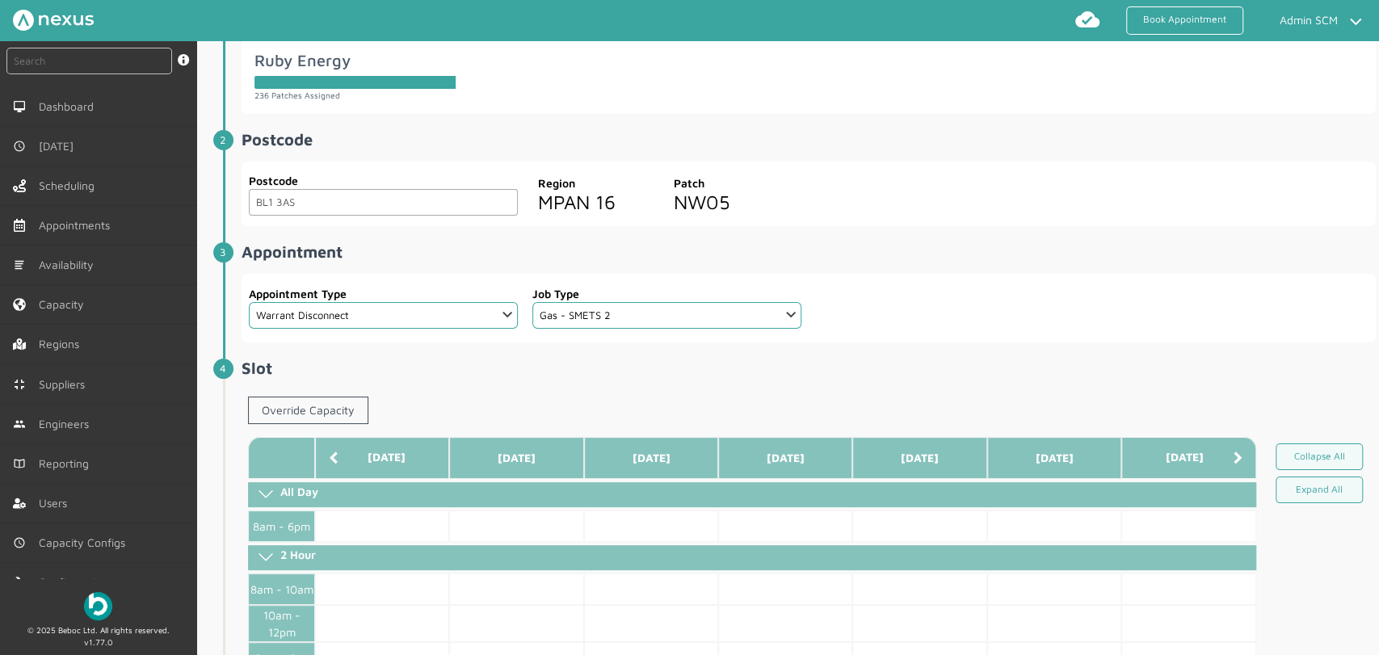
scroll to position [179, 0]
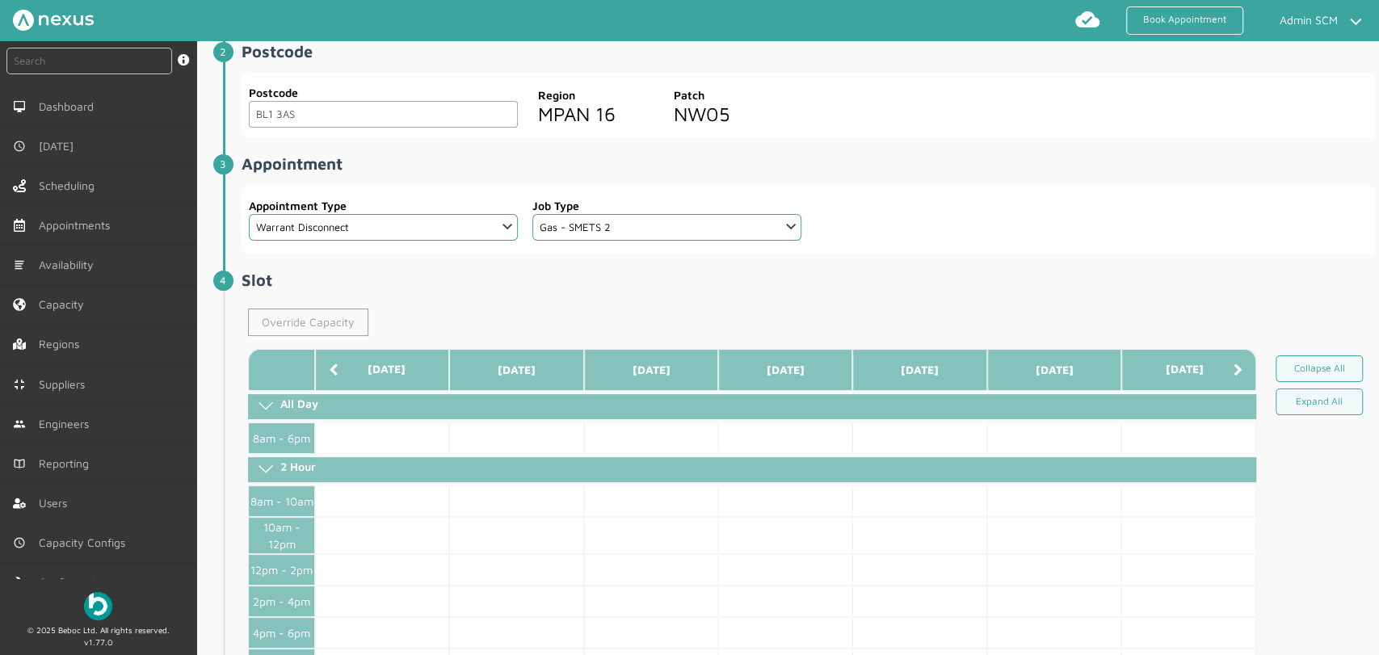
click at [326, 320] on link "Override Capacity" at bounding box center [308, 322] width 120 height 27
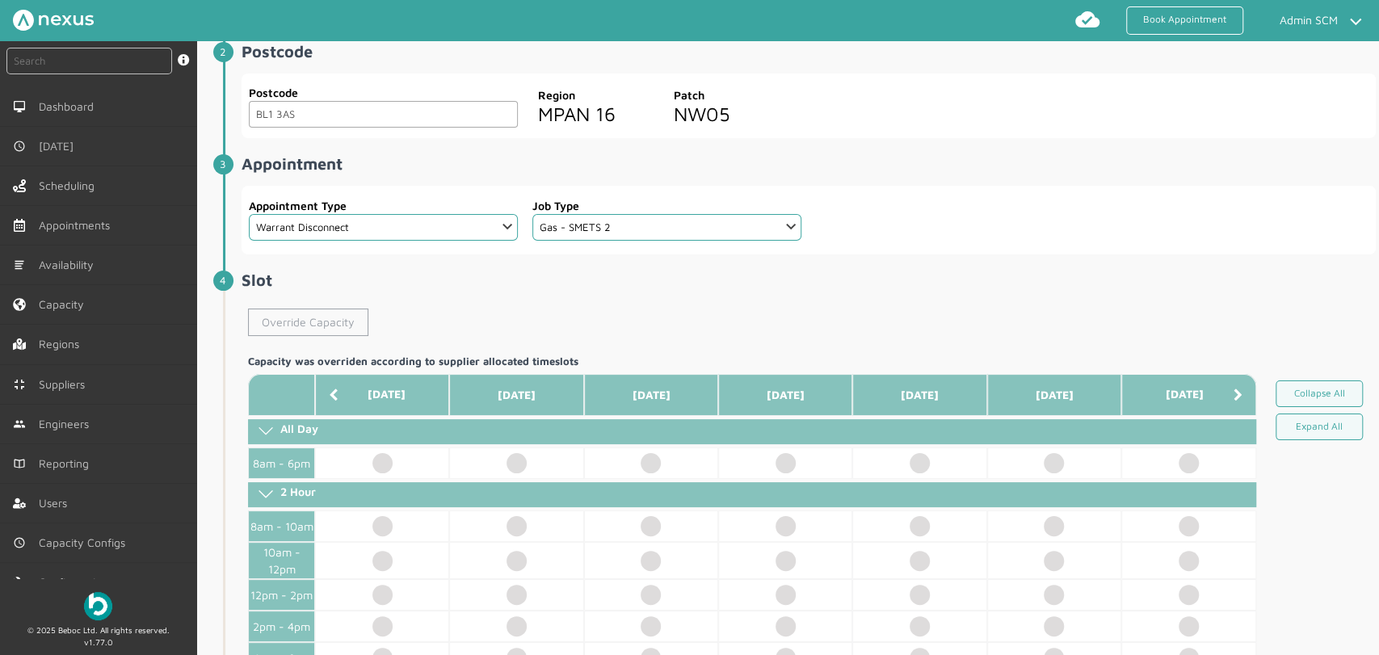
scroll to position [538, 0]
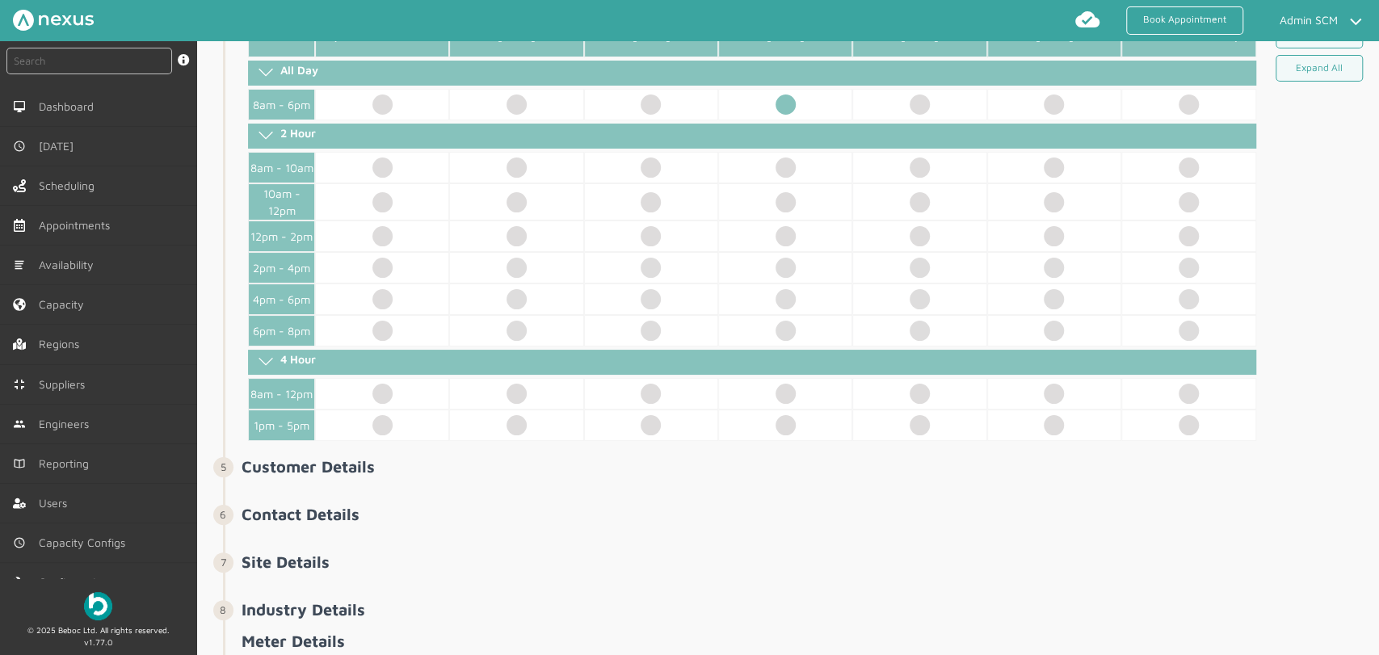
click at [788, 99] on td at bounding box center [785, 105] width 134 height 32
select select "2: Mr"
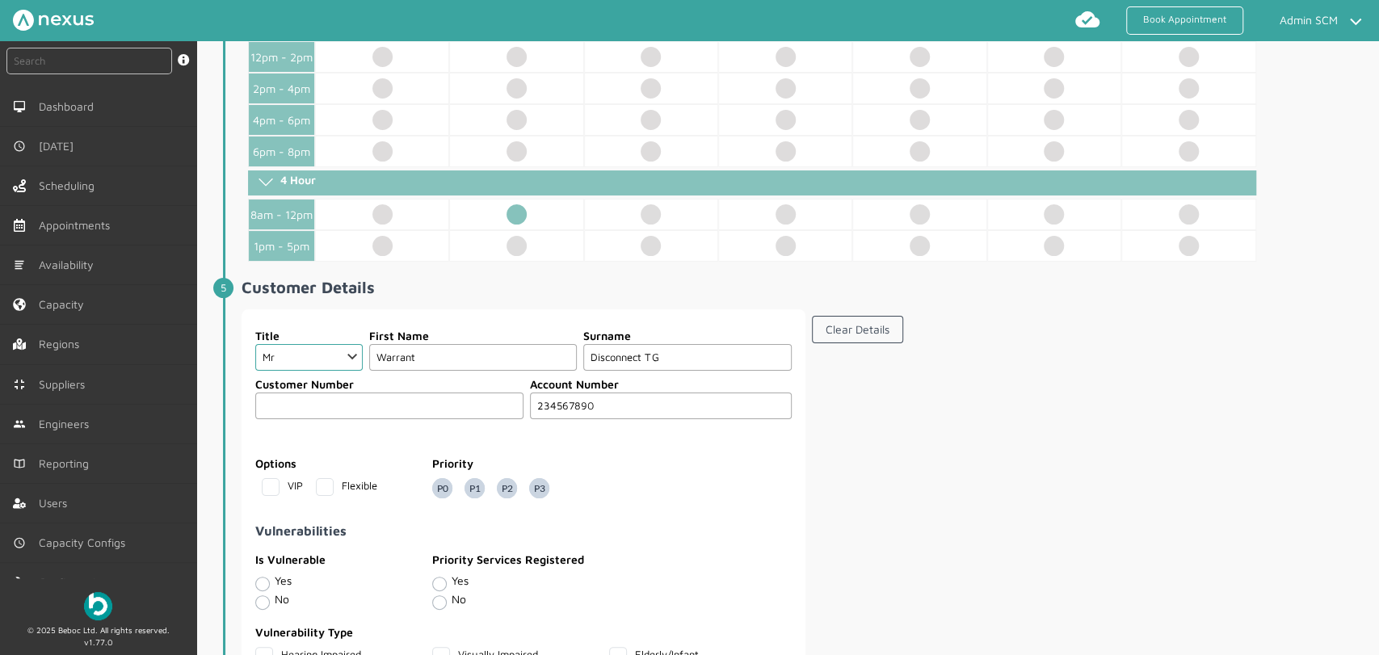
scroll to position [808, 0]
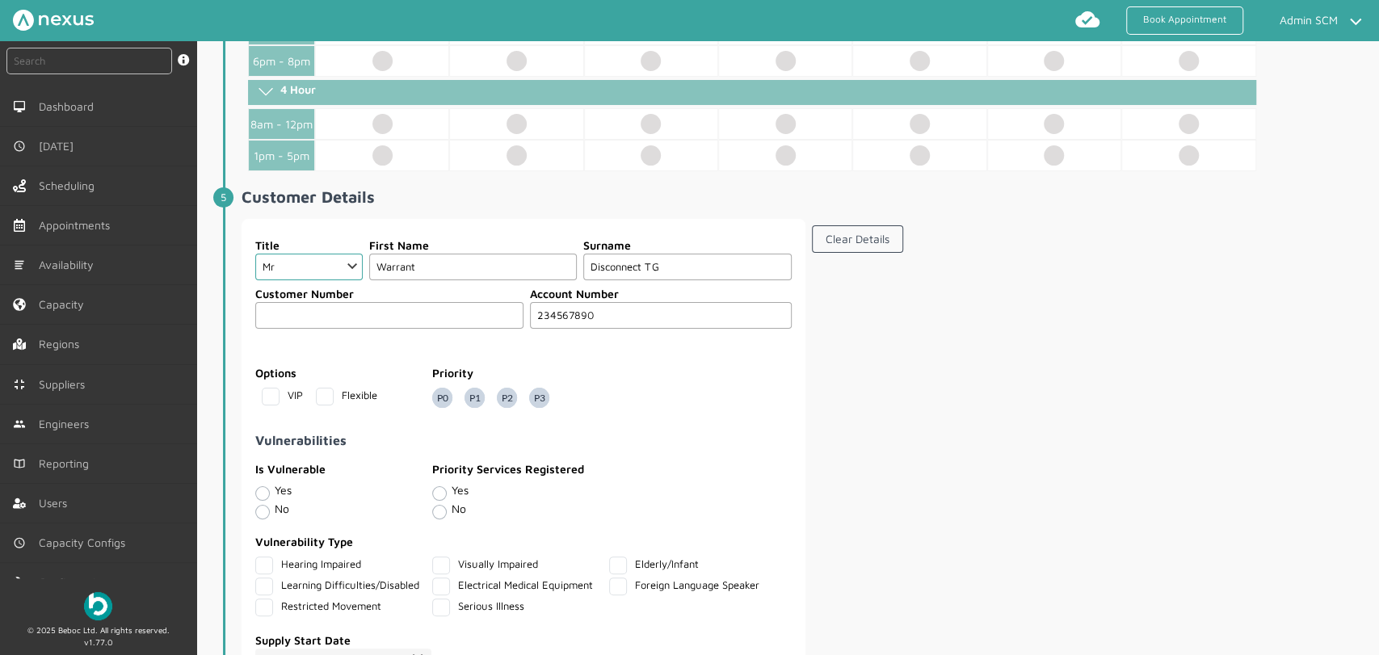
click at [650, 268] on input "Disconnect TG" at bounding box center [687, 267] width 208 height 27
type input "Disconnect SG"
click at [863, 389] on section "Clear Details" at bounding box center [1094, 502] width 564 height 566
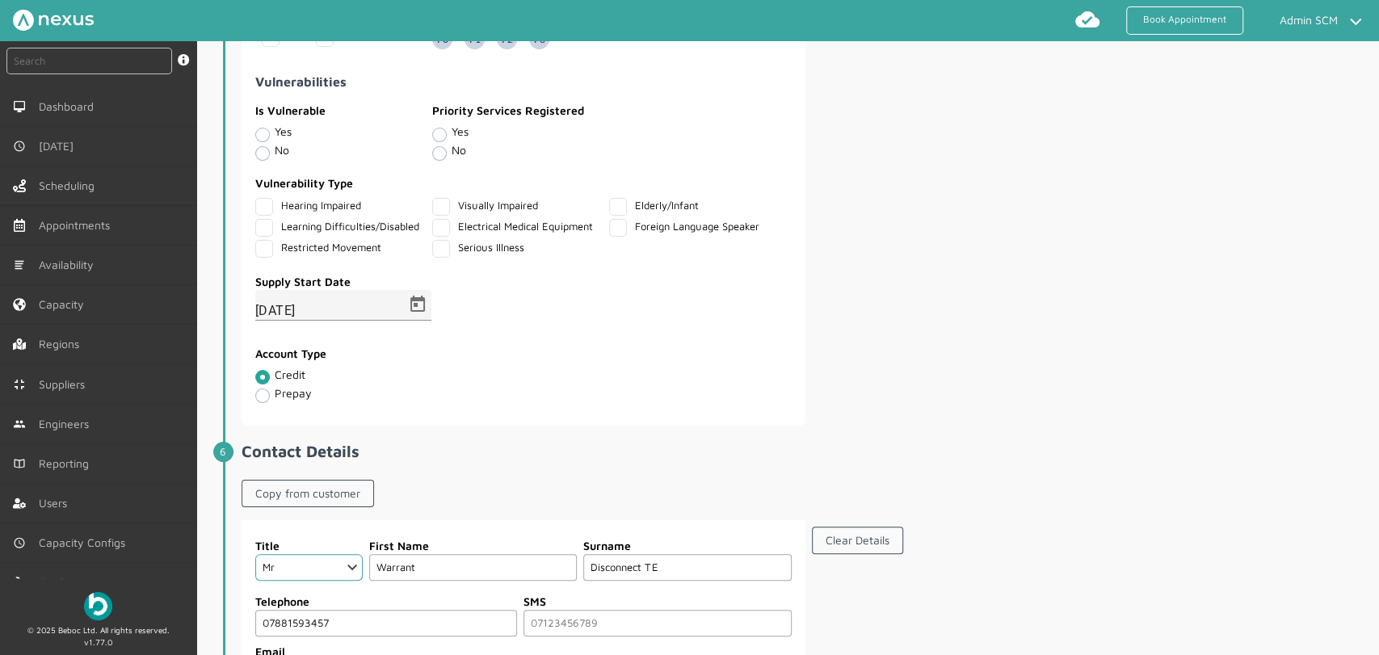
scroll to position [1256, 0]
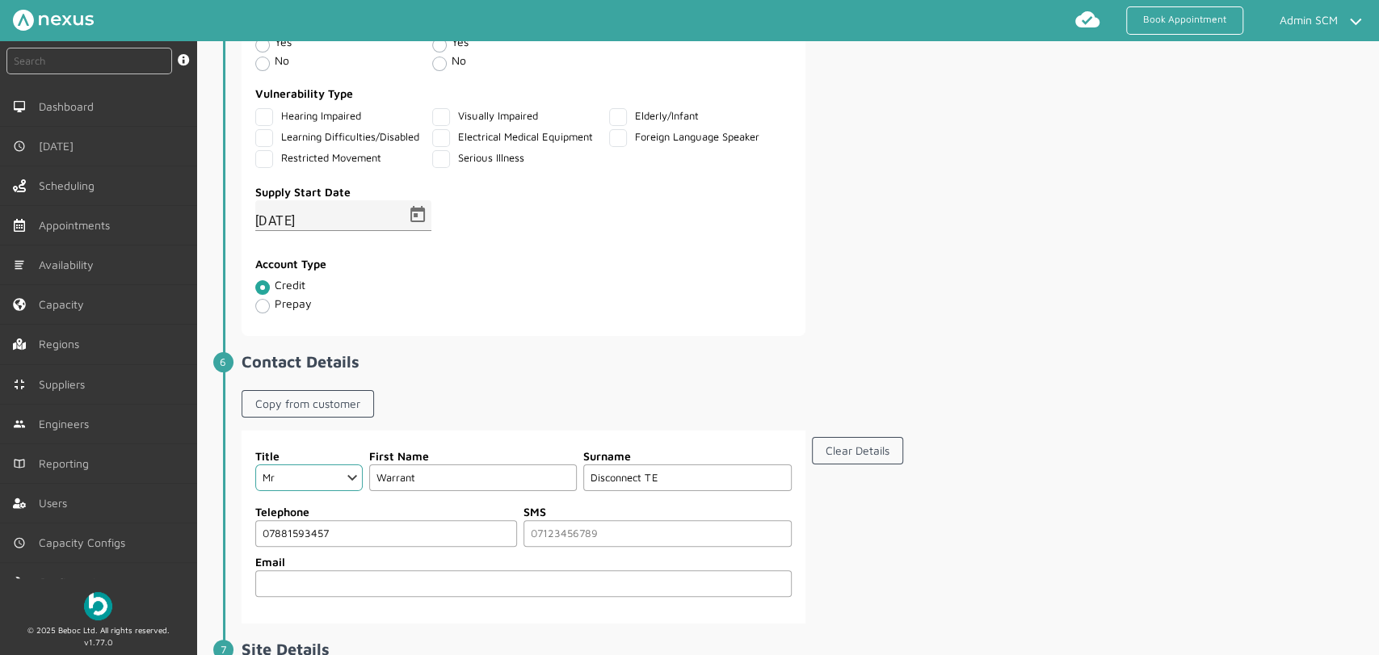
click at [648, 474] on input "Disconnect TE" at bounding box center [687, 478] width 208 height 27
type input "Disconnect SG"
click at [997, 454] on div "Clear Details" at bounding box center [1094, 454] width 564 height 47
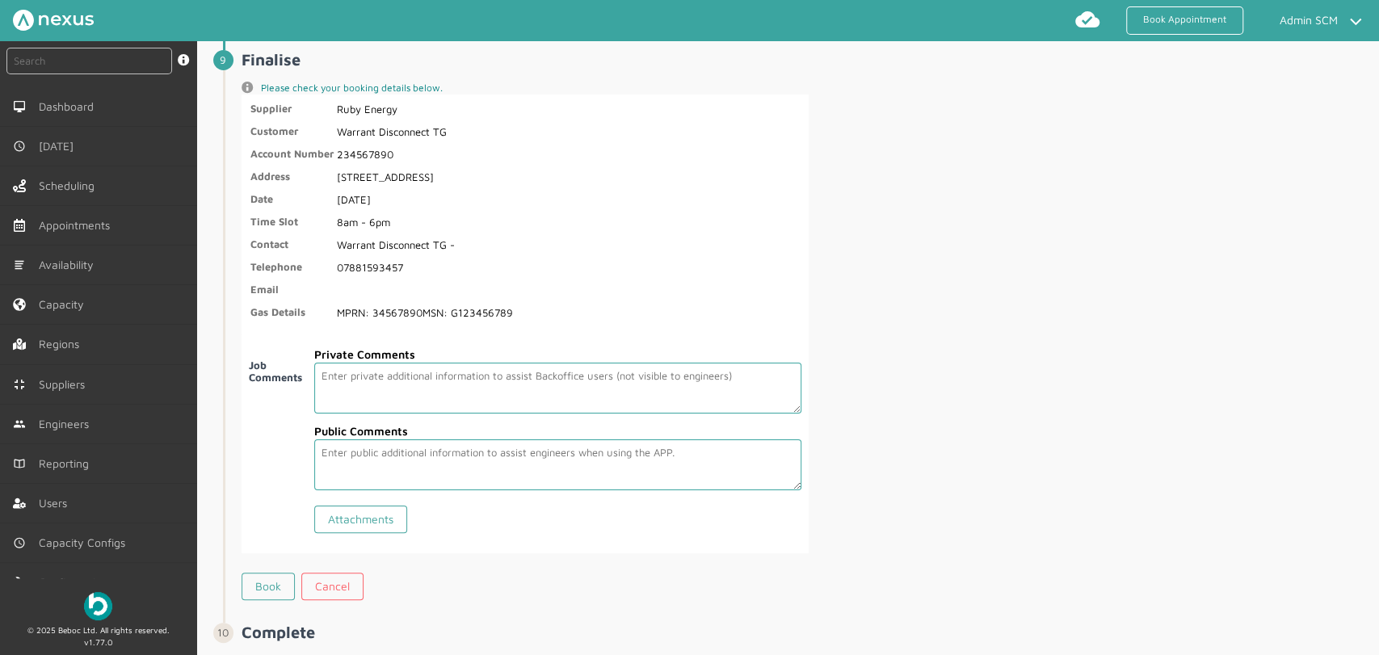
scroll to position [2724, 0]
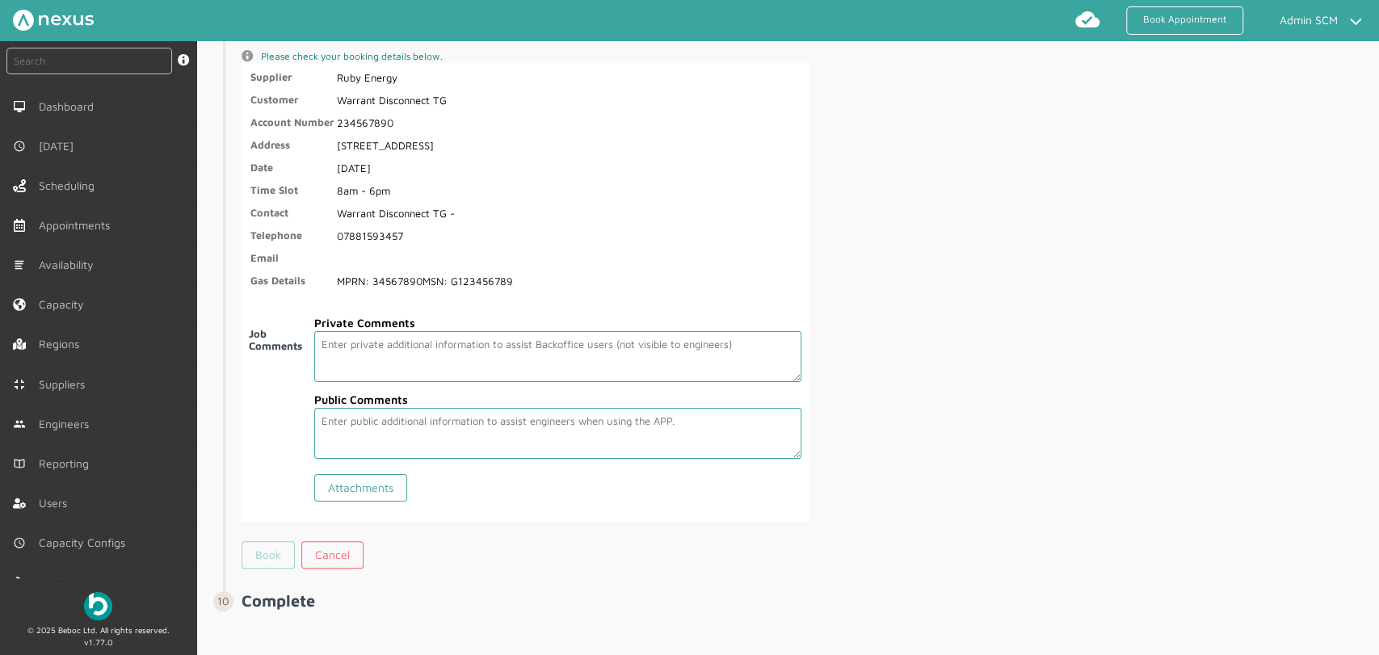
click at [260, 554] on link "Book" at bounding box center [268, 554] width 53 height 27
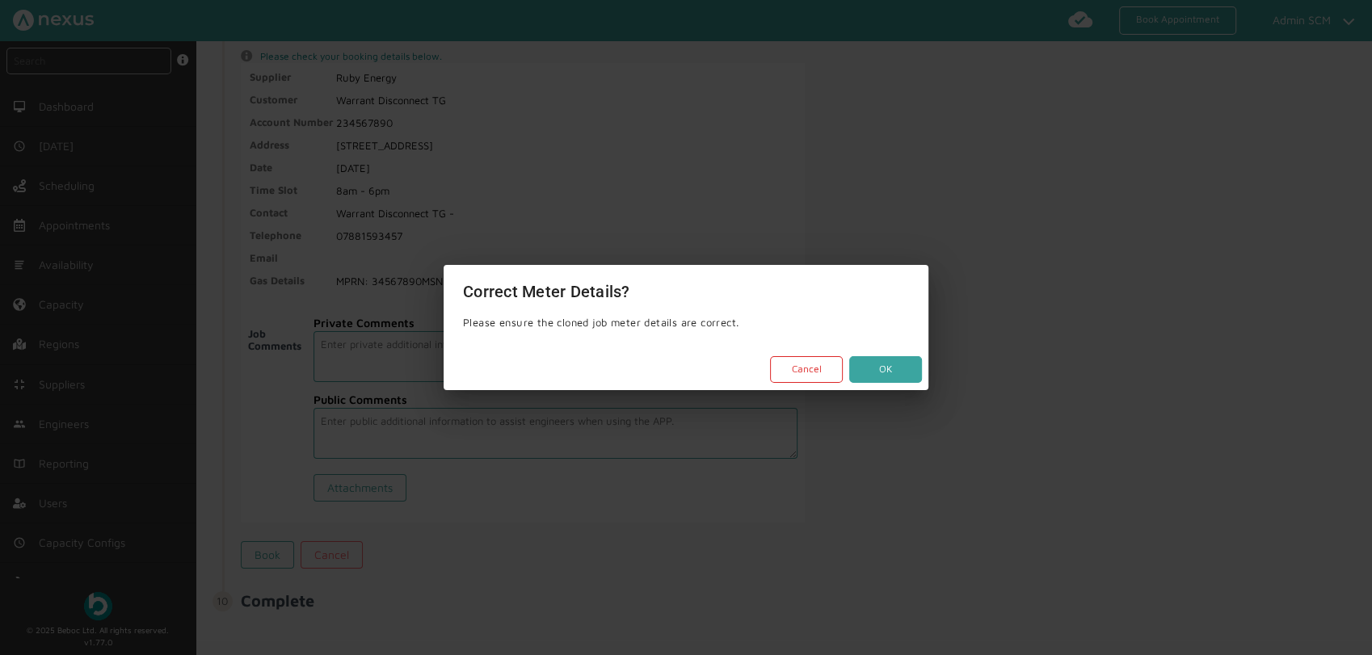
click at [892, 372] on button "OK" at bounding box center [885, 369] width 73 height 27
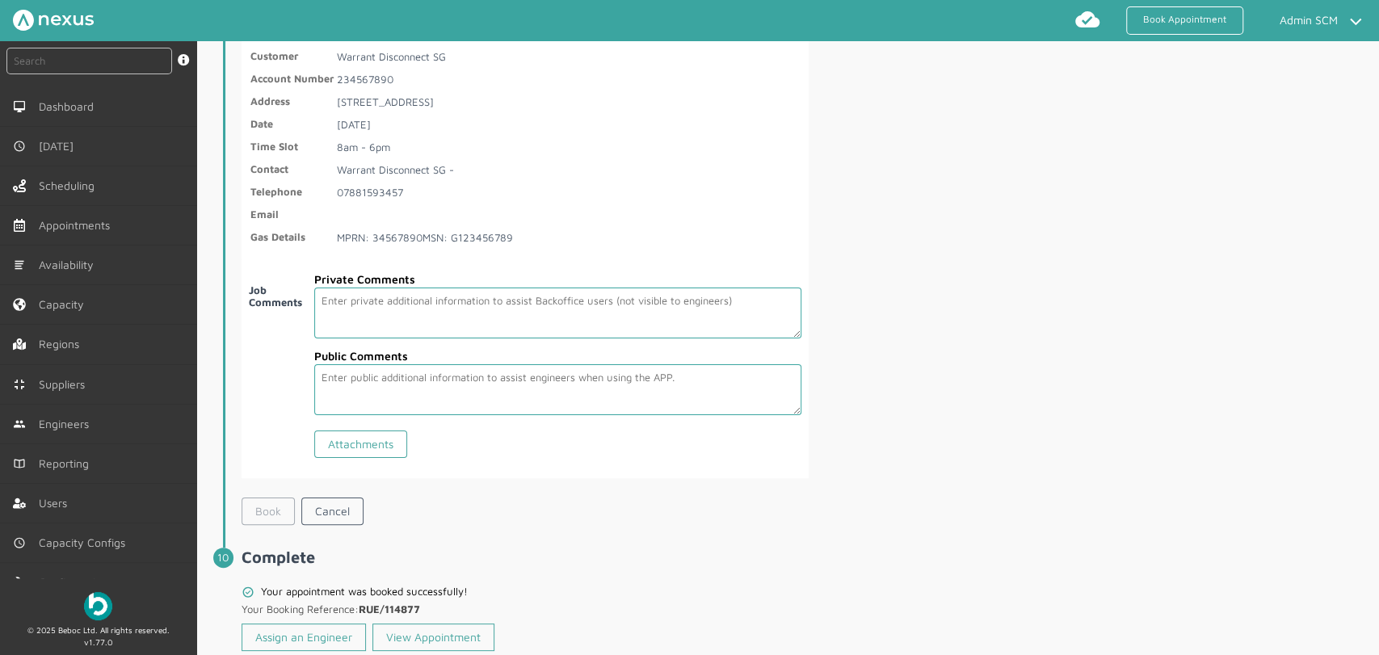
scroll to position [2803, 0]
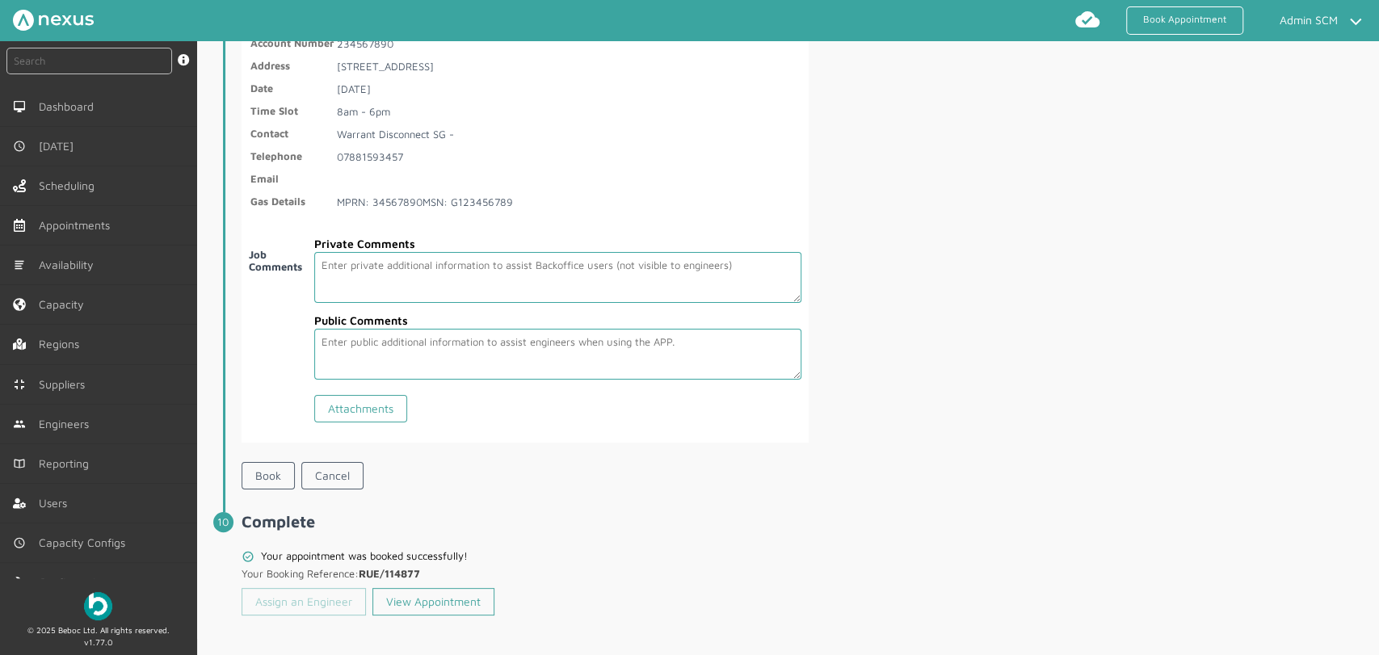
click at [291, 589] on link "Assign an Engineer" at bounding box center [304, 601] width 124 height 27
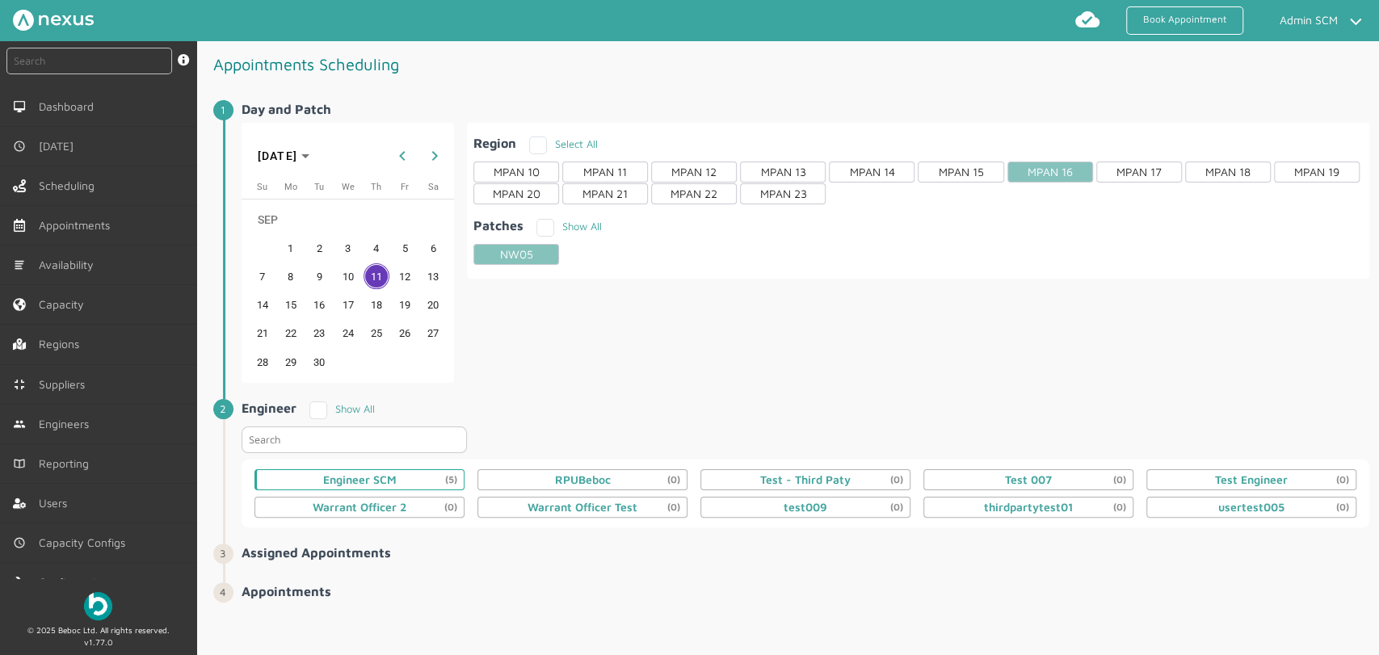
click at [381, 480] on div "Engineer SCM (5)" at bounding box center [360, 479] width 74 height 13
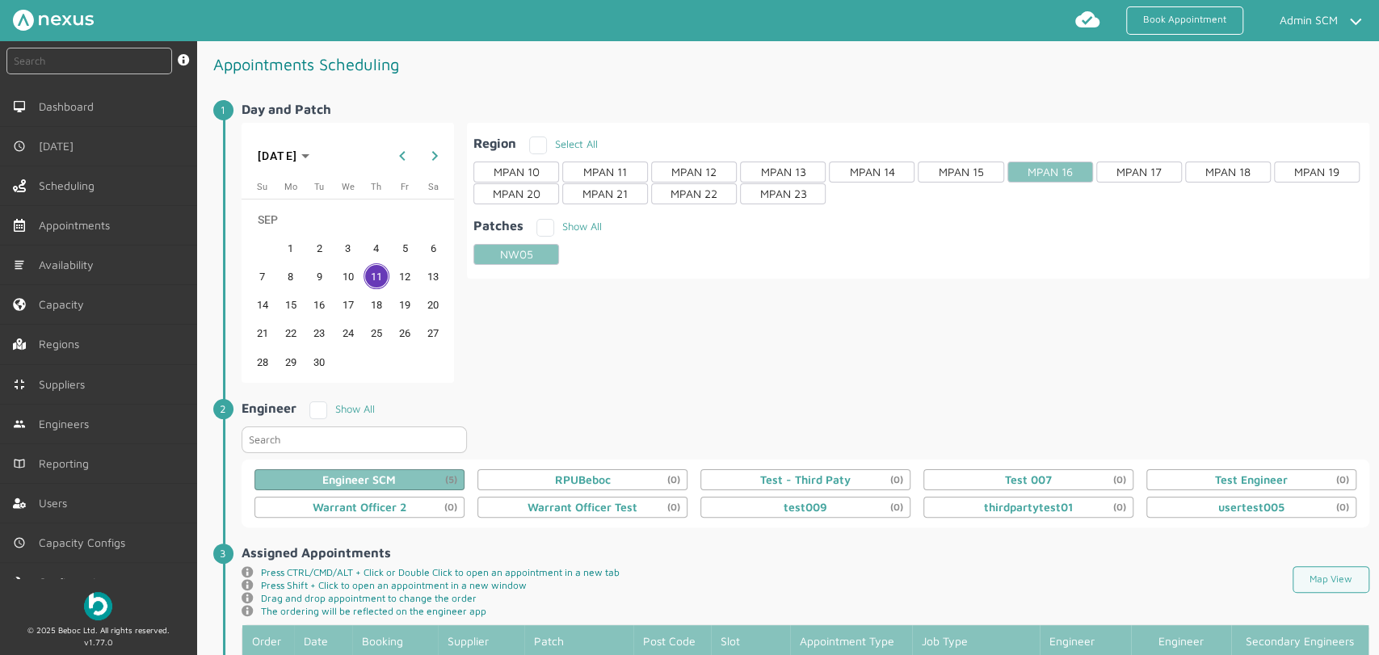
scroll to position [448, 0]
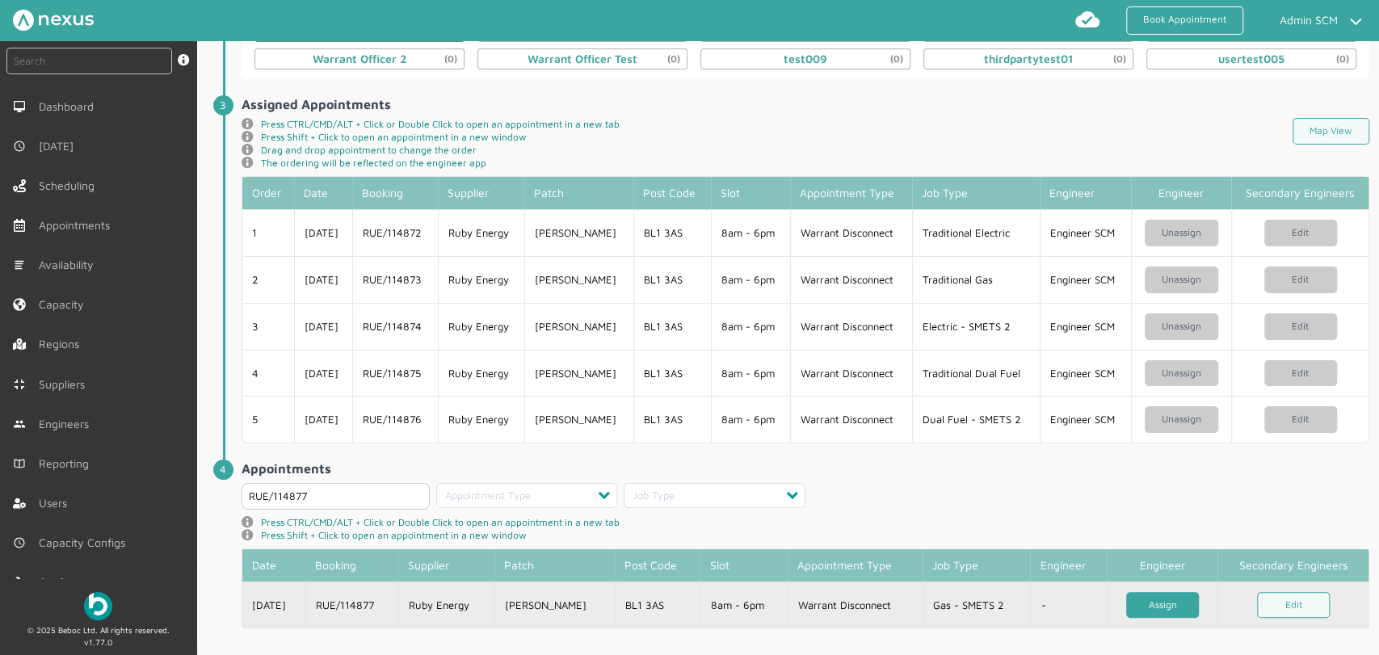
click at [1154, 589] on link "Assign" at bounding box center [1162, 605] width 73 height 27
